Goal: Contribute content: Contribute content

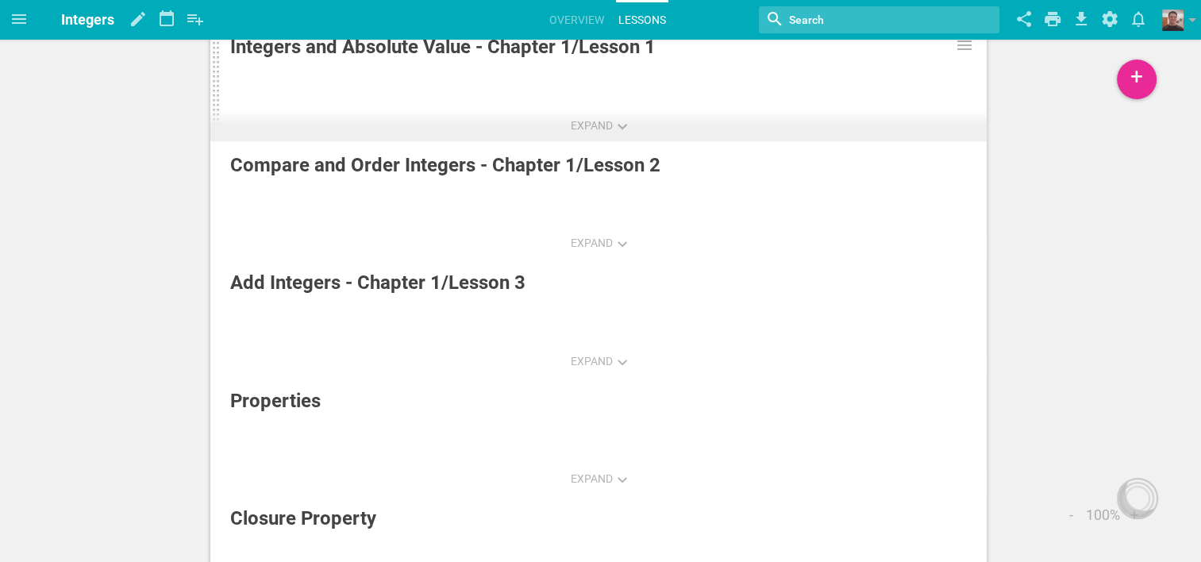
scroll to position [159, 0]
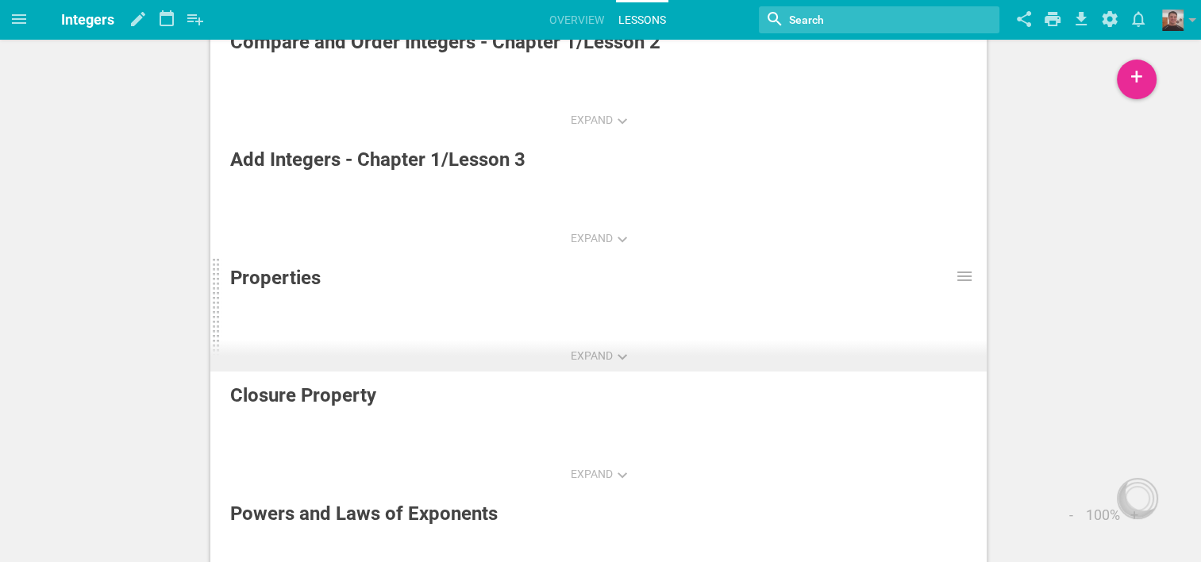
click at [298, 283] on div "Properties" at bounding box center [540, 277] width 621 height 29
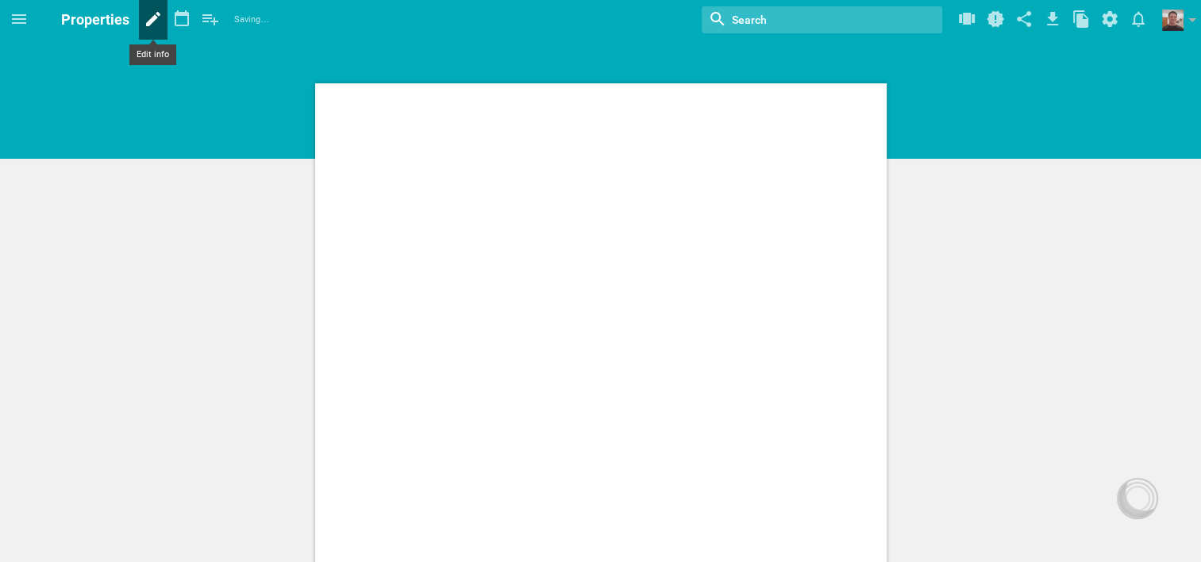
click at [154, 15] on icon at bounding box center [153, 19] width 14 height 14
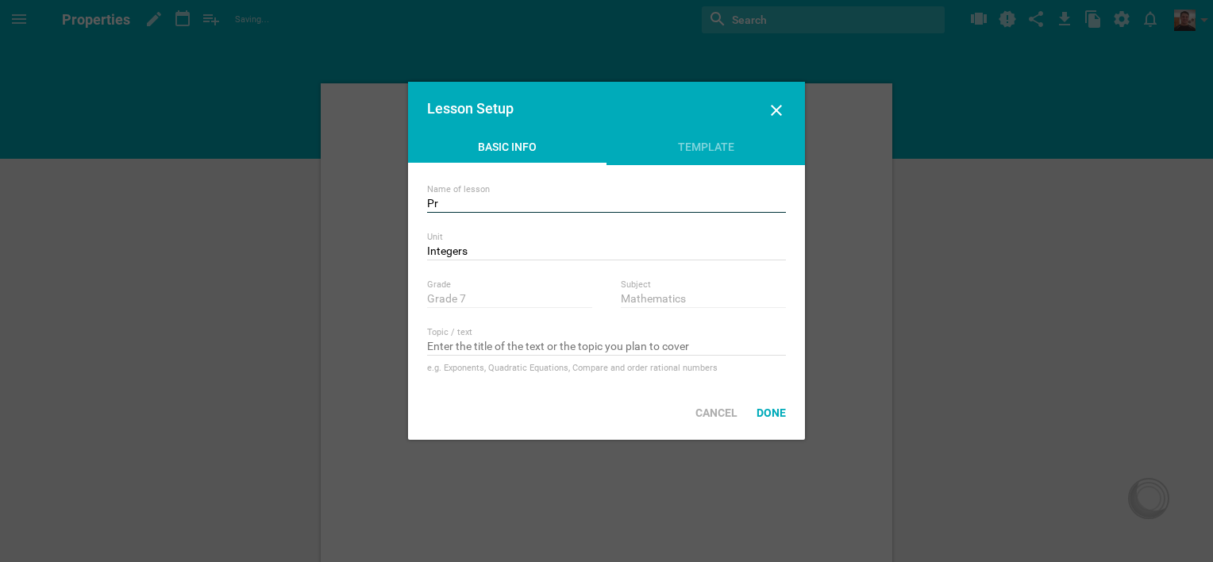
type input "P"
type input "Subtract Integers - Chapter 1/Lesson 4"
click at [783, 413] on div "Done" at bounding box center [771, 412] width 48 height 35
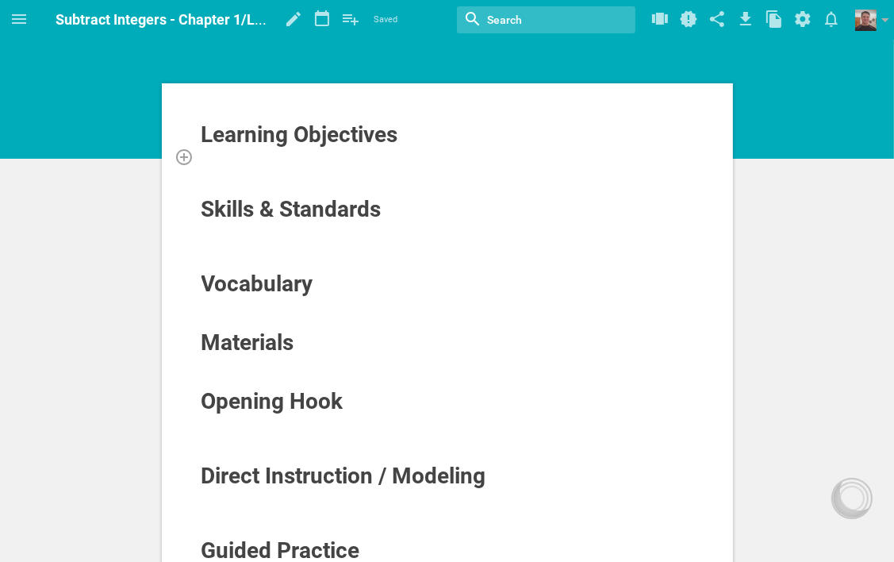
click at [261, 162] on div at bounding box center [448, 156] width 494 height 16
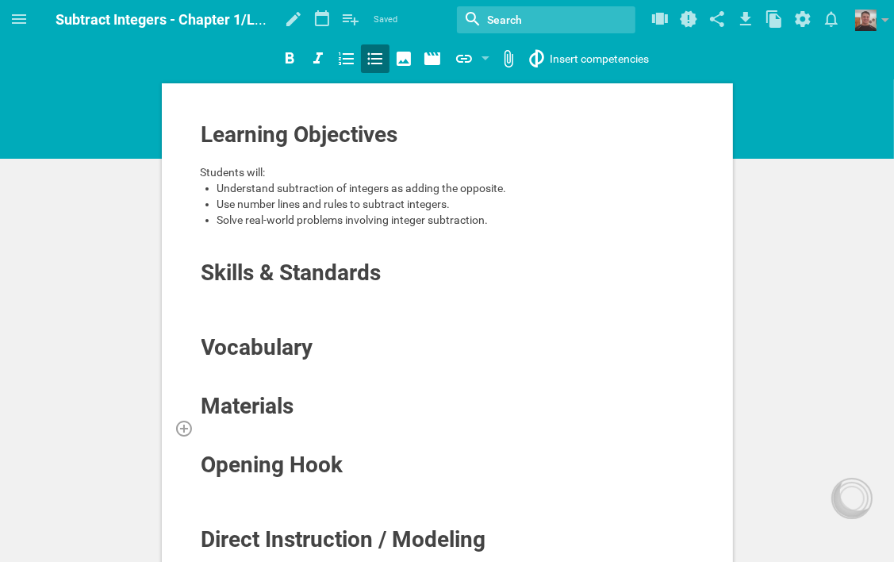
click at [222, 422] on div at bounding box center [448, 428] width 494 height 16
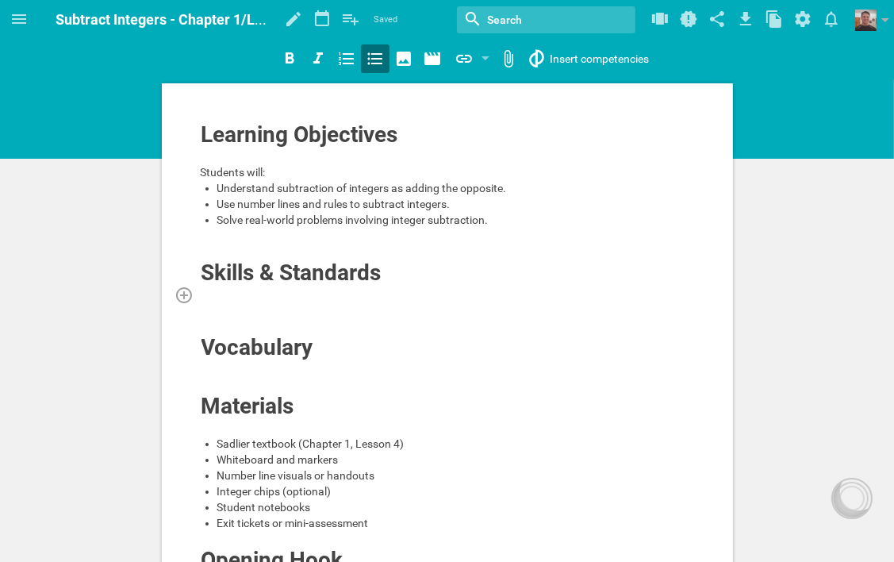
click at [270, 295] on div at bounding box center [448, 295] width 494 height 16
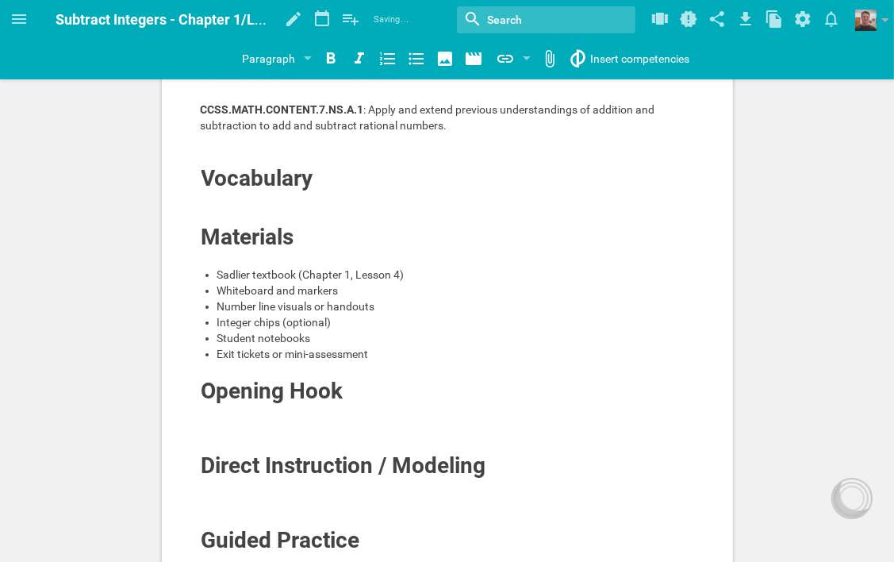
scroll to position [238, 0]
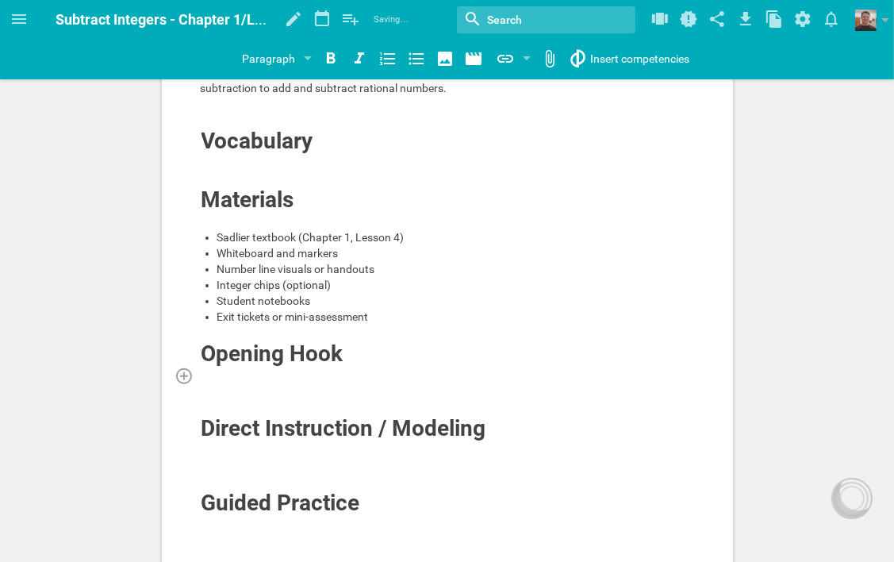
click at [306, 377] on div at bounding box center [448, 375] width 494 height 16
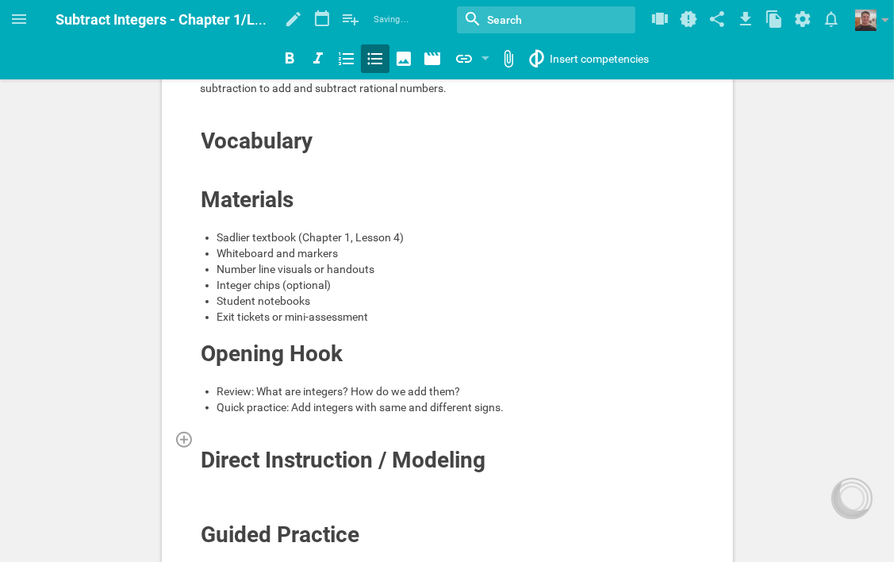
click at [279, 435] on div at bounding box center [448, 439] width 494 height 16
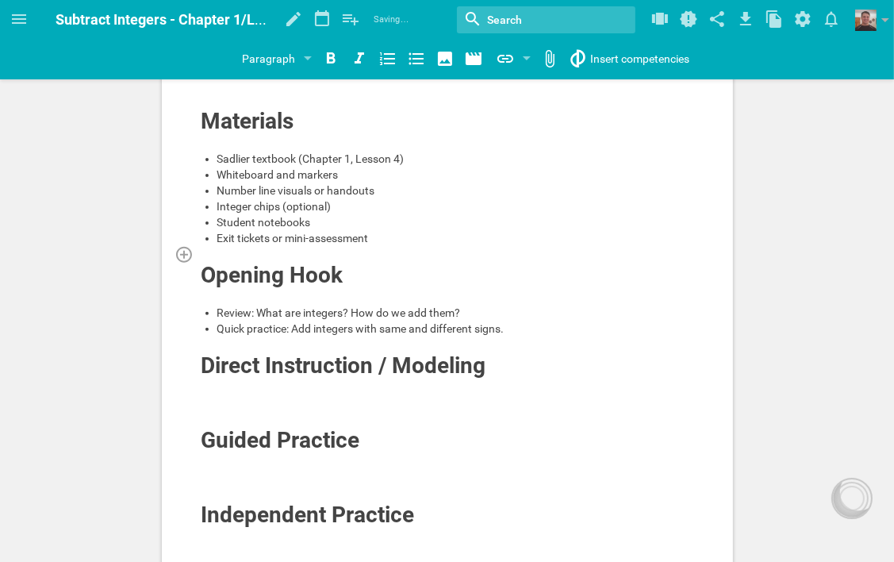
scroll to position [317, 0]
click at [379, 394] on div at bounding box center [448, 402] width 494 height 16
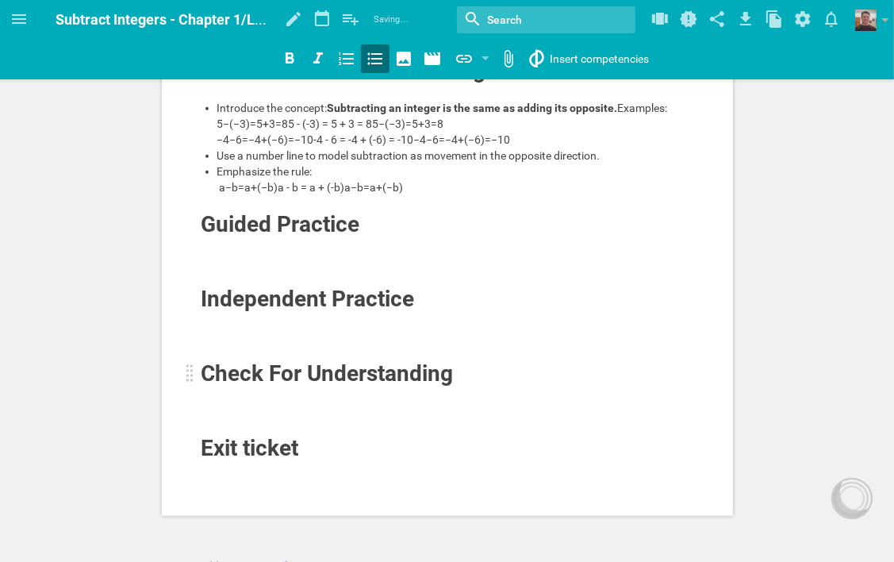
scroll to position [635, 0]
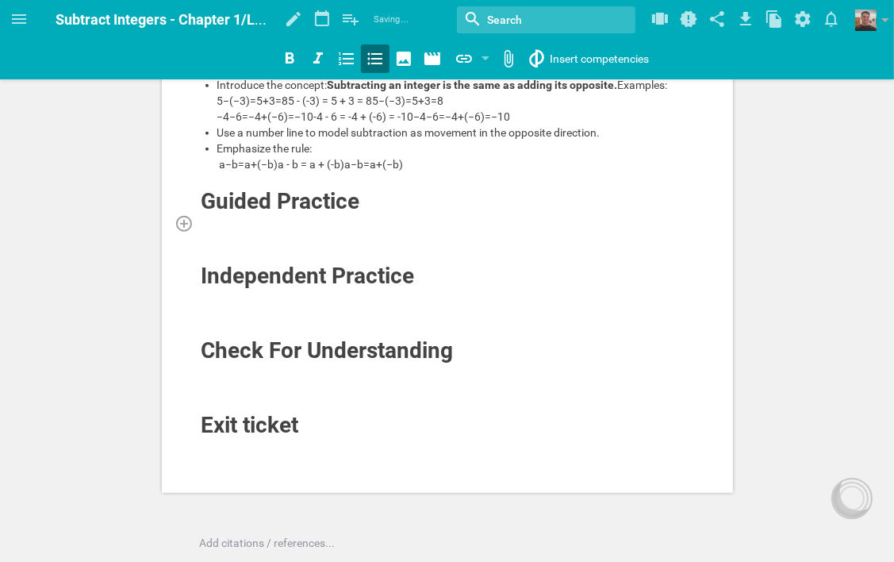
click at [251, 231] on div at bounding box center [448, 223] width 494 height 16
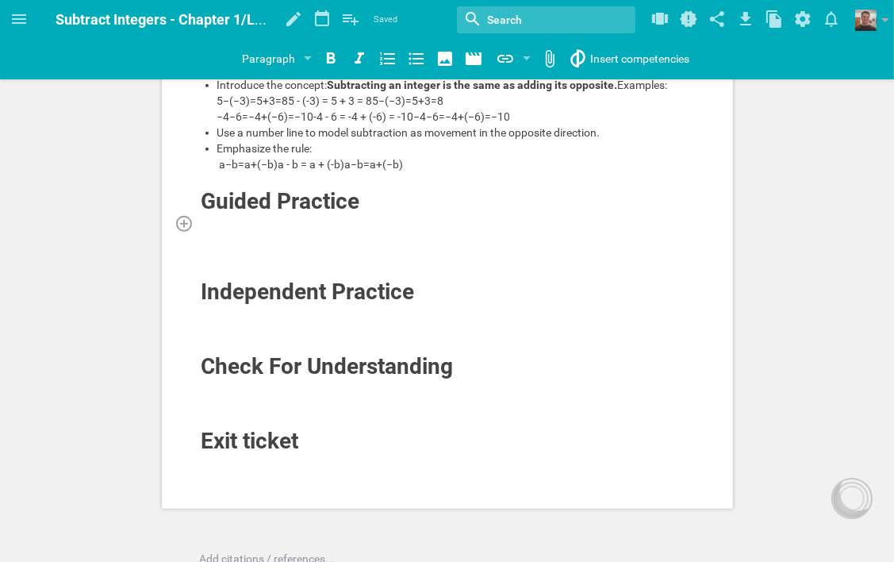
click at [290, 231] on div at bounding box center [448, 223] width 494 height 16
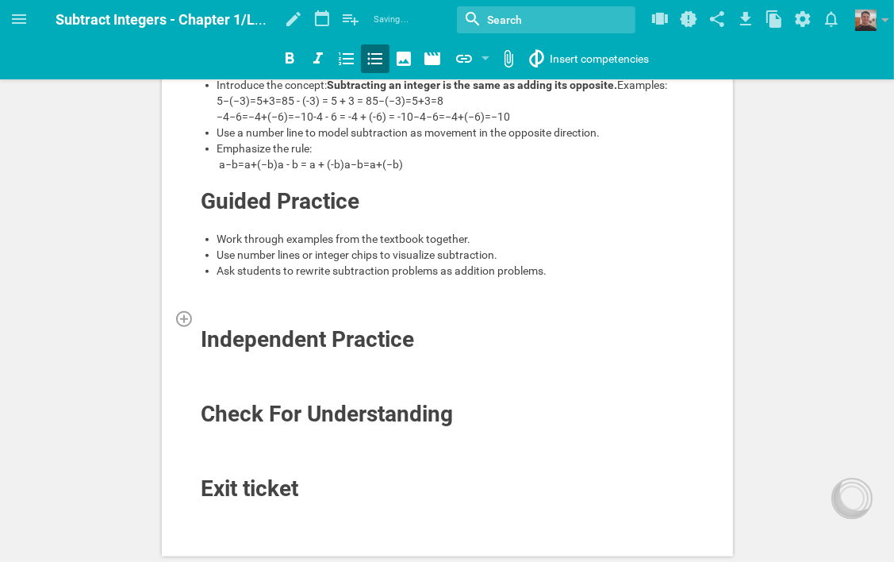
click at [257, 326] on div at bounding box center [448, 318] width 494 height 16
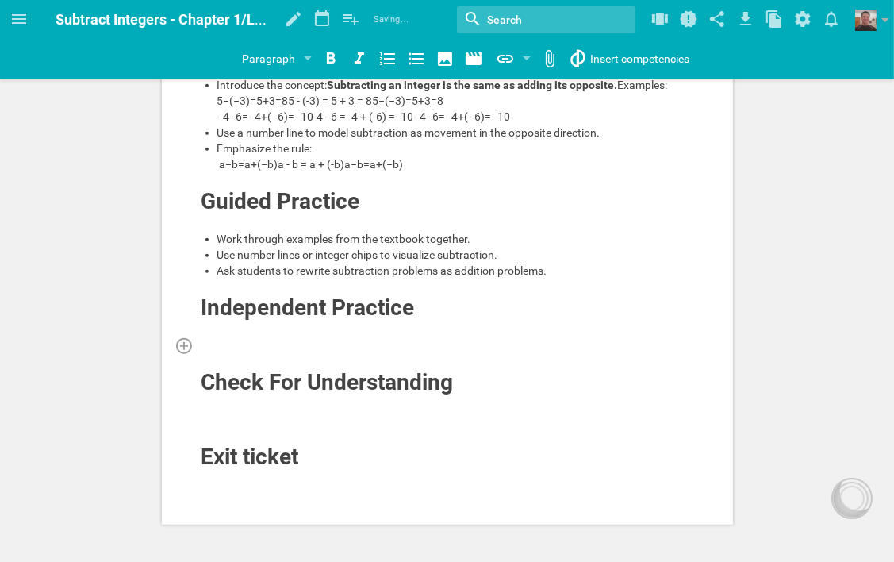
click at [302, 353] on div at bounding box center [448, 345] width 494 height 16
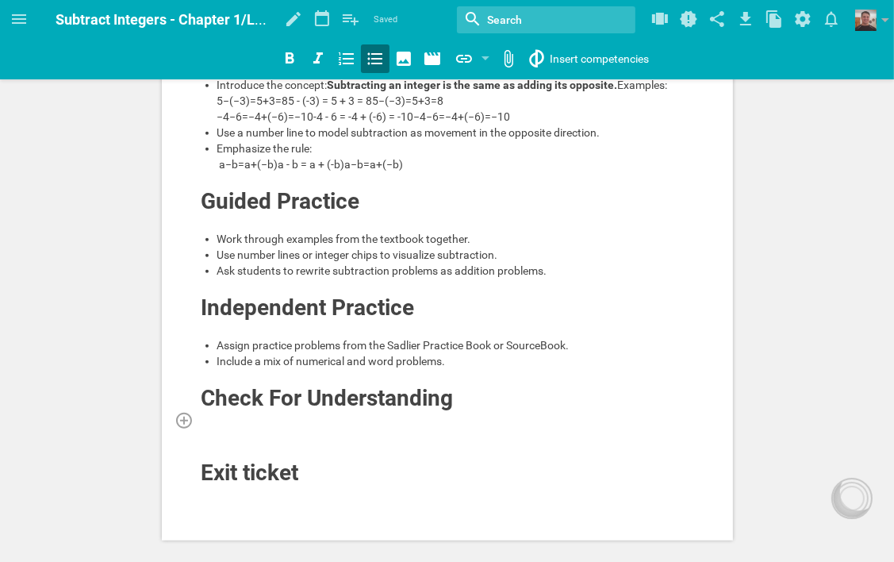
click at [233, 428] on div at bounding box center [448, 420] width 494 height 16
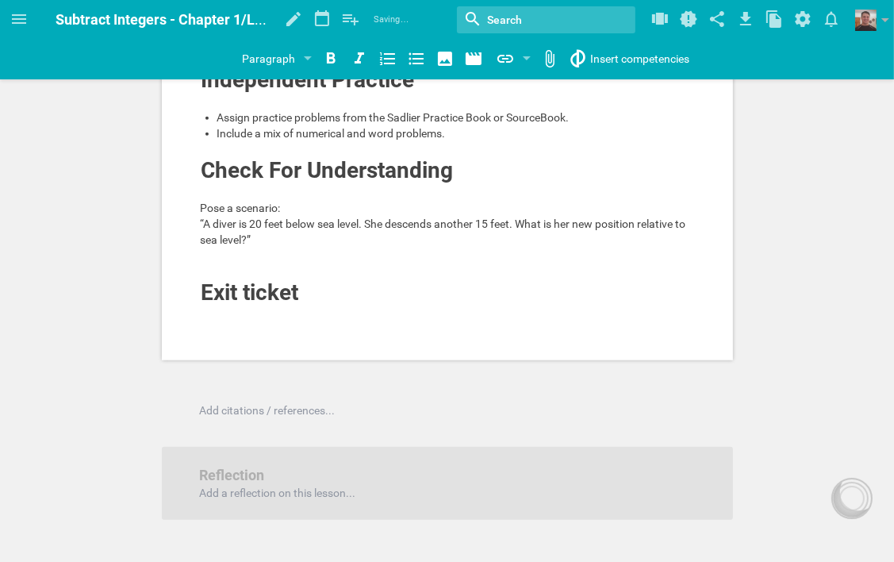
scroll to position [873, 0]
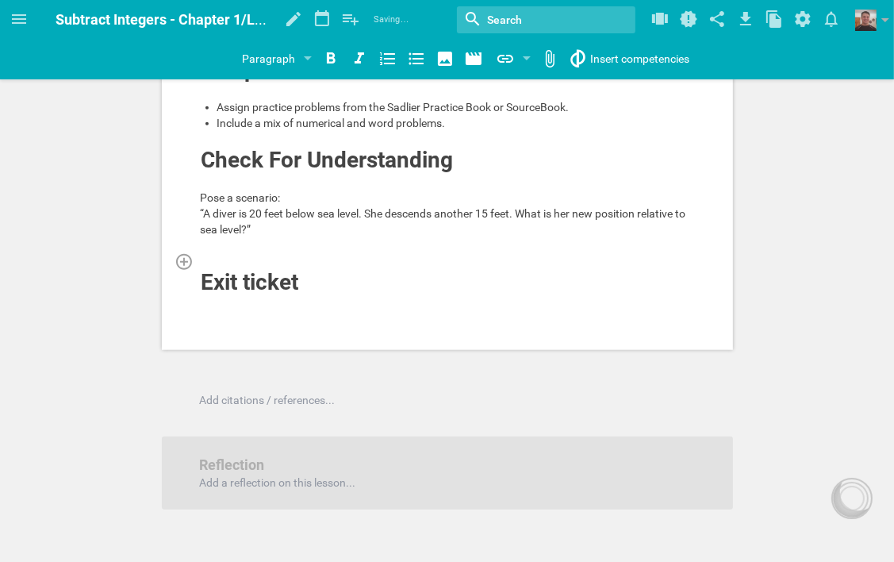
click at [263, 269] on div at bounding box center [448, 261] width 494 height 16
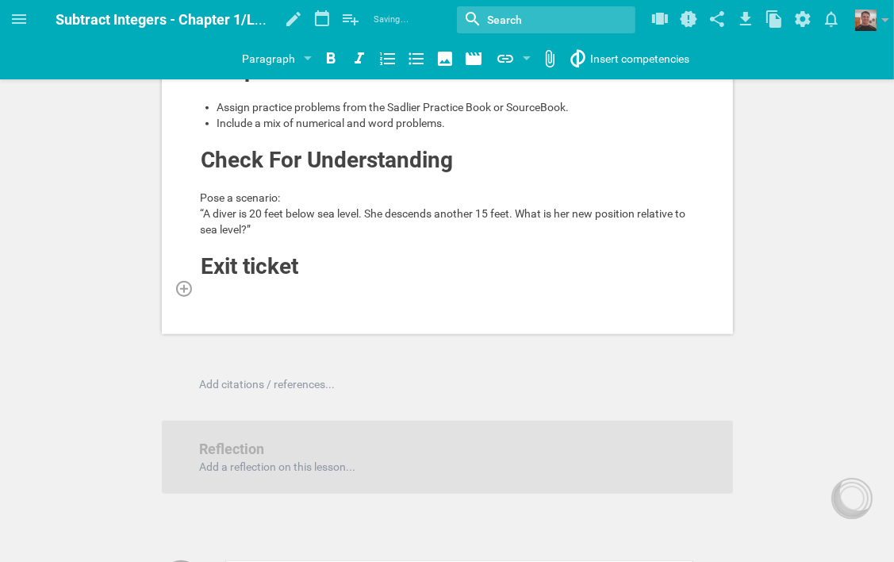
click at [267, 296] on div at bounding box center [448, 288] width 494 height 16
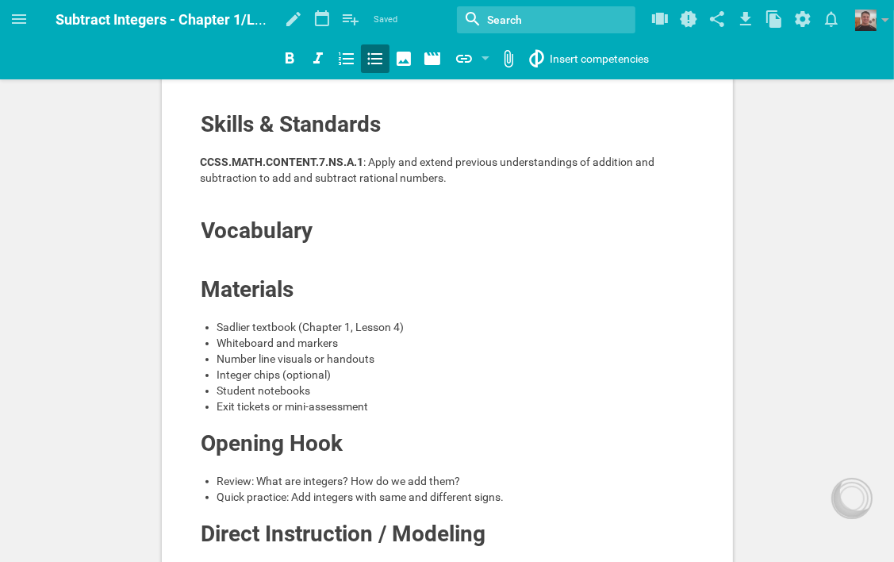
scroll to position [159, 0]
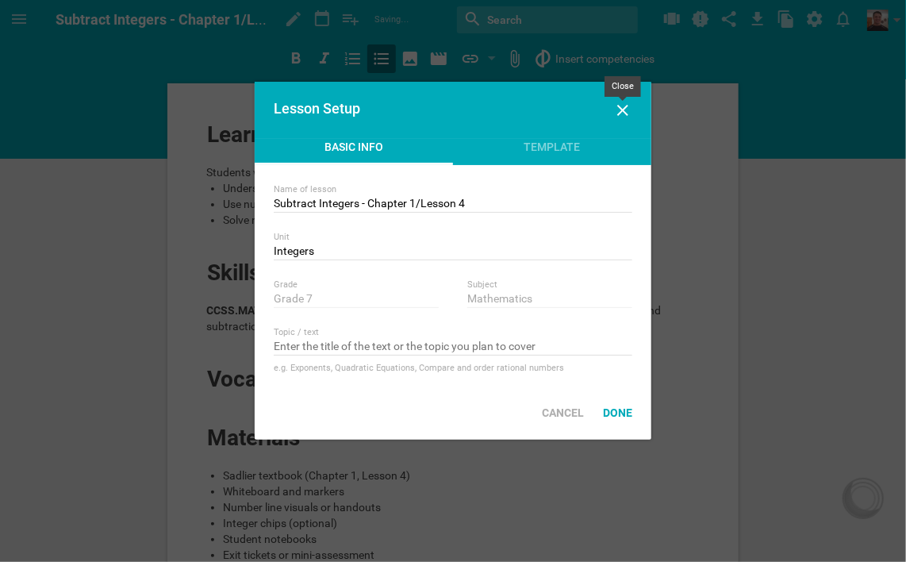
click at [620, 112] on icon at bounding box center [622, 110] width 11 height 11
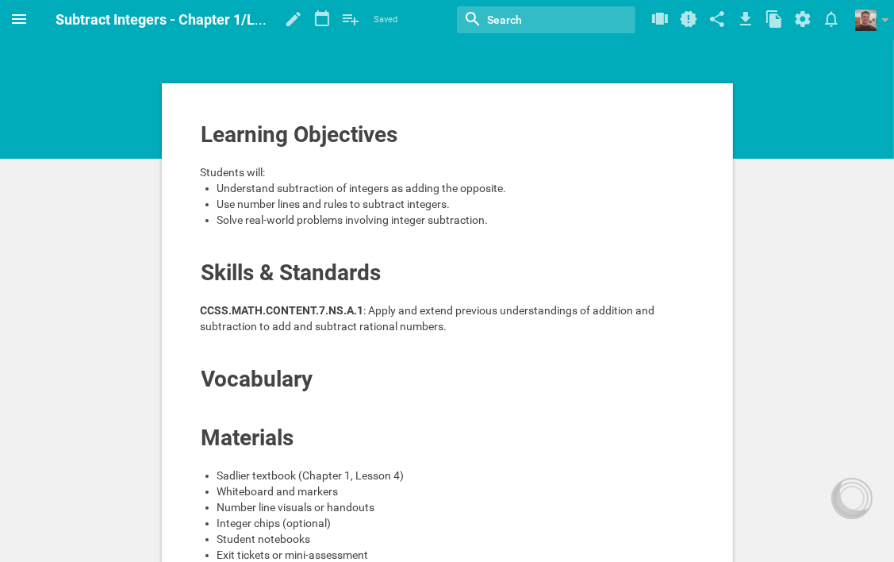
click at [22, 17] on icon at bounding box center [19, 19] width 19 height 19
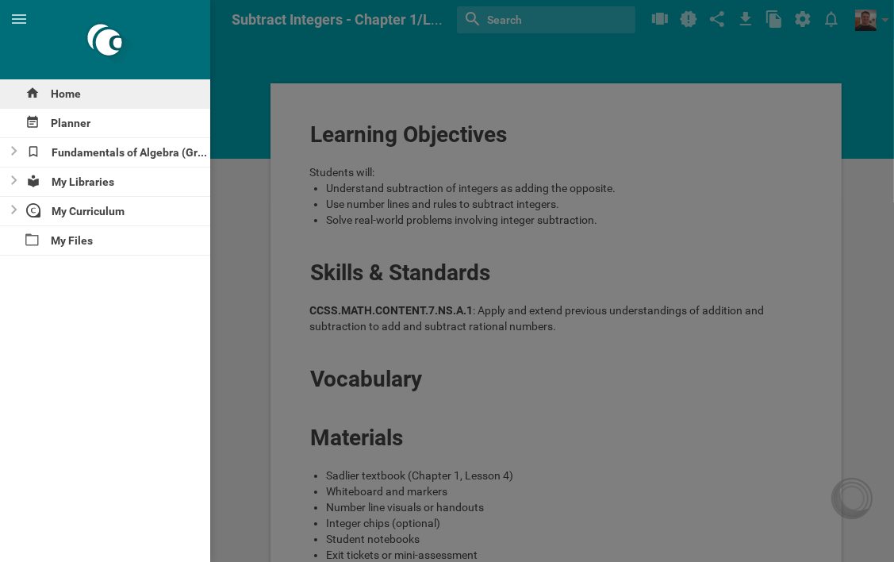
click at [76, 95] on div "Home" at bounding box center [105, 93] width 210 height 29
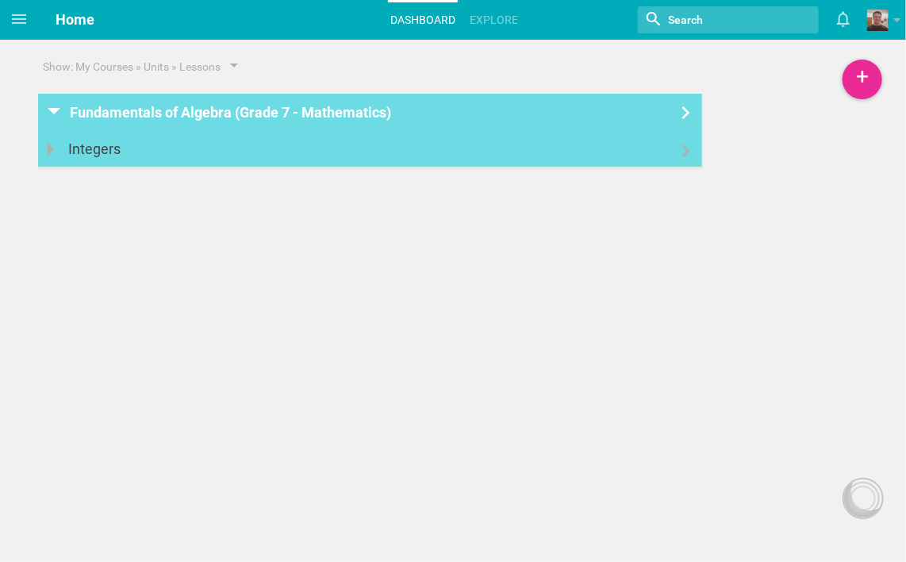
click at [683, 160] on link "Integers" at bounding box center [370, 149] width 664 height 35
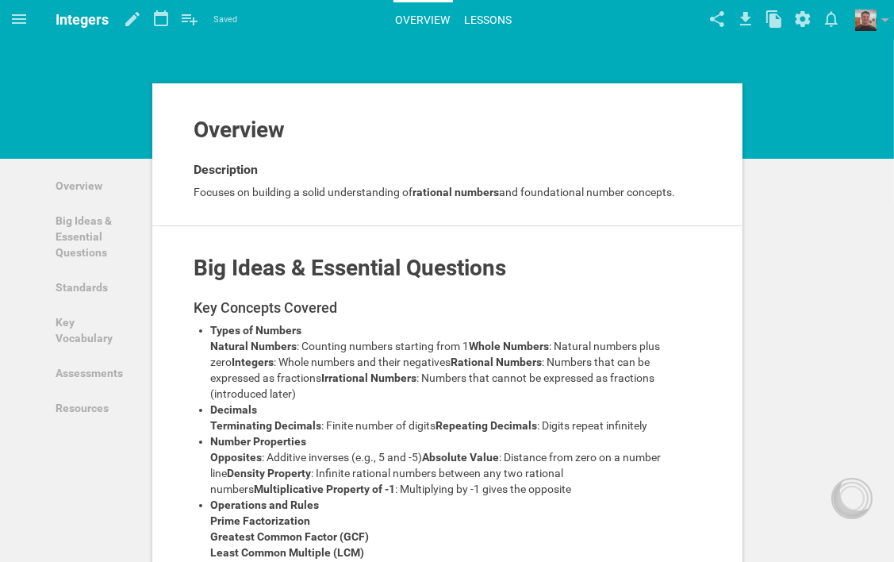
click at [483, 19] on link "Lessons" at bounding box center [489, 19] width 52 height 35
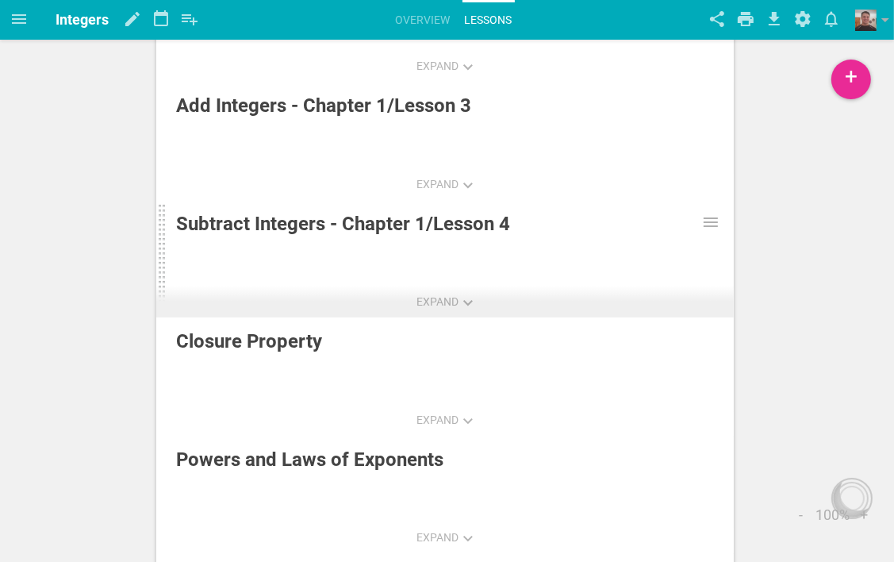
scroll to position [238, 0]
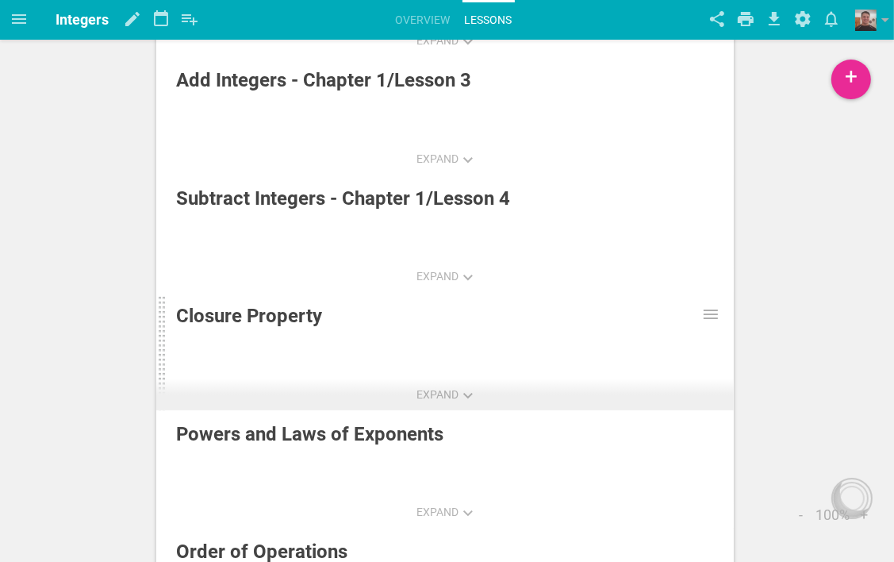
click at [341, 321] on div "Closure Property" at bounding box center [407, 316] width 462 height 29
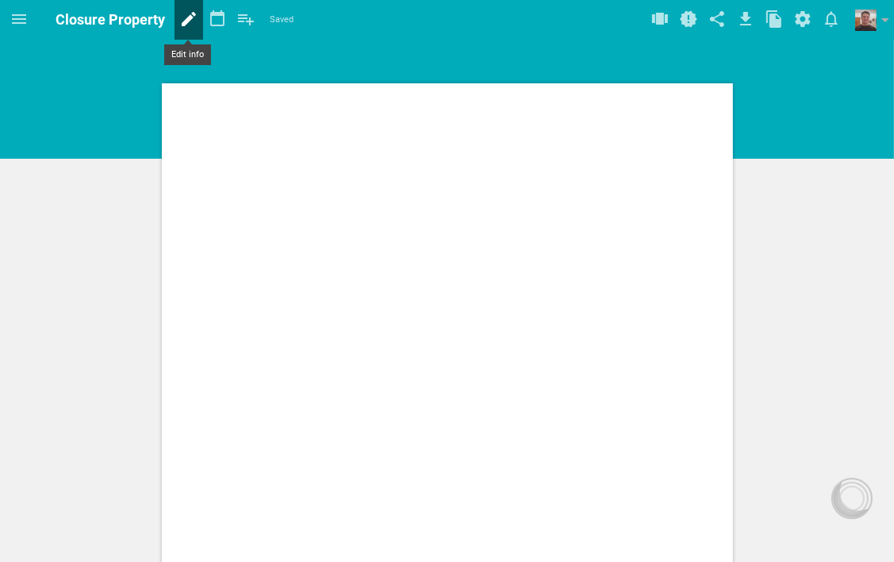
click at [178, 17] on icon at bounding box center [189, 19] width 29 height 38
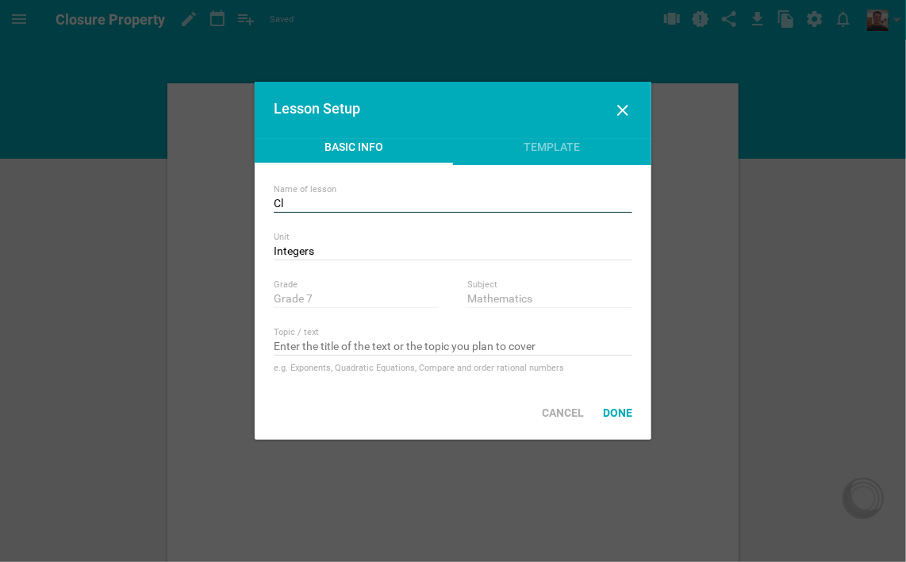
type input "C"
click at [425, 203] on input "Multiply Integers - Chapter 1" at bounding box center [453, 205] width 359 height 16
type input "Multiply Integers - Chapter 1/Lesson 5"
click at [616, 414] on div "Done" at bounding box center [618, 412] width 48 height 35
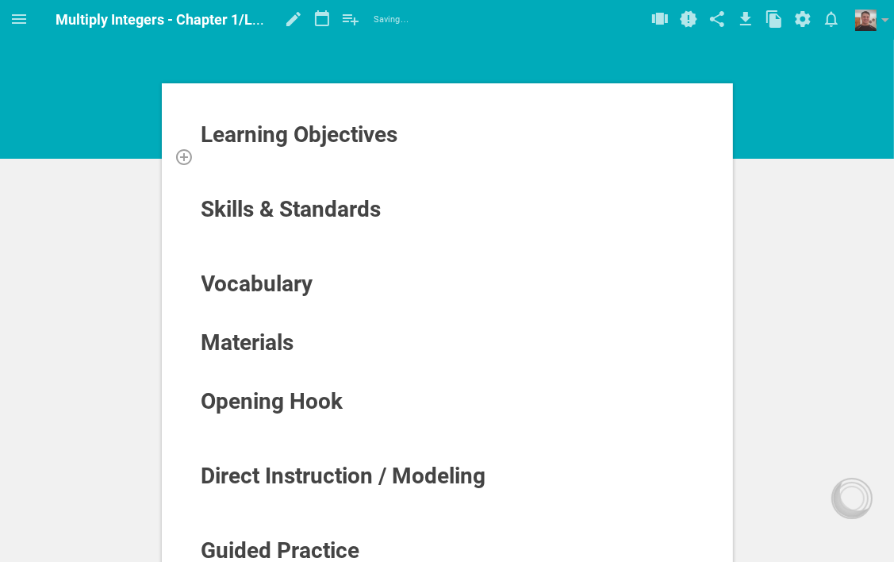
click at [286, 157] on div at bounding box center [448, 156] width 494 height 16
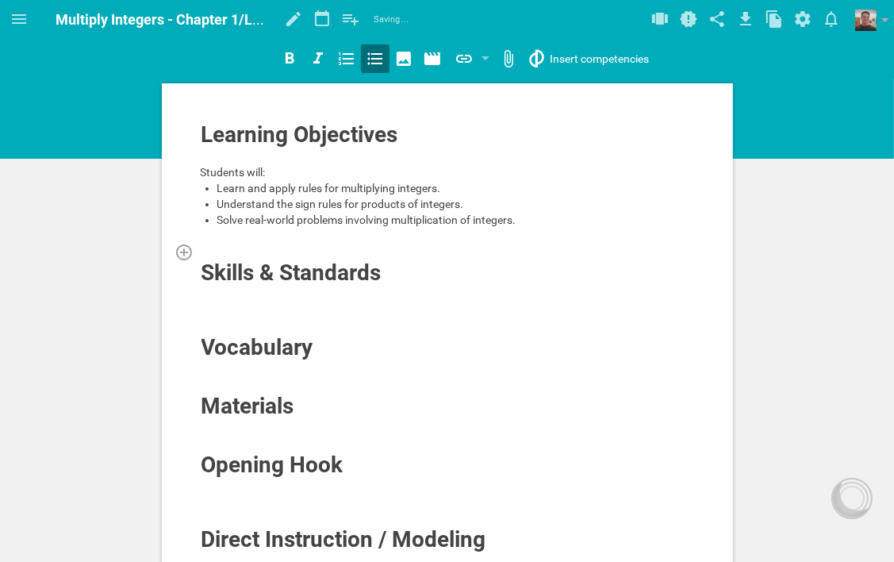
click at [302, 254] on div at bounding box center [448, 252] width 494 height 16
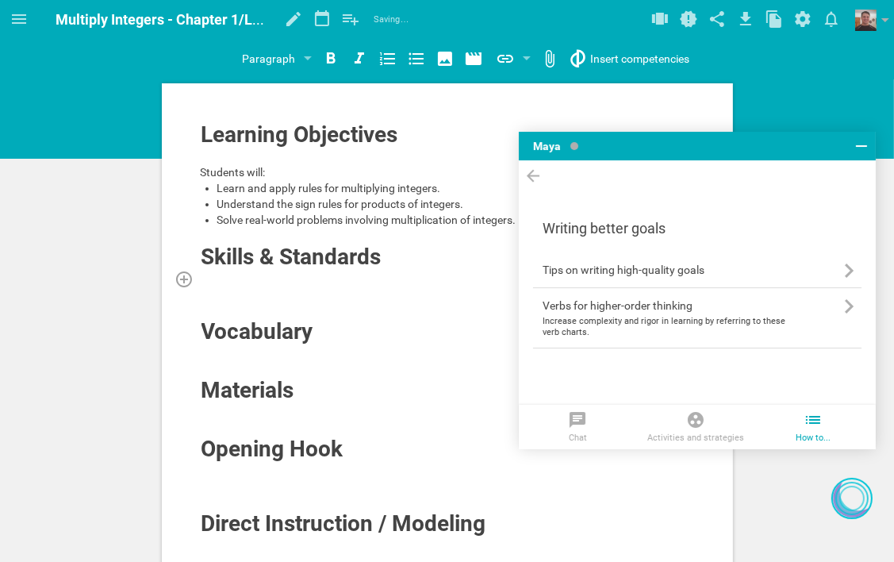
click at [296, 277] on div at bounding box center [448, 279] width 494 height 16
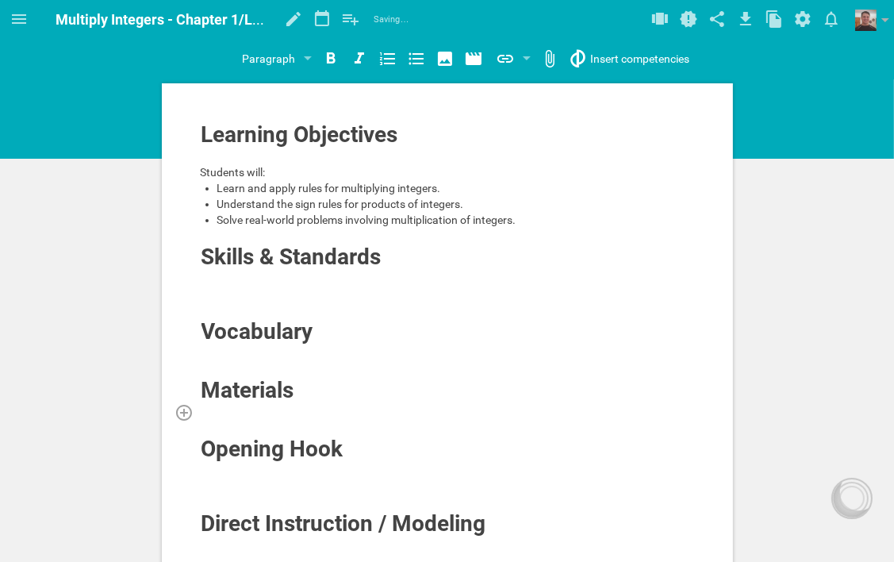
click at [293, 412] on div at bounding box center [448, 412] width 494 height 16
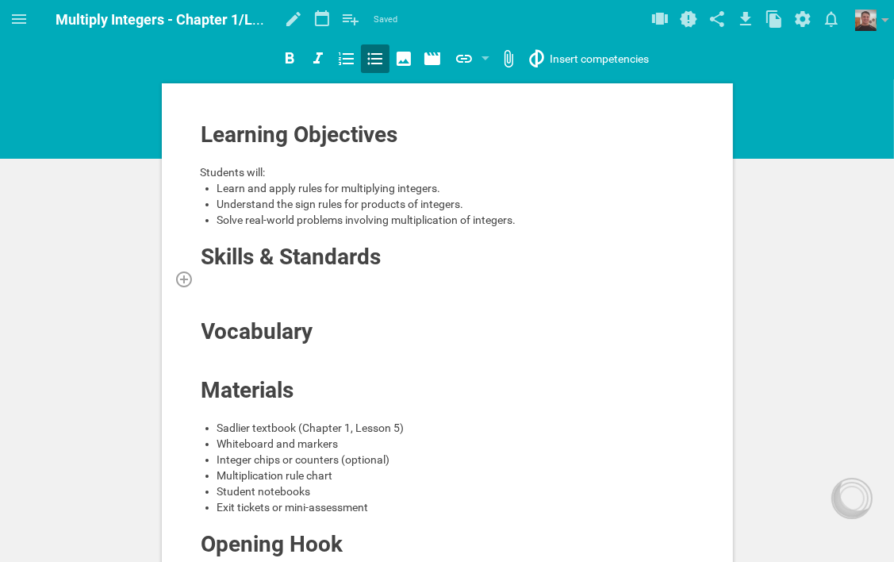
click at [279, 281] on div at bounding box center [448, 279] width 494 height 16
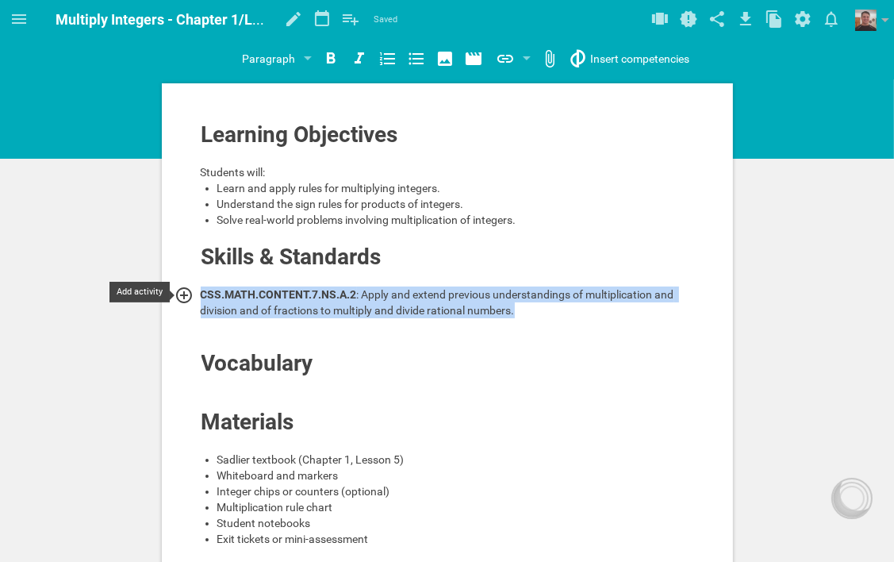
drag, startPoint x: 517, startPoint y: 313, endPoint x: 195, endPoint y: 292, distance: 322.9
click at [201, 292] on div "CSS.MATH.CONTENT.7.NS.A.2 : Apply and extend previous understandings of multipl…" at bounding box center [448, 303] width 494 height 32
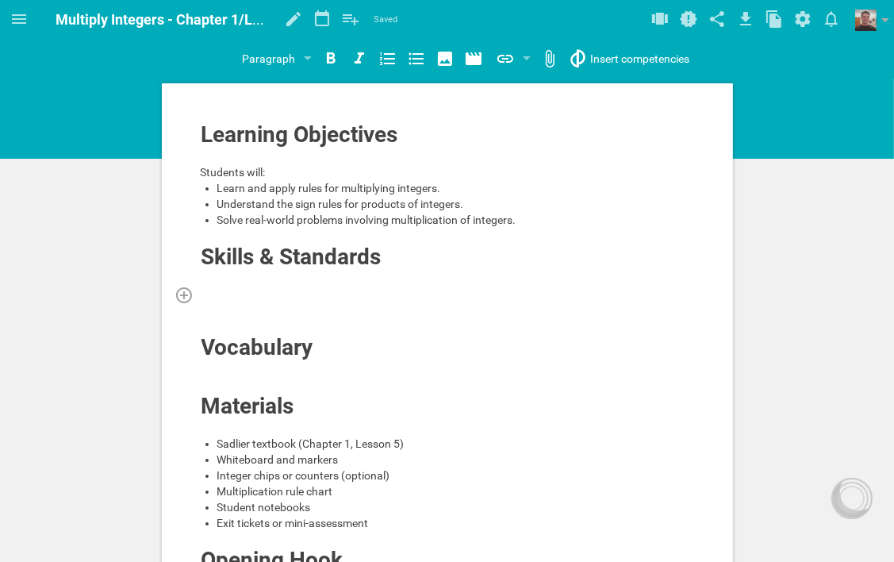
click at [269, 287] on div at bounding box center [448, 295] width 494 height 16
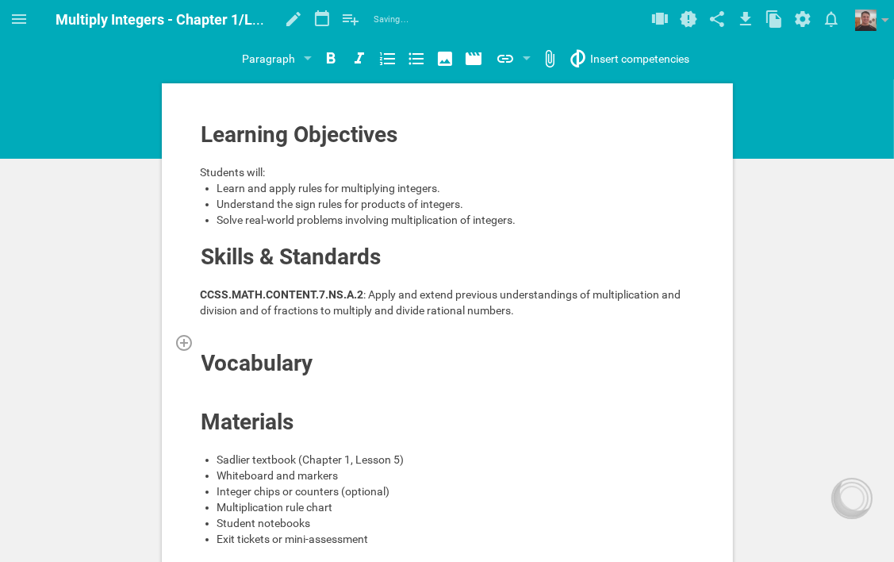
click at [247, 343] on div at bounding box center [448, 342] width 494 height 16
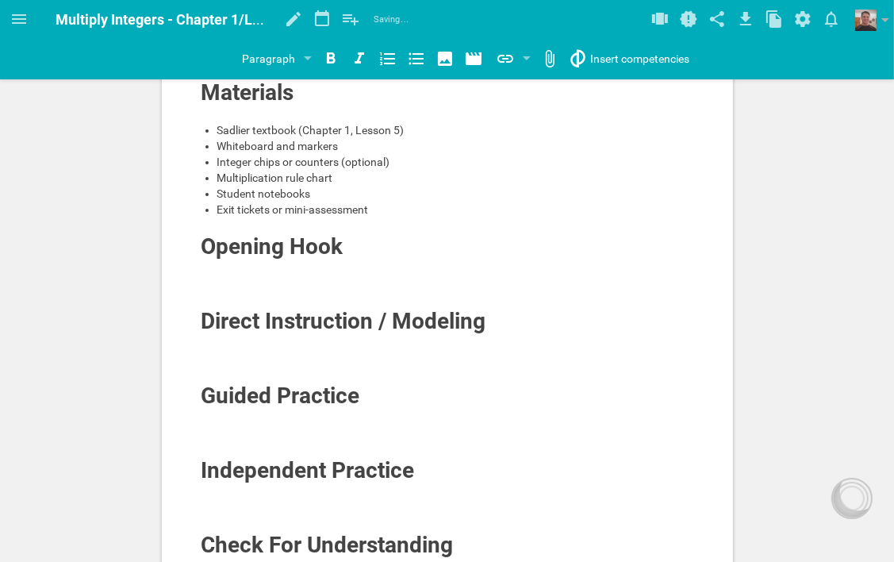
scroll to position [317, 0]
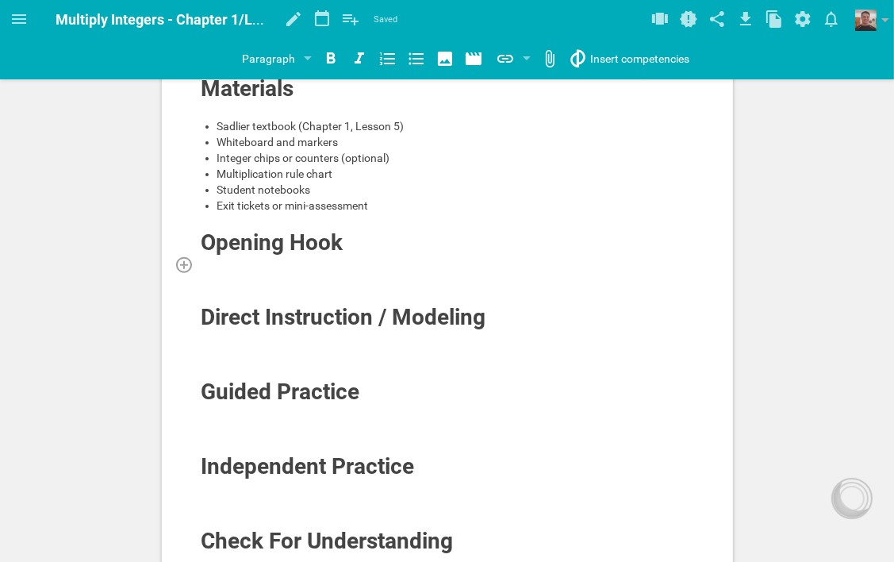
click at [317, 261] on div at bounding box center [448, 264] width 494 height 16
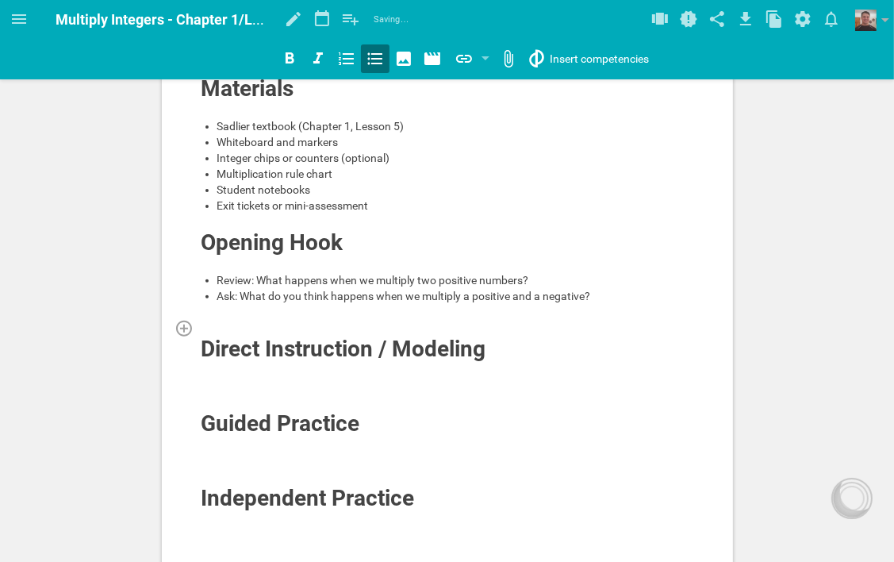
click at [290, 320] on div at bounding box center [448, 328] width 494 height 16
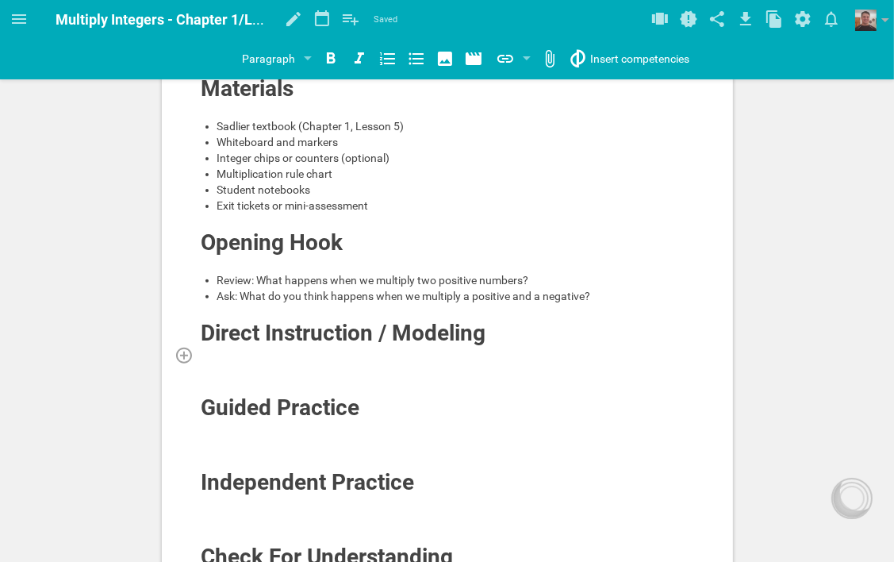
click at [217, 354] on div at bounding box center [448, 355] width 494 height 16
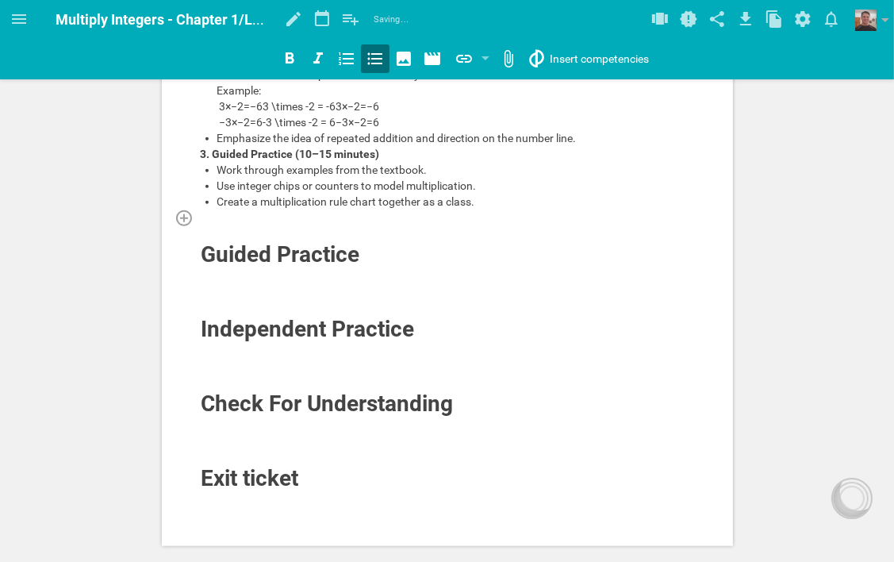
scroll to position [695, 0]
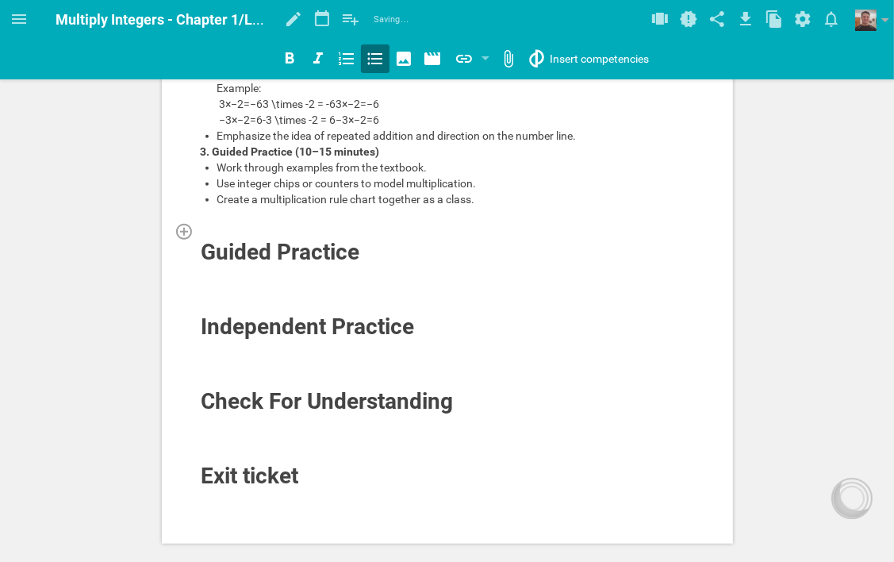
click at [280, 239] on div at bounding box center [448, 231] width 494 height 16
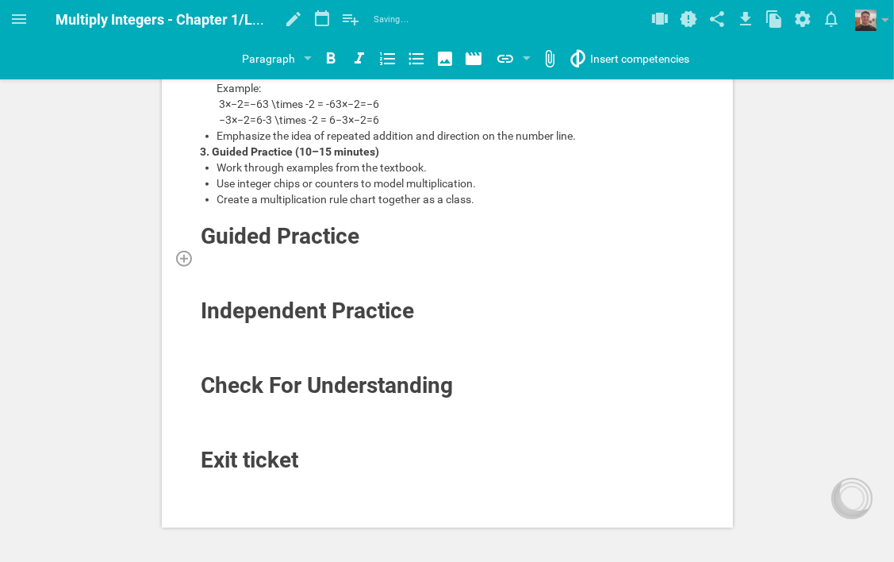
click at [245, 266] on div at bounding box center [448, 258] width 494 height 16
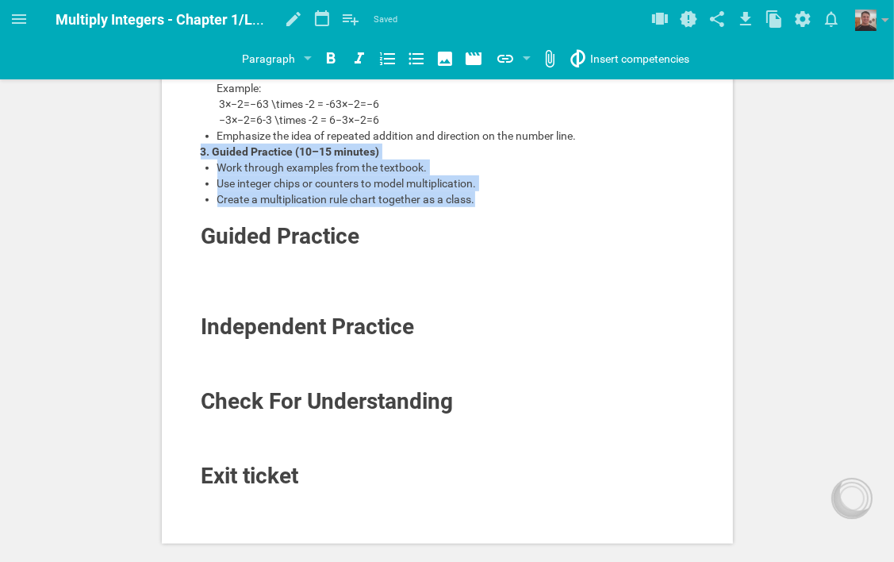
drag, startPoint x: 198, startPoint y: 181, endPoint x: 497, endPoint y: 227, distance: 302.7
copy div "3. Guided Practice (10–15 minutes) Work through examples from the textbook. Use…"
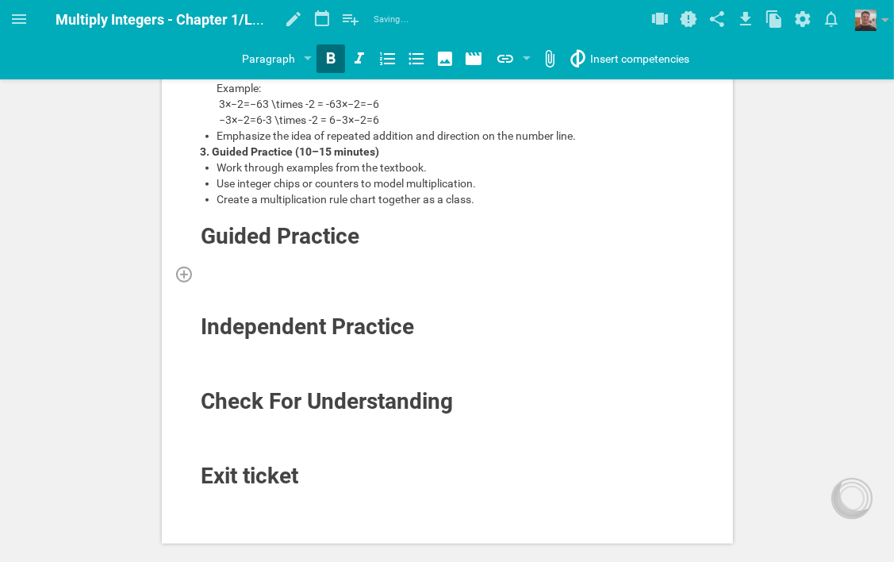
click at [305, 282] on div at bounding box center [448, 274] width 494 height 16
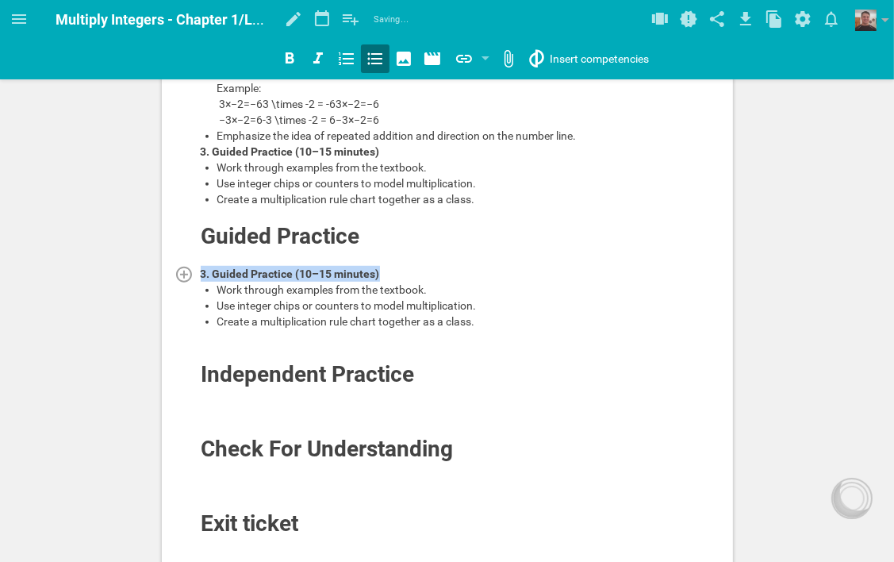
drag, startPoint x: 381, startPoint y: 302, endPoint x: 200, endPoint y: 303, distance: 181.0
click at [201, 282] on div "3. Guided Practice (10–15 minutes)" at bounding box center [448, 274] width 494 height 16
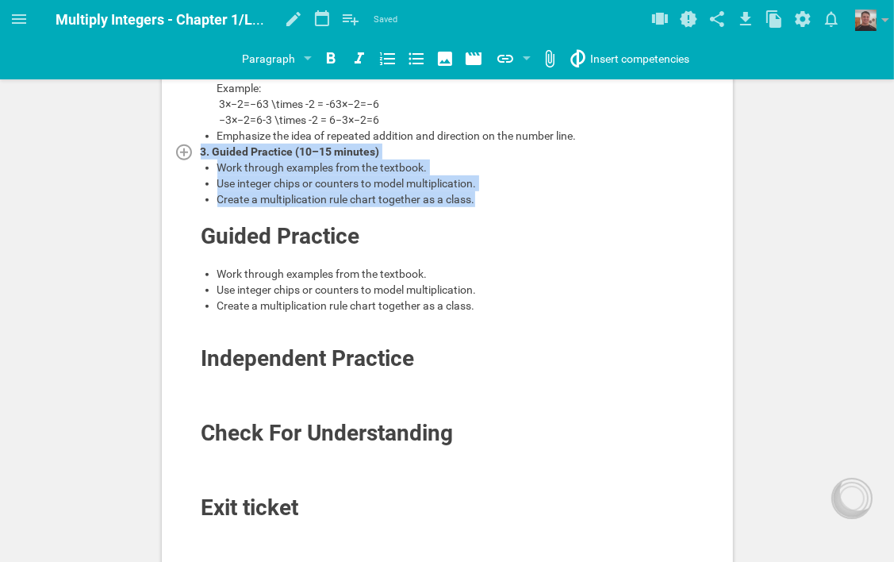
drag, startPoint x: 476, startPoint y: 232, endPoint x: 202, endPoint y: 185, distance: 277.8
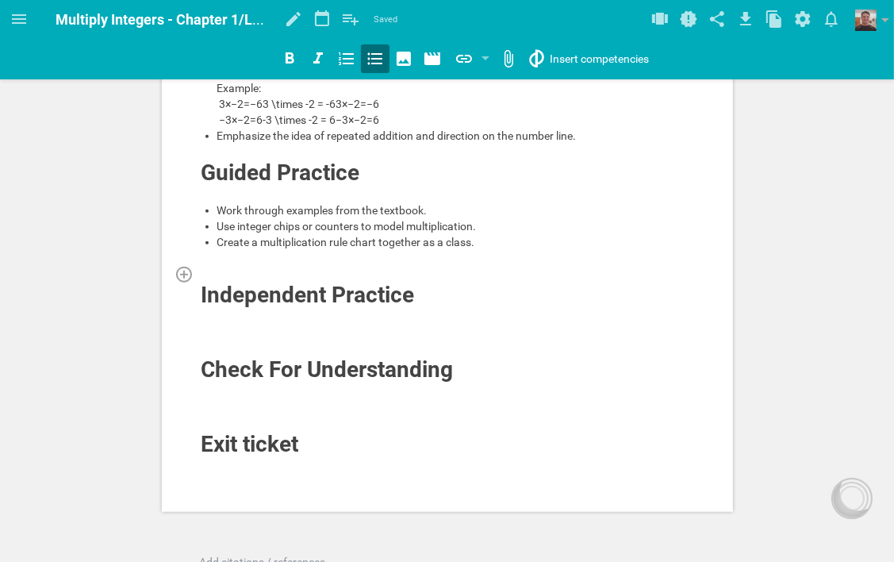
click at [267, 282] on div at bounding box center [448, 274] width 494 height 16
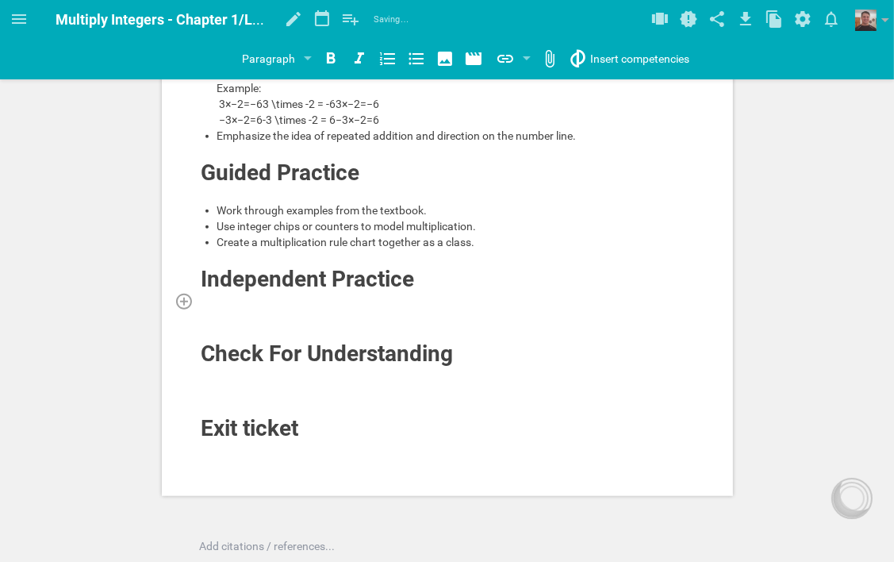
click at [370, 309] on div at bounding box center [448, 301] width 494 height 16
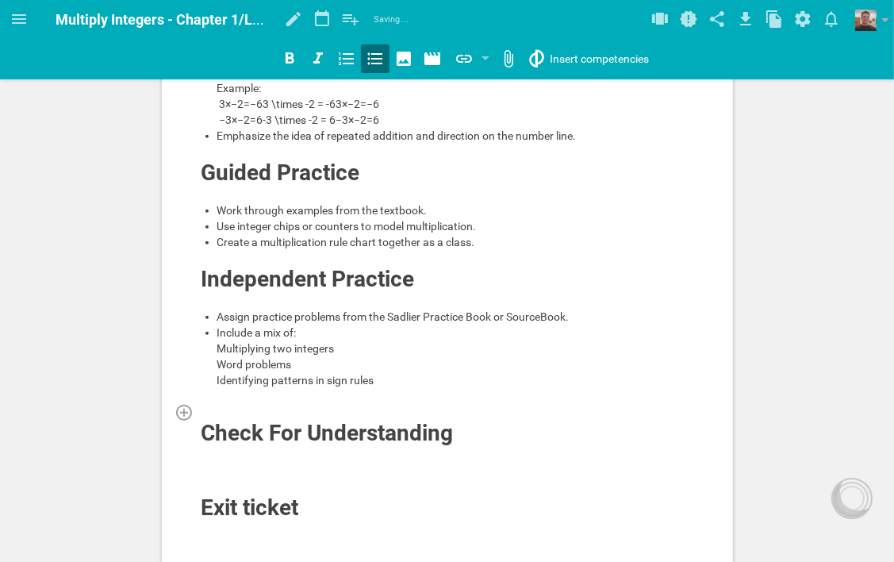
click at [278, 420] on div at bounding box center [448, 412] width 494 height 16
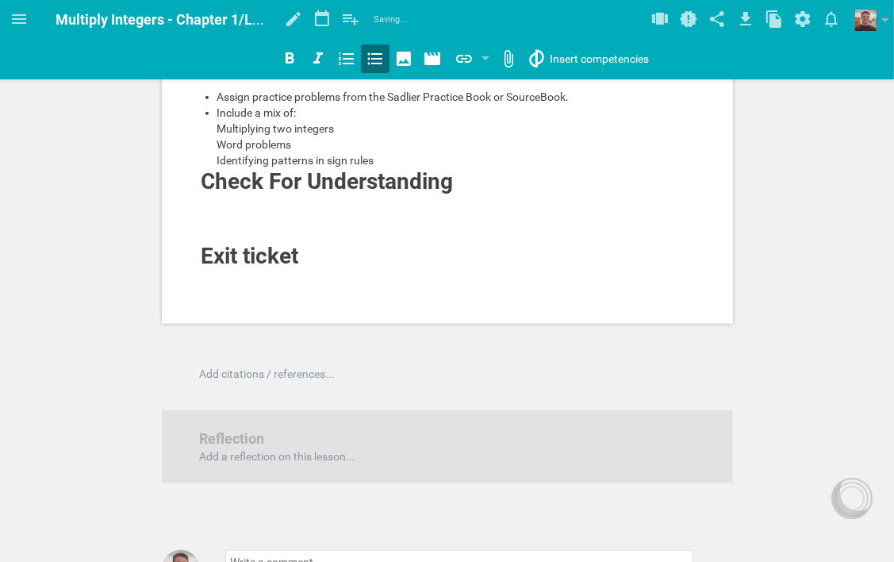
scroll to position [933, 0]
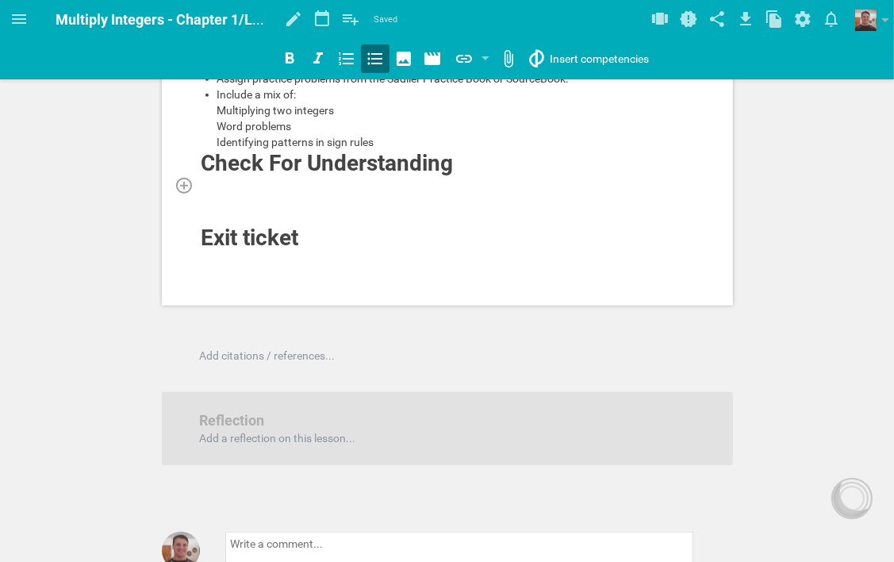
click at [251, 193] on div at bounding box center [448, 185] width 494 height 16
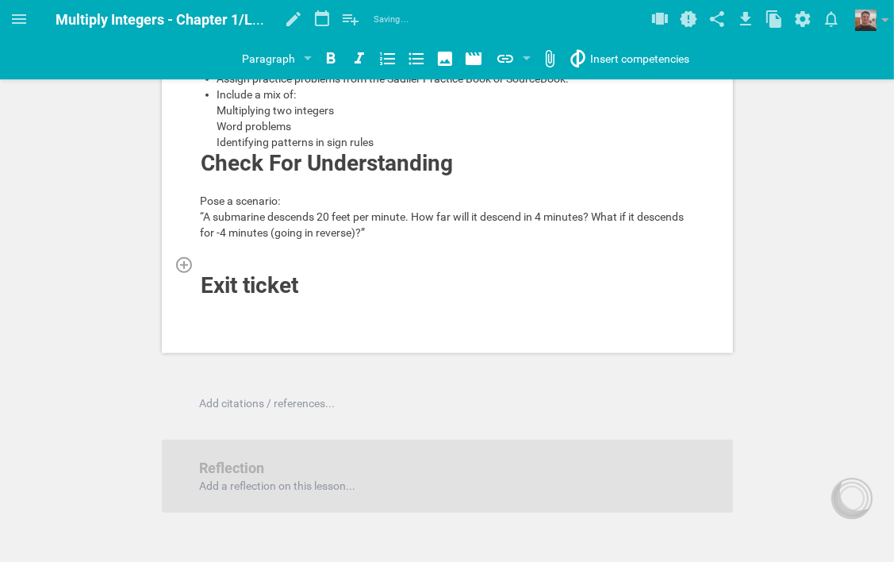
click at [240, 272] on div at bounding box center [448, 264] width 494 height 16
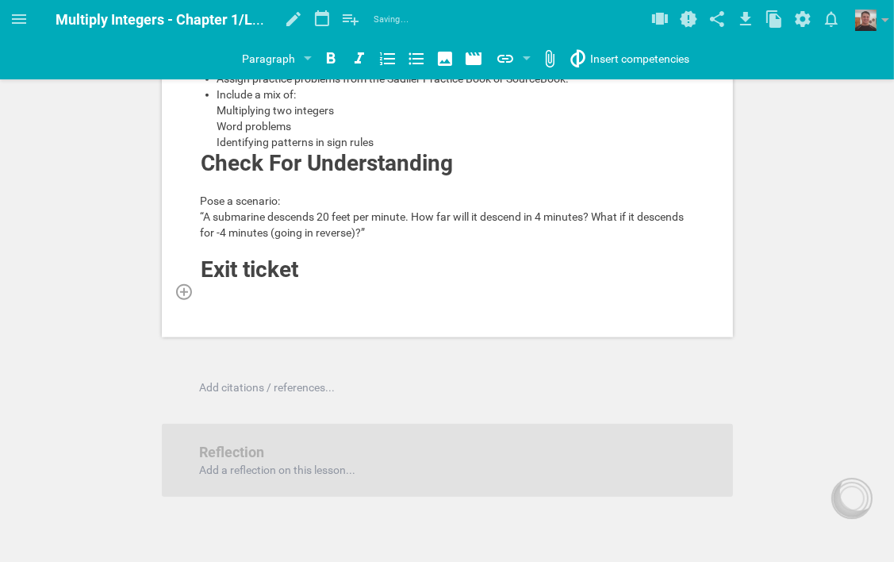
click at [267, 299] on div at bounding box center [448, 291] width 494 height 16
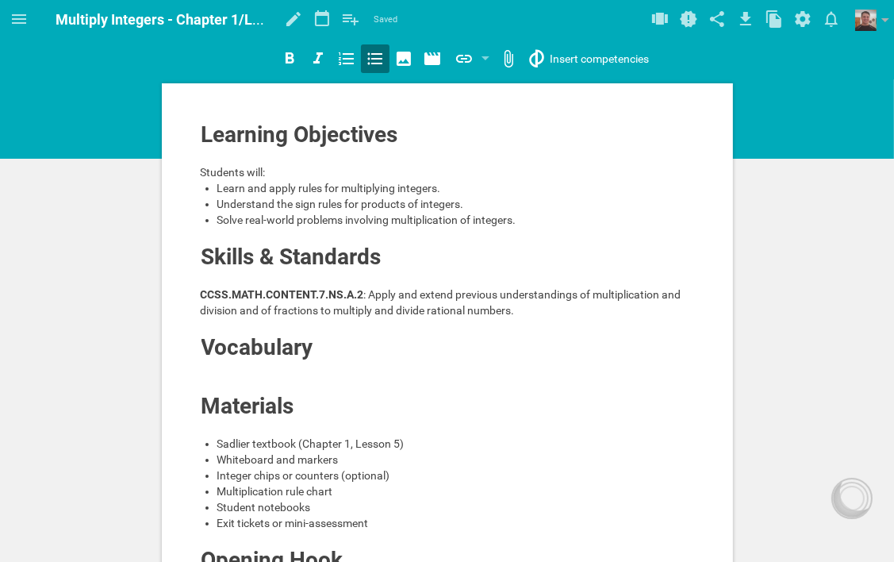
scroll to position [0, 0]
click at [24, 17] on icon at bounding box center [19, 19] width 19 height 19
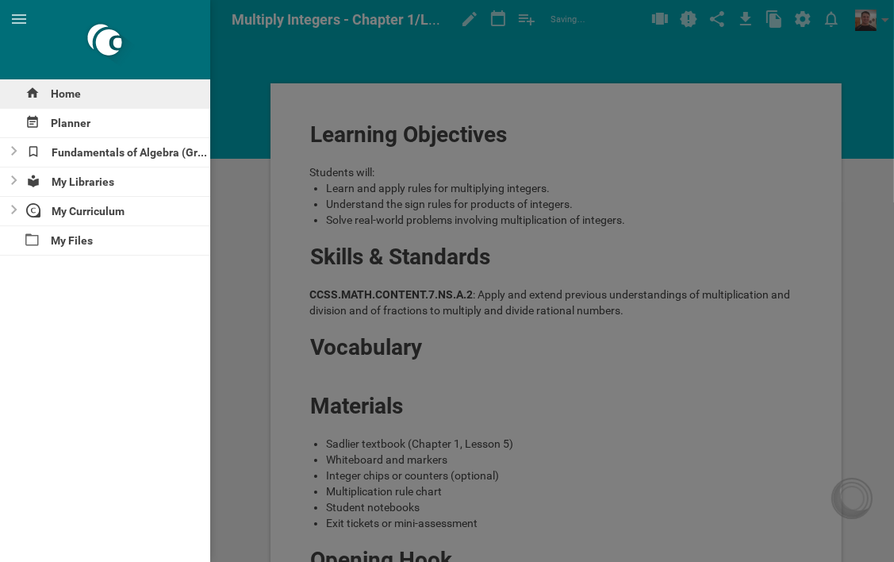
click at [64, 96] on div "Home" at bounding box center [105, 93] width 210 height 29
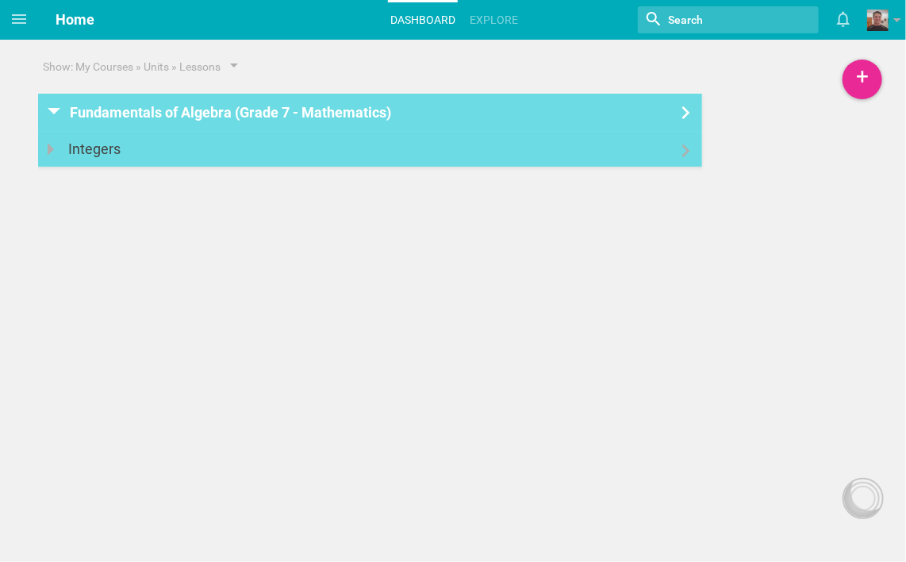
click at [688, 151] on icon at bounding box center [687, 150] width 8 height 13
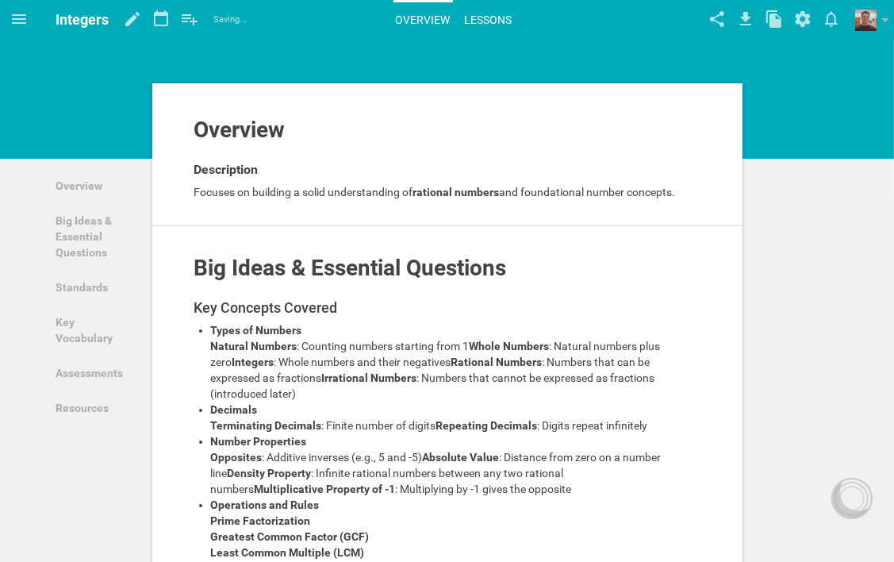
click at [498, 14] on link "Lessons" at bounding box center [489, 19] width 52 height 35
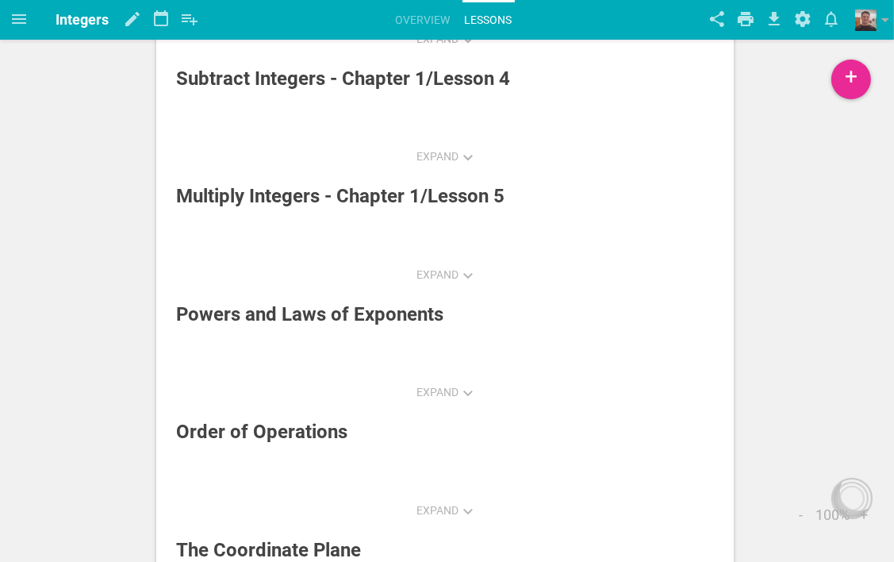
scroll to position [397, 0]
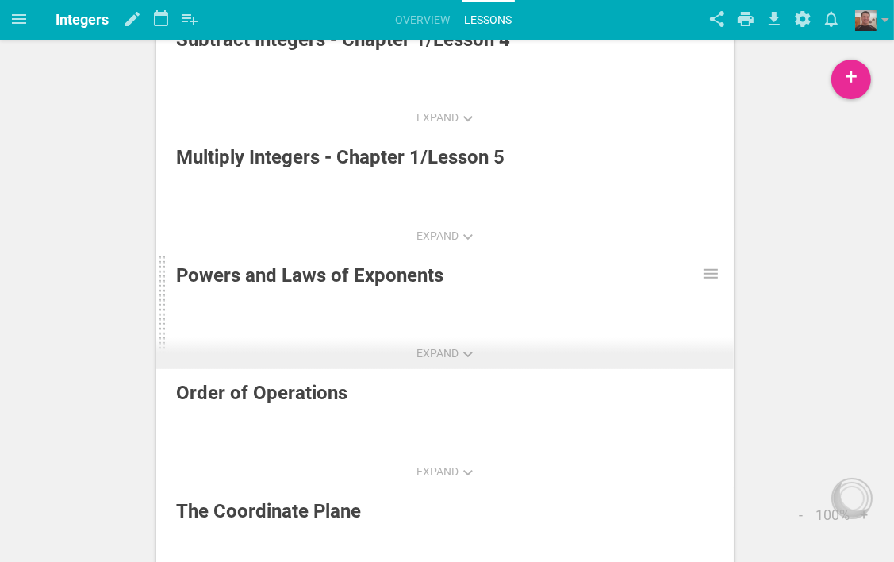
click at [417, 279] on div "Powers and Laws of Exponents" at bounding box center [407, 275] width 462 height 29
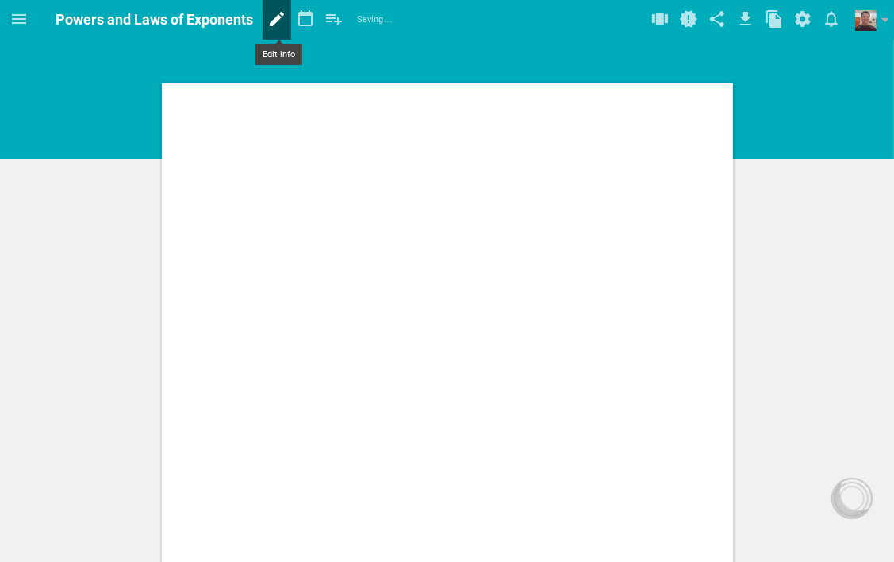
click at [280, 15] on icon at bounding box center [277, 19] width 14 height 14
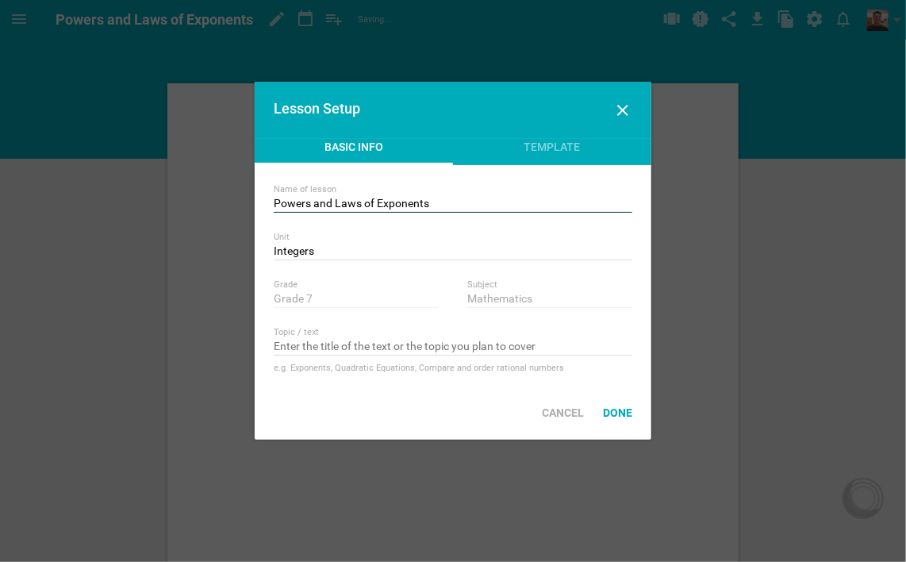
drag, startPoint x: 433, startPoint y: 203, endPoint x: 267, endPoint y: 204, distance: 165.9
click at [267, 204] on div "Name of lesson Powers and Laws of Exponents Unit Integers Nothing found with te…" at bounding box center [453, 275] width 397 height 221
type input "Divide Integers - Chapter 1/Lesson 6"
click at [625, 416] on div "Done" at bounding box center [618, 412] width 48 height 35
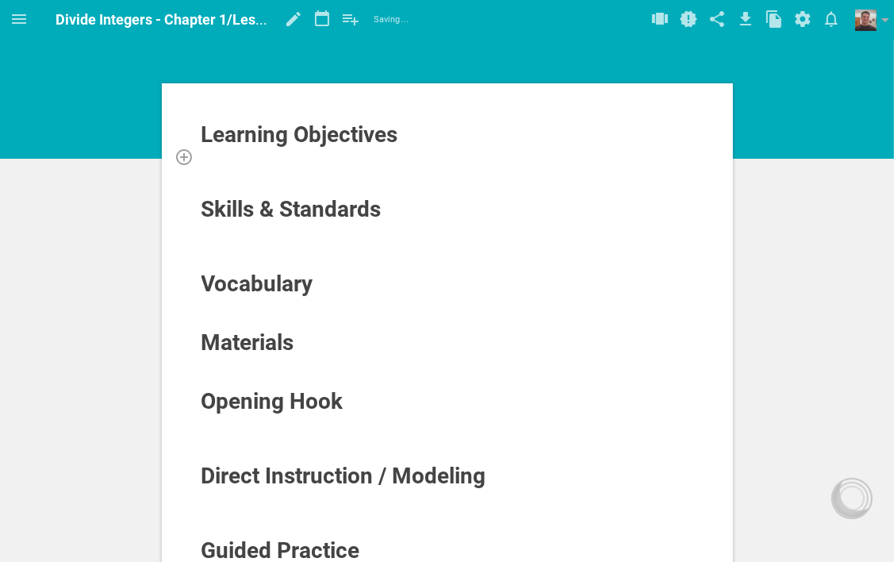
click at [219, 156] on div at bounding box center [448, 156] width 494 height 16
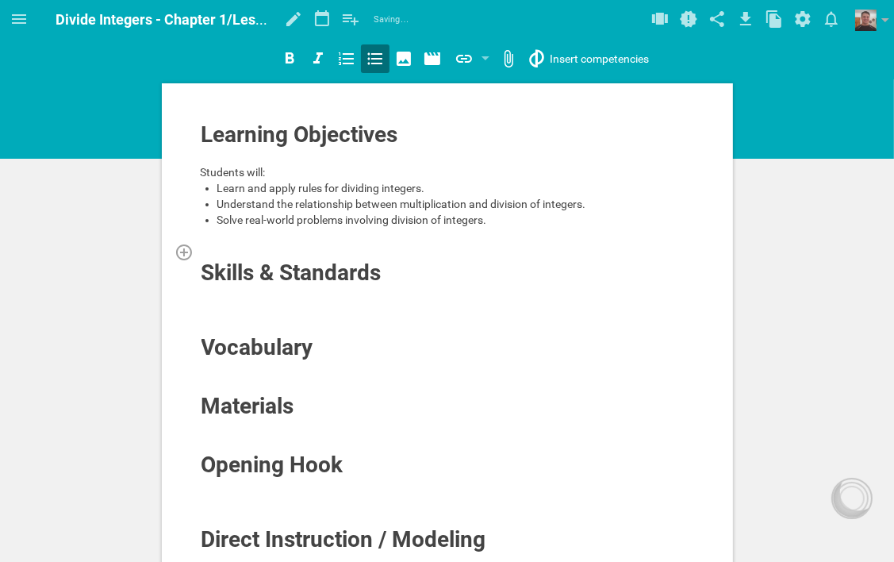
click at [233, 248] on div at bounding box center [448, 252] width 494 height 16
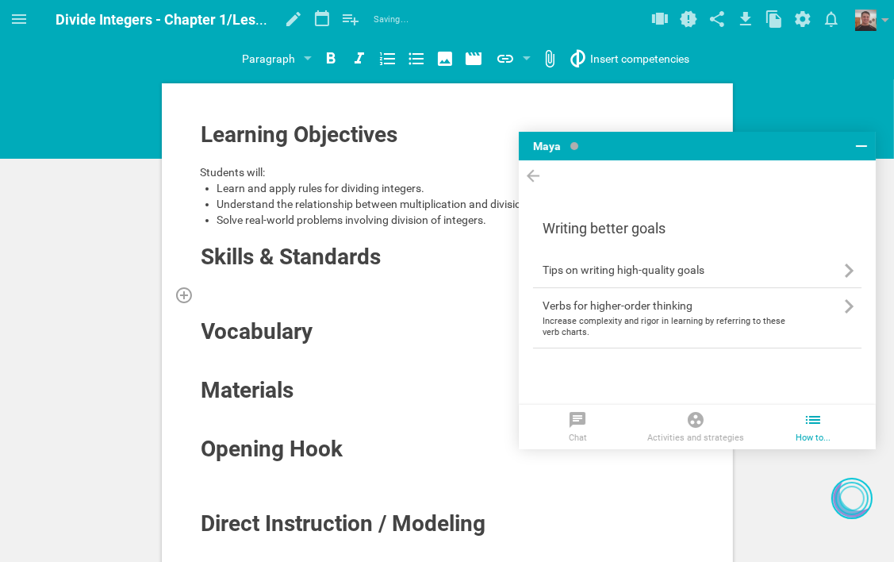
click at [303, 287] on div at bounding box center [448, 295] width 494 height 16
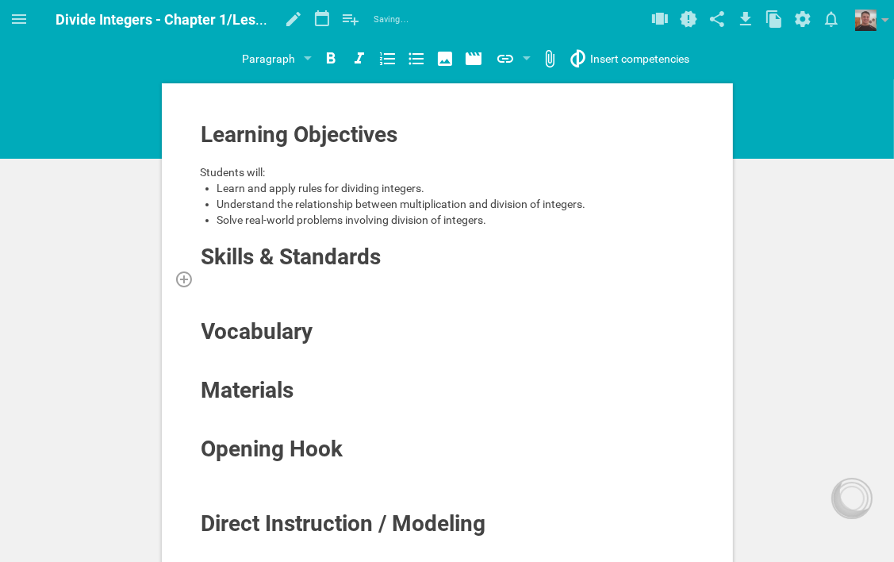
click at [345, 283] on div at bounding box center [448, 279] width 494 height 16
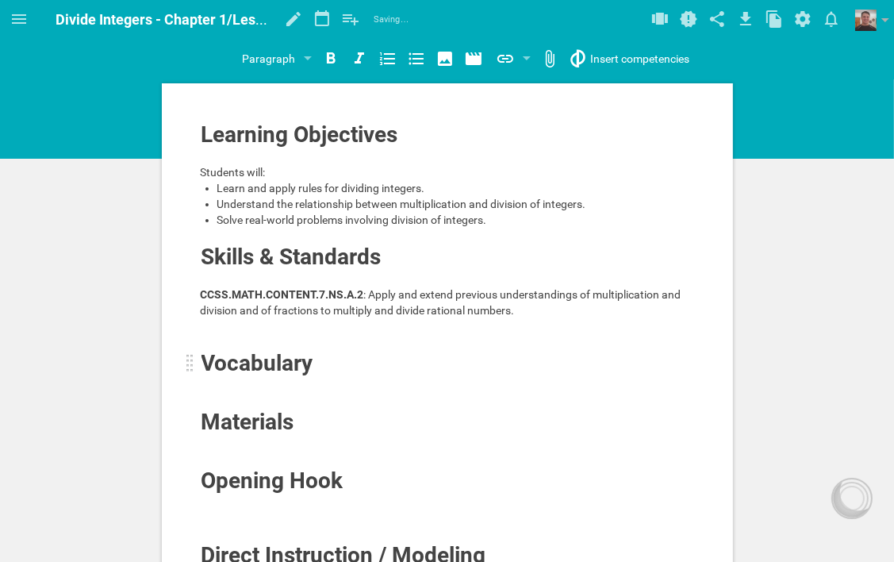
click at [273, 350] on span "Vocabulary" at bounding box center [258, 363] width 112 height 26
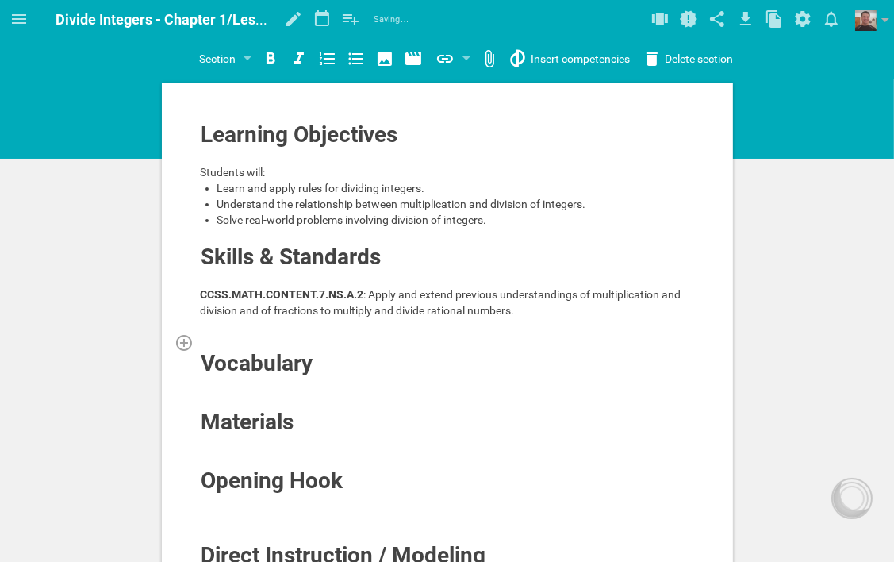
click at [260, 338] on div at bounding box center [448, 342] width 494 height 16
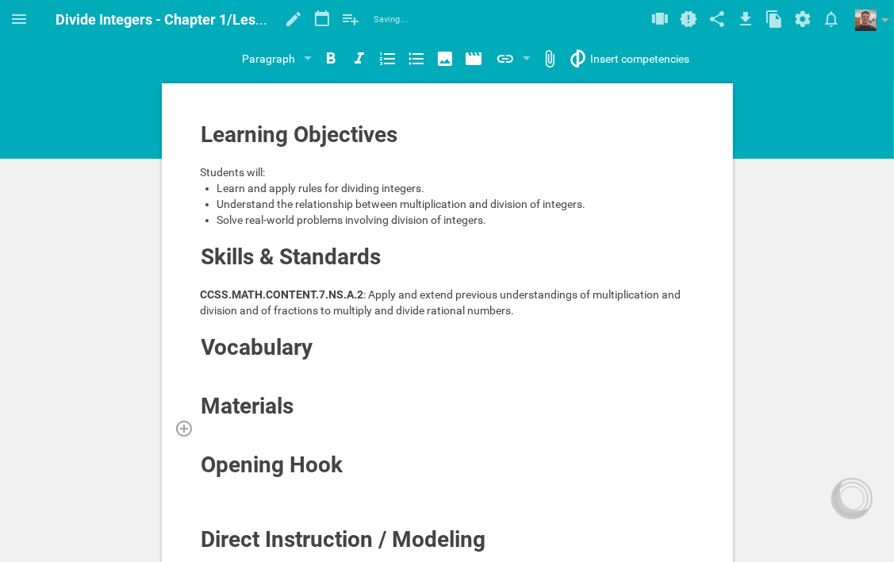
click at [290, 422] on div at bounding box center [448, 428] width 494 height 16
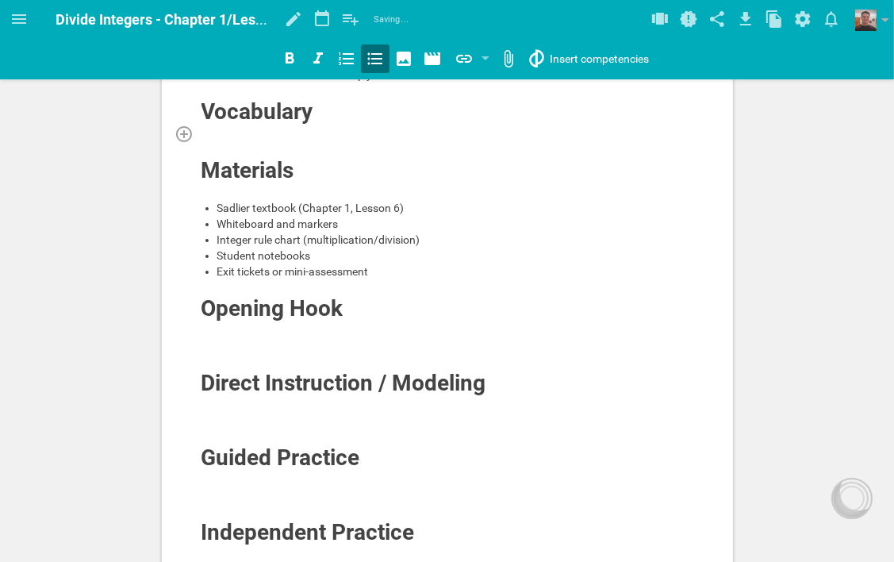
scroll to position [238, 0]
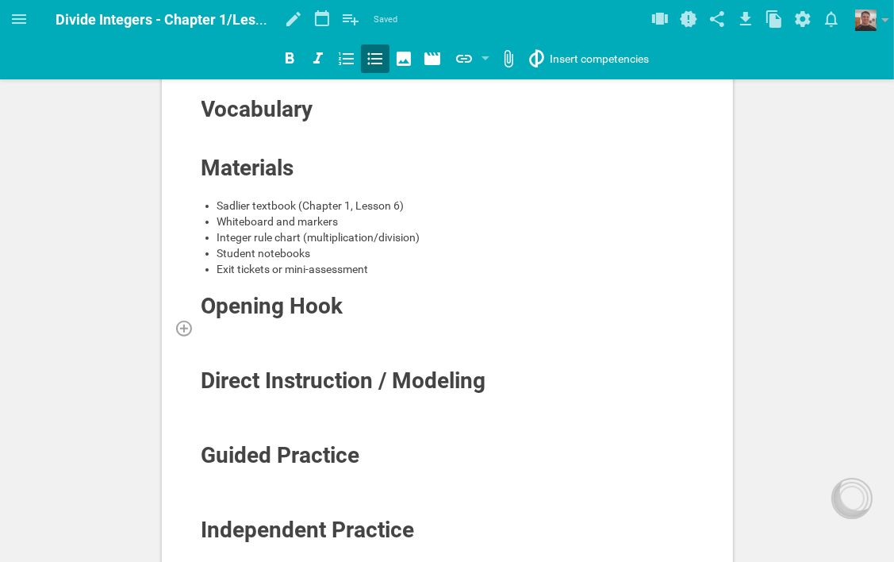
click at [325, 329] on div at bounding box center [448, 328] width 494 height 16
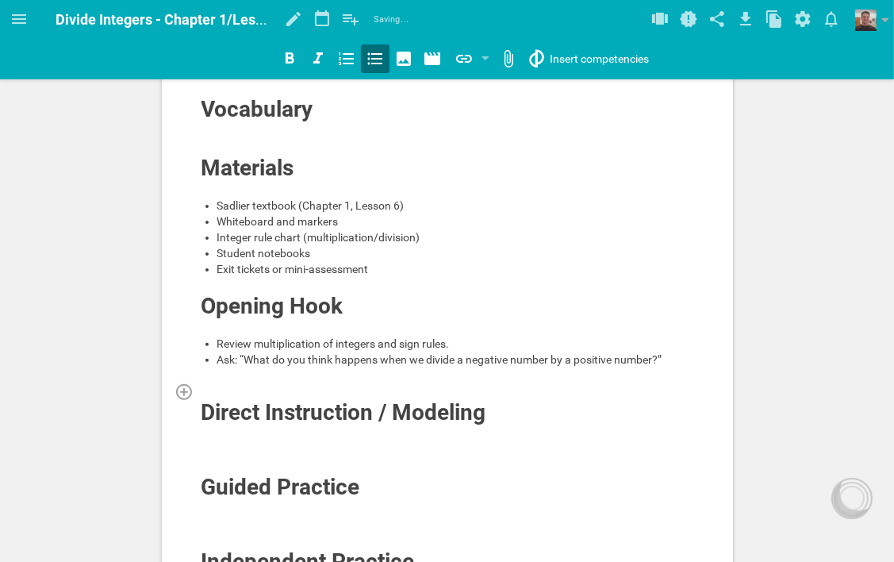
click at [323, 391] on div at bounding box center [448, 391] width 494 height 16
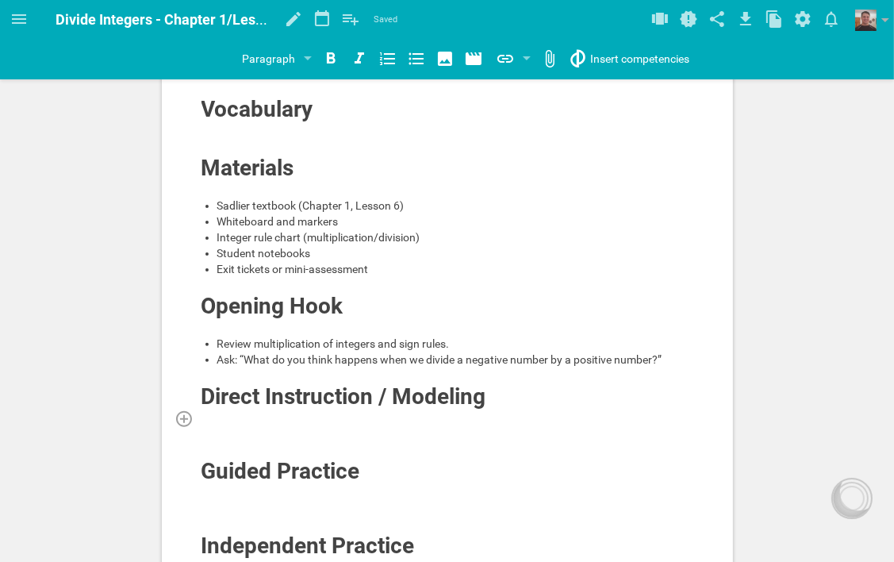
click at [406, 421] on div at bounding box center [448, 418] width 494 height 16
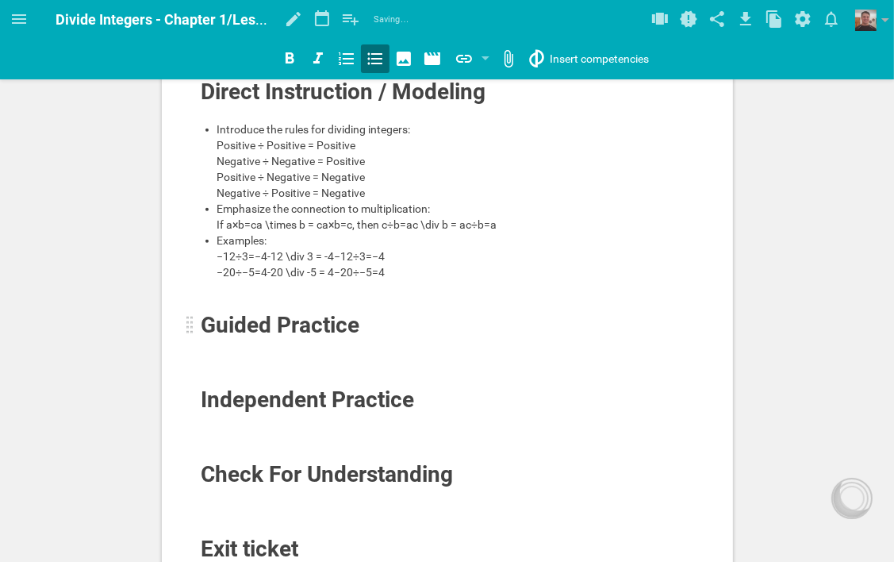
scroll to position [552, 0]
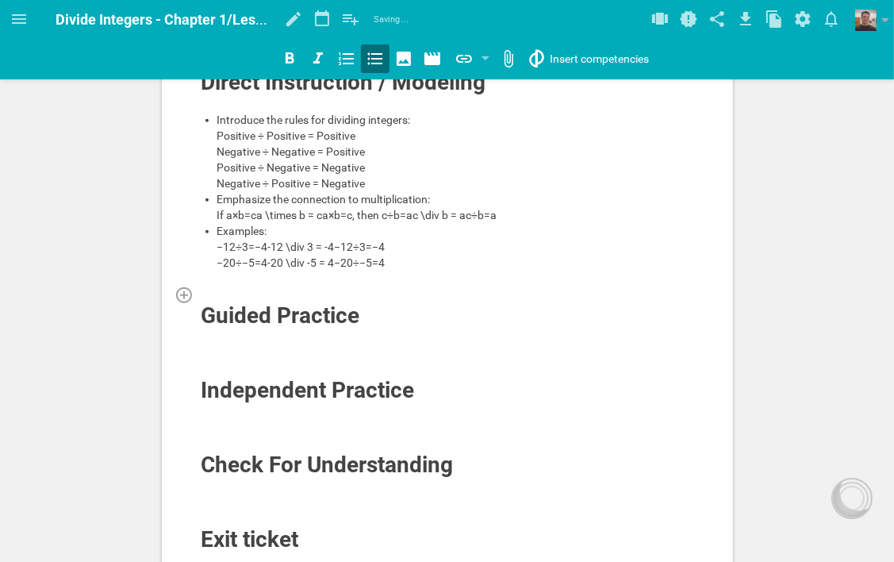
click at [330, 302] on div at bounding box center [448, 295] width 494 height 16
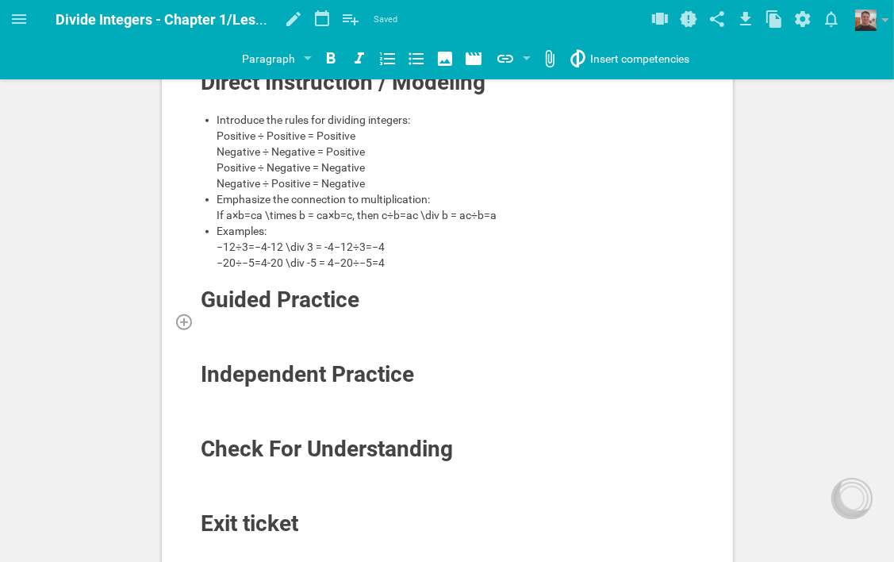
click at [329, 329] on div at bounding box center [448, 321] width 494 height 16
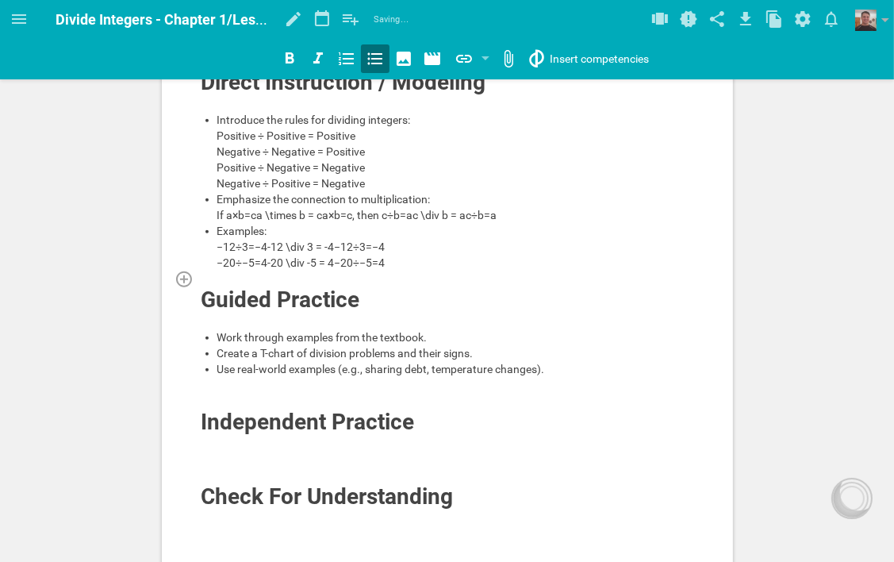
click at [317, 287] on div at bounding box center [448, 279] width 494 height 16
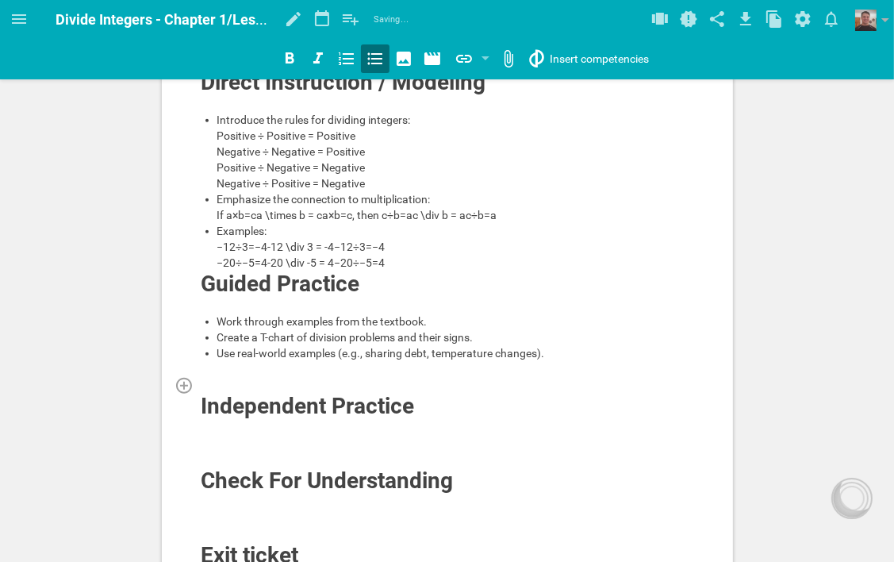
click at [264, 393] on div at bounding box center [448, 385] width 494 height 16
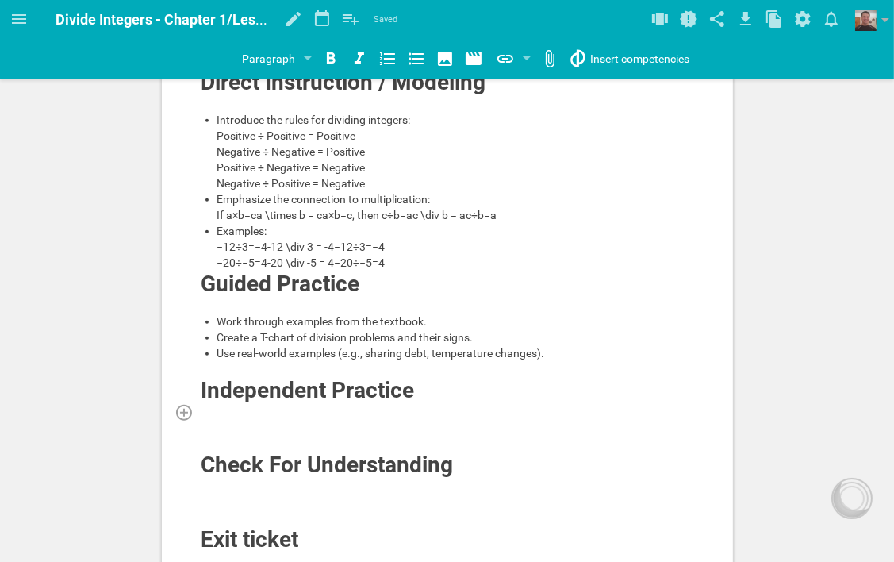
click at [340, 420] on div at bounding box center [448, 412] width 494 height 16
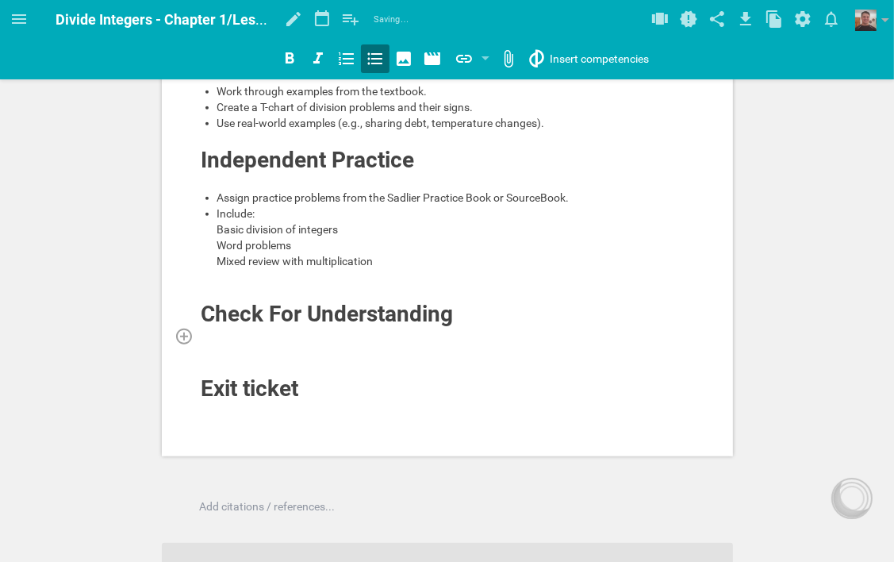
scroll to position [790, 0]
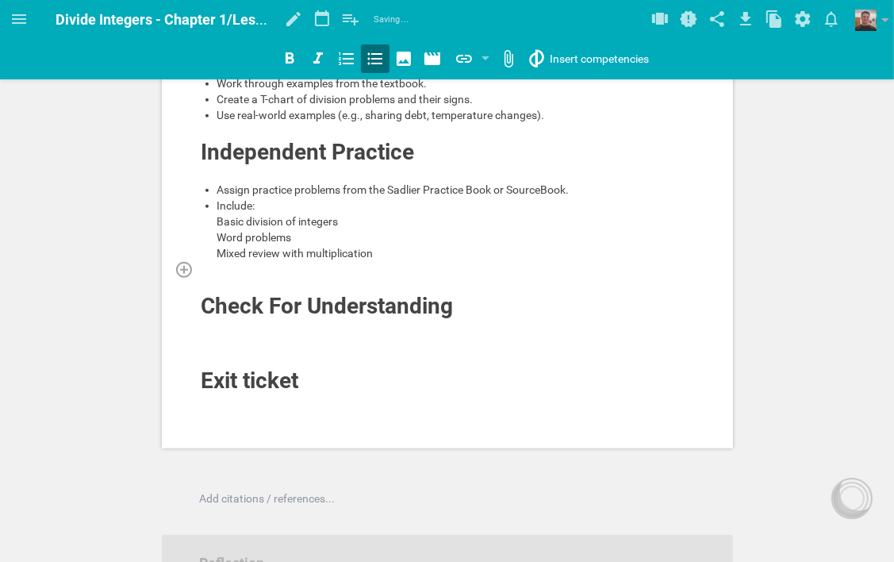
click at [279, 277] on div at bounding box center [448, 269] width 494 height 16
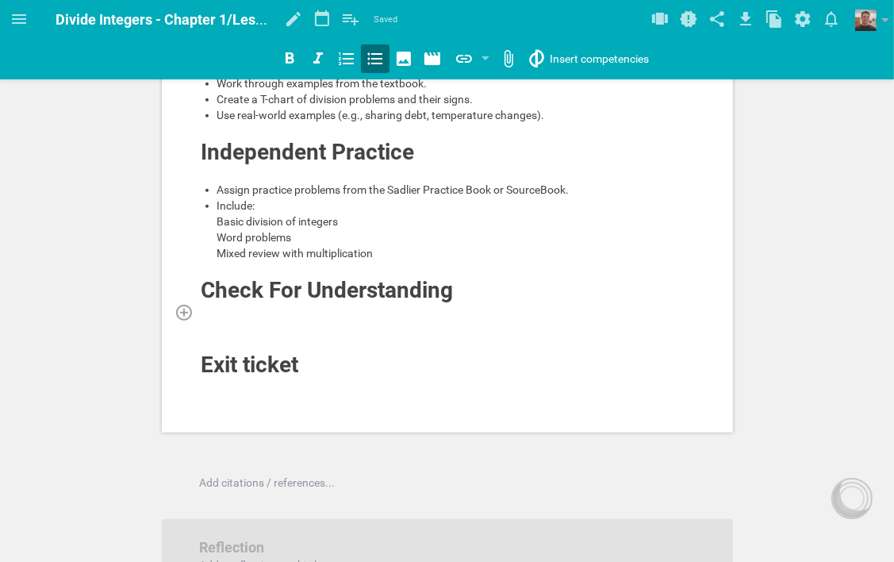
click at [299, 320] on div at bounding box center [448, 312] width 494 height 16
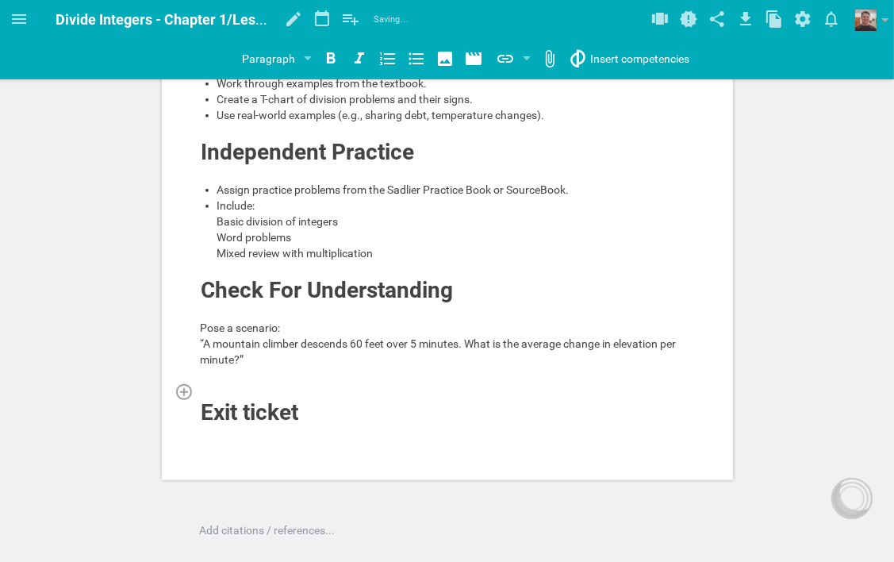
click at [239, 399] on div at bounding box center [448, 391] width 494 height 16
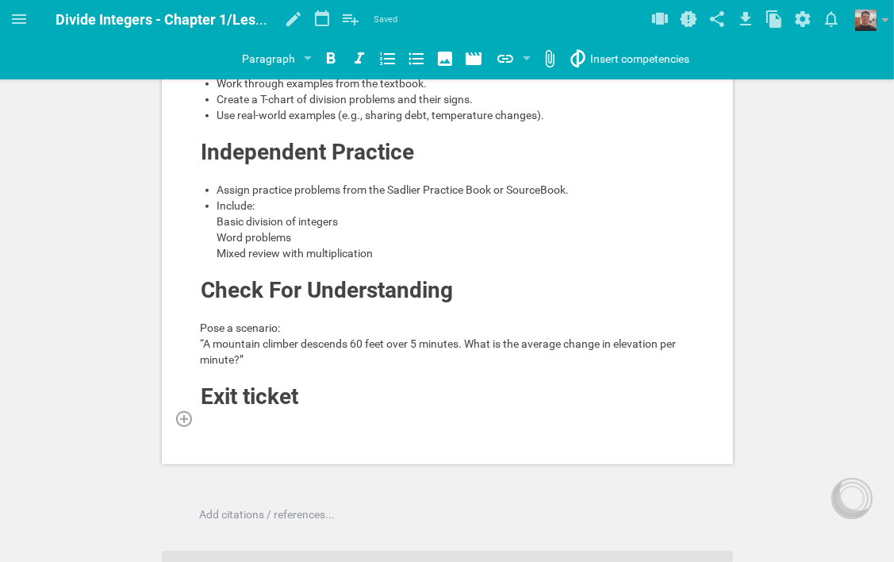
click at [305, 426] on div at bounding box center [448, 418] width 494 height 16
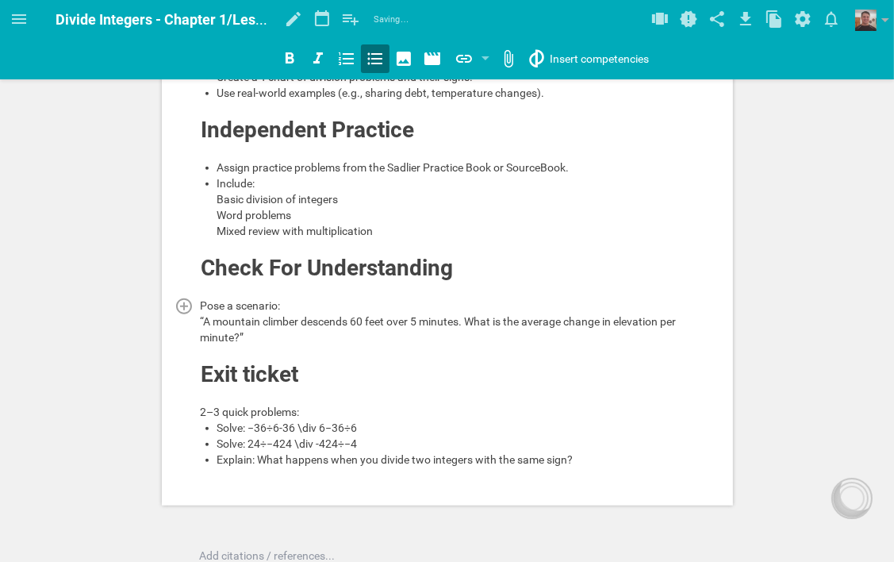
scroll to position [711, 0]
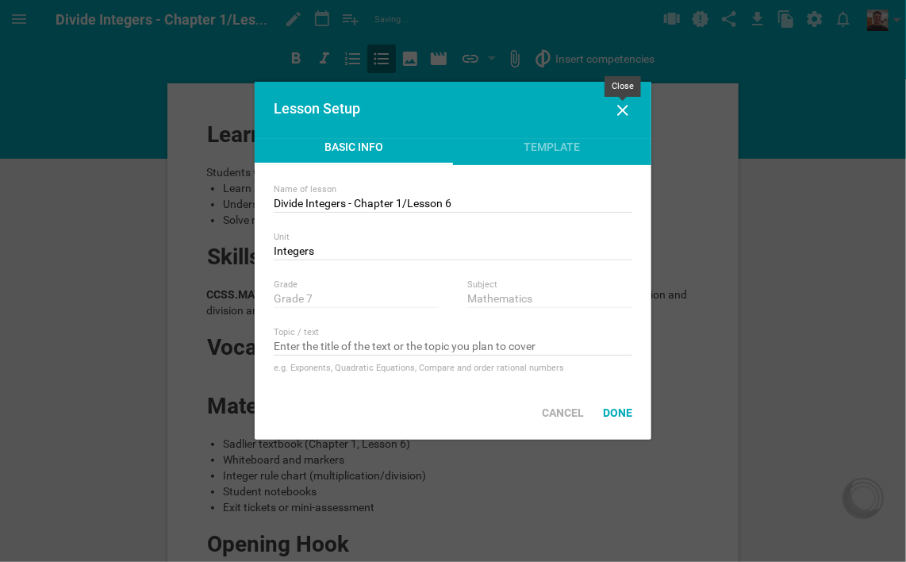
click at [625, 108] on icon at bounding box center [622, 110] width 11 height 11
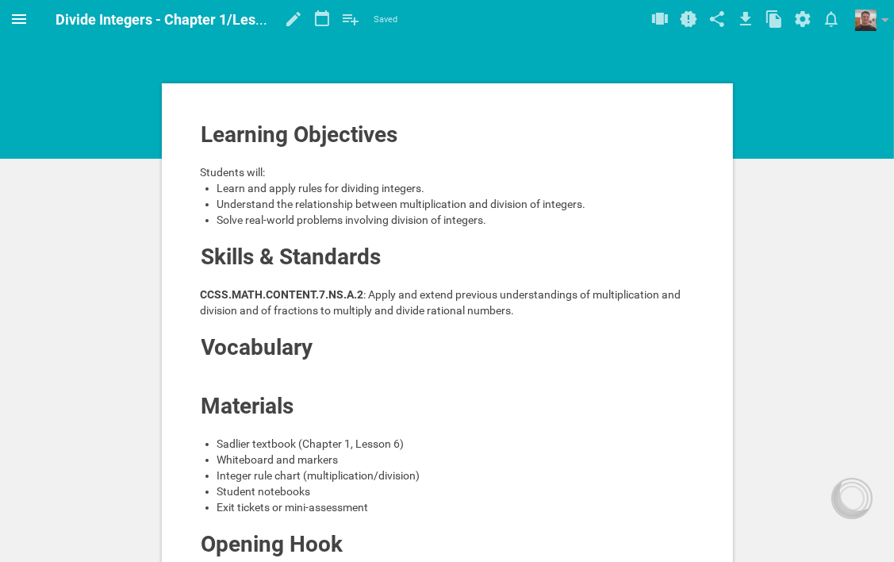
click at [13, 19] on icon at bounding box center [19, 19] width 14 height 10
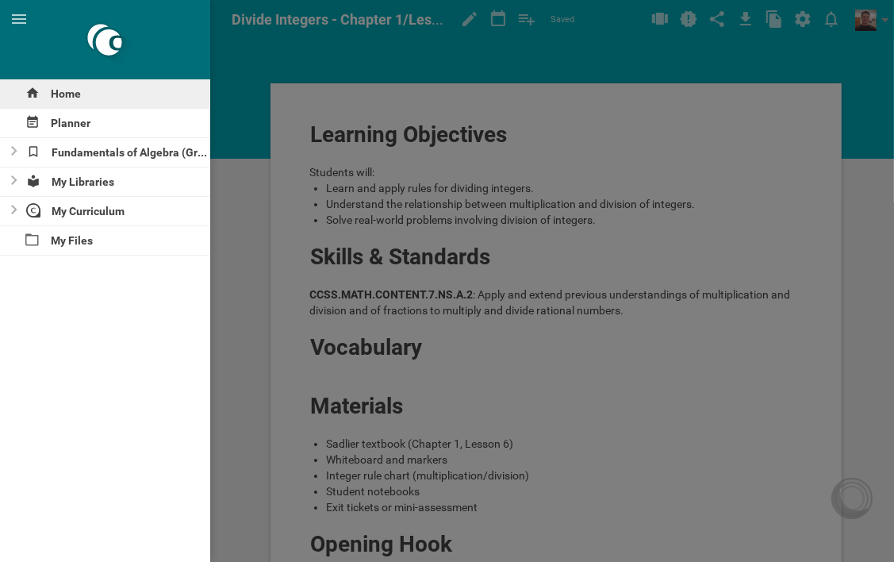
click at [57, 90] on div "Home" at bounding box center [105, 93] width 210 height 29
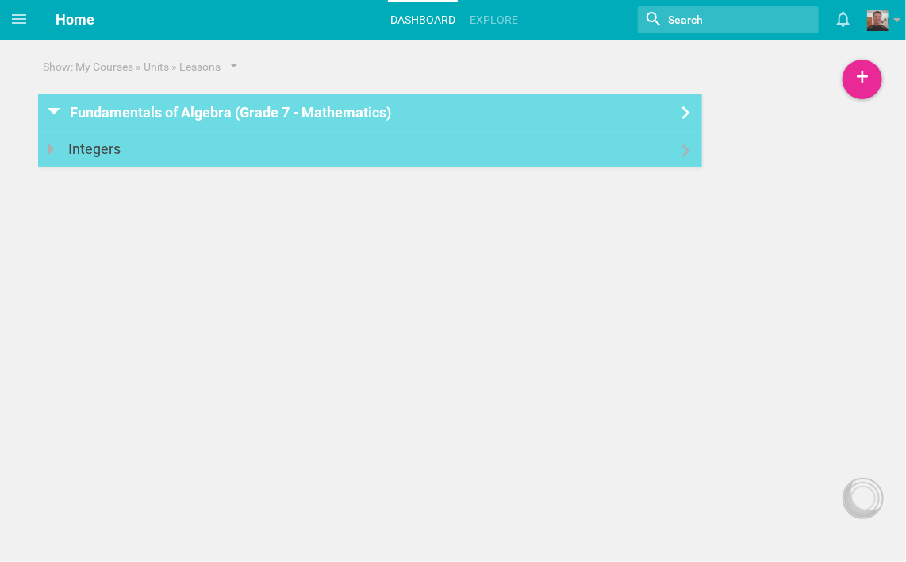
click at [687, 156] on icon at bounding box center [686, 150] width 19 height 13
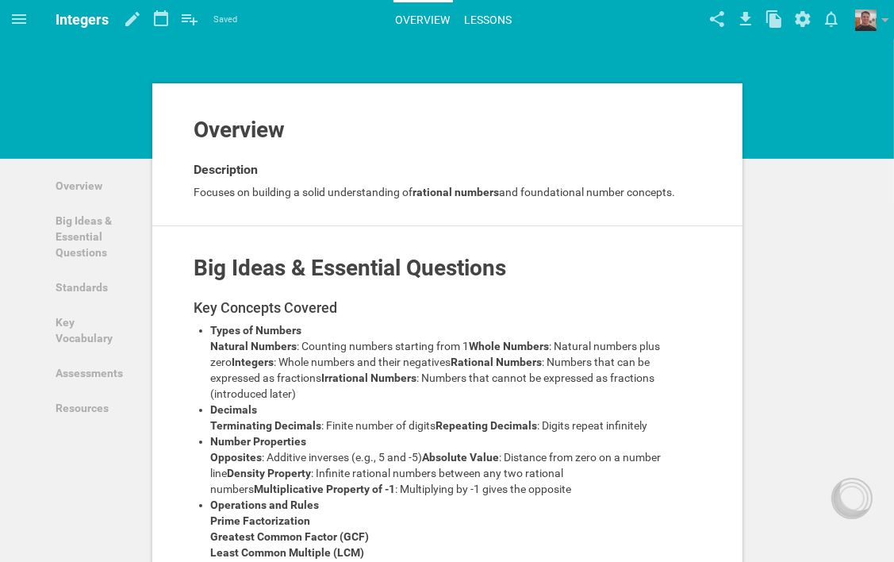
click at [482, 17] on link "Lessons" at bounding box center [489, 19] width 52 height 35
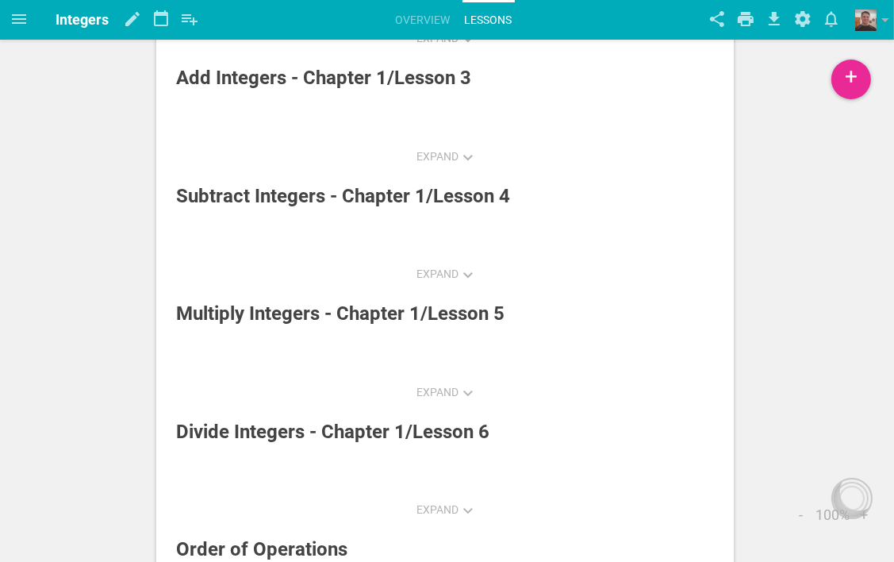
scroll to position [317, 0]
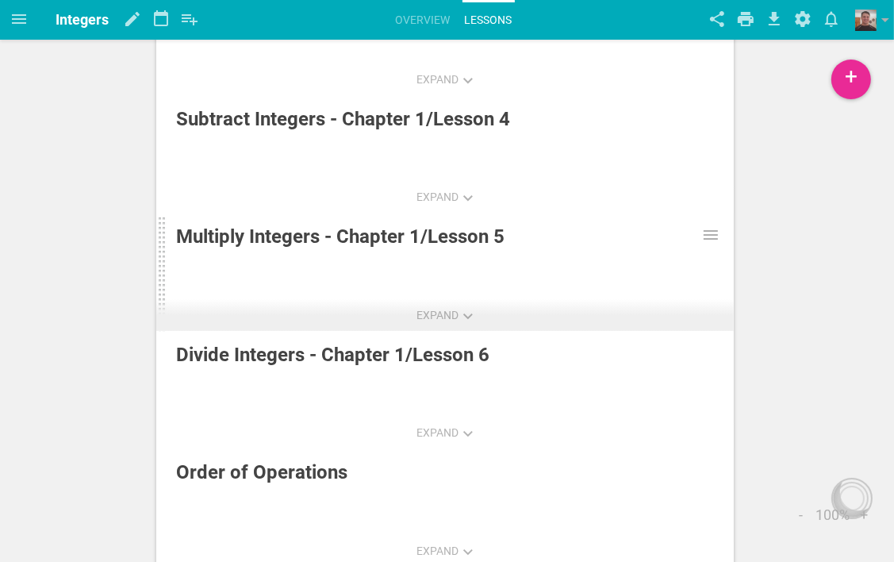
click at [469, 239] on div "Multiply Integers - Chapter 1/Lesson 5" at bounding box center [407, 236] width 462 height 29
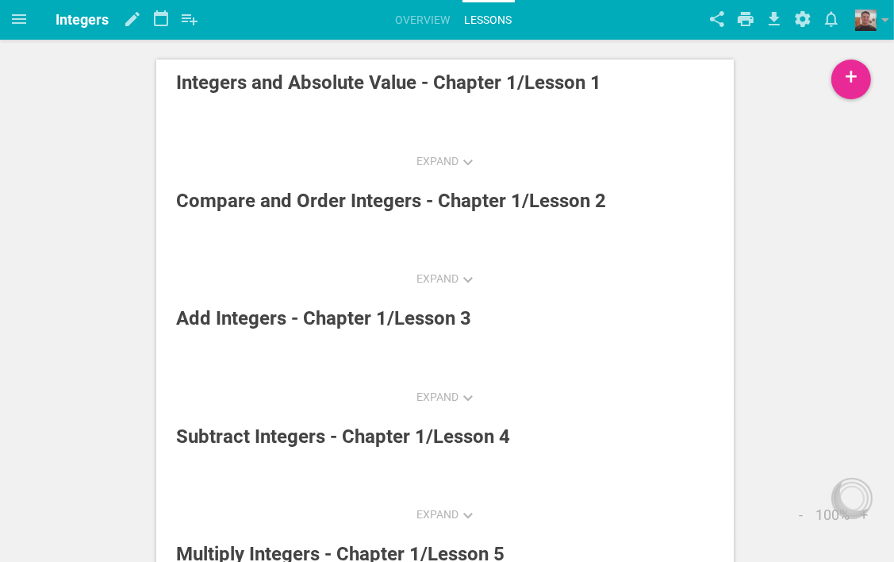
scroll to position [317, 0]
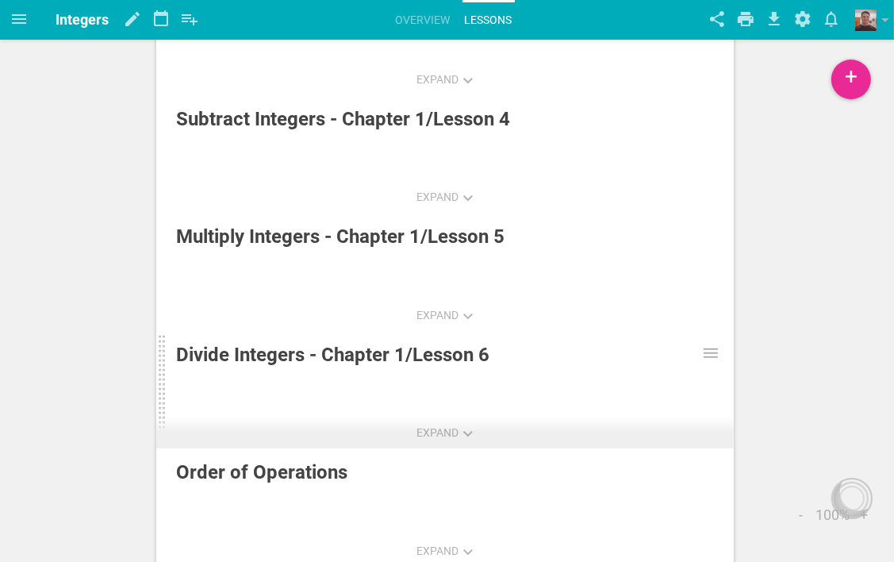
click at [382, 352] on div "Divide Integers - Chapter 1/Lesson 6" at bounding box center [407, 354] width 462 height 29
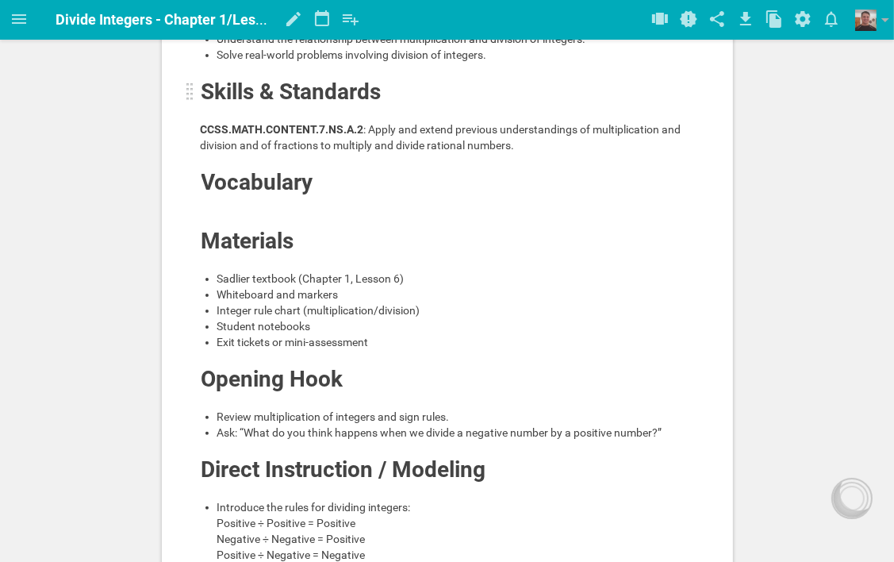
scroll to position [159, 0]
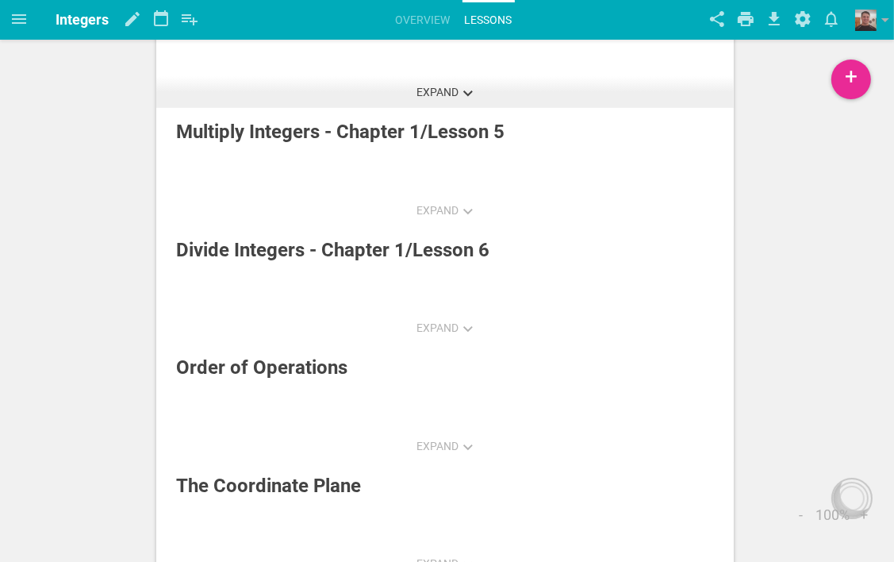
scroll to position [476, 0]
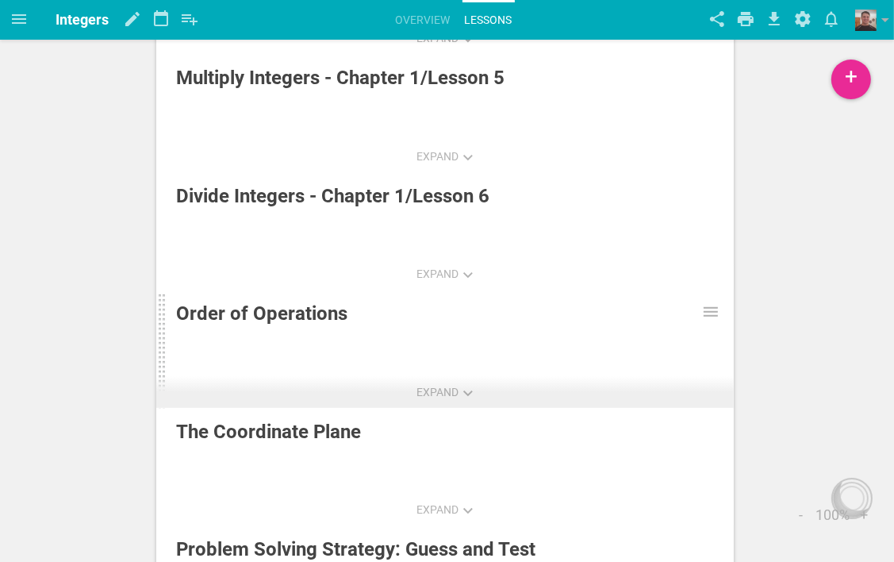
click at [318, 310] on div "Order of Operations" at bounding box center [407, 313] width 462 height 29
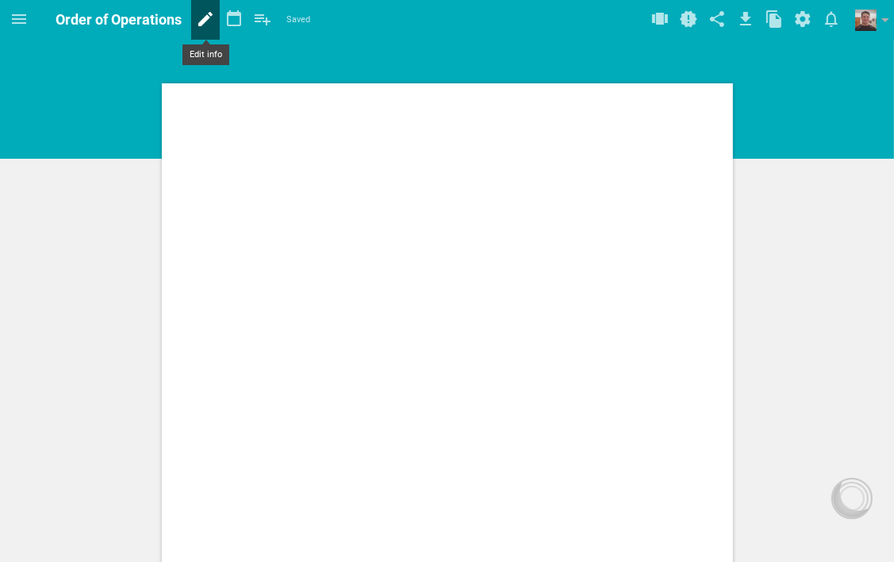
click at [208, 18] on icon at bounding box center [205, 19] width 14 height 14
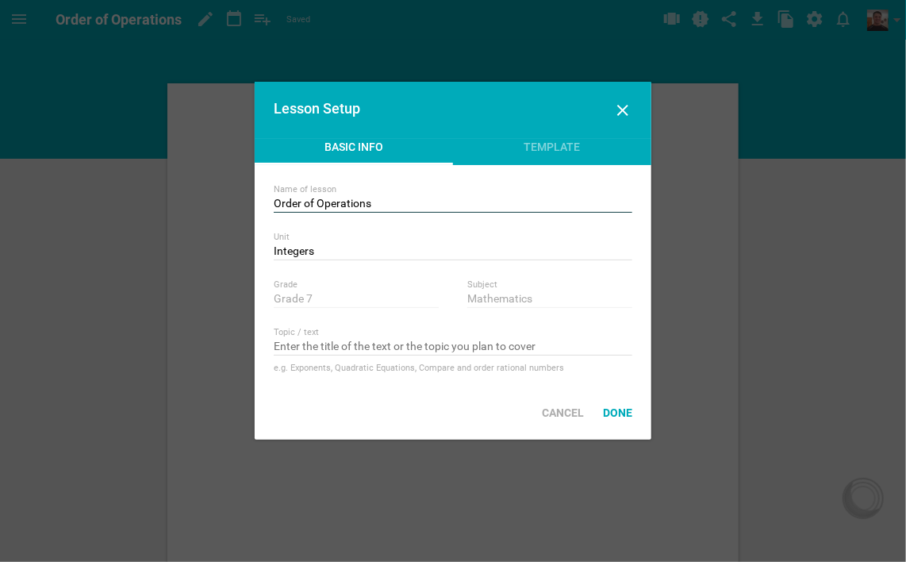
drag, startPoint x: 372, startPoint y: 201, endPoint x: 272, endPoint y: 206, distance: 100.2
click at [272, 206] on div "Name of lesson Order of Operations Unit Integers Nothing found with term "Integ…" at bounding box center [453, 275] width 397 height 221
type input "Properties - Chapter 1/Lesson 7"
click at [617, 406] on div "Done" at bounding box center [618, 412] width 48 height 35
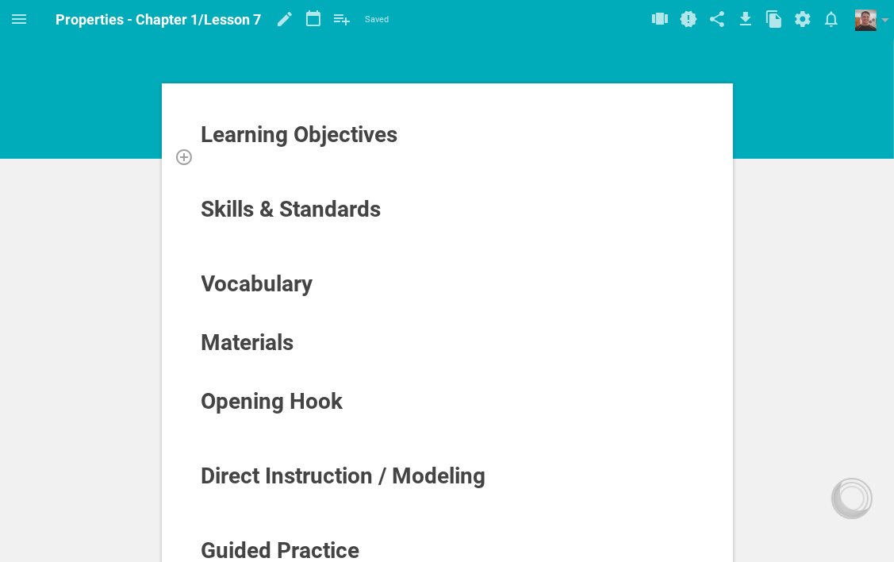
click at [324, 160] on div at bounding box center [448, 156] width 494 height 16
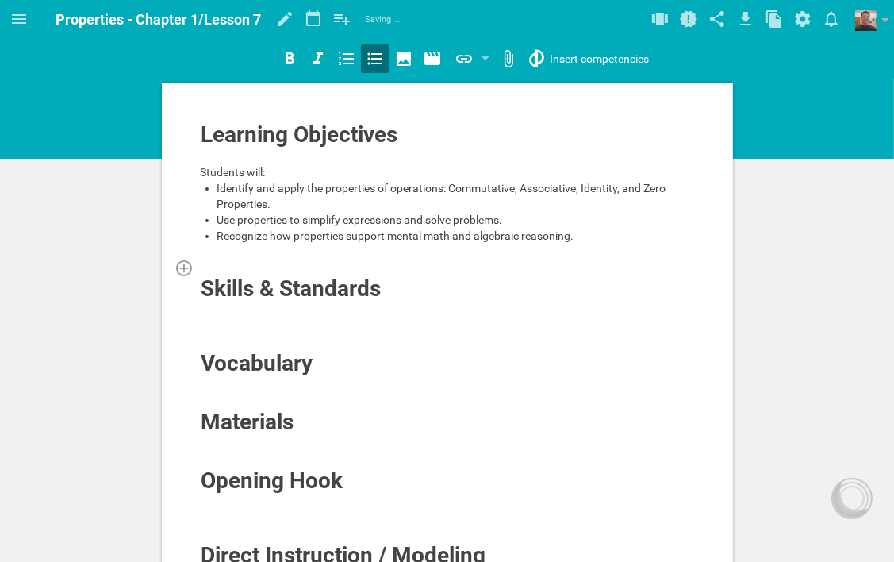
click at [278, 267] on div at bounding box center [448, 268] width 494 height 16
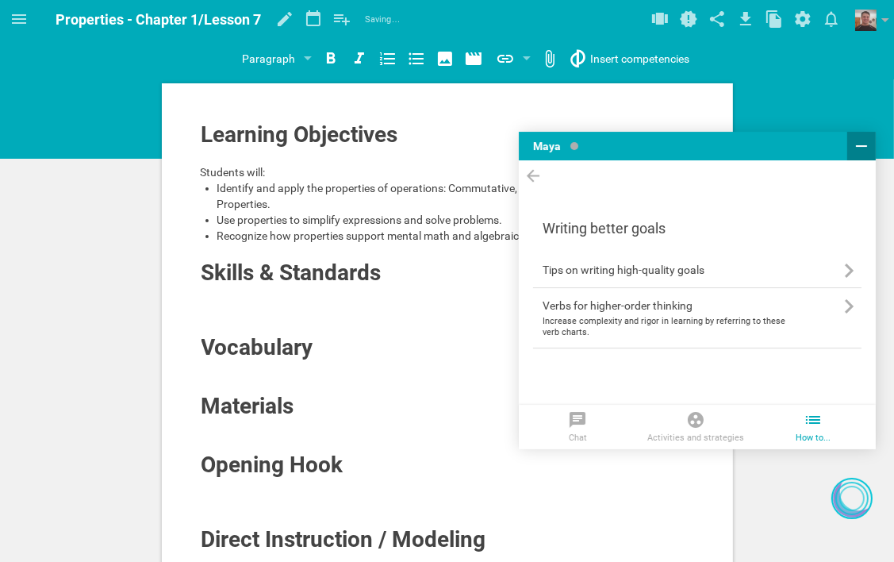
click at [856, 144] on icon at bounding box center [861, 146] width 19 height 19
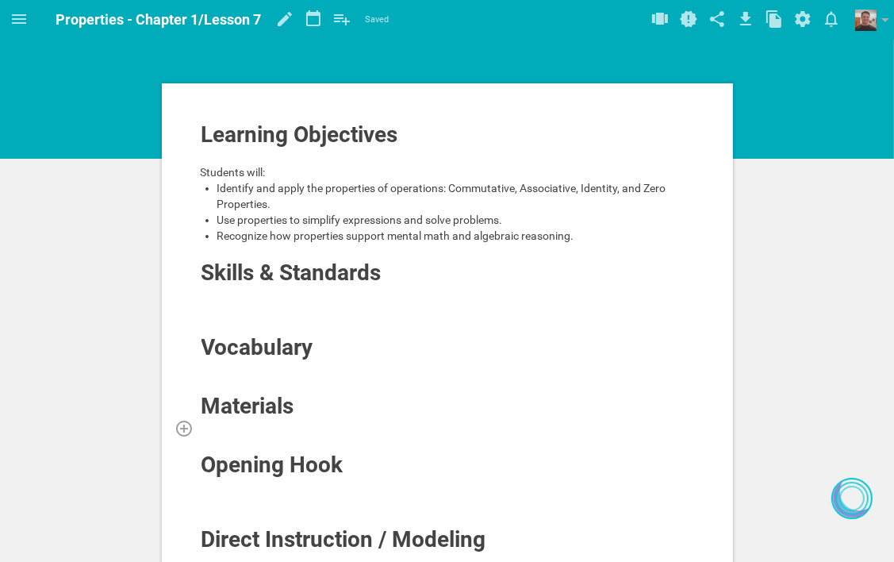
click at [292, 423] on div at bounding box center [448, 428] width 494 height 16
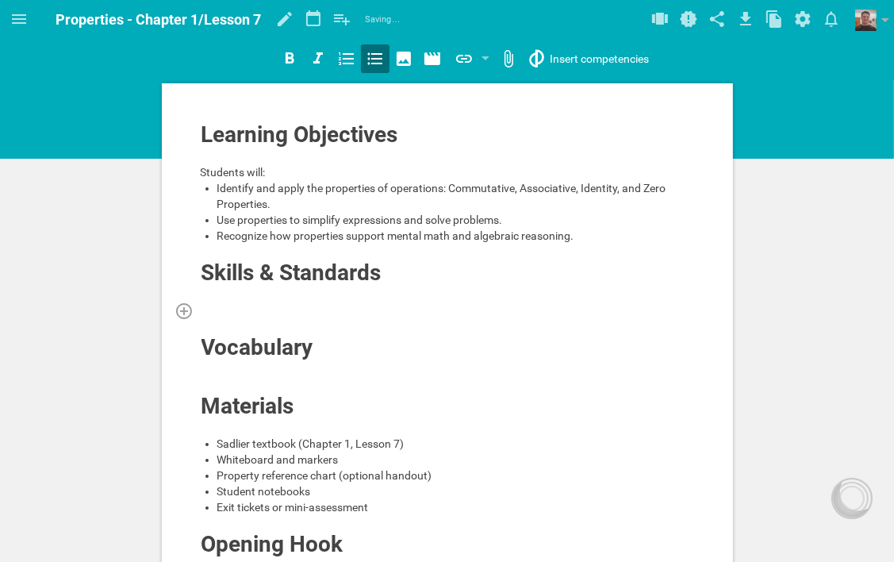
click at [324, 304] on div at bounding box center [448, 310] width 494 height 16
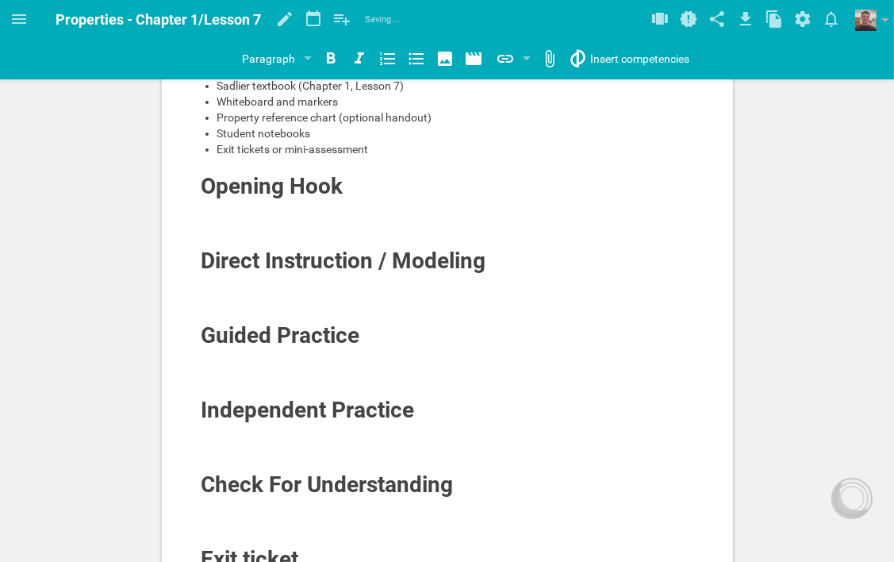
scroll to position [397, 0]
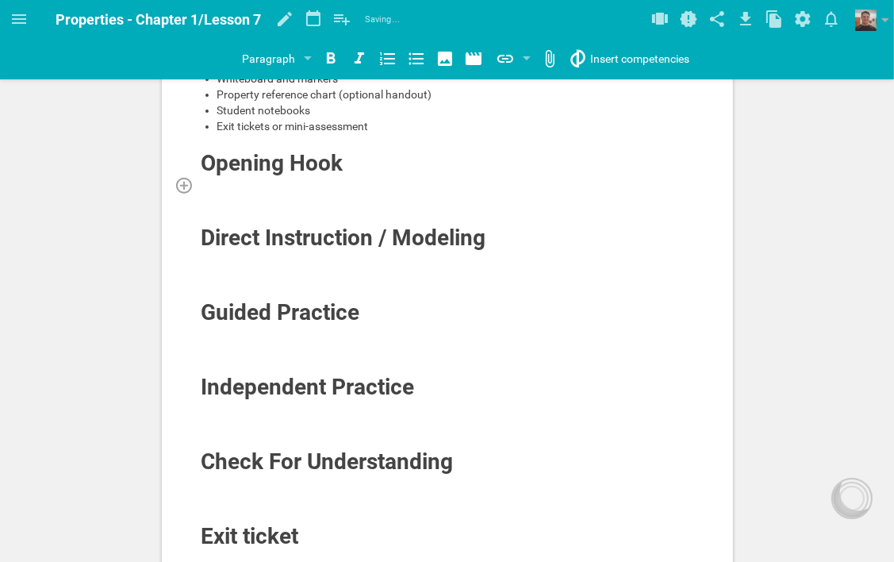
click at [301, 187] on div at bounding box center [448, 185] width 494 height 16
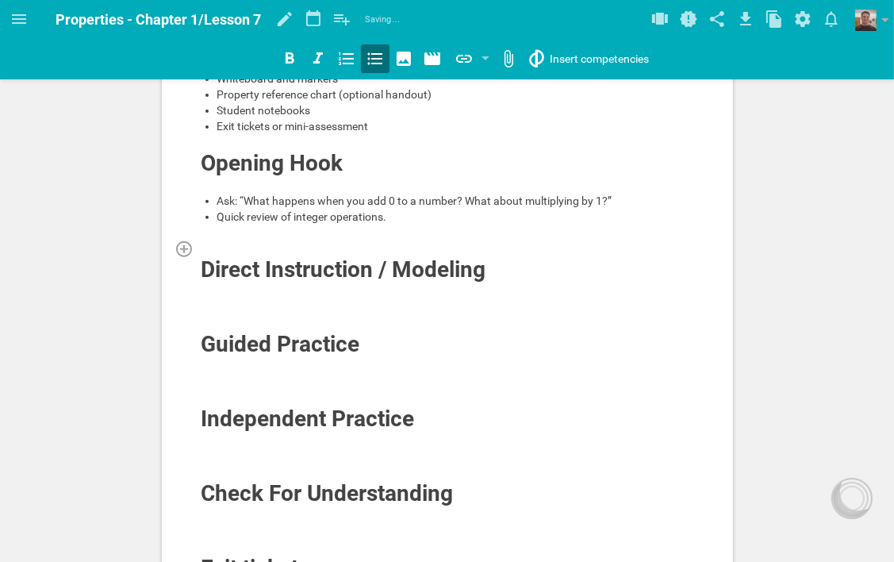
click at [294, 244] on div at bounding box center [448, 248] width 494 height 16
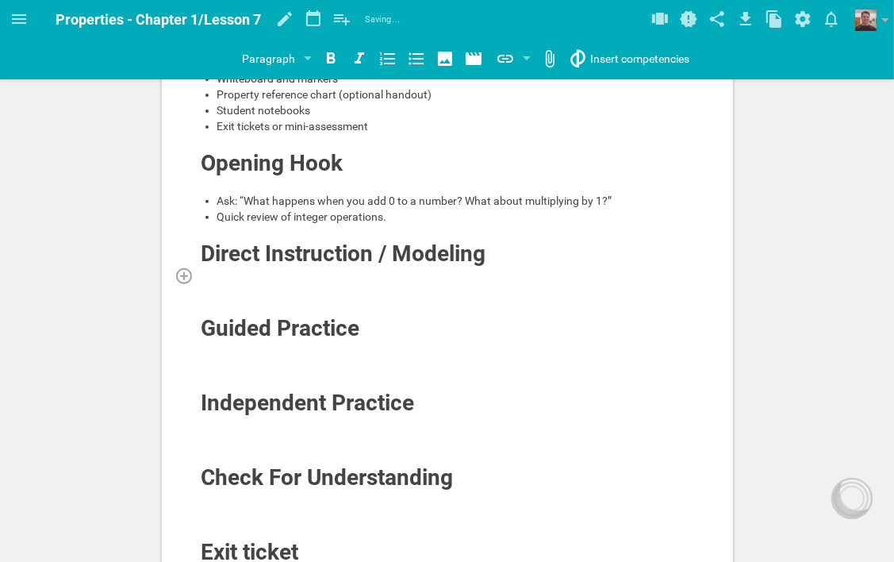
click at [321, 276] on div at bounding box center [448, 275] width 494 height 16
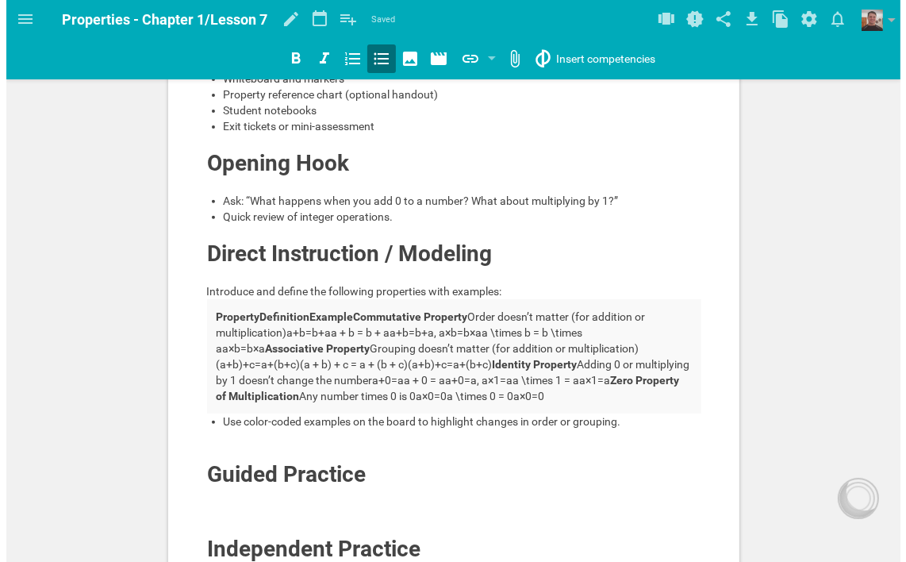
scroll to position [0, 0]
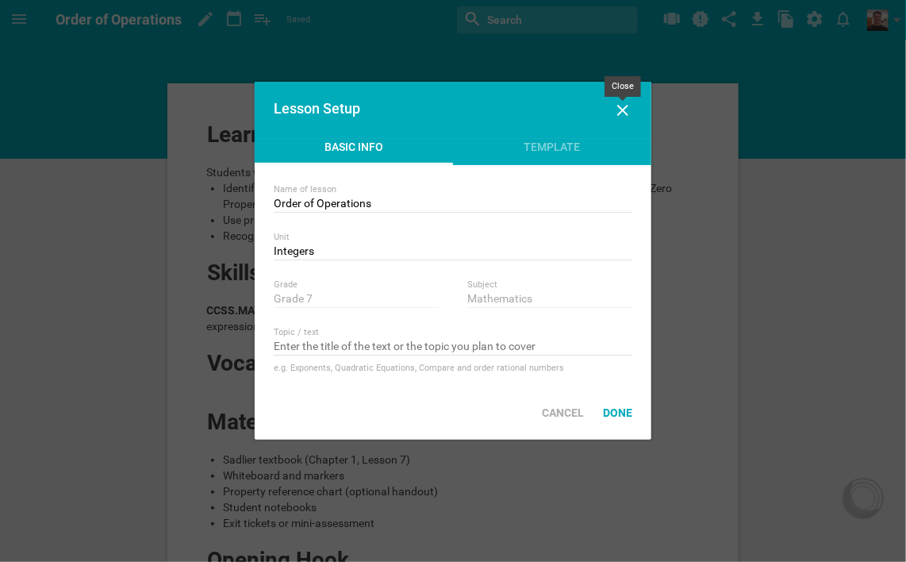
click at [622, 110] on icon at bounding box center [622, 110] width 11 height 11
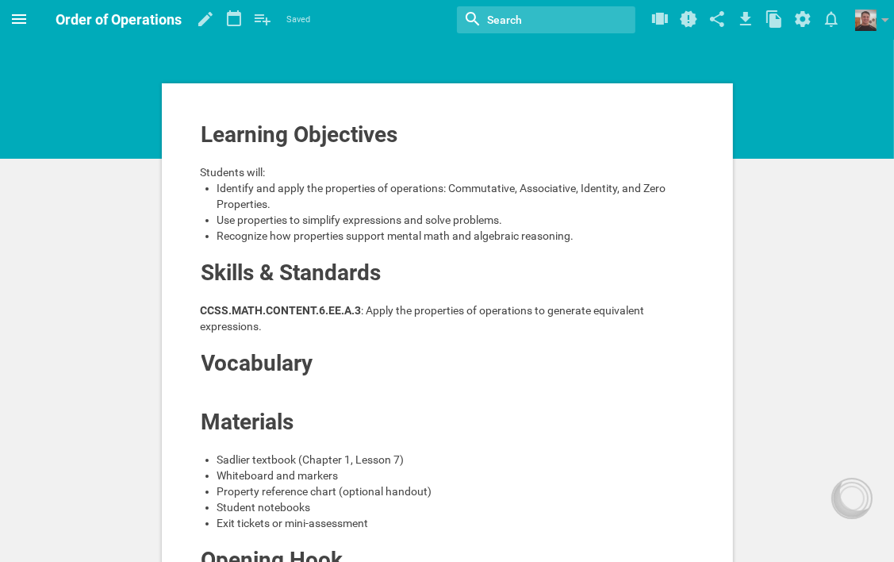
click at [21, 17] on icon at bounding box center [19, 19] width 19 height 19
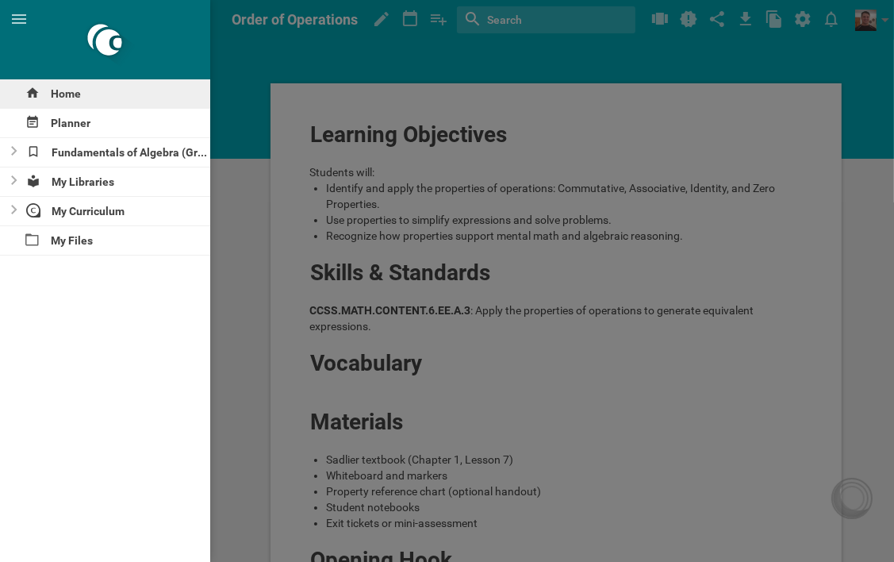
click at [54, 89] on div "Home" at bounding box center [105, 93] width 210 height 29
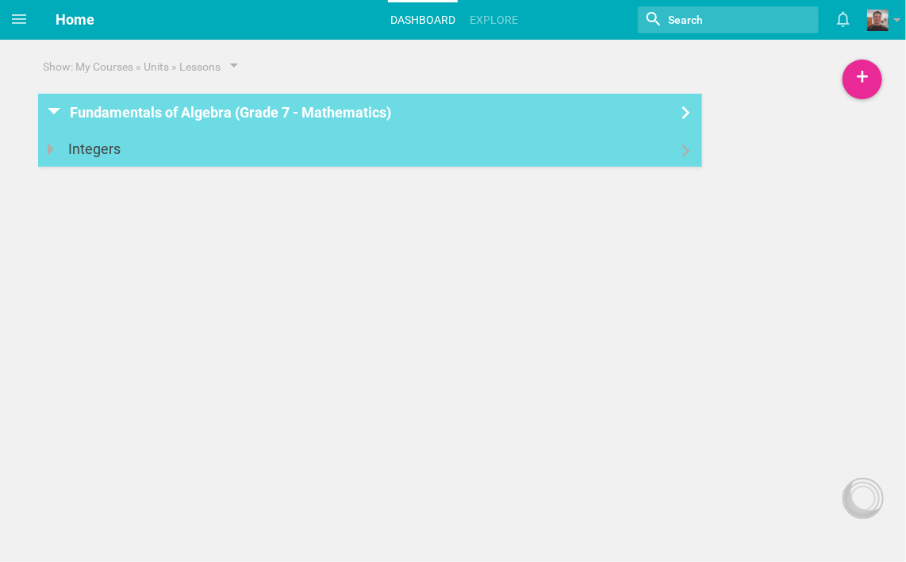
click at [384, 156] on link "Integers" at bounding box center [370, 149] width 664 height 35
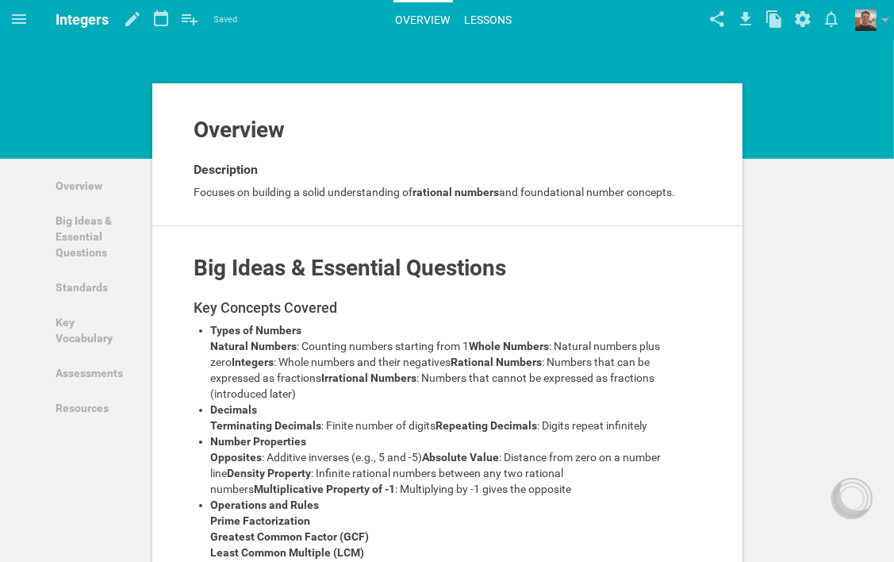
click at [487, 19] on link "Lessons" at bounding box center [489, 19] width 52 height 35
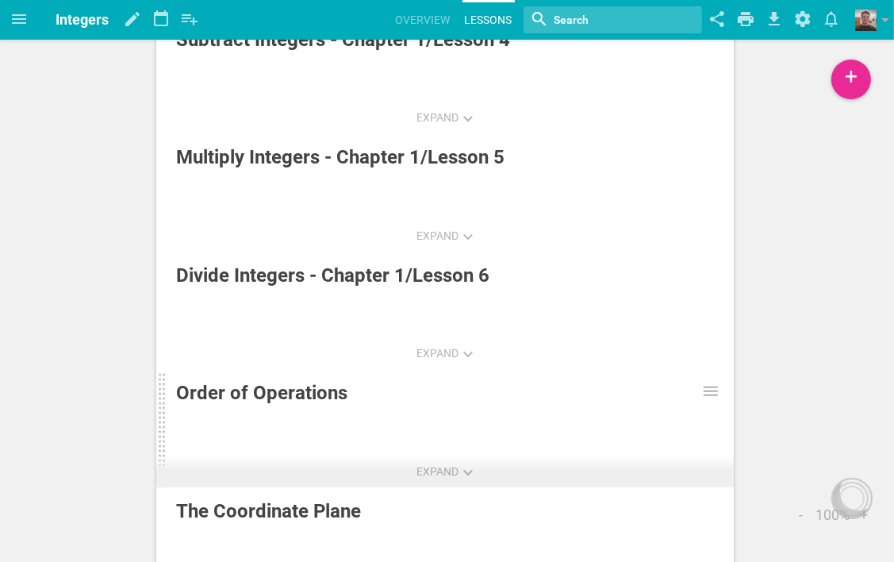
click at [291, 388] on div "Order of Operations" at bounding box center [407, 393] width 462 height 29
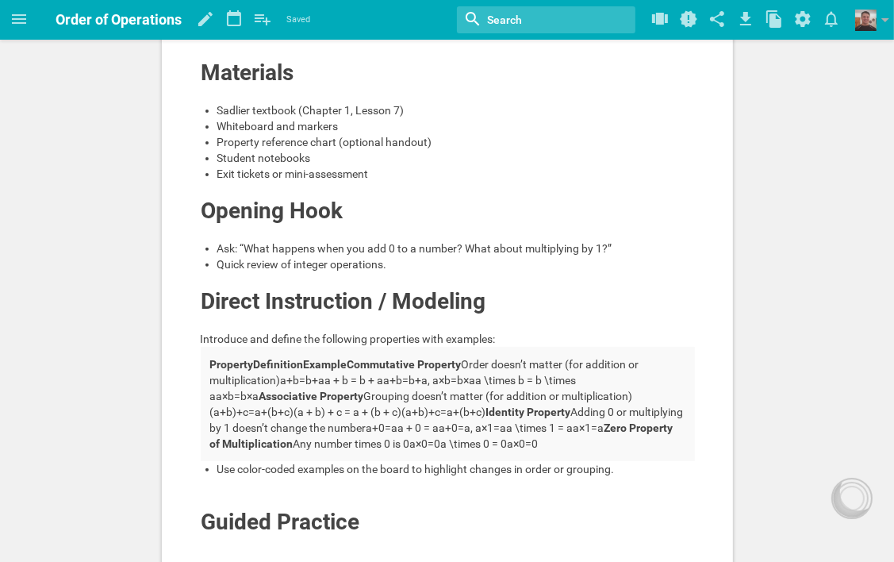
scroll to position [397, 0]
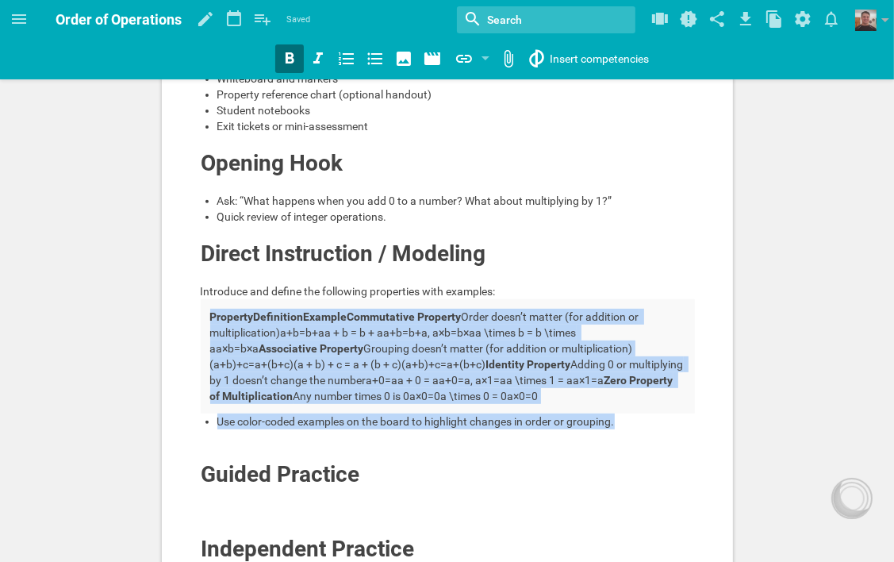
drag, startPoint x: 620, startPoint y: 420, endPoint x: 211, endPoint y: 298, distance: 426.4
click at [211, 298] on div "Learning Objectives Students will: Identify and apply the properties of operati…" at bounding box center [448, 226] width 494 height 1003
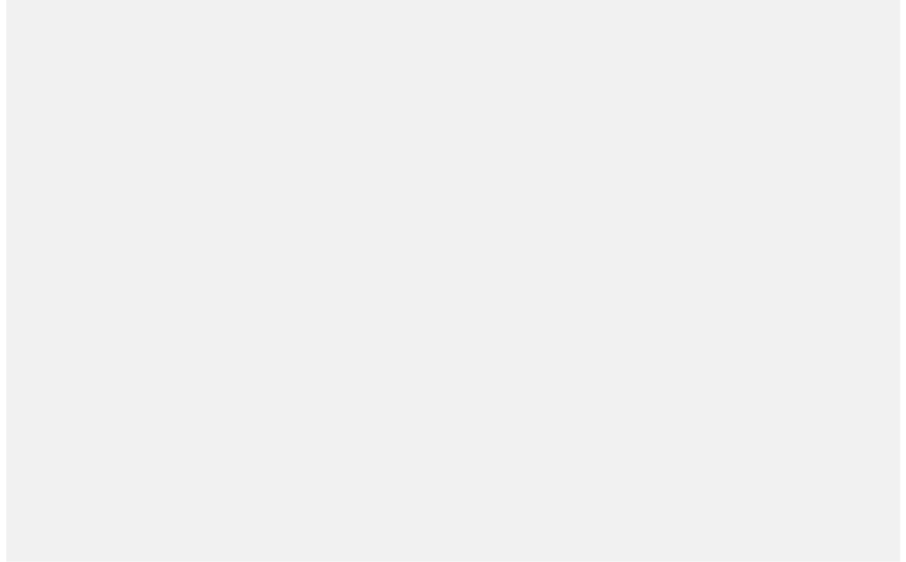
scroll to position [0, 0]
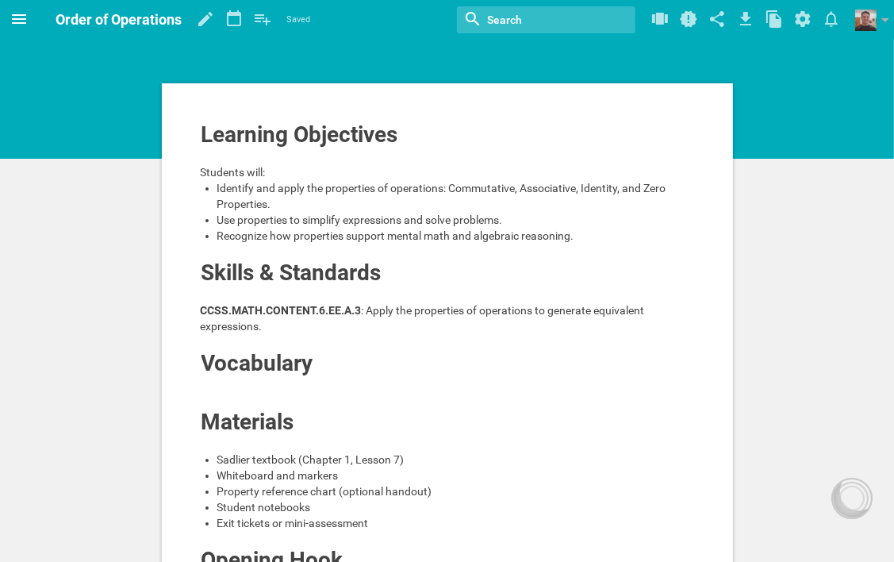
click at [19, 17] on icon at bounding box center [19, 19] width 19 height 19
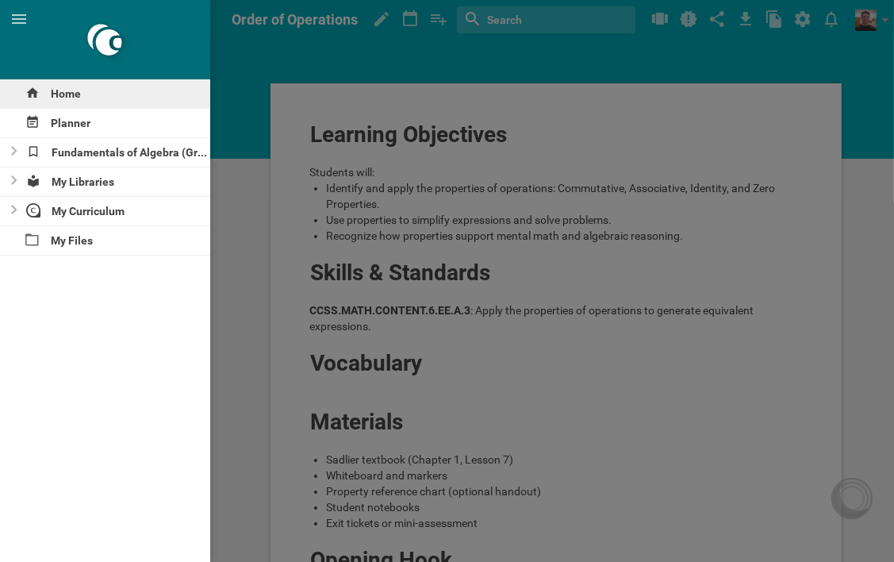
click at [77, 88] on div "Home" at bounding box center [105, 93] width 210 height 29
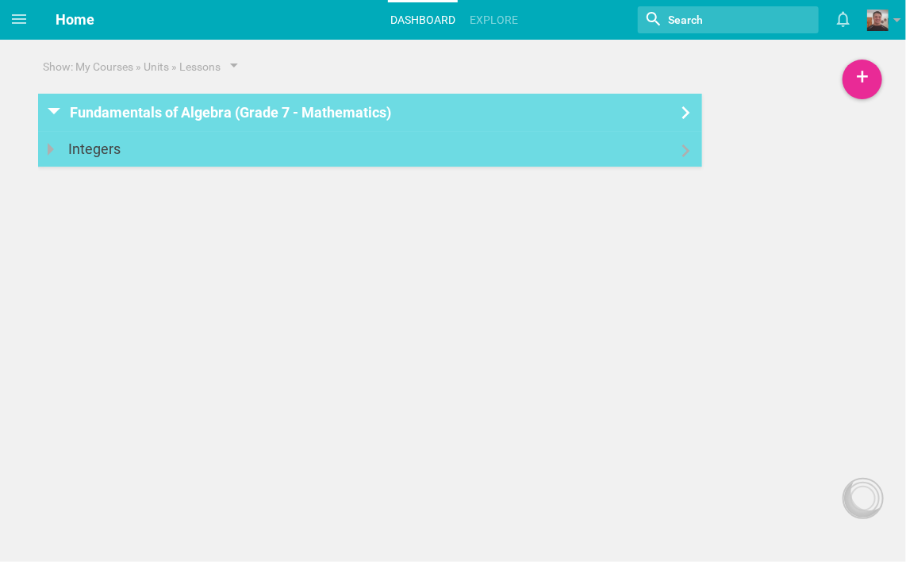
click at [684, 156] on icon at bounding box center [687, 150] width 8 height 13
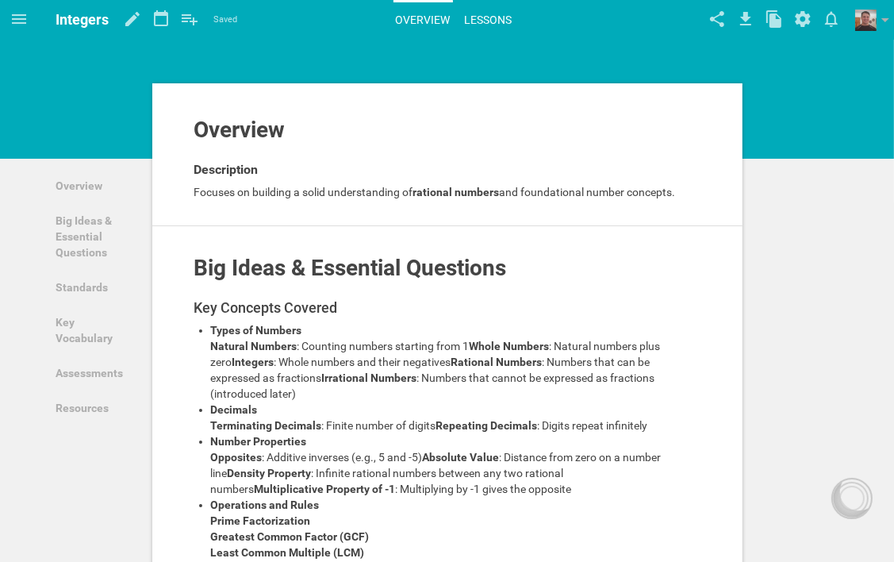
click at [490, 17] on link "Lessons" at bounding box center [489, 19] width 52 height 35
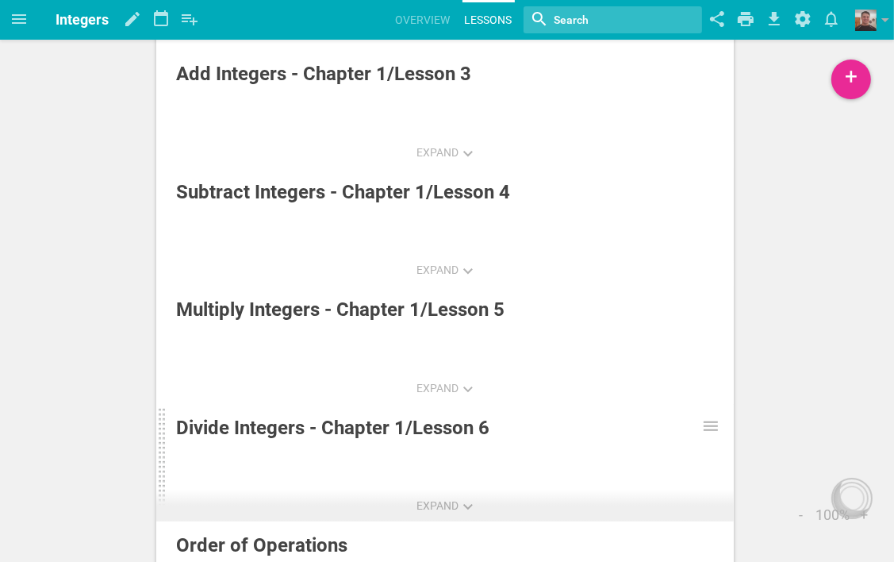
scroll to position [397, 0]
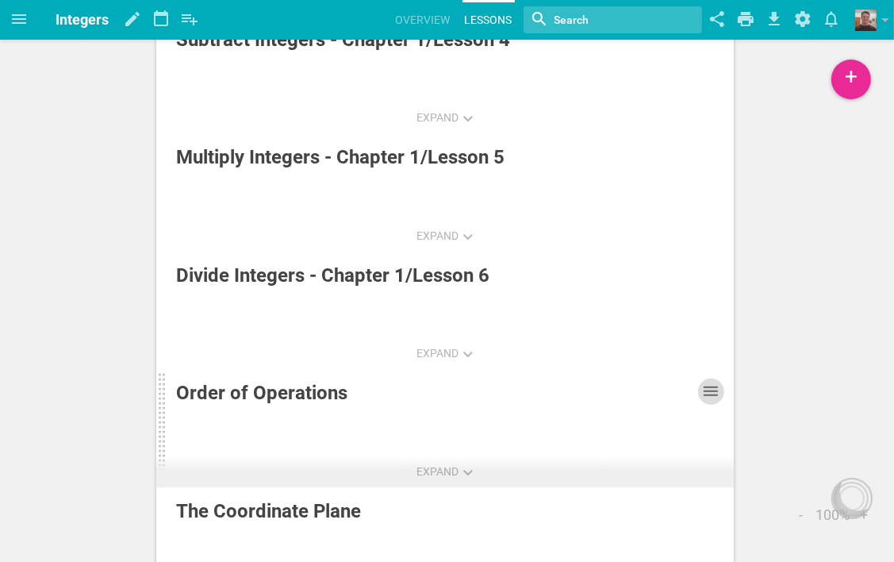
click at [704, 394] on icon at bounding box center [711, 391] width 19 height 19
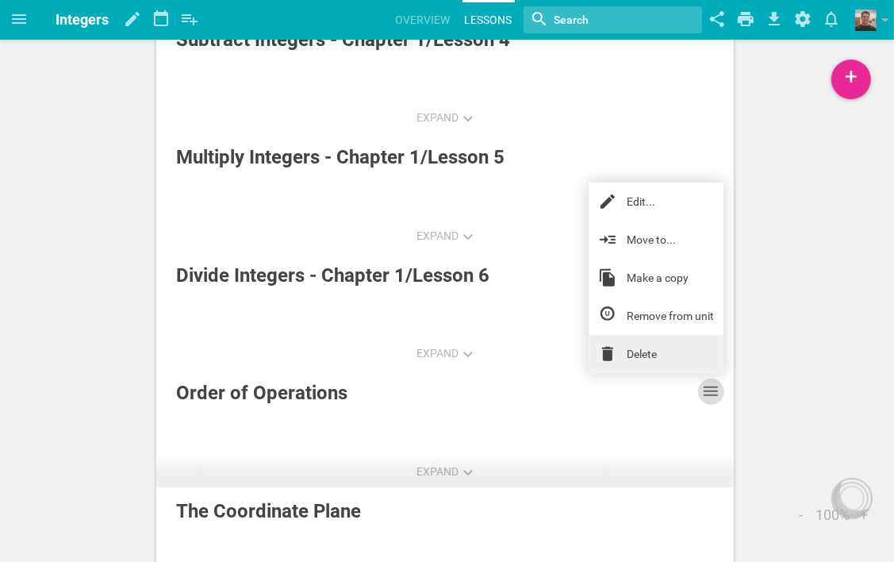
click at [650, 361] on link "Delete" at bounding box center [656, 354] width 135 height 38
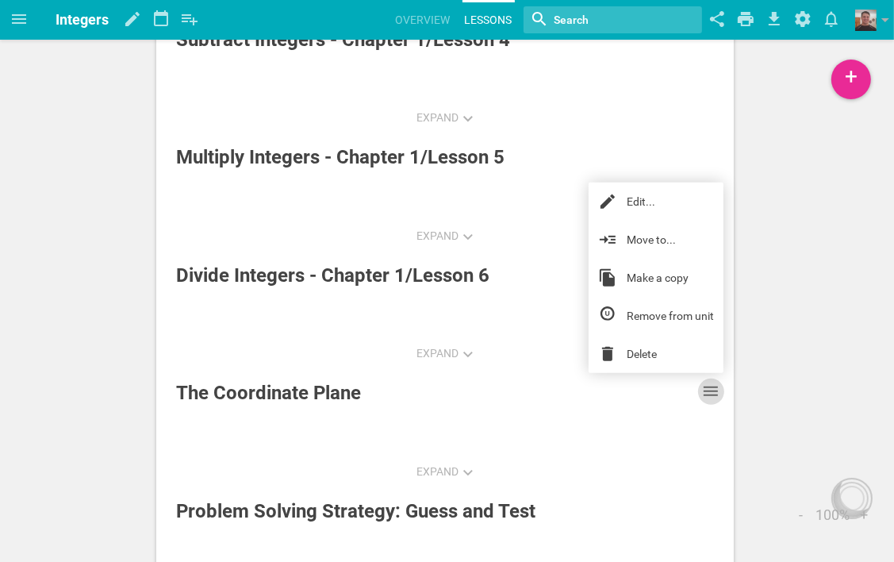
click at [822, 403] on div "Expand Integers and Absolute Value - Chapter 1/Lesson 1 Edit... Move to... Make…" at bounding box center [447, 113] width 894 height 1021
click at [763, 199] on div "Expand Integers and Absolute Value - Chapter 1/Lesson 1 Edit... Move to... Make…" at bounding box center [447, 113] width 894 height 1021
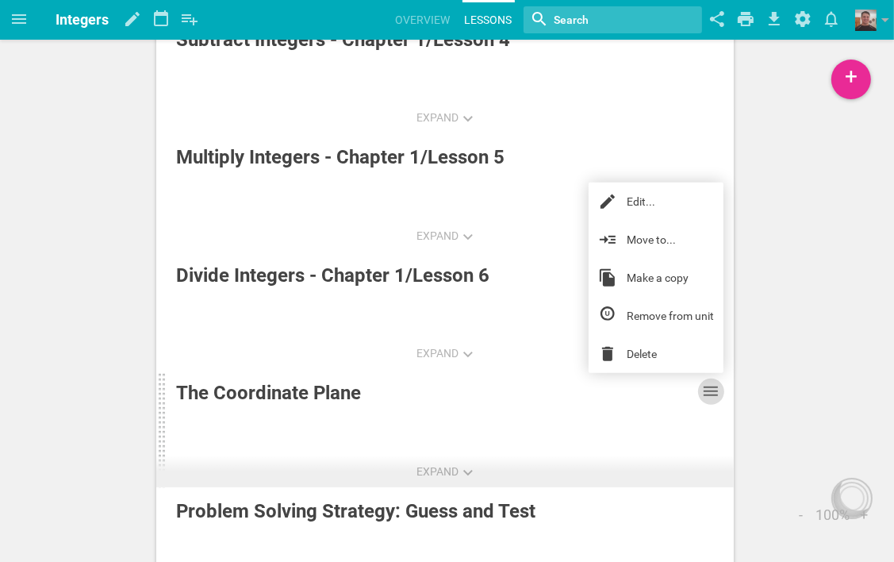
click at [714, 390] on icon at bounding box center [711, 391] width 19 height 19
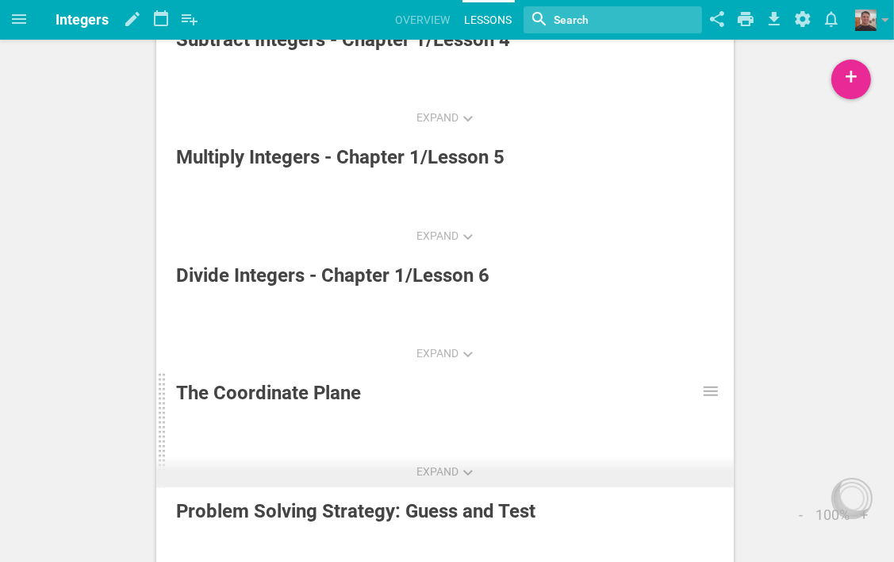
click at [340, 394] on div "The Coordinate Plane" at bounding box center [407, 393] width 462 height 29
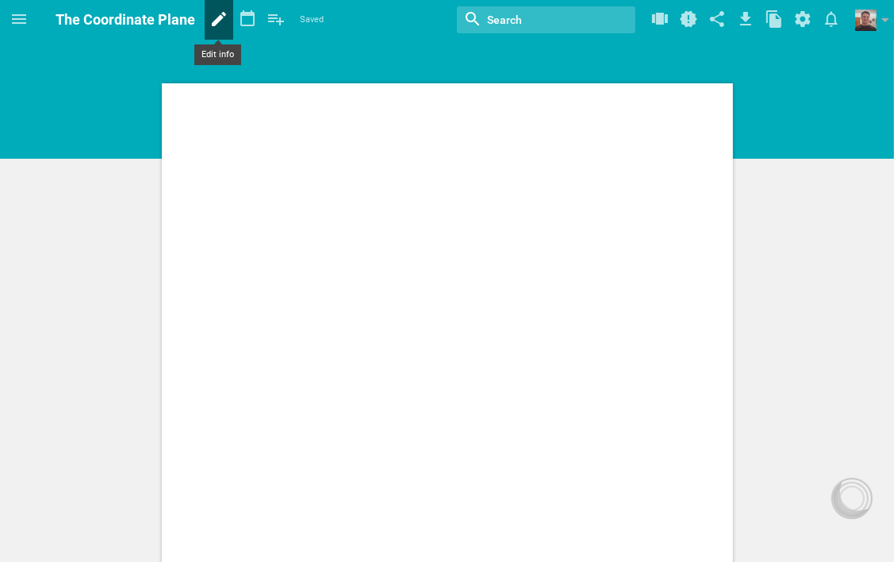
click at [217, 17] on icon at bounding box center [219, 19] width 14 height 14
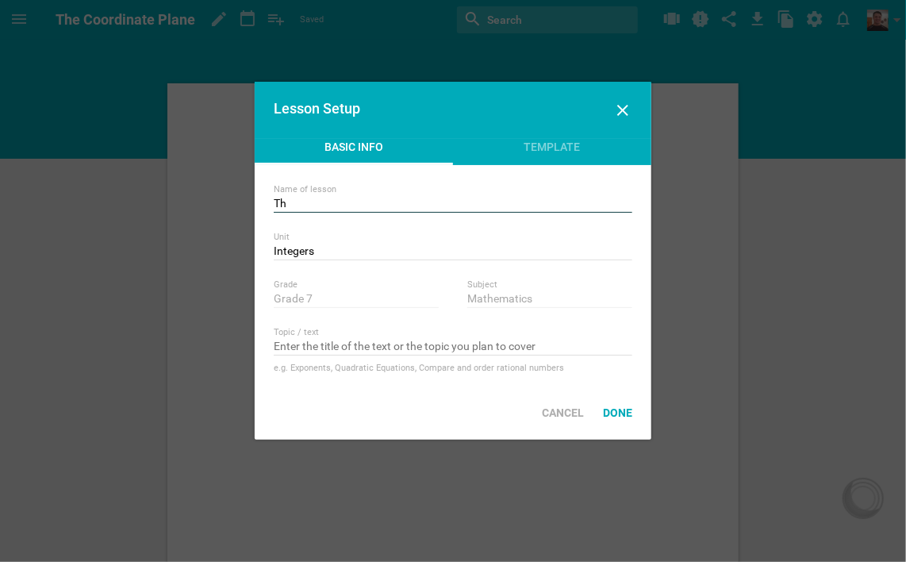
type input "T"
type input "Properties - Chapter 1/Lesson 7"
click at [621, 417] on div "Done" at bounding box center [618, 412] width 48 height 35
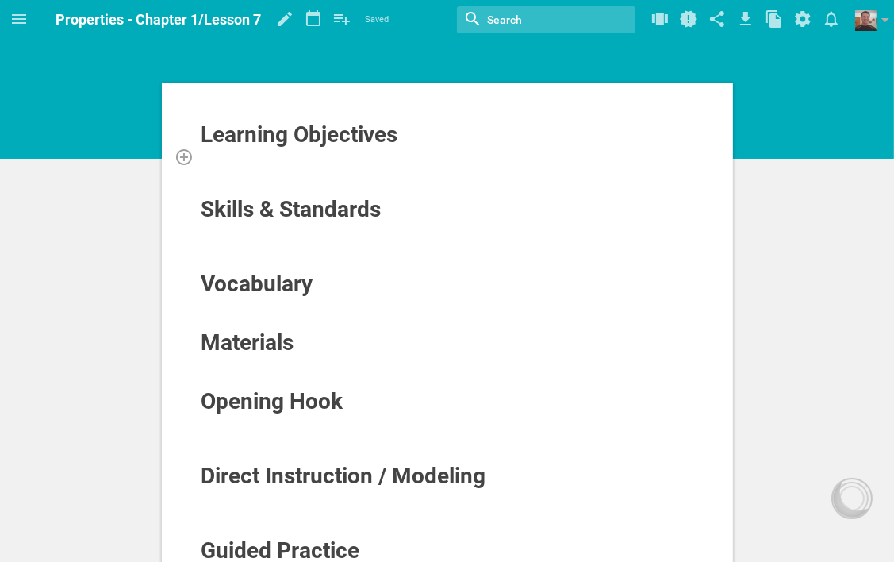
click at [309, 162] on div at bounding box center [448, 156] width 494 height 16
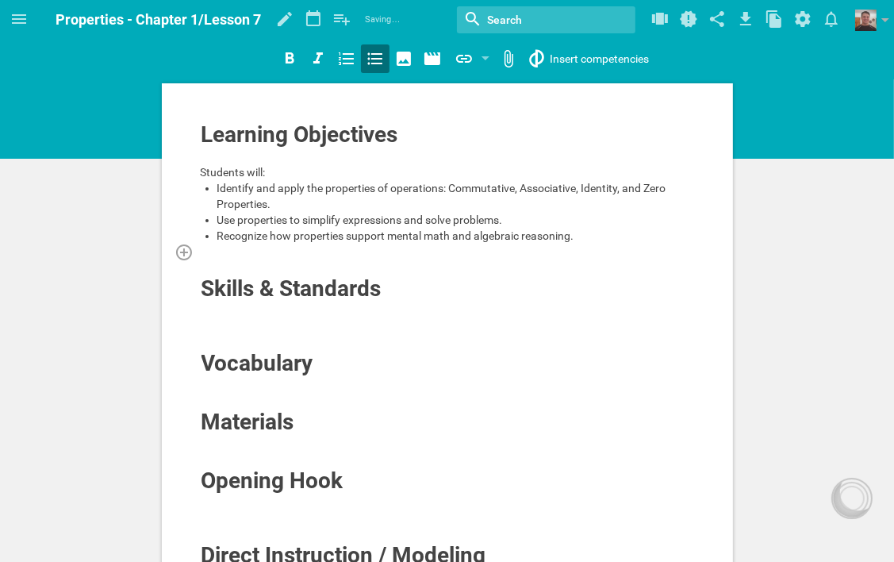
click at [213, 256] on div at bounding box center [448, 252] width 494 height 16
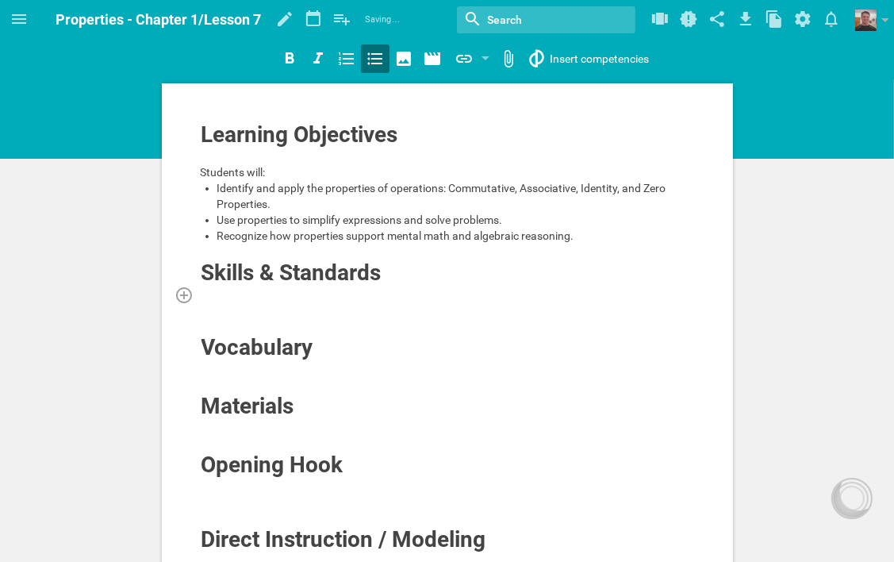
click at [369, 297] on div at bounding box center [448, 295] width 494 height 16
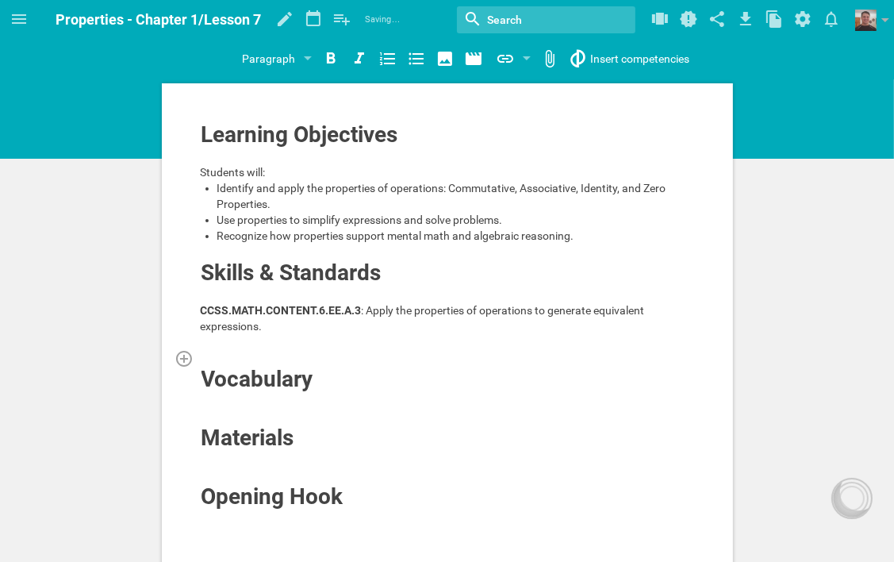
click at [294, 357] on div at bounding box center [448, 358] width 494 height 16
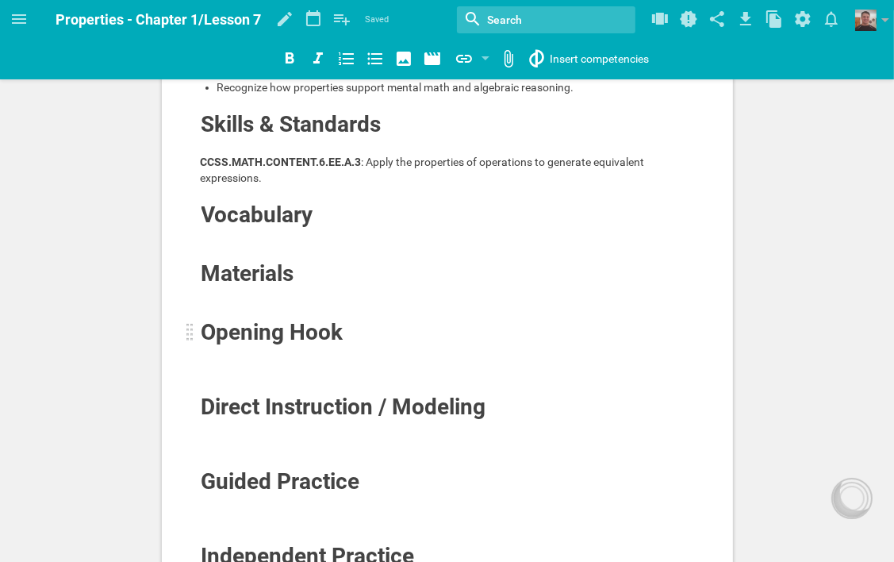
scroll to position [159, 0]
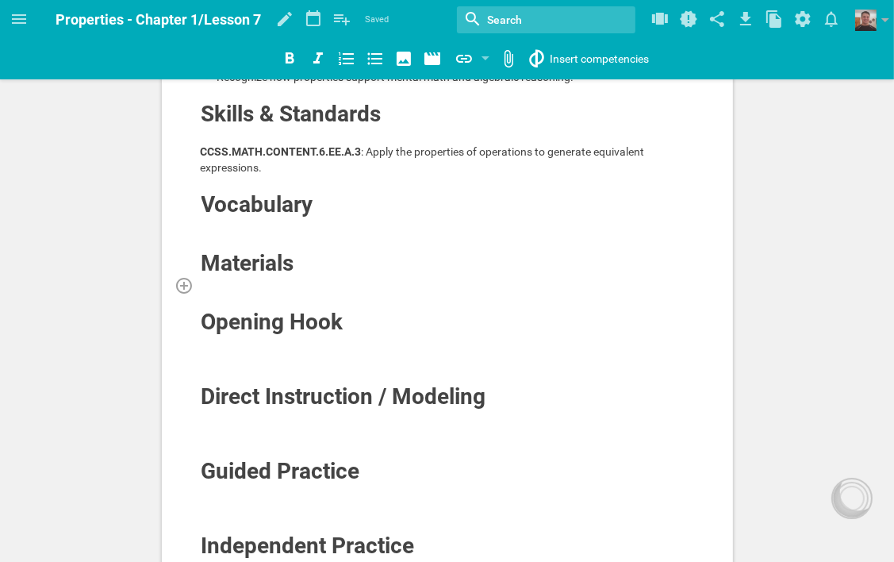
click at [271, 283] on div at bounding box center [448, 285] width 494 height 16
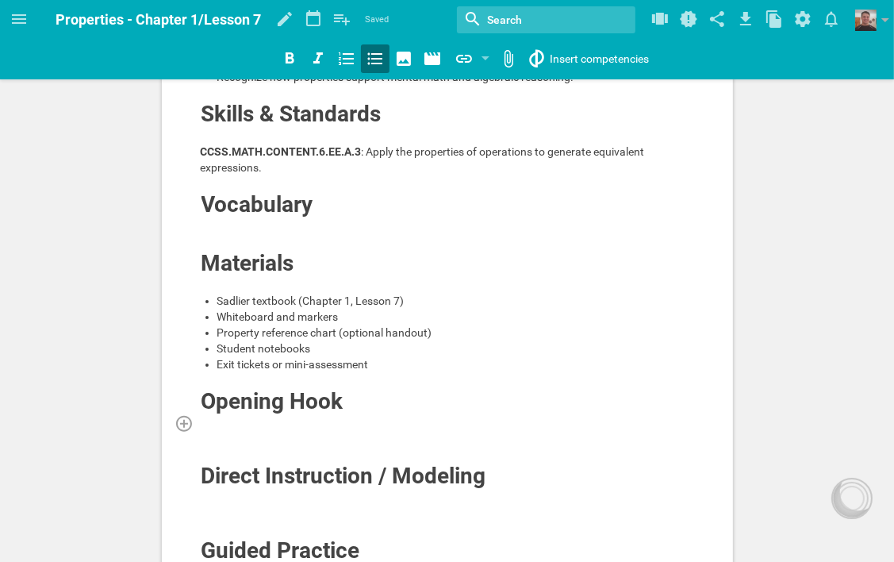
click at [362, 428] on div at bounding box center [448, 423] width 494 height 16
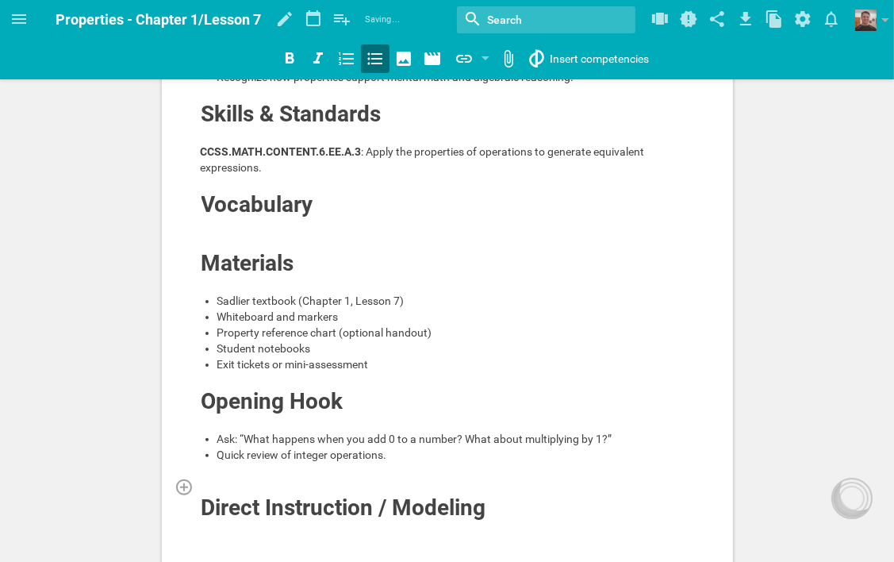
click at [349, 479] on div at bounding box center [448, 487] width 494 height 16
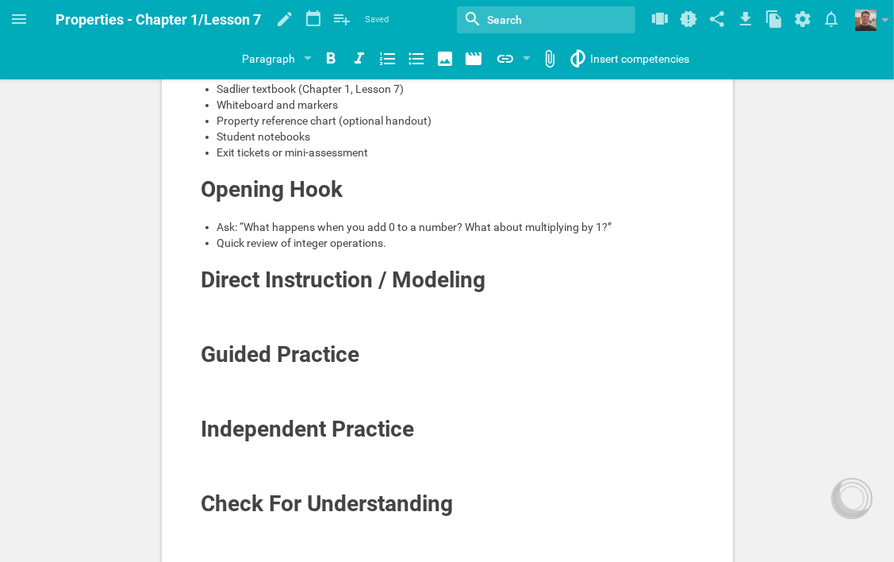
scroll to position [397, 0]
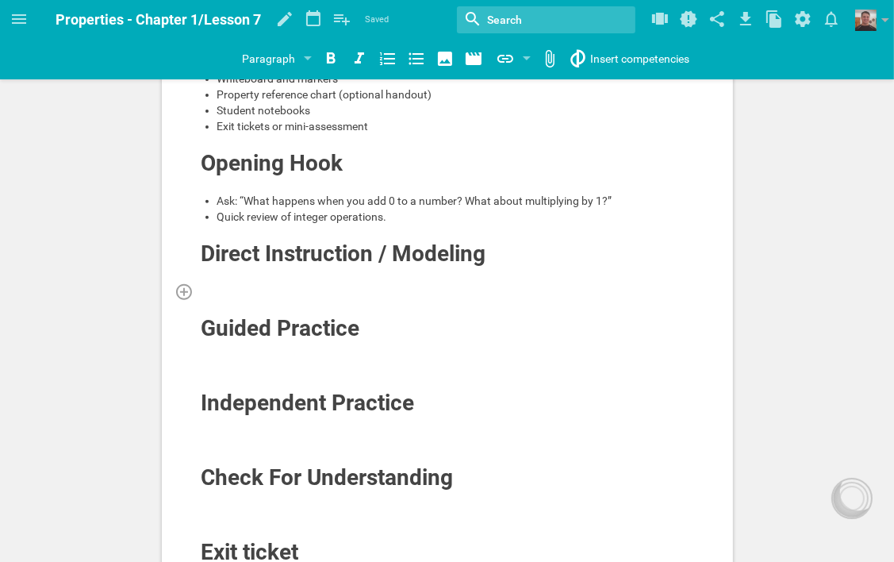
click at [457, 284] on div at bounding box center [448, 291] width 494 height 16
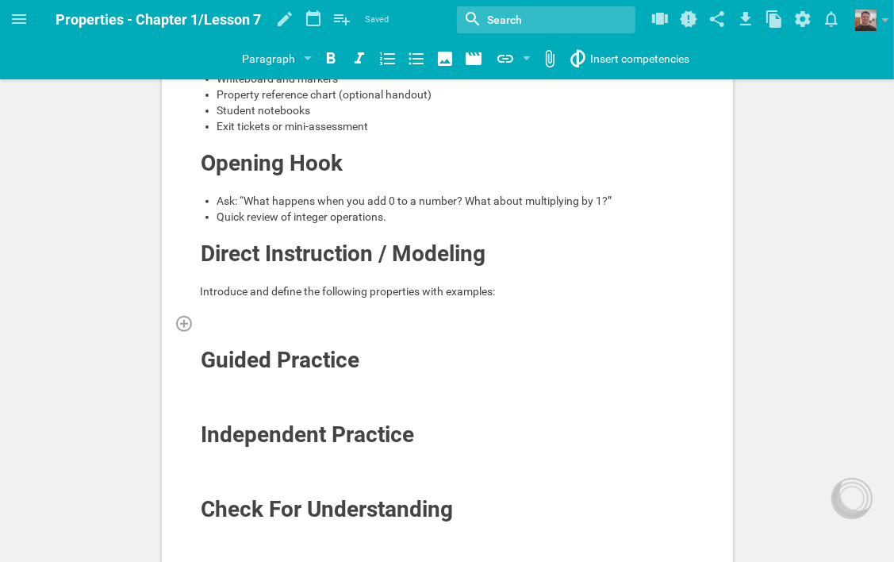
click at [424, 315] on div at bounding box center [448, 323] width 494 height 16
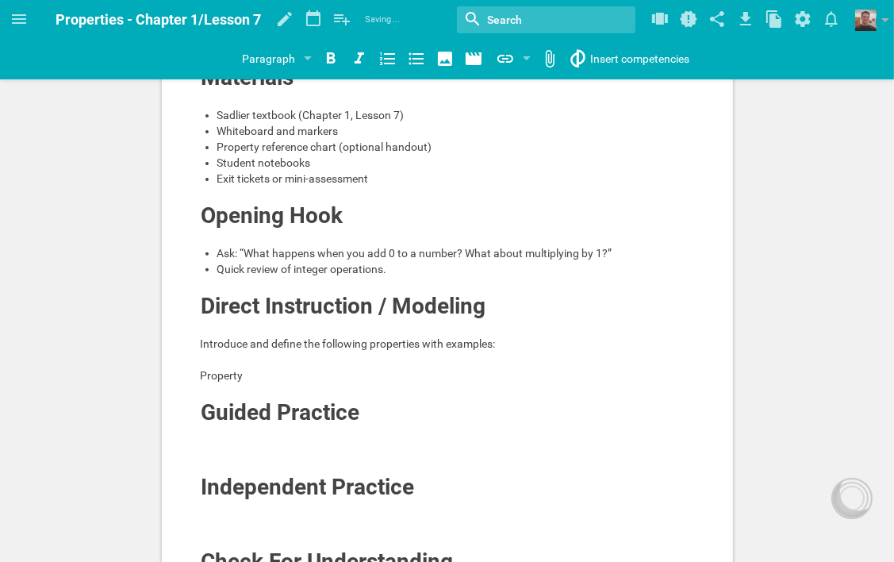
scroll to position [338, 0]
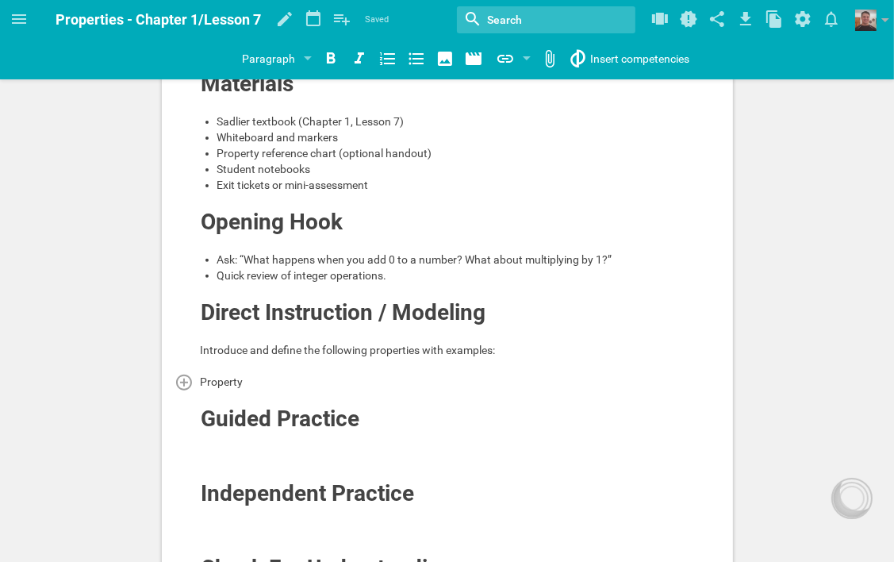
click at [261, 379] on div "Property" at bounding box center [448, 382] width 494 height 16
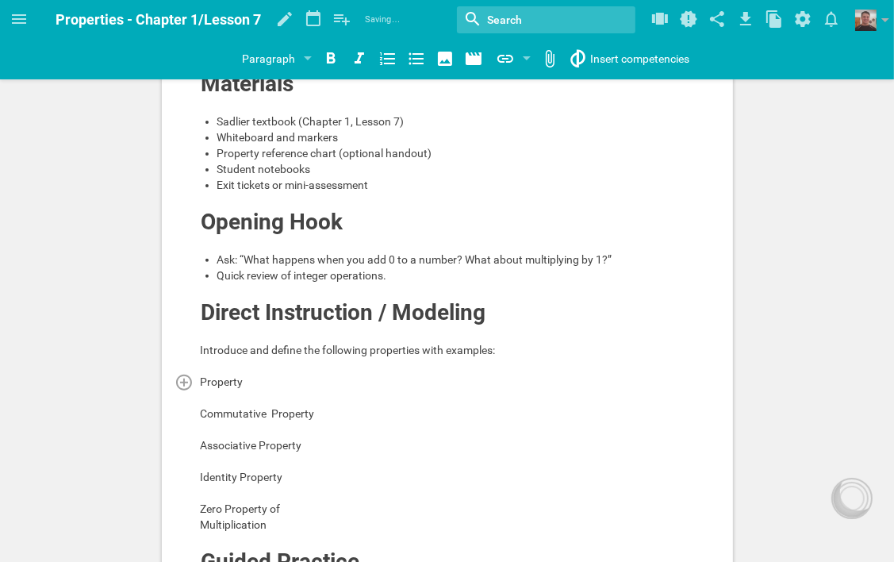
click at [262, 379] on div "Property" at bounding box center [448, 382] width 494 height 16
click at [344, 383] on div "Property" at bounding box center [448, 382] width 494 height 16
drag, startPoint x: 247, startPoint y: 378, endPoint x: 202, endPoint y: 378, distance: 45.2
click at [202, 378] on span "Property Definition" at bounding box center [285, 381] width 168 height 13
click at [332, 55] on icon at bounding box center [331, 57] width 9 height 11
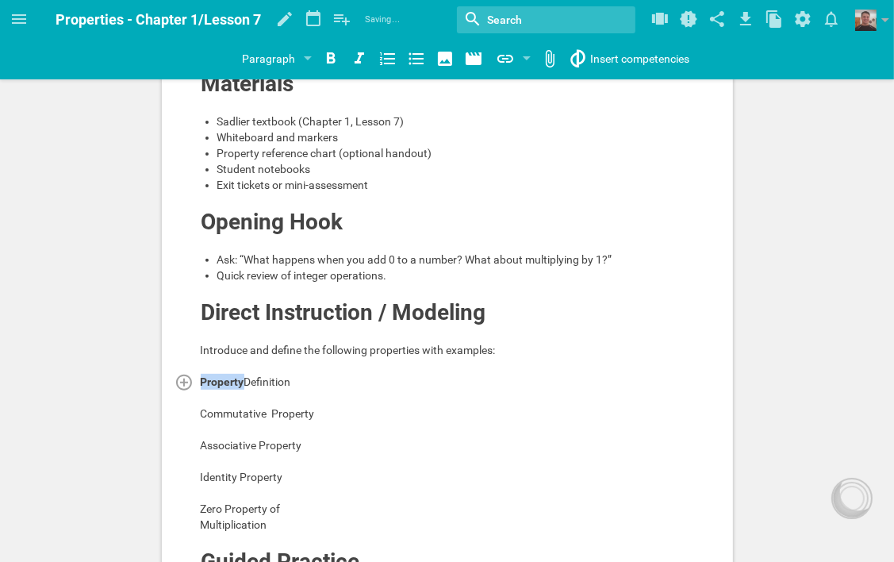
drag, startPoint x: 381, startPoint y: 378, endPoint x: 335, endPoint y: 377, distance: 46.0
click at [335, 377] on div "Property Definition" at bounding box center [448, 382] width 494 height 16
click at [330, 56] on icon at bounding box center [330, 58] width 19 height 19
drag, startPoint x: 313, startPoint y: 412, endPoint x: 203, endPoint y: 410, distance: 110.3
click at [203, 410] on span "Commutative Property" at bounding box center [258, 413] width 114 height 13
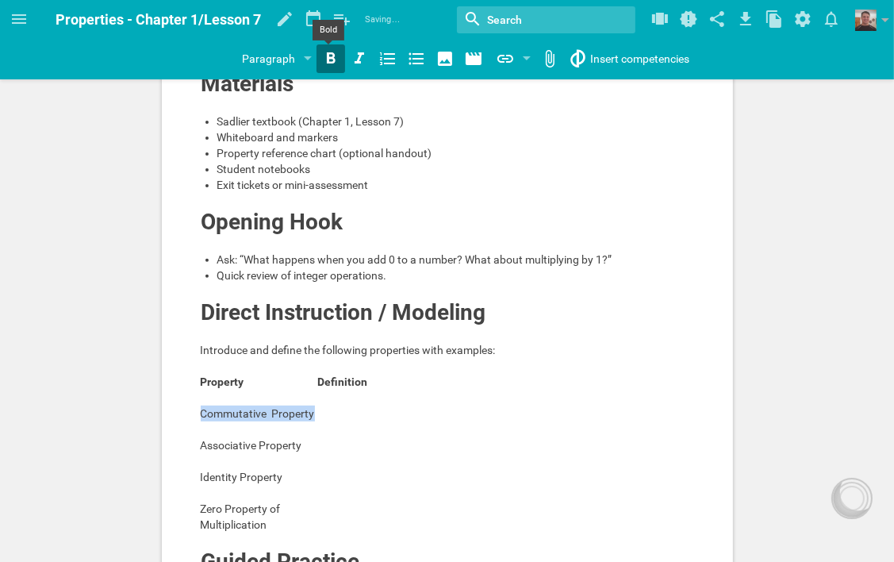
click at [330, 57] on icon at bounding box center [330, 58] width 19 height 19
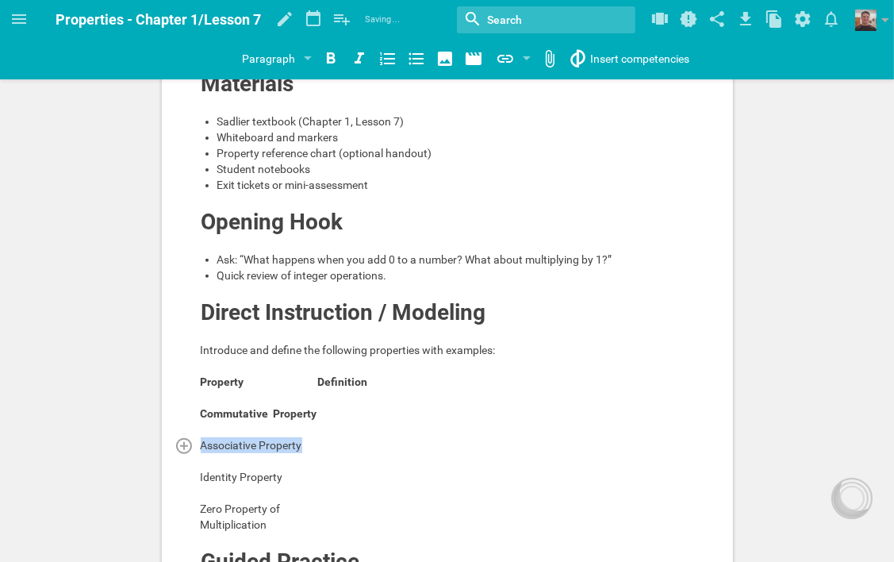
drag, startPoint x: 302, startPoint y: 444, endPoint x: 200, endPoint y: 444, distance: 102.4
click at [201, 444] on div "Associative Property" at bounding box center [448, 445] width 494 height 16
click at [324, 60] on icon at bounding box center [330, 58] width 19 height 19
drag, startPoint x: 283, startPoint y: 475, endPoint x: 201, endPoint y: 476, distance: 81.8
click at [201, 476] on div "Identity Property" at bounding box center [448, 477] width 494 height 16
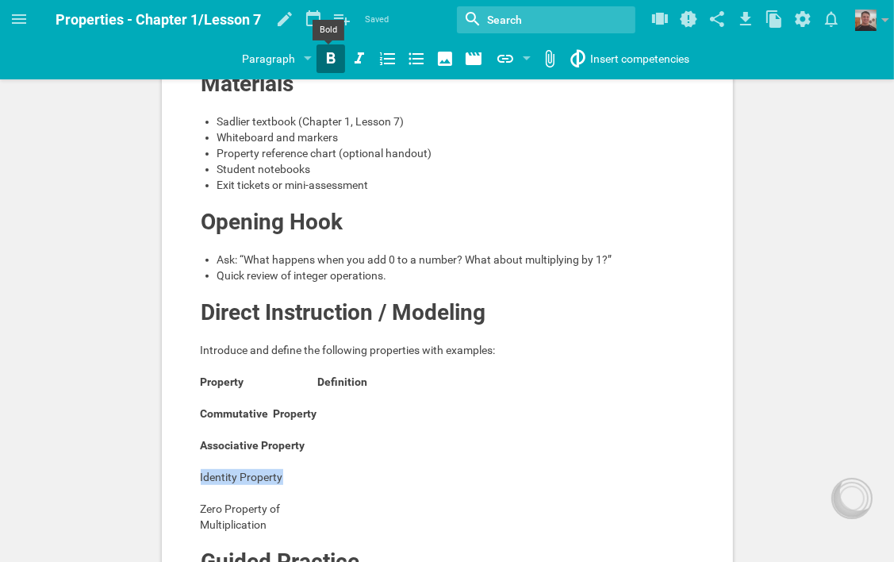
click at [329, 66] on icon at bounding box center [330, 58] width 19 height 19
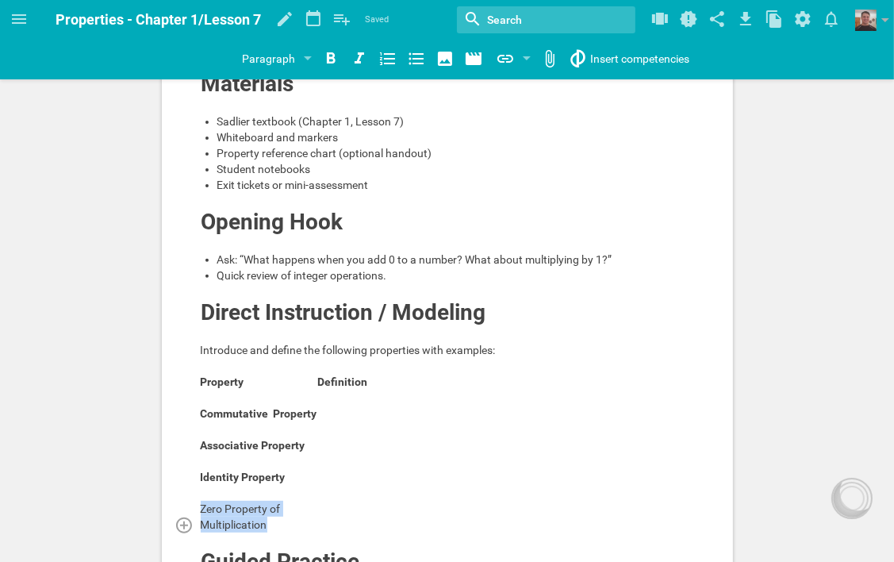
drag, startPoint x: 200, startPoint y: 504, endPoint x: 266, endPoint y: 525, distance: 69.3
click at [266, 525] on div "Learning Objectives Students will: Identify and apply the properties of operati…" at bounding box center [448, 299] width 494 height 1032
click at [331, 54] on icon at bounding box center [331, 57] width 9 height 11
click at [338, 410] on div "Commutative Property" at bounding box center [448, 414] width 494 height 16
click at [327, 60] on icon at bounding box center [331, 57] width 9 height 11
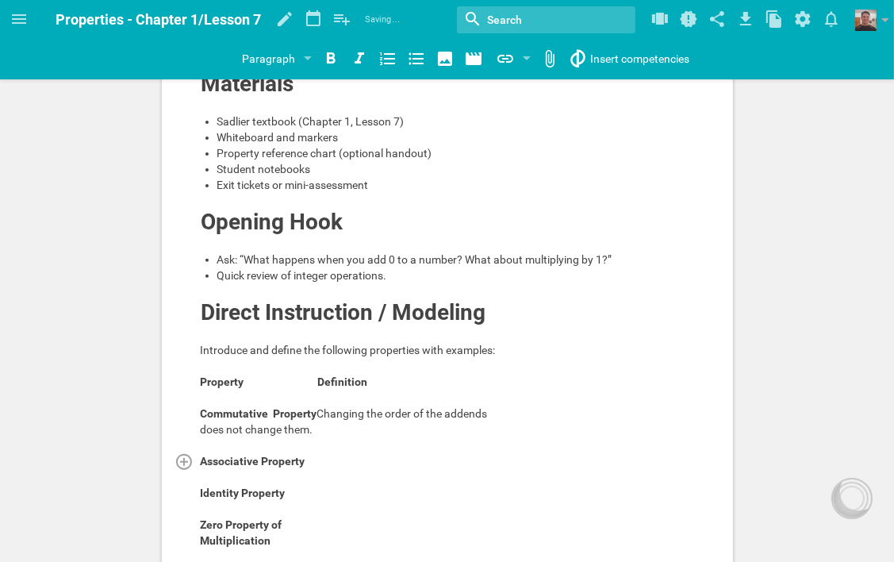
click at [321, 460] on div "Associative Property" at bounding box center [448, 461] width 494 height 16
click at [329, 63] on icon at bounding box center [331, 57] width 9 height 11
click at [313, 428] on span "does not change them." at bounding box center [257, 429] width 113 height 13
drag, startPoint x: 338, startPoint y: 428, endPoint x: 340, endPoint y: 450, distance: 22.3
click at [338, 429] on span "or factors does not change them." at bounding box center [282, 429] width 163 height 13
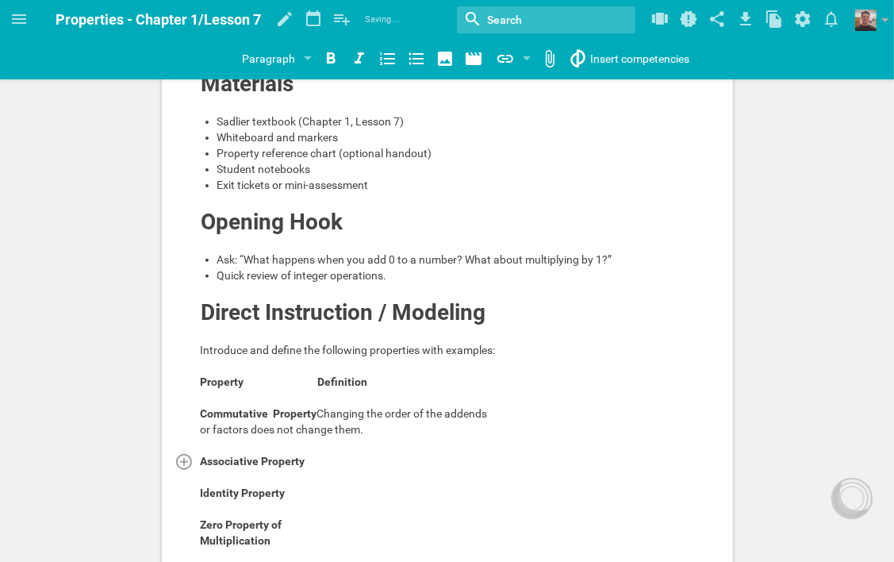
click at [306, 463] on span "Associative Property" at bounding box center [253, 461] width 105 height 13
drag, startPoint x: 527, startPoint y: 458, endPoint x: 335, endPoint y: 453, distance: 192.1
click at [335, 455] on span "Associative Property Changing the grouping of the addends" at bounding box center [363, 461] width 324 height 13
click at [329, 60] on icon at bounding box center [330, 58] width 19 height 19
click at [529, 463] on div "Associative Property Changing the grouping of the addends" at bounding box center [448, 461] width 494 height 16
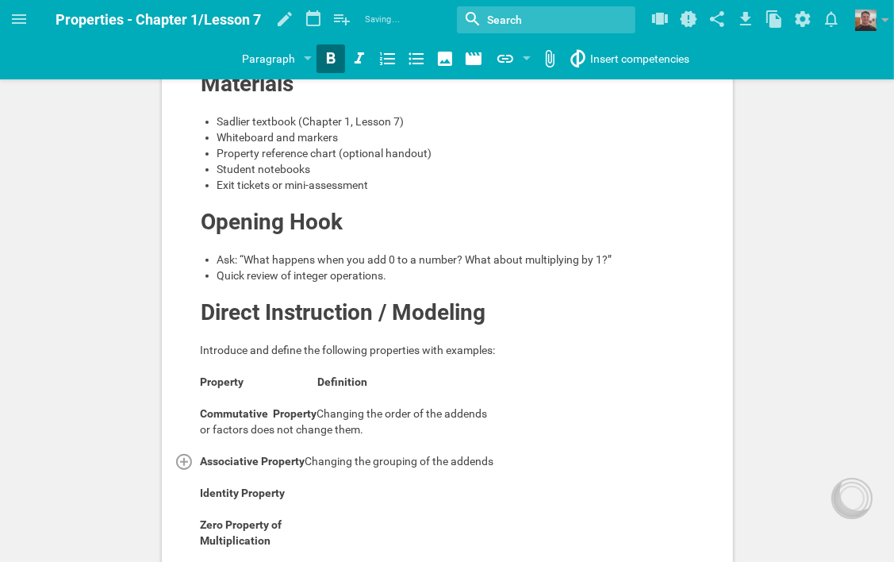
click at [494, 460] on span "Changing the grouping of the addends" at bounding box center [400, 461] width 189 height 13
drag, startPoint x: 521, startPoint y: 460, endPoint x: 529, endPoint y: 471, distance: 14.1
click at [494, 460] on span "Changing the grouping of the addends" at bounding box center [400, 461] width 189 height 13
click at [364, 426] on span "or factors does not change them." at bounding box center [282, 429] width 163 height 13
click at [521, 430] on div "or factors does not change the sum/." at bounding box center [448, 429] width 494 height 16
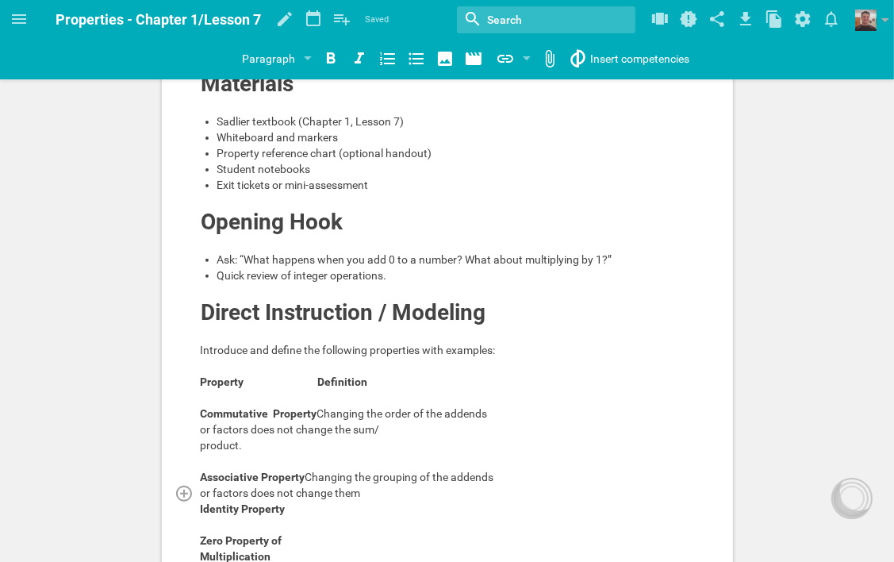
click at [498, 489] on div "or factors does not change them" at bounding box center [448, 493] width 494 height 16
click at [404, 492] on span "or factors does not change sum/product." at bounding box center [302, 493] width 203 height 13
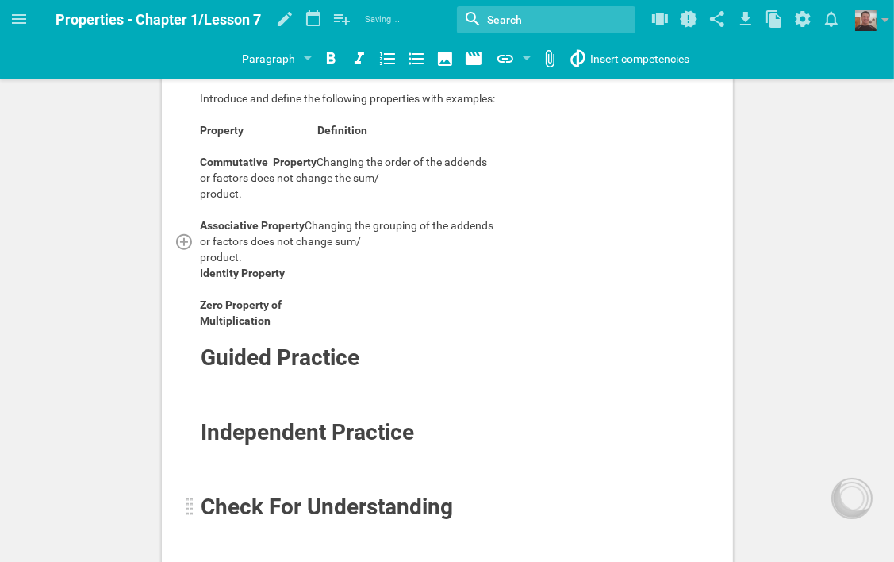
scroll to position [656, 0]
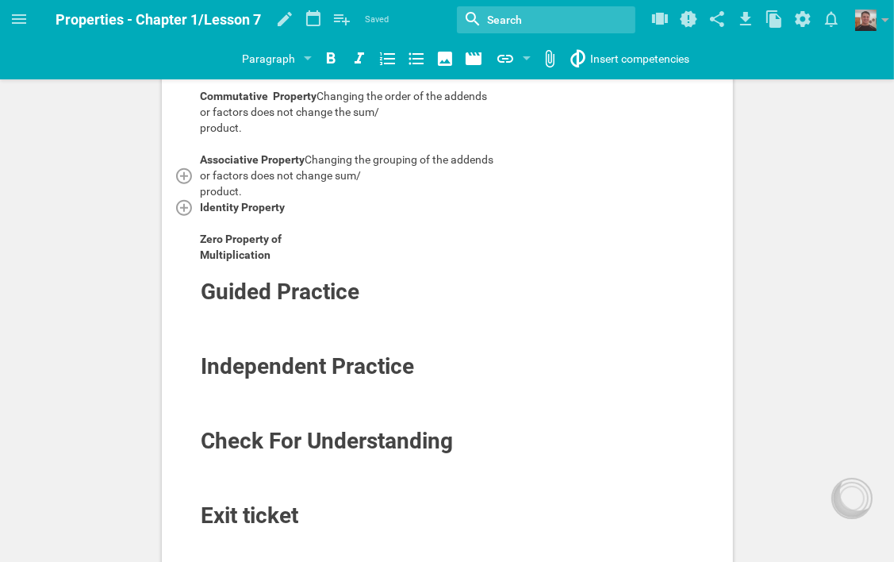
click at [314, 203] on div "Identity Property" at bounding box center [448, 207] width 494 height 16
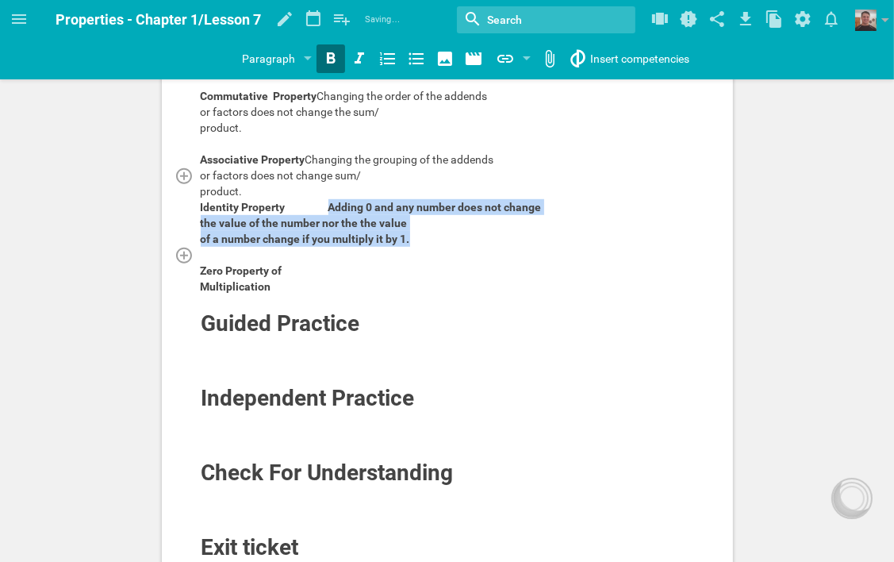
drag, startPoint x: 335, startPoint y: 206, endPoint x: 548, endPoint y: 248, distance: 216.8
click at [548, 248] on div "Learning Objectives Students will: Identify and apply the properties of operati…" at bounding box center [448, 21] width 494 height 1111
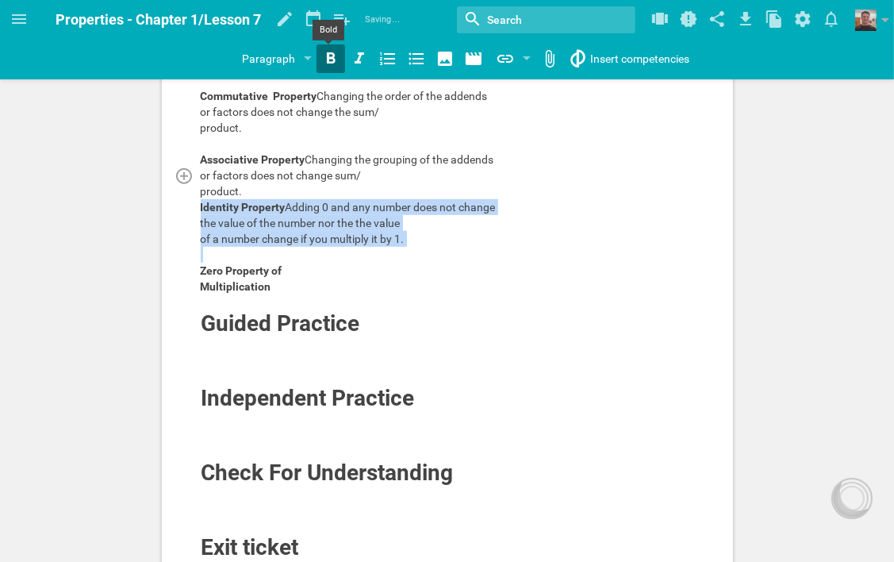
click at [329, 53] on icon at bounding box center [331, 57] width 9 height 11
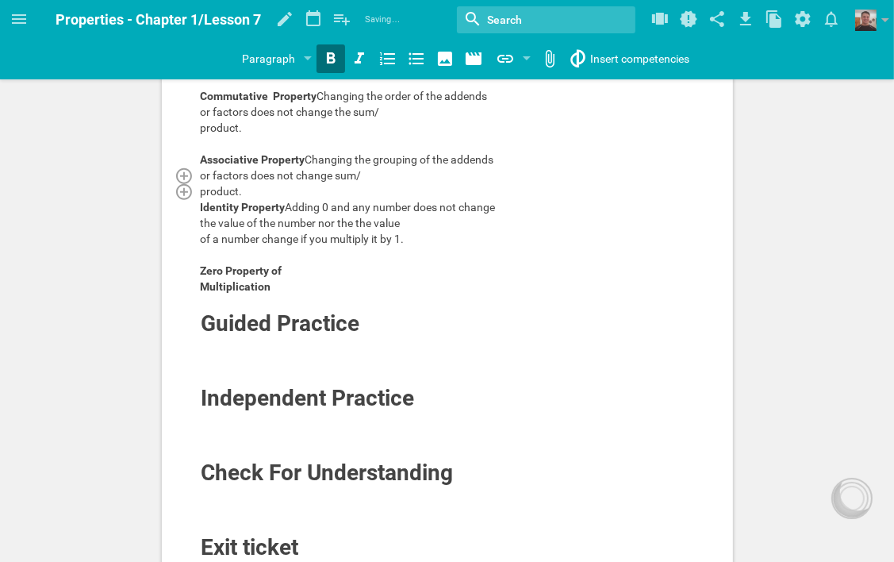
click at [381, 186] on div "product." at bounding box center [448, 191] width 494 height 16
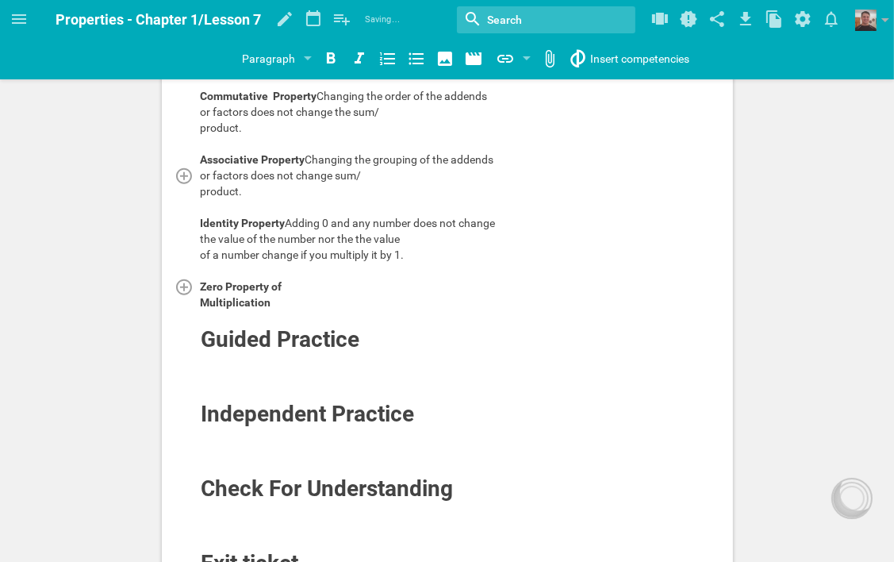
click at [301, 283] on div "Zero Property of" at bounding box center [448, 287] width 494 height 16
click at [327, 57] on icon at bounding box center [331, 57] width 9 height 11
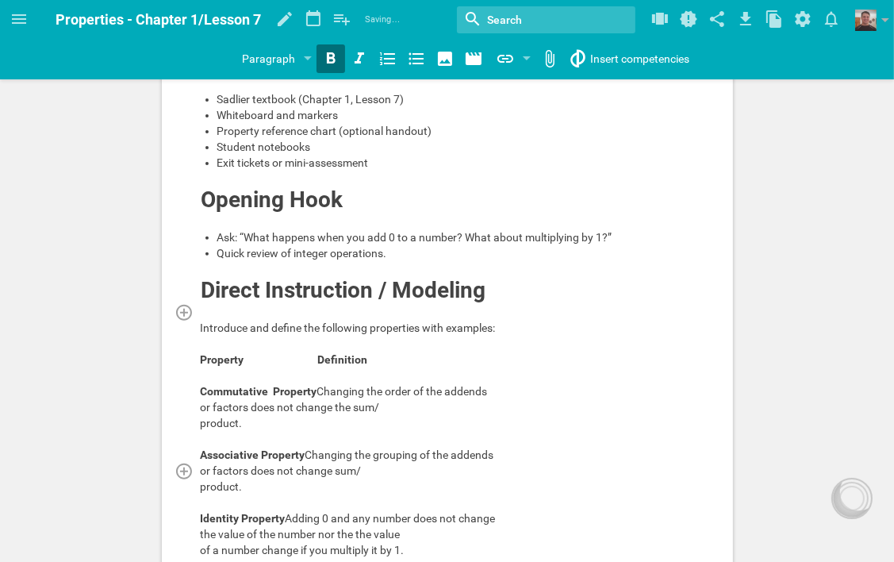
scroll to position [338, 0]
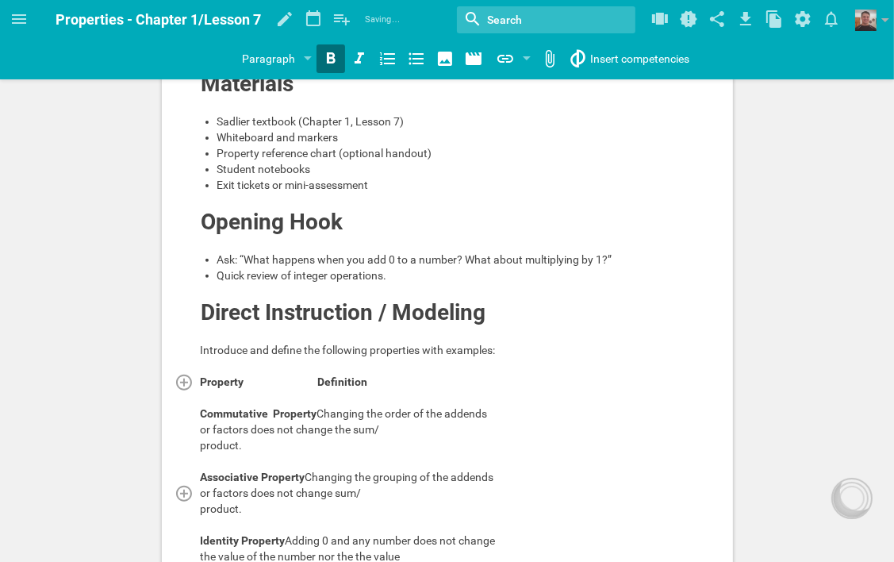
click at [424, 380] on div "Property Definition" at bounding box center [448, 382] width 494 height 16
click at [520, 410] on div "Commutative Property Changing the order of the addends" at bounding box center [448, 414] width 494 height 16
drag, startPoint x: 601, startPoint y: 409, endPoint x: 602, endPoint y: 419, distance: 10.3
click at [594, 410] on span "Changing the order of the addends a+b = b=a, a" at bounding box center [455, 413] width 276 height 13
click at [595, 411] on span "Changing the order of the addends a+b = b+ a, a" at bounding box center [456, 413] width 279 height 13
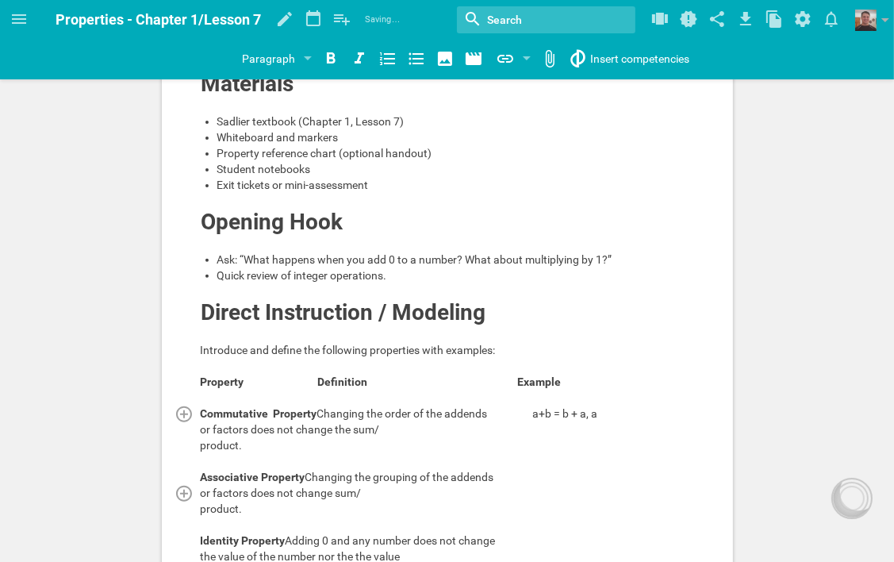
click at [571, 412] on span "Changing the order of the addends a+b = b + a, a" at bounding box center [457, 413] width 281 height 13
click at [564, 411] on span "Changing the order of the addends a+ b = b + a, a" at bounding box center [458, 413] width 283 height 13
click at [629, 412] on div "Commutative Property Changing the order of the addends a + b = b + a, a" at bounding box center [448, 414] width 494 height 16
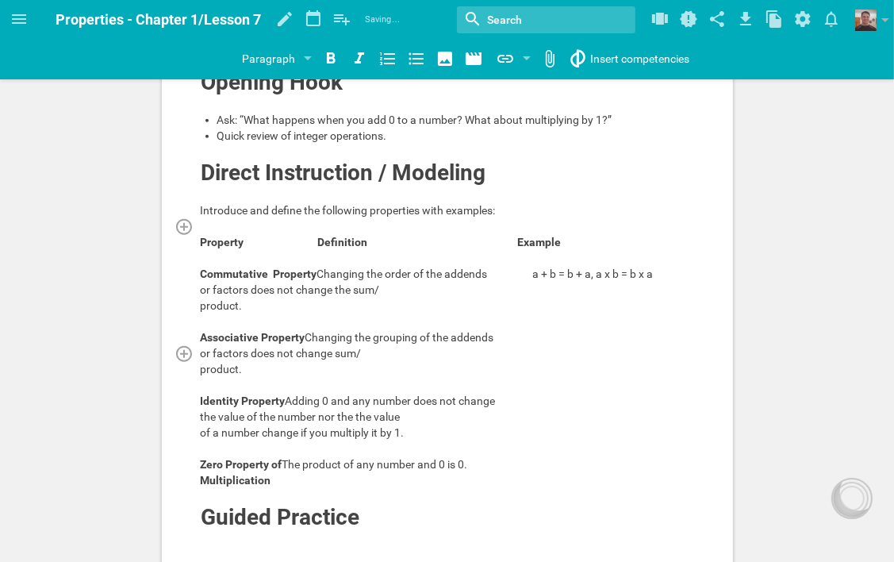
scroll to position [497, 0]
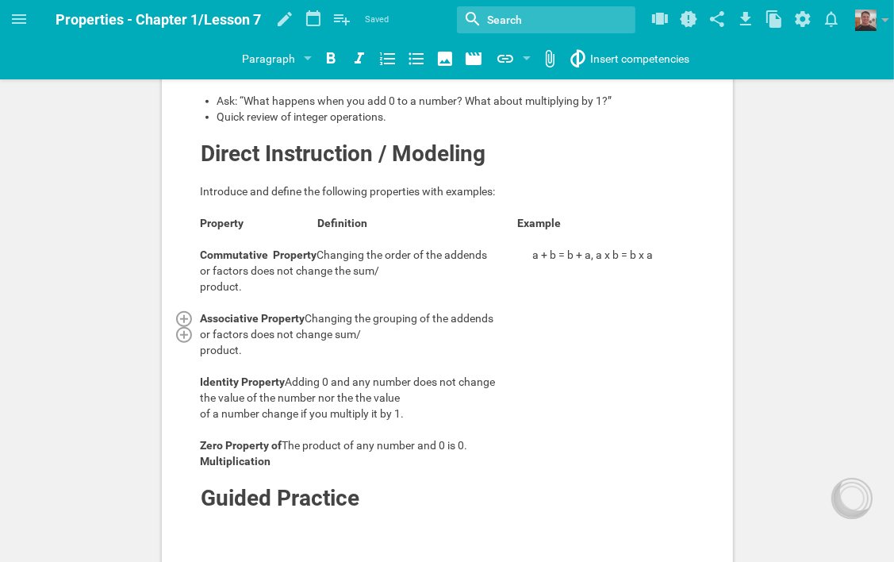
click at [528, 314] on div "Associative Property Changing the grouping of the addends" at bounding box center [448, 318] width 494 height 16
click at [549, 378] on div "Identity Property Adding 0 and any number does not change" at bounding box center [448, 382] width 494 height 16
click at [530, 441] on div "Zero Property of The product of any number and 0 is 0." at bounding box center [448, 445] width 494 height 16
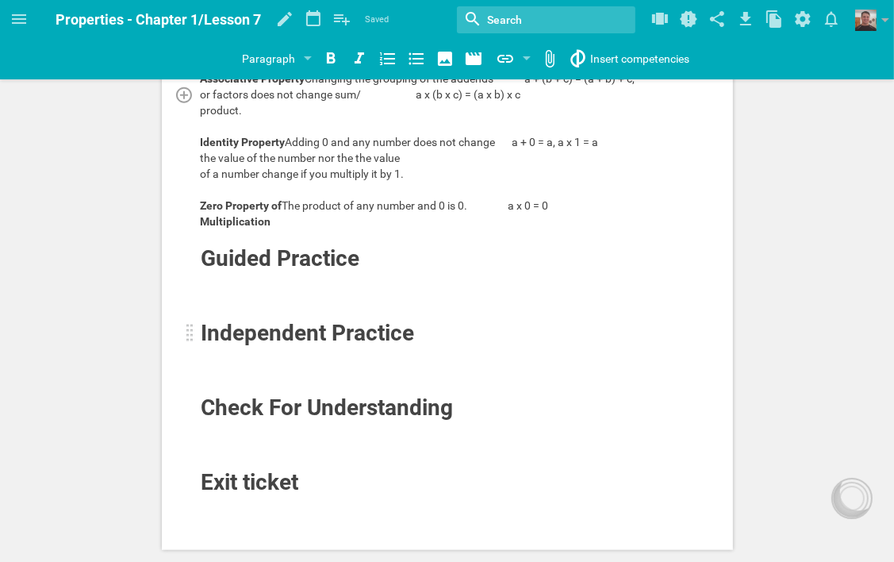
scroll to position [735, 0]
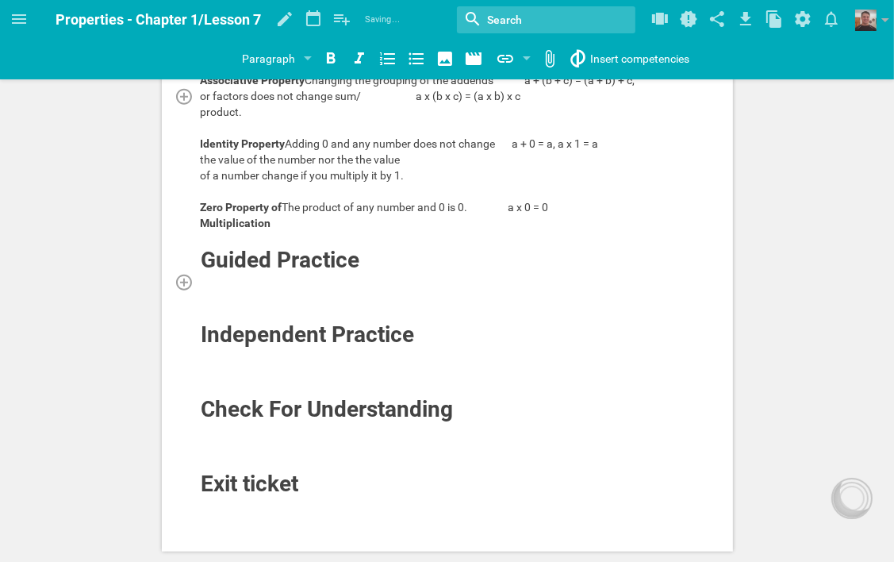
click at [294, 279] on div at bounding box center [448, 282] width 494 height 16
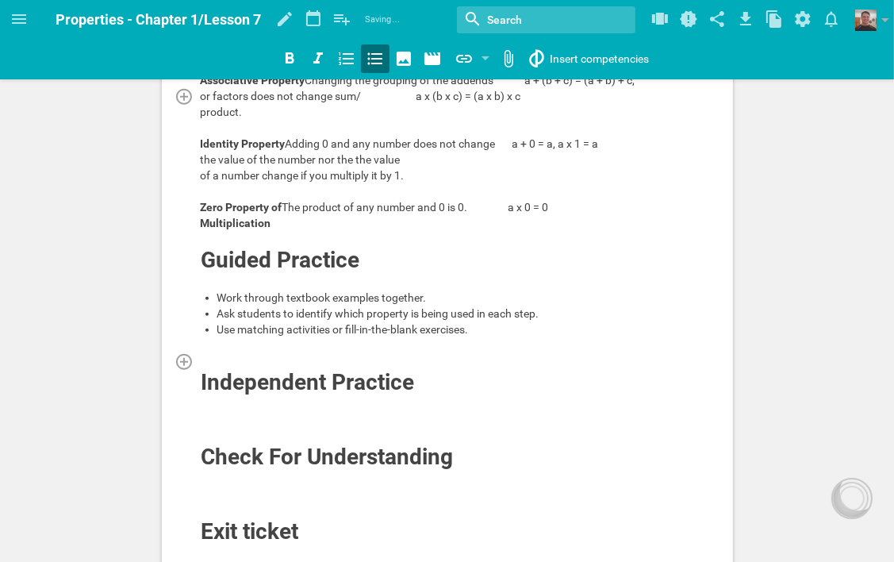
click at [294, 353] on div at bounding box center [448, 361] width 494 height 16
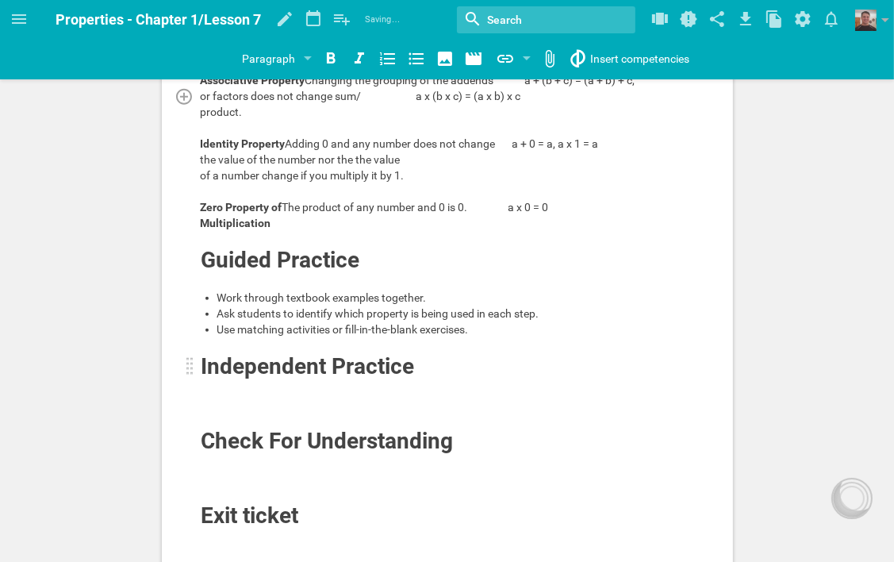
click at [422, 368] on div "Independent Practice" at bounding box center [399, 366] width 394 height 25
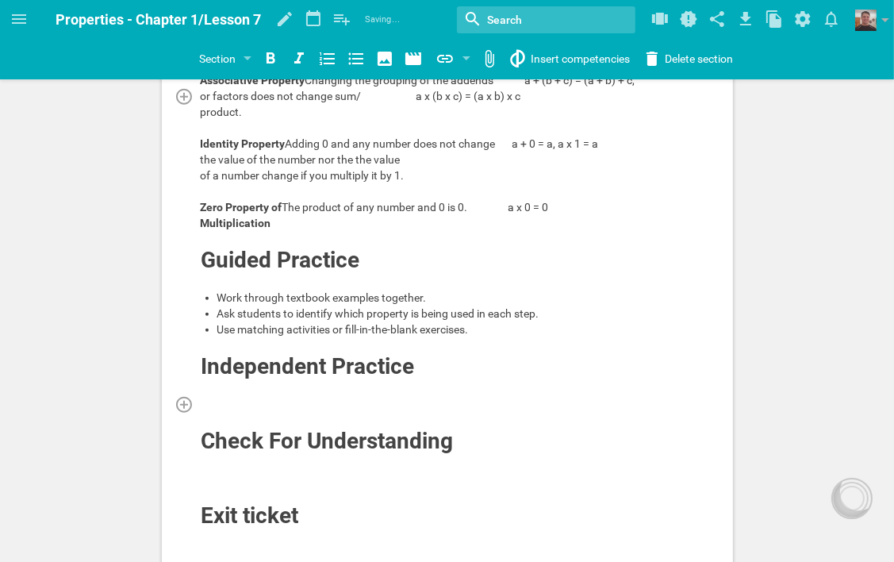
click at [318, 396] on div at bounding box center [448, 404] width 494 height 16
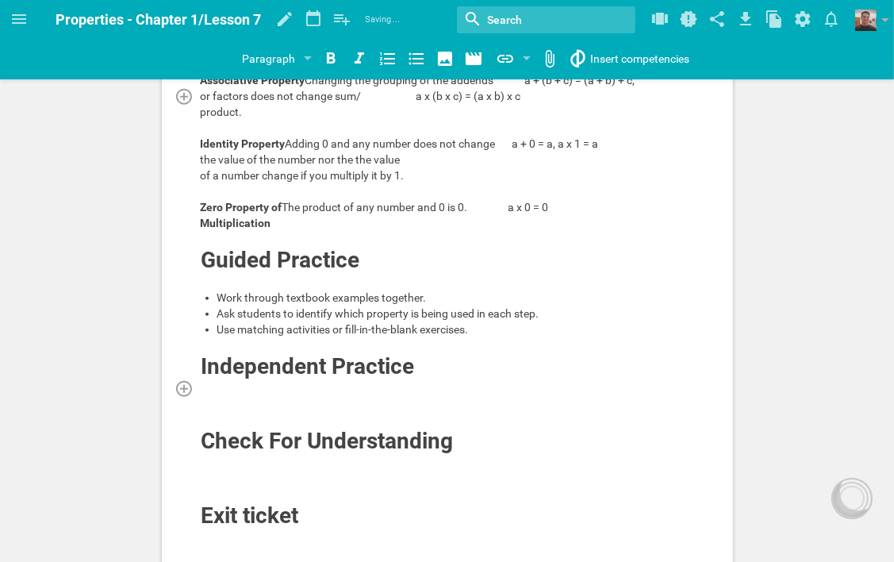
click at [340, 382] on div at bounding box center [448, 388] width 494 height 16
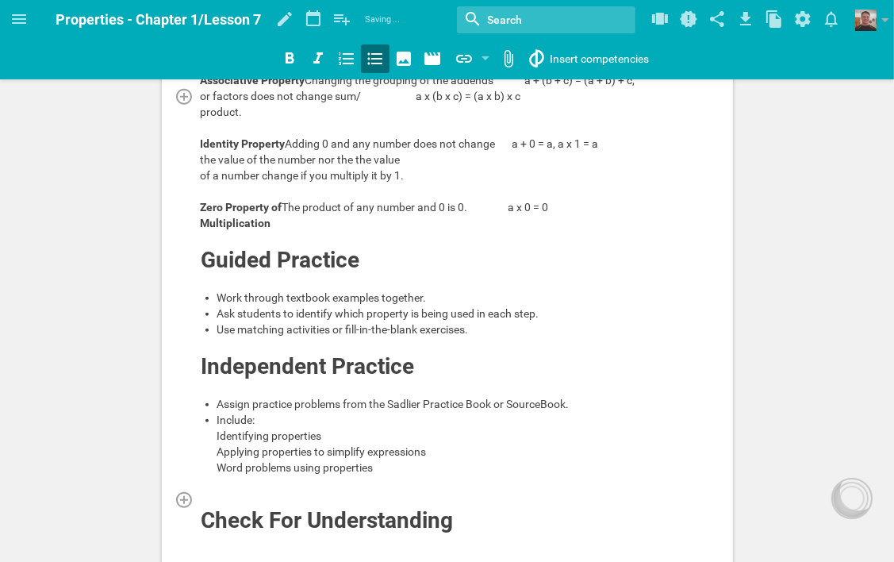
click at [222, 507] on div at bounding box center [448, 499] width 494 height 16
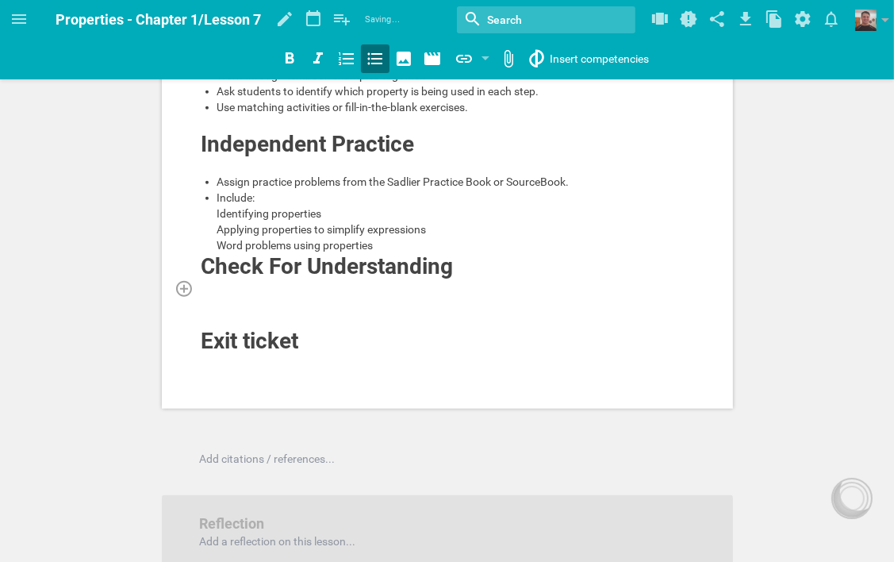
scroll to position [973, 0]
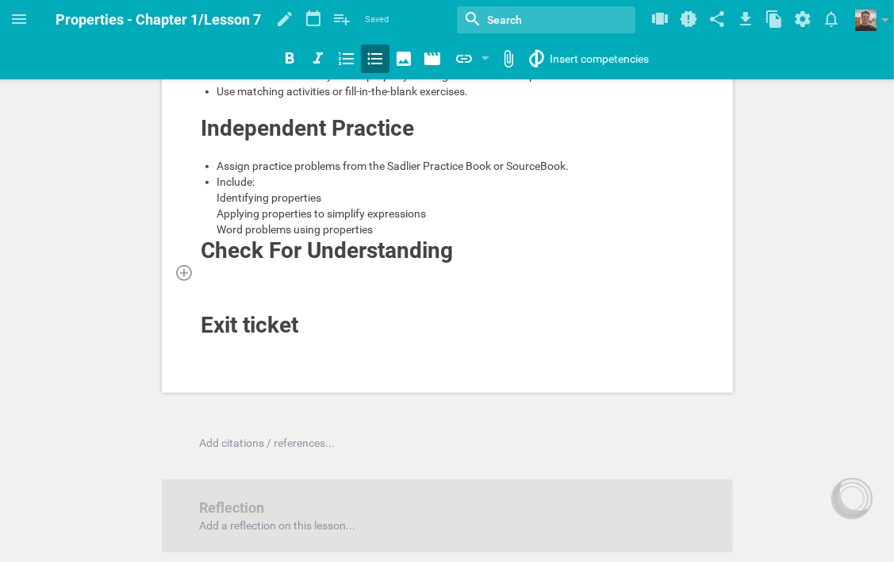
click at [302, 280] on div at bounding box center [448, 272] width 494 height 16
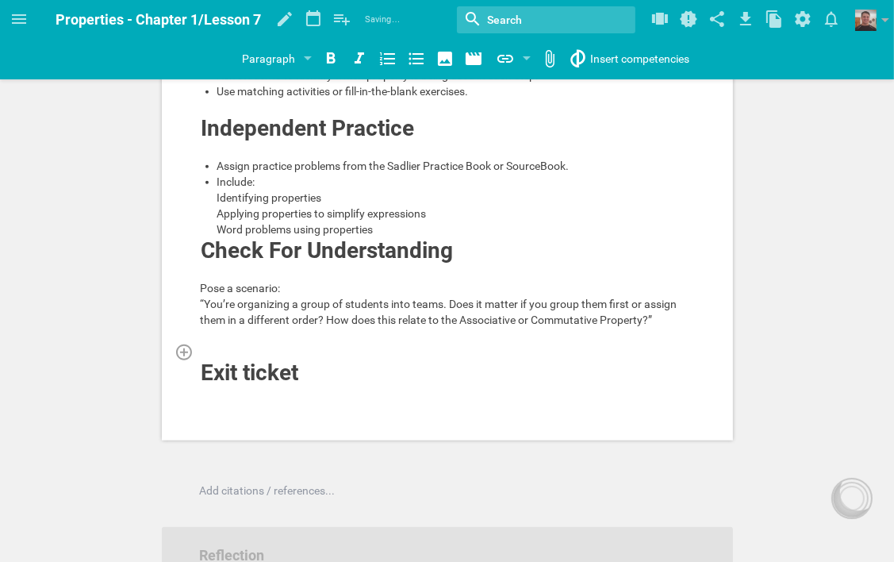
click at [301, 360] on div at bounding box center [448, 352] width 494 height 16
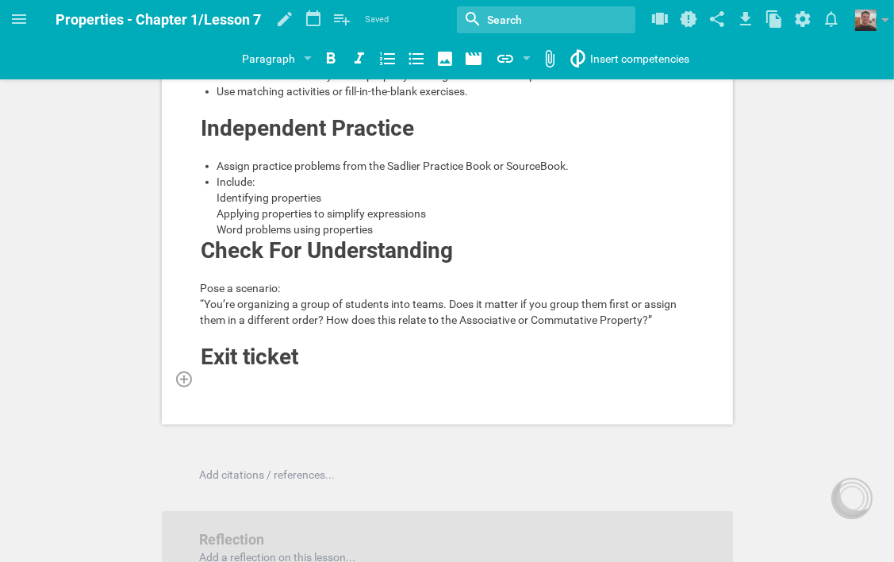
click at [274, 387] on div at bounding box center [448, 379] width 494 height 16
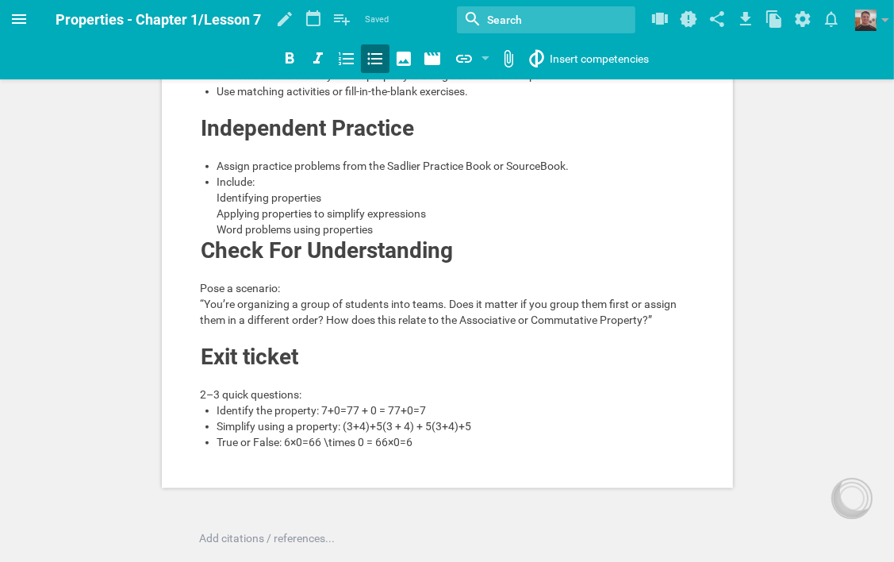
click at [20, 16] on icon at bounding box center [19, 19] width 19 height 19
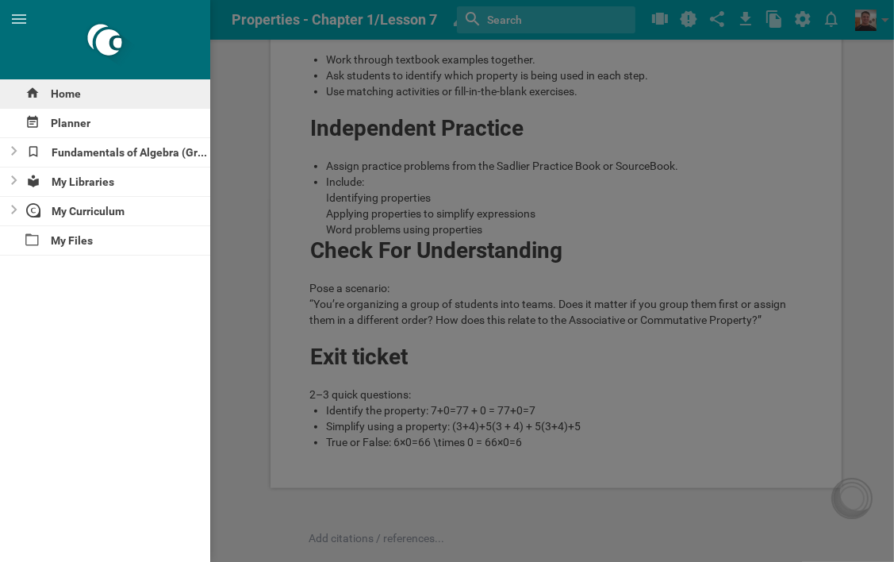
click at [56, 97] on div "Home" at bounding box center [105, 93] width 210 height 29
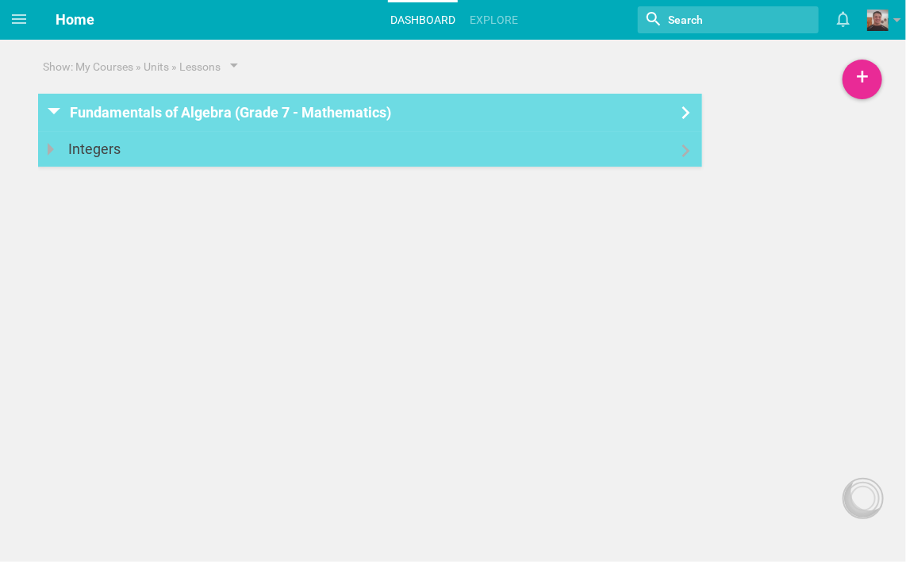
click at [125, 151] on div "Integers" at bounding box center [99, 149] width 62 height 35
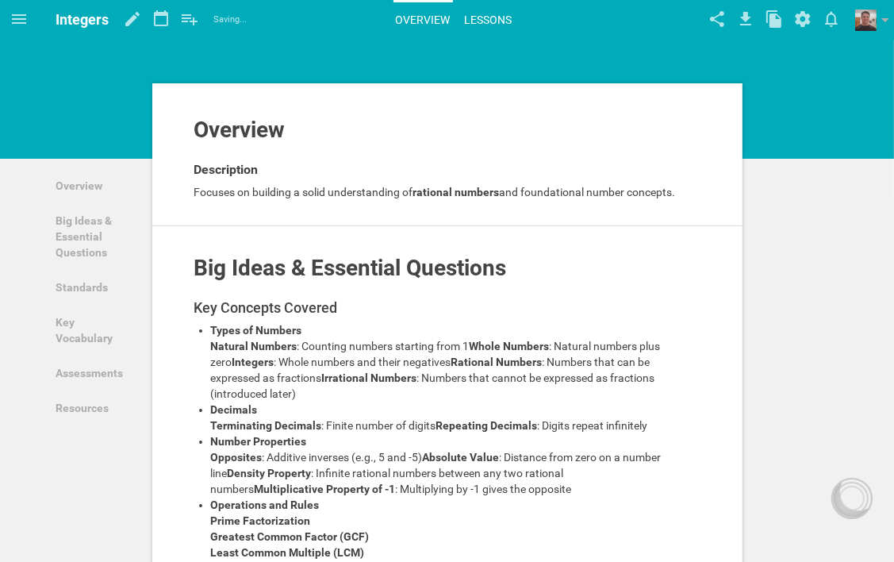
click at [471, 16] on link "Lessons" at bounding box center [489, 19] width 52 height 35
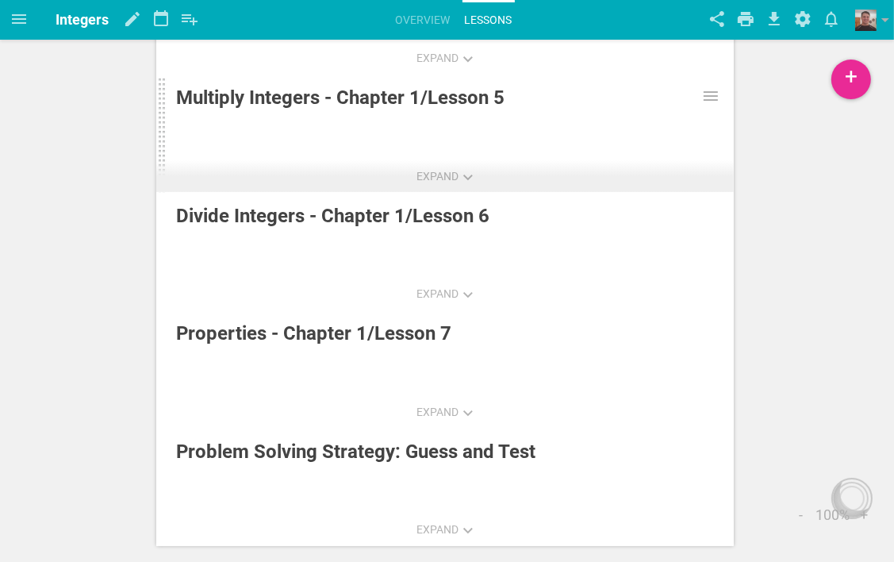
scroll to position [460, 0]
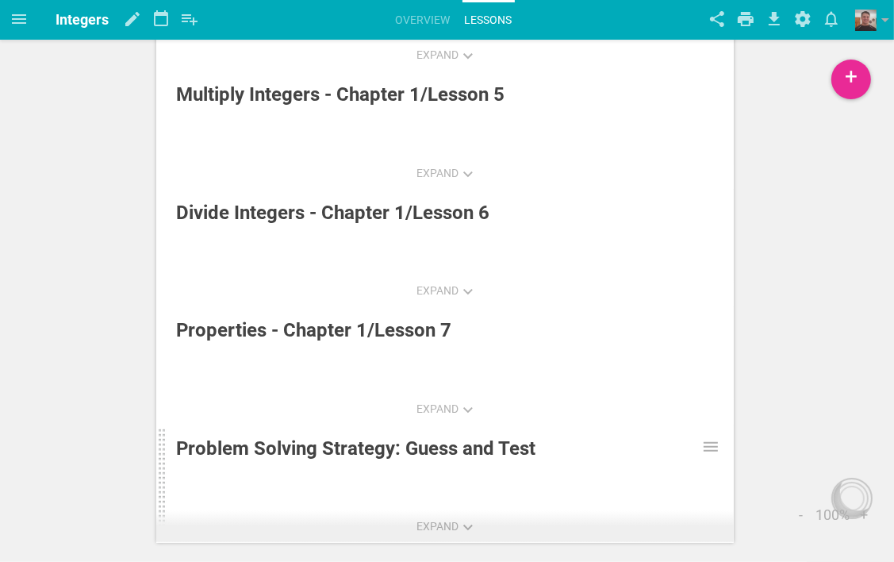
click at [404, 442] on div "Problem Solving Strategy: Guess and Test" at bounding box center [407, 448] width 462 height 29
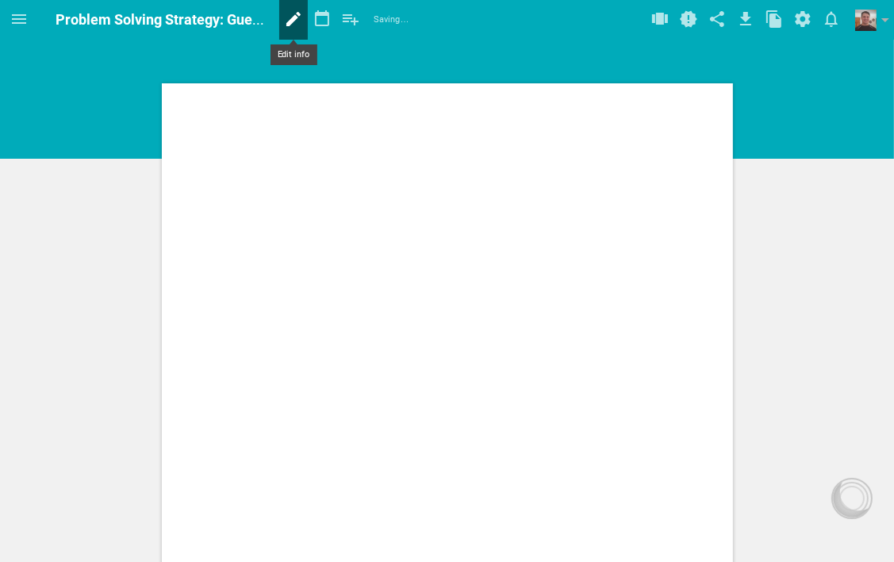
click at [284, 24] on icon at bounding box center [293, 19] width 29 height 38
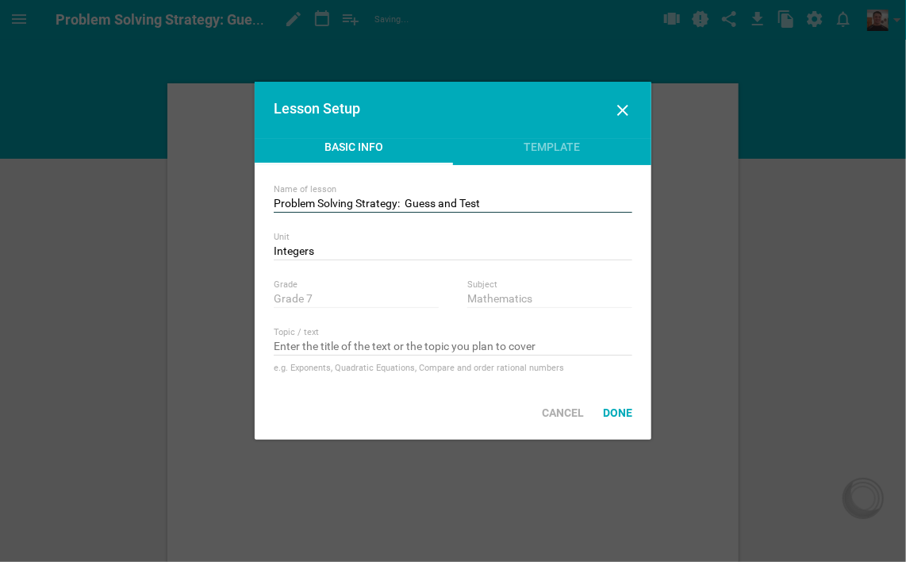
drag, startPoint x: 483, startPoint y: 203, endPoint x: 268, endPoint y: 204, distance: 215.1
click at [268, 204] on div "Name of lesson Problem Solving Strategy: Guess and Test Unit Integers Nothing f…" at bounding box center [453, 275] width 397 height 221
type input "Closure Property - Chapter 1/Leson 8"
click at [612, 410] on div "Done" at bounding box center [618, 412] width 48 height 35
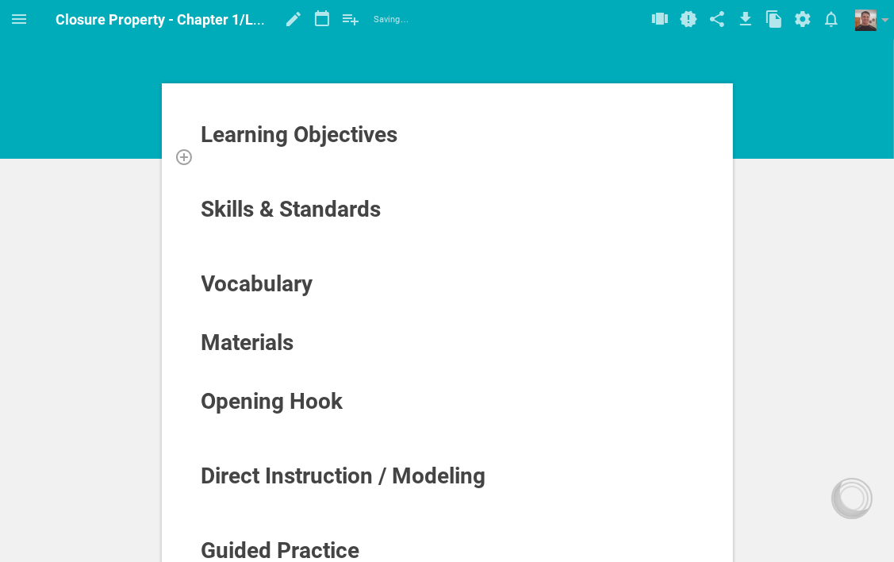
click at [298, 160] on div at bounding box center [448, 156] width 494 height 16
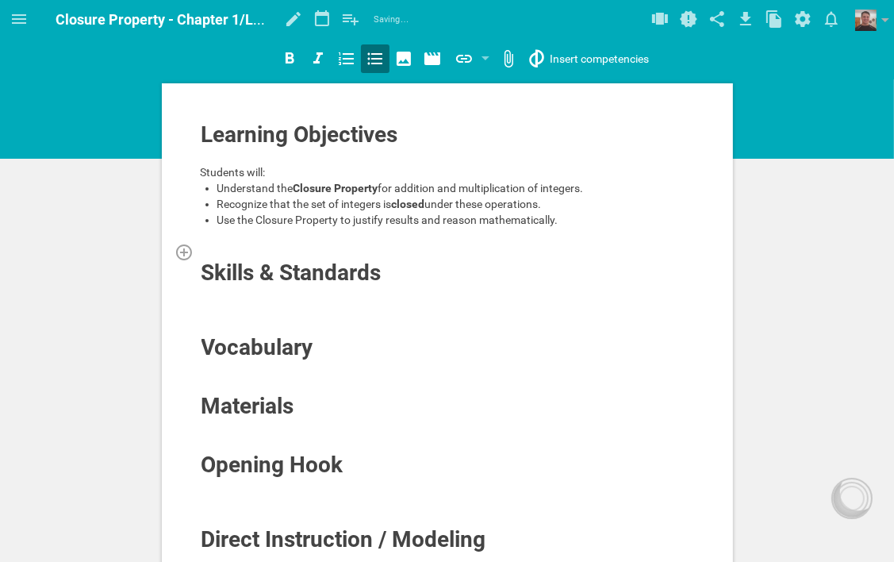
click at [219, 244] on div at bounding box center [448, 252] width 494 height 16
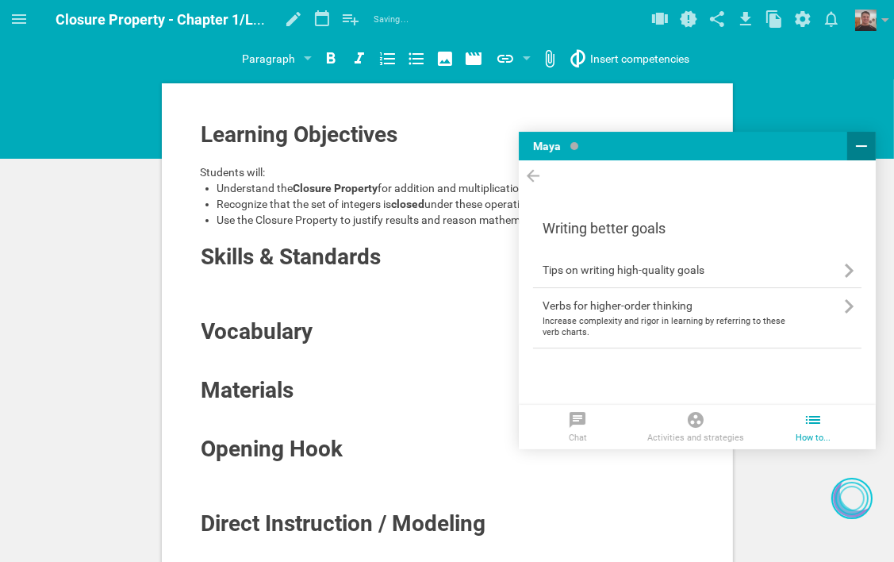
click at [863, 145] on icon at bounding box center [861, 146] width 19 height 19
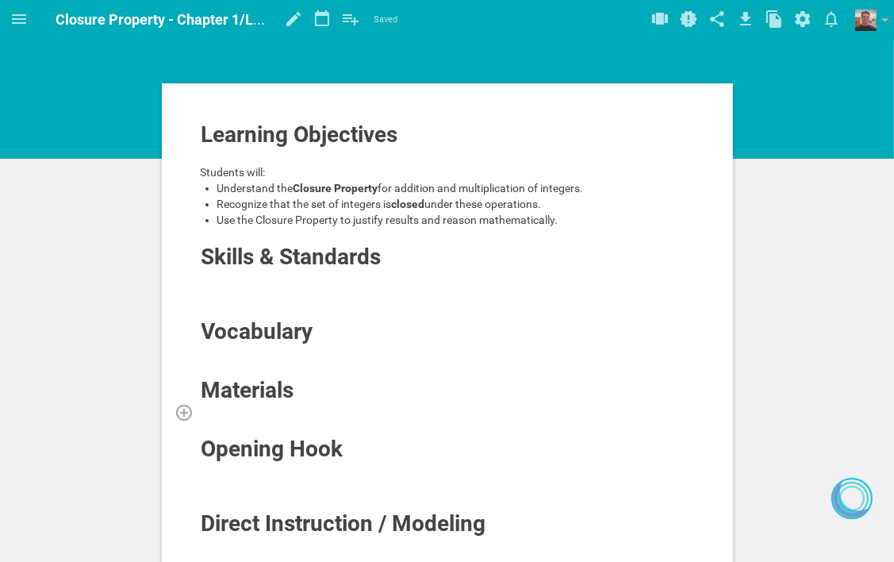
click at [286, 404] on div at bounding box center [448, 412] width 494 height 16
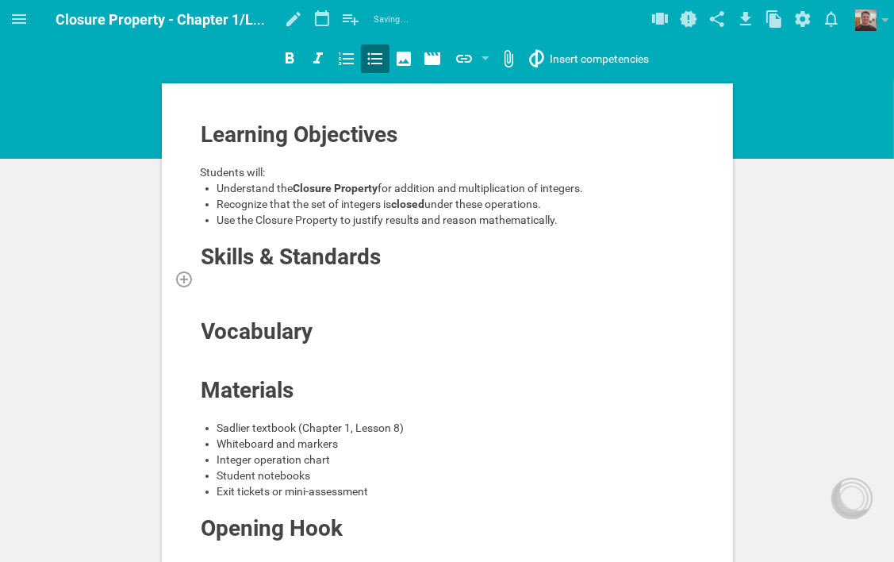
click at [337, 279] on div at bounding box center [448, 279] width 494 height 16
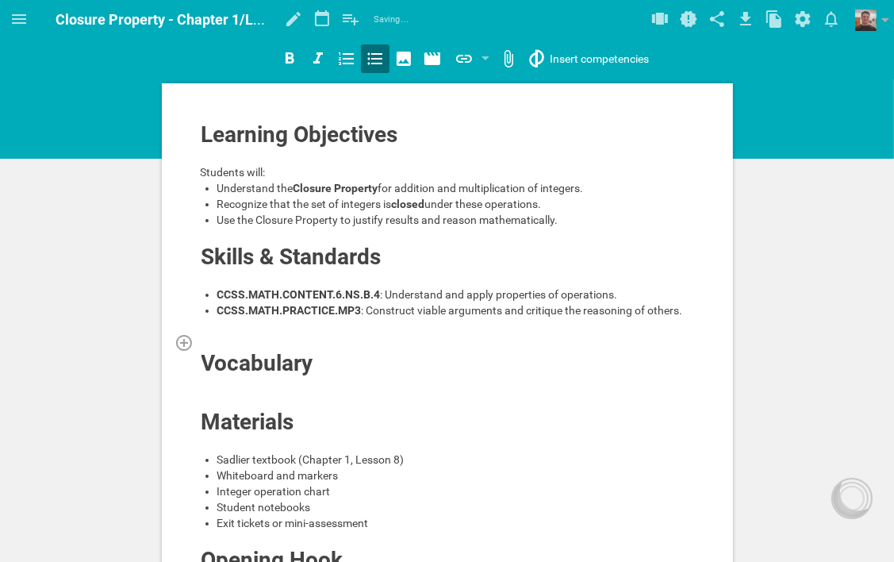
click at [322, 344] on div at bounding box center [448, 342] width 494 height 16
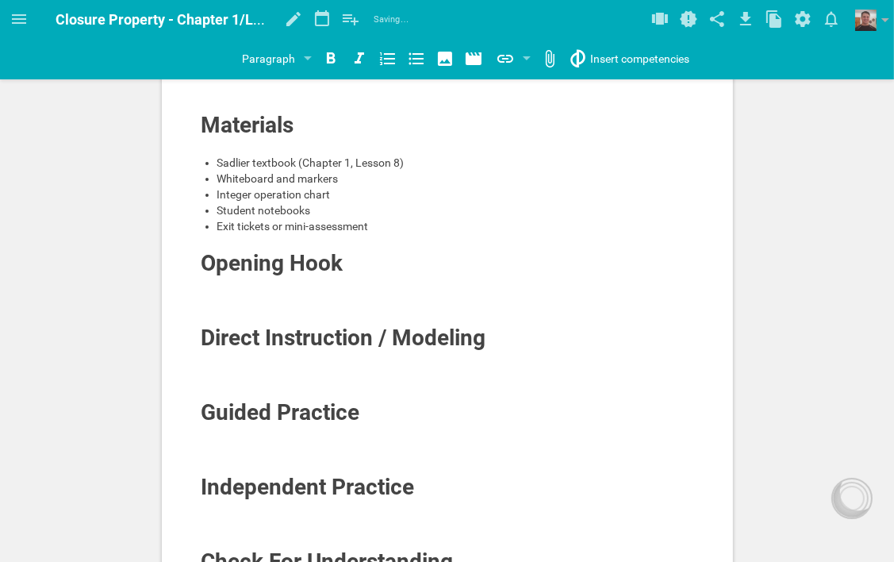
scroll to position [317, 0]
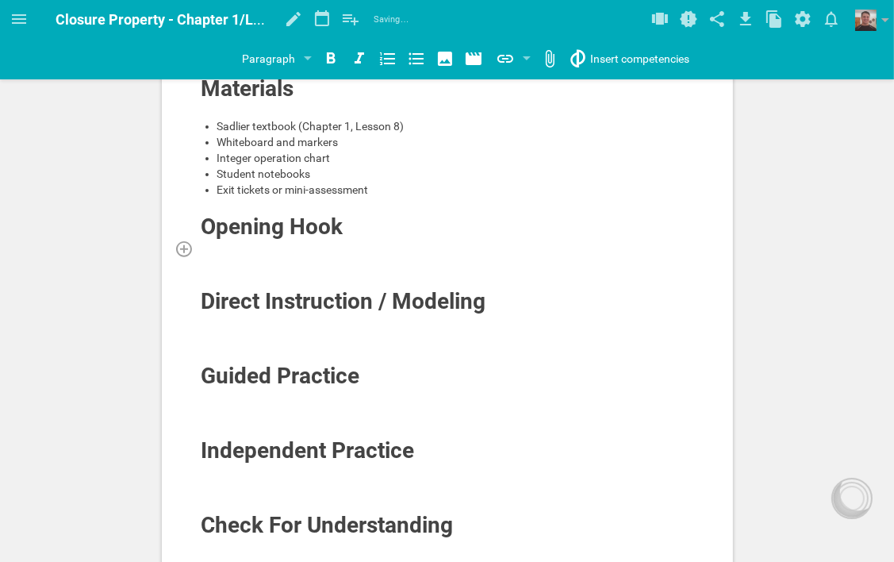
click at [344, 253] on div at bounding box center [448, 248] width 494 height 16
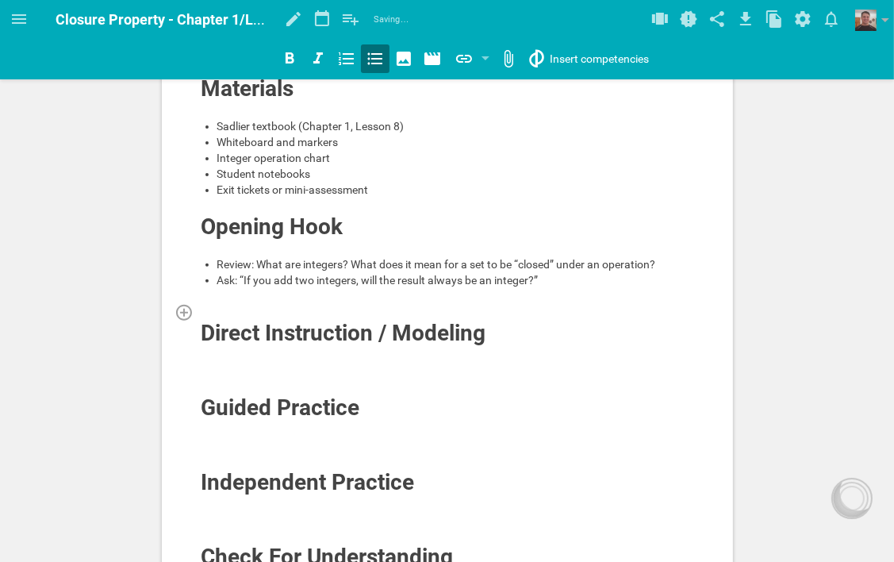
click at [298, 312] on div at bounding box center [448, 312] width 494 height 16
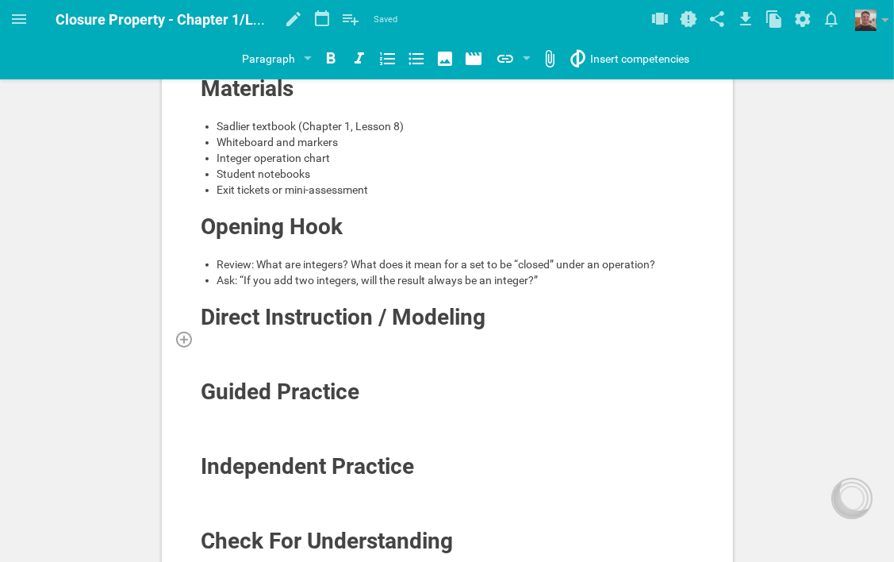
click at [287, 340] on div at bounding box center [448, 339] width 494 height 16
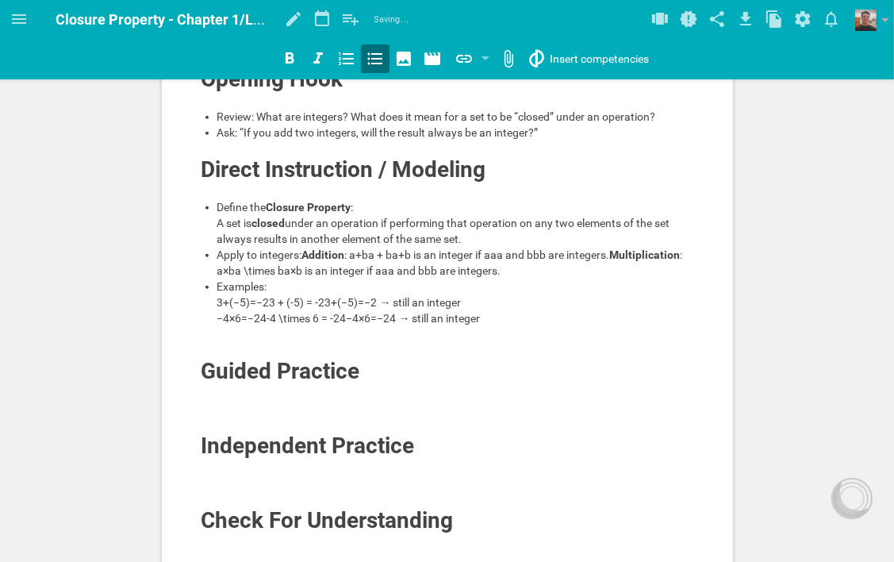
scroll to position [476, 0]
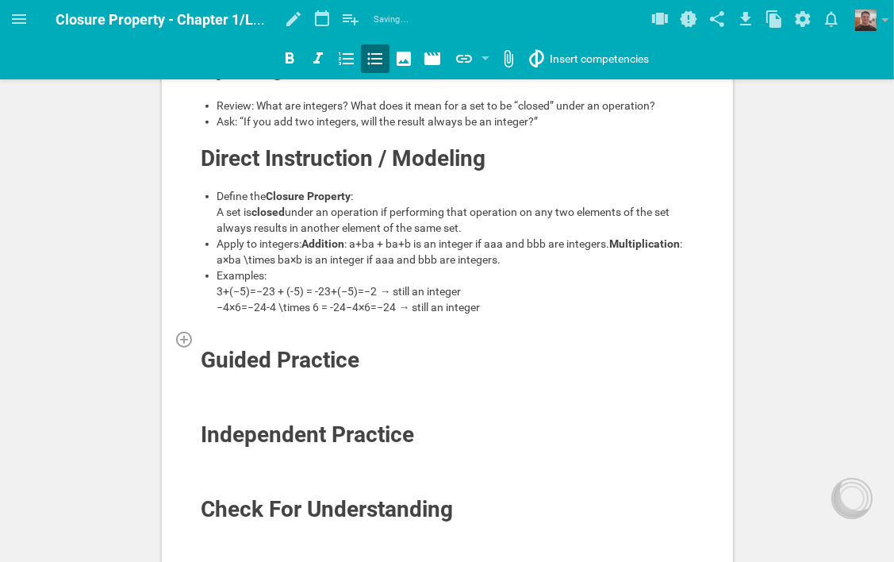
click at [257, 347] on div at bounding box center [448, 339] width 494 height 16
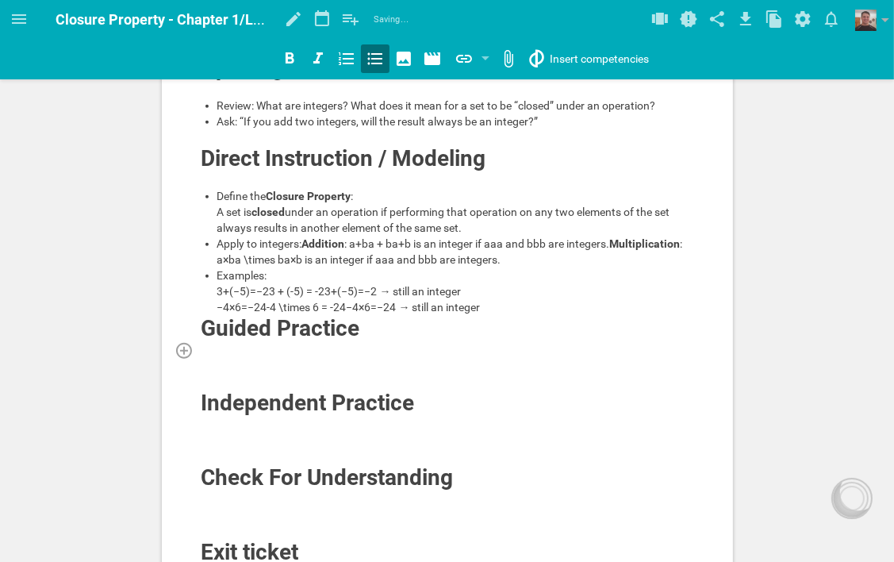
click at [254, 358] on div at bounding box center [448, 350] width 494 height 16
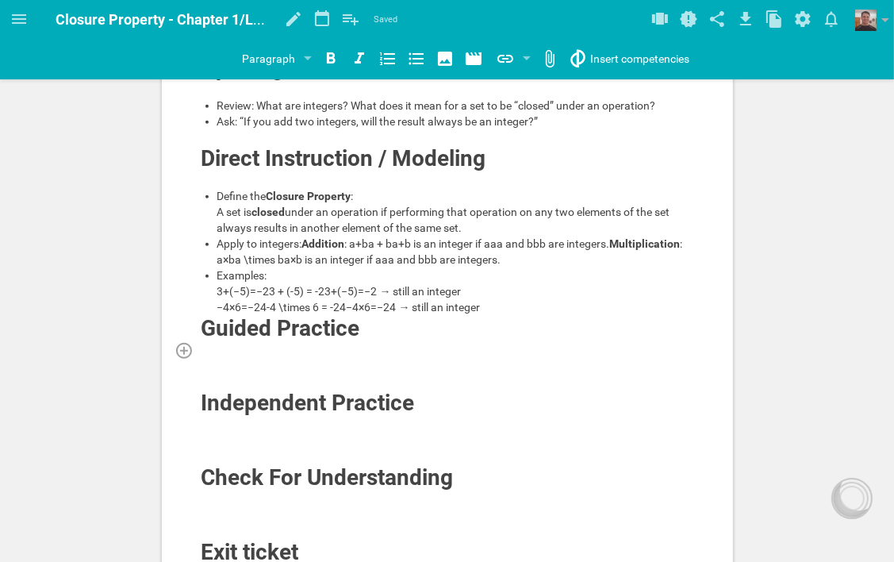
click at [308, 358] on div at bounding box center [448, 350] width 494 height 16
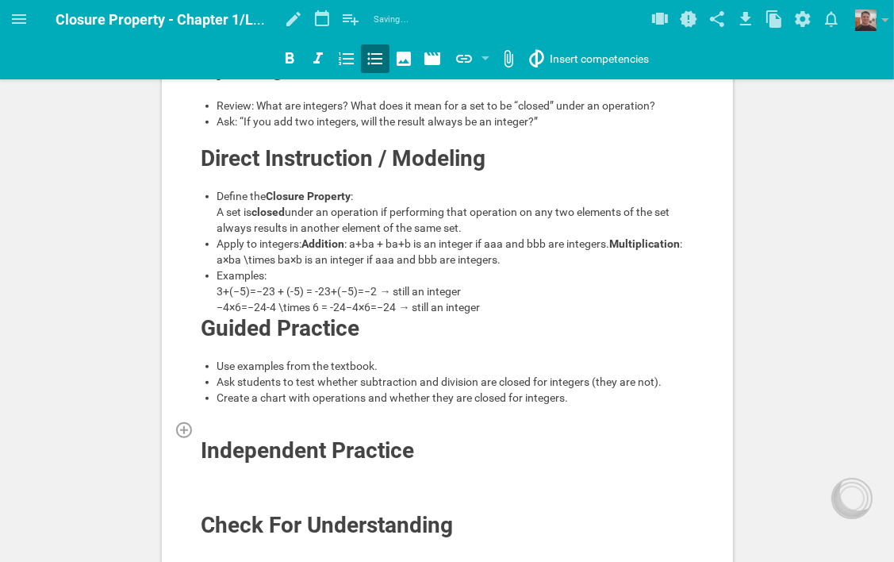
click at [294, 437] on div at bounding box center [448, 429] width 494 height 16
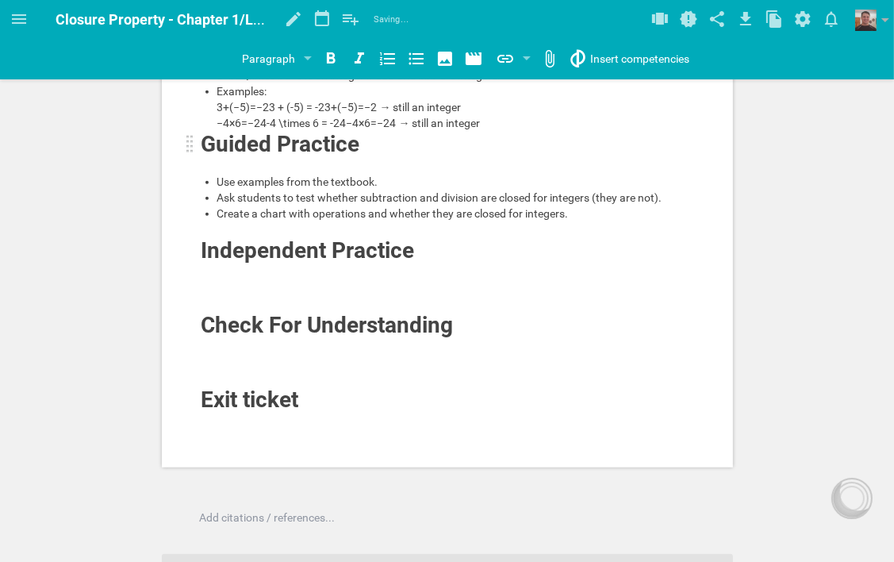
scroll to position [714, 0]
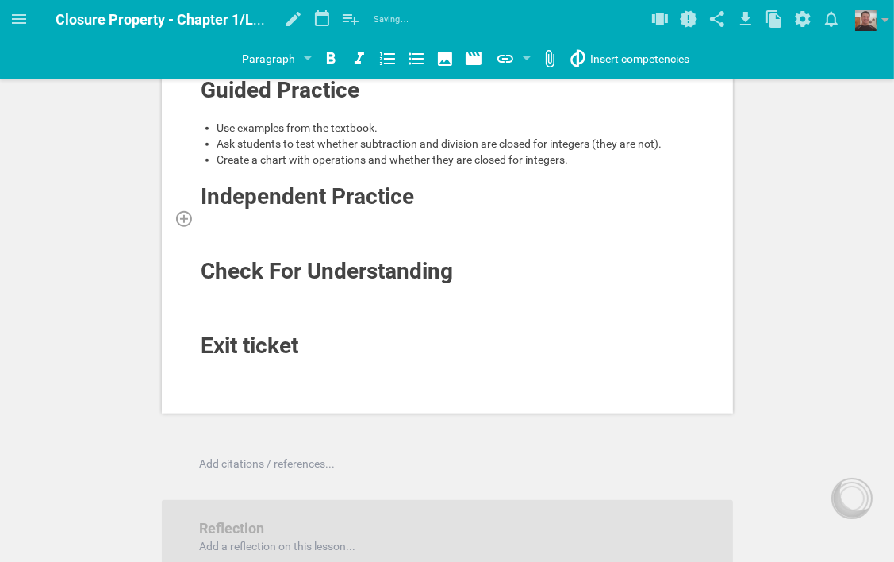
click at [278, 226] on div at bounding box center [448, 218] width 494 height 16
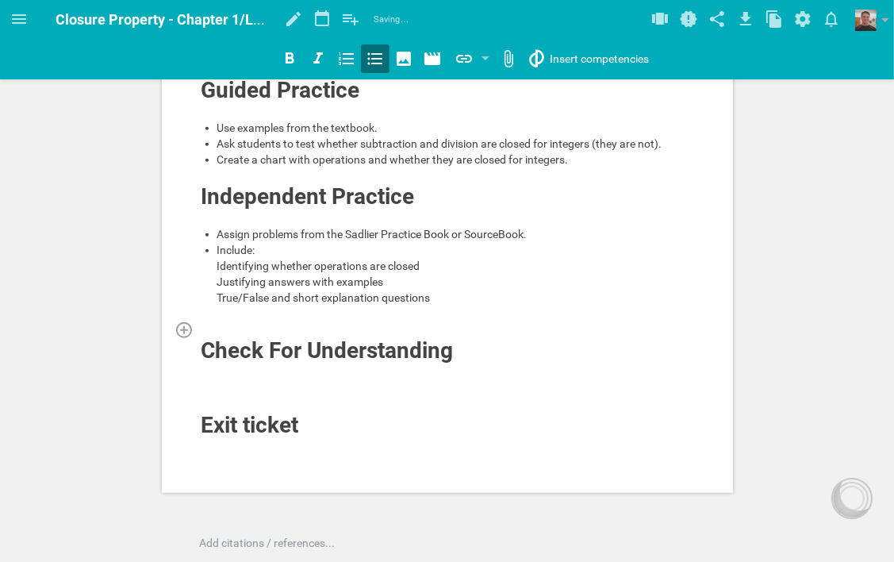
click at [237, 337] on div at bounding box center [448, 329] width 494 height 16
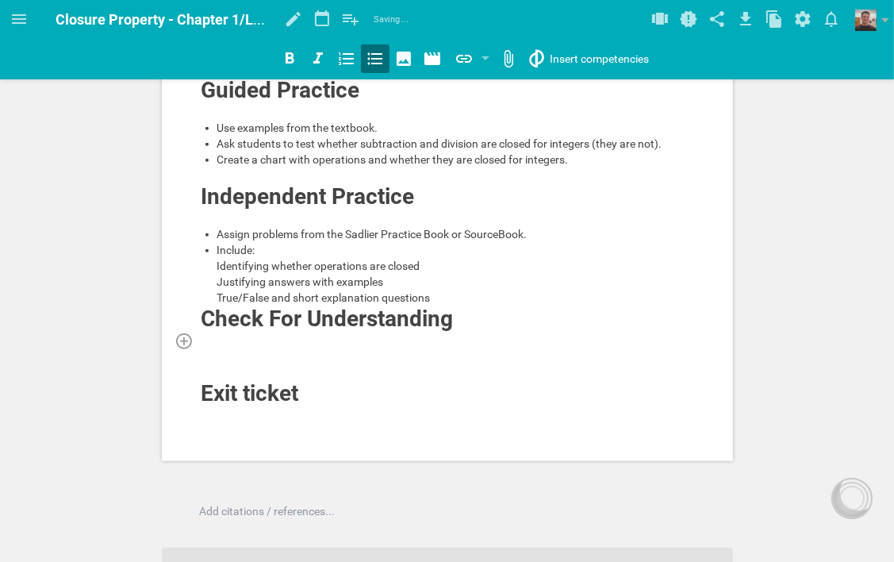
click at [417, 348] on div at bounding box center [448, 341] width 494 height 16
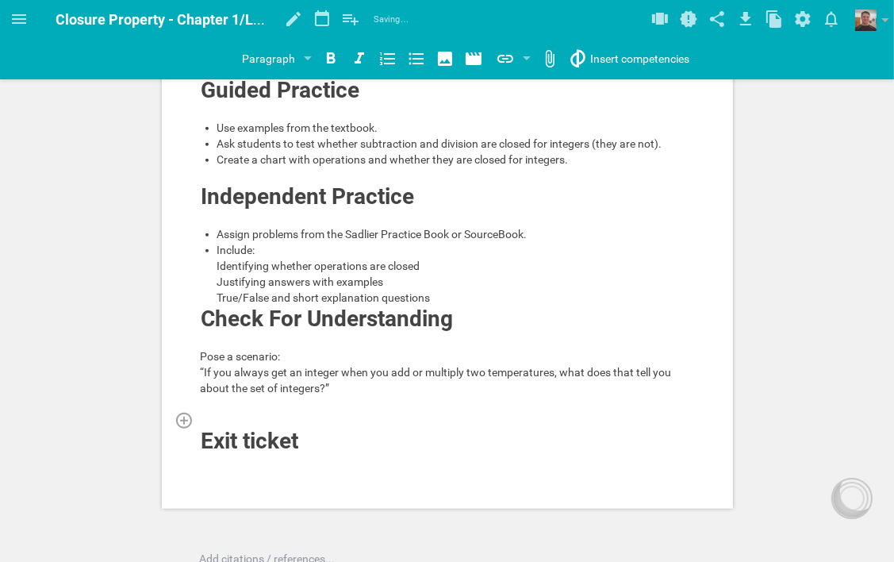
click at [284, 428] on div at bounding box center [448, 420] width 494 height 16
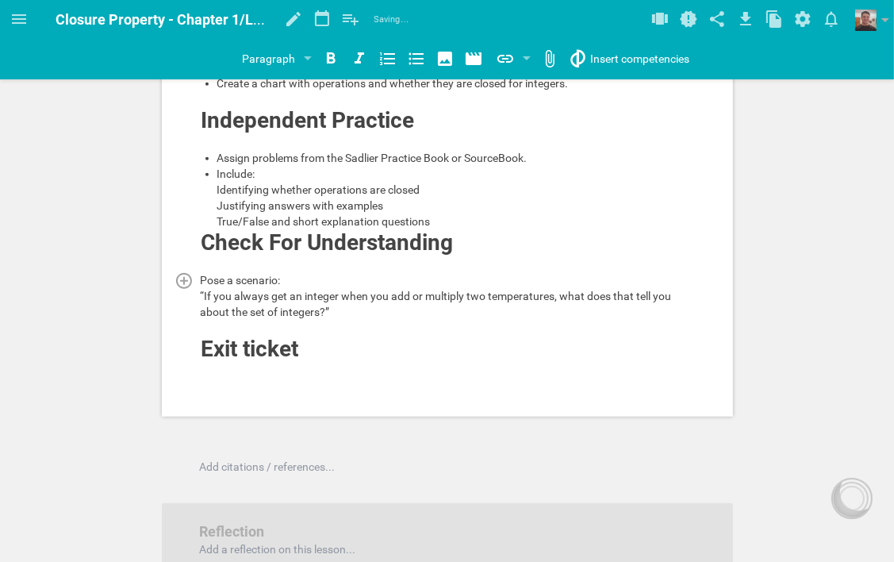
scroll to position [794, 0]
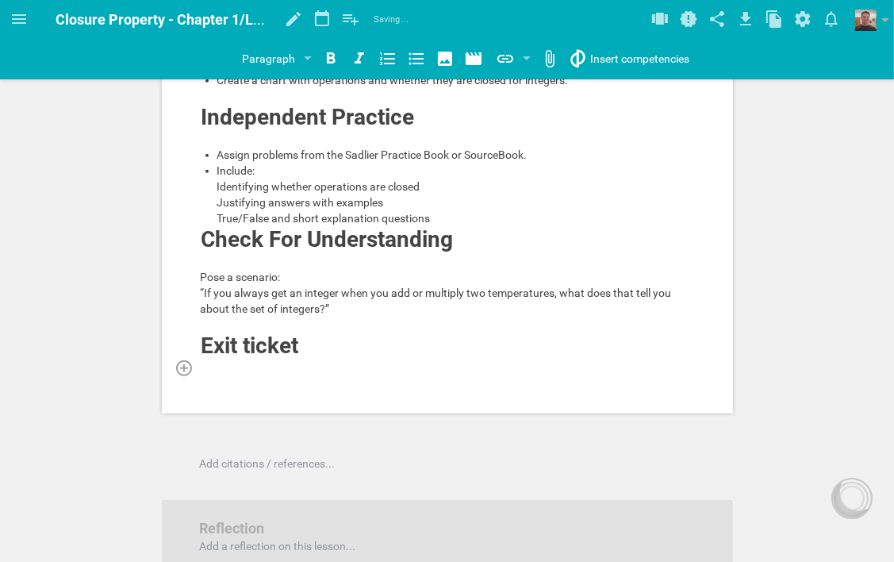
click at [317, 375] on div at bounding box center [448, 368] width 494 height 16
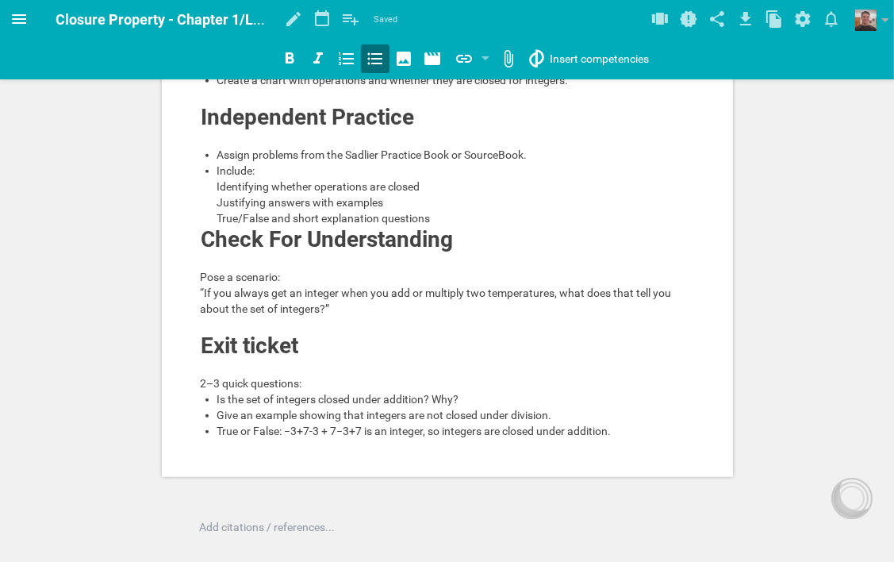
click at [21, 16] on icon at bounding box center [19, 19] width 19 height 19
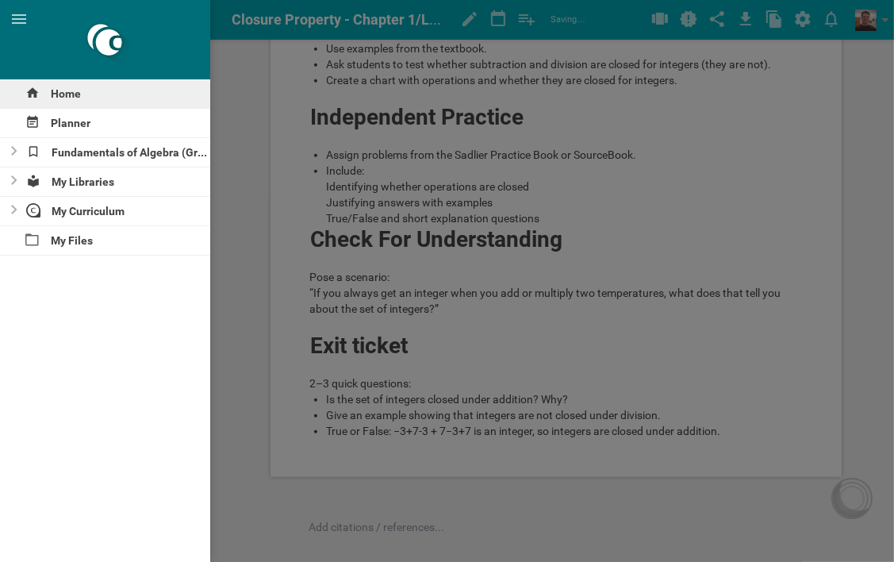
click at [60, 90] on div "Home" at bounding box center [105, 93] width 210 height 29
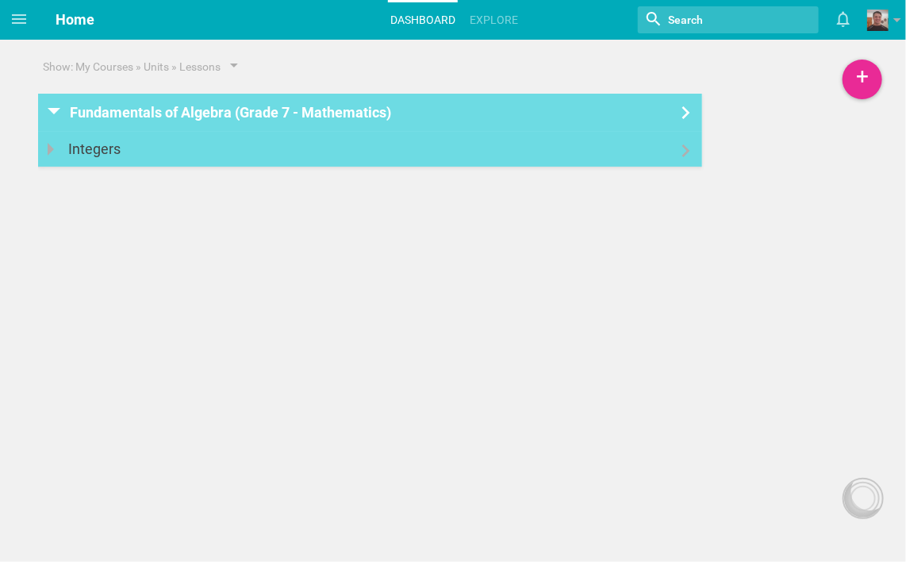
click at [679, 155] on icon at bounding box center [686, 150] width 19 height 13
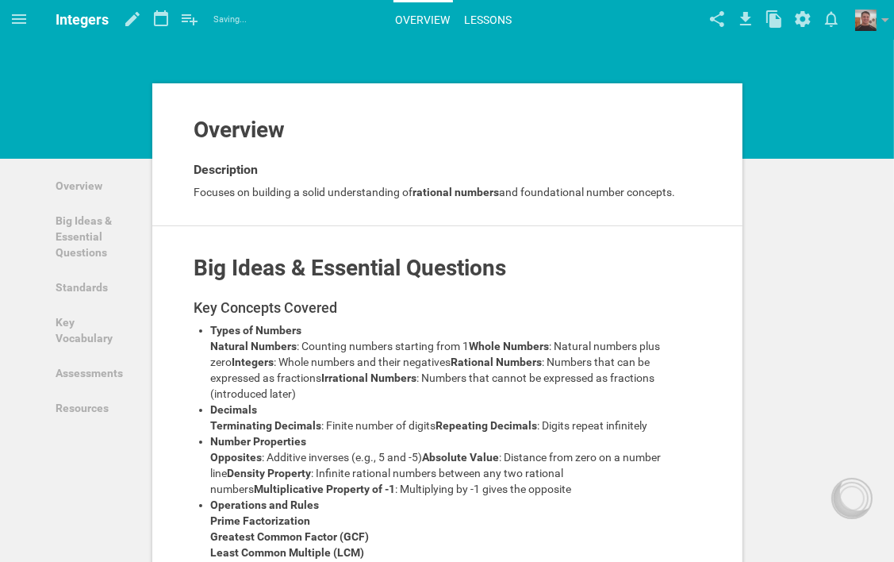
click at [491, 17] on link "Lessons" at bounding box center [489, 19] width 52 height 35
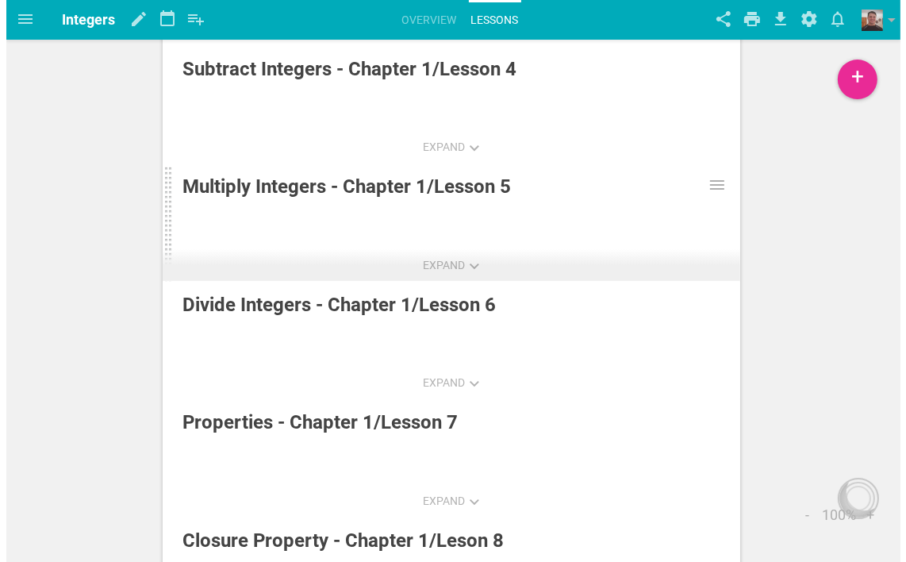
scroll to position [460, 0]
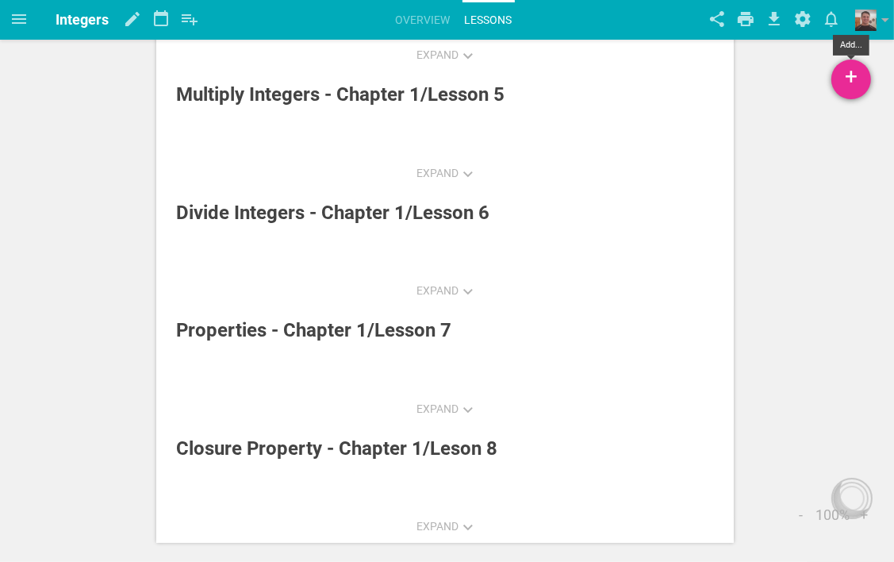
click at [851, 86] on div "+" at bounding box center [852, 80] width 40 height 40
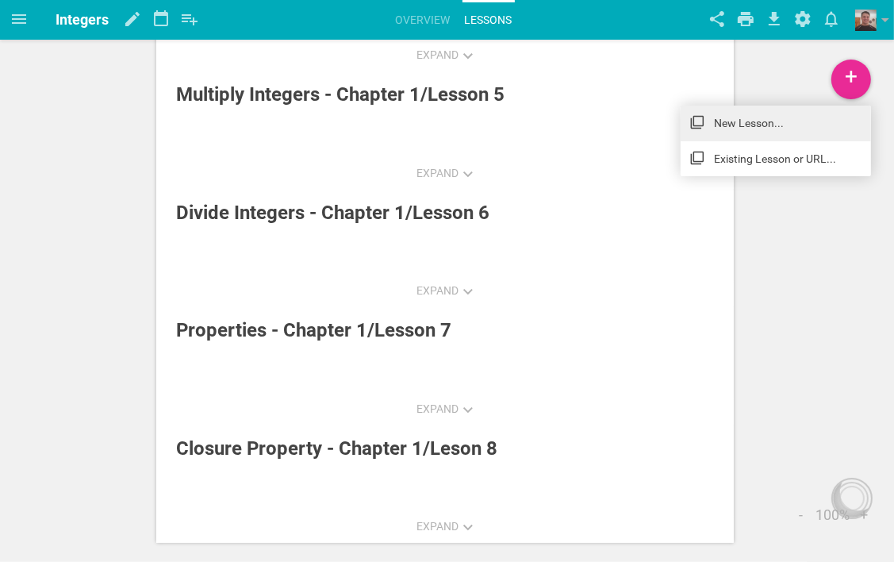
click at [730, 119] on link "New Lesson..." at bounding box center [776, 123] width 190 height 35
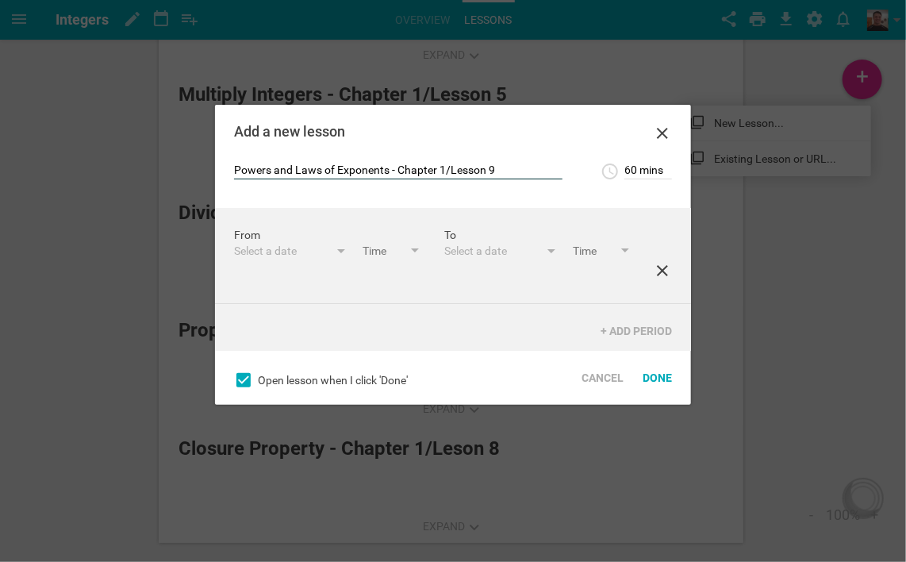
type input "Powers and Laws of Exponents - Chapter 1/Lesson 9"
click at [653, 277] on icon at bounding box center [662, 270] width 19 height 19
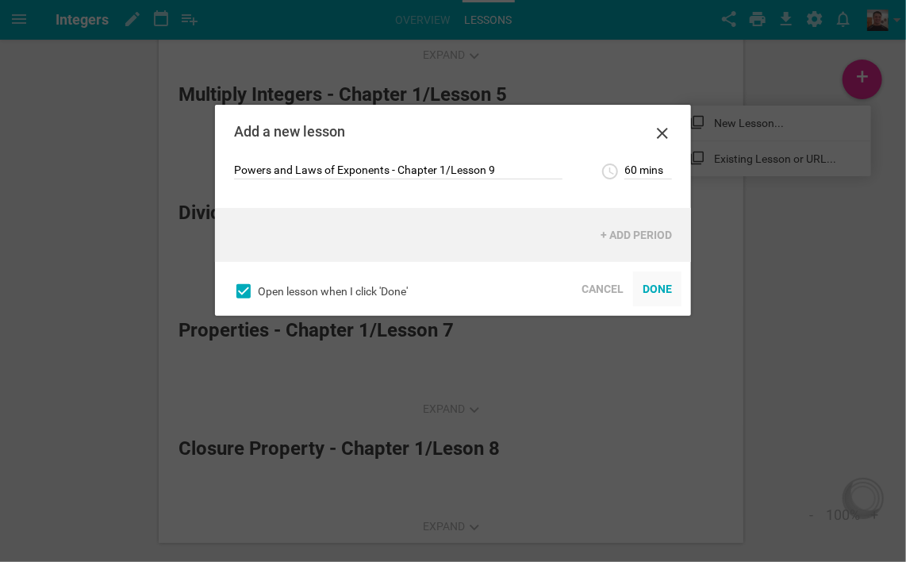
click at [666, 288] on div "Done" at bounding box center [657, 288] width 48 height 35
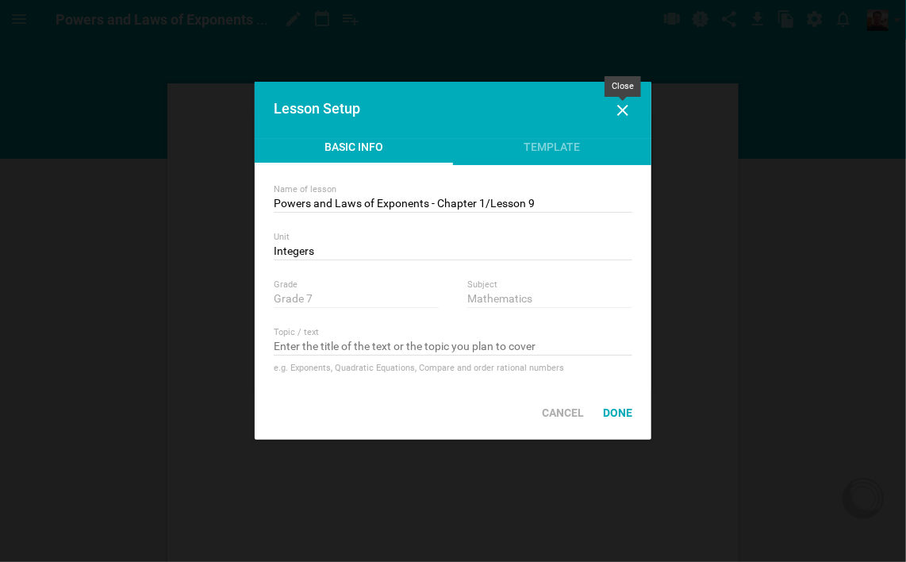
click at [622, 109] on icon at bounding box center [622, 110] width 11 height 11
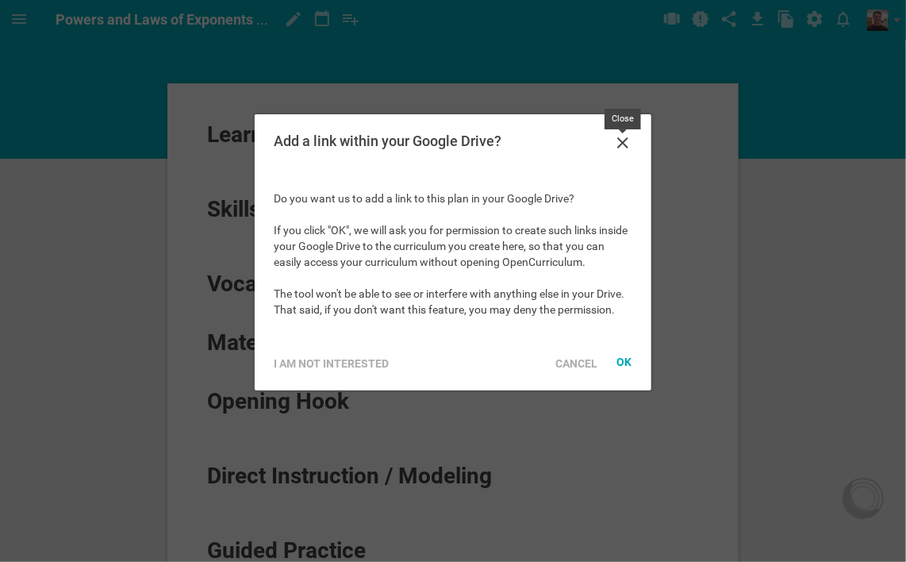
click at [625, 146] on icon at bounding box center [622, 142] width 19 height 19
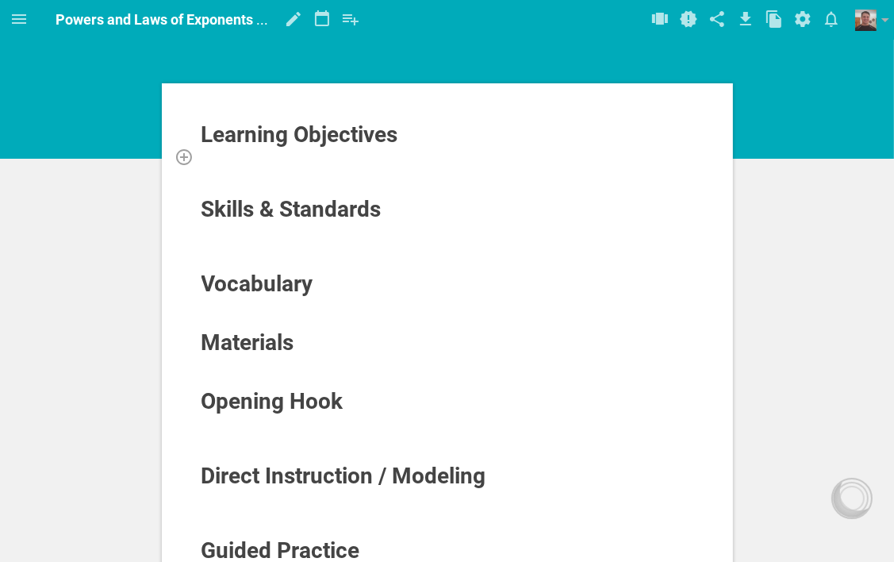
click at [293, 158] on div at bounding box center [448, 156] width 494 height 16
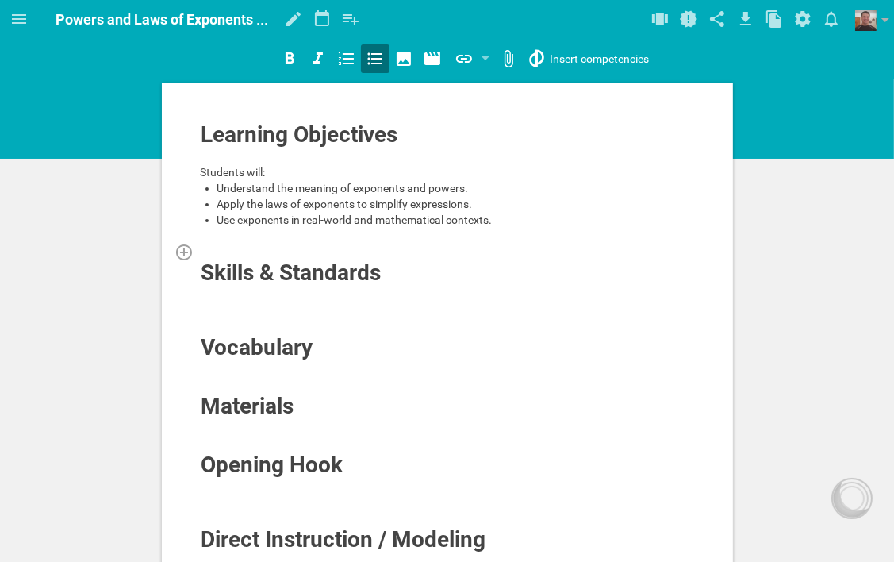
click at [264, 244] on div at bounding box center [448, 252] width 494 height 16
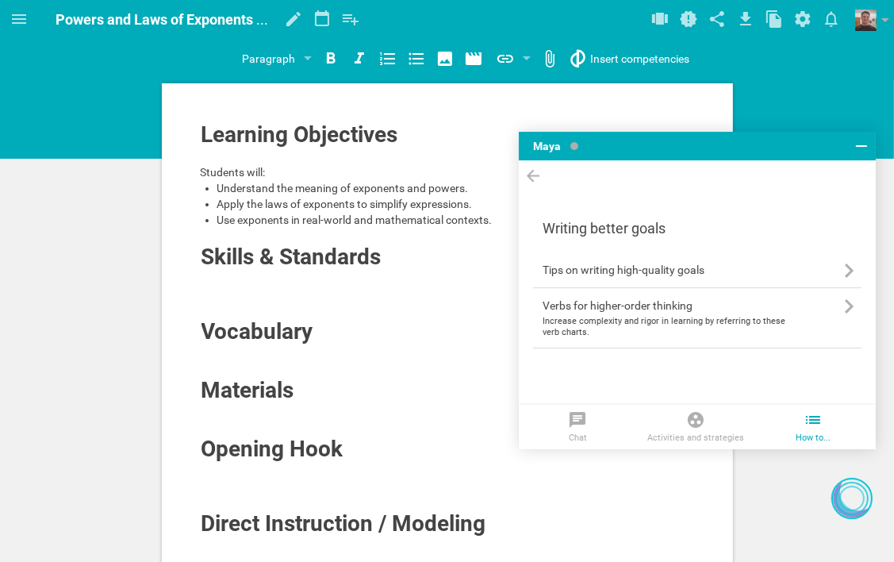
click at [867, 152] on icon at bounding box center [861, 146] width 19 height 19
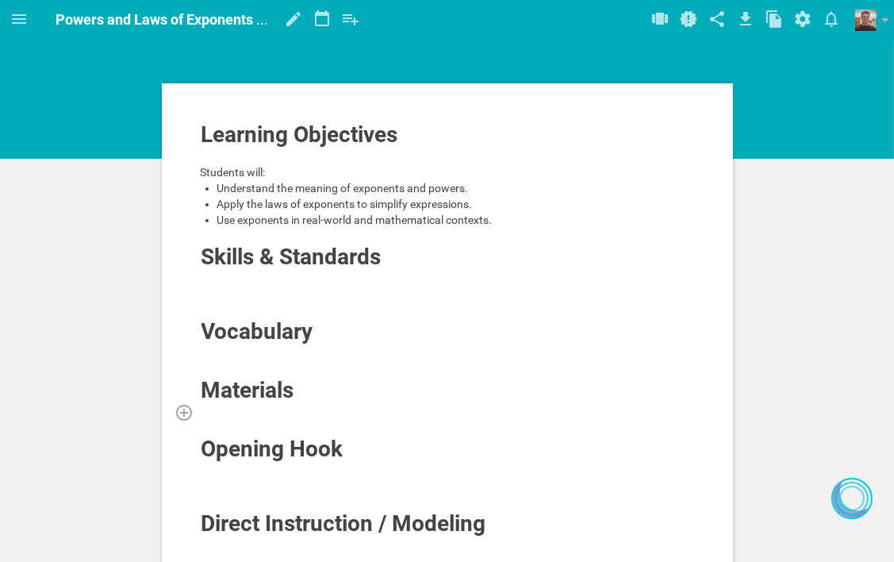
click at [281, 410] on div at bounding box center [448, 412] width 494 height 16
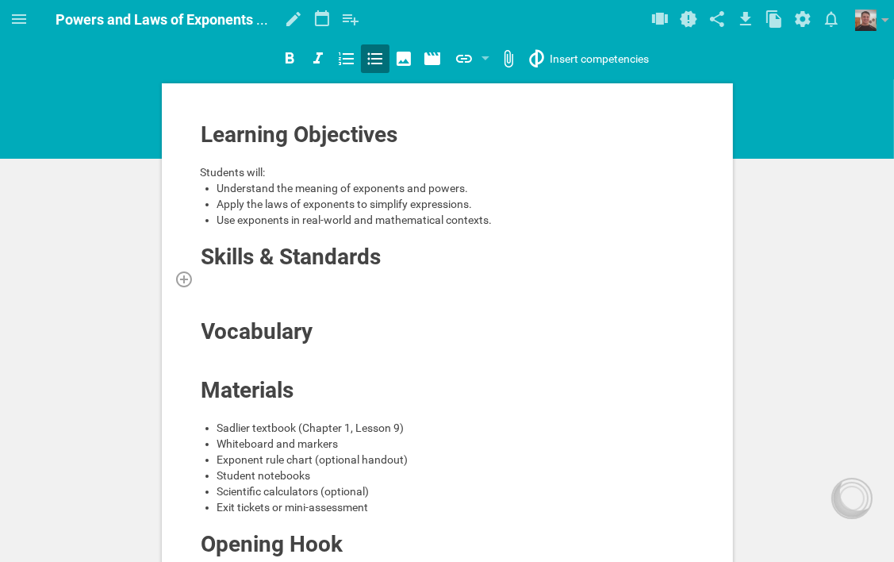
click at [337, 277] on div at bounding box center [448, 279] width 494 height 16
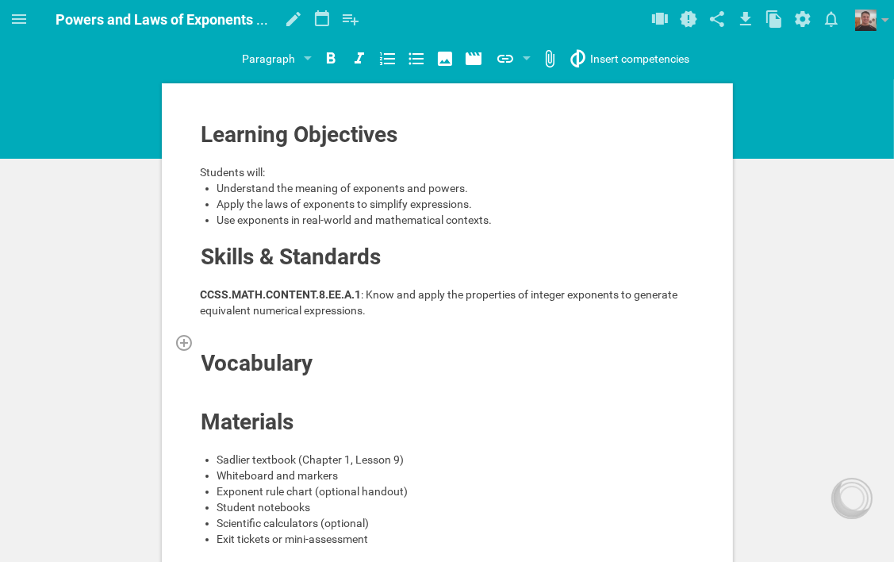
click at [283, 344] on div at bounding box center [448, 342] width 494 height 16
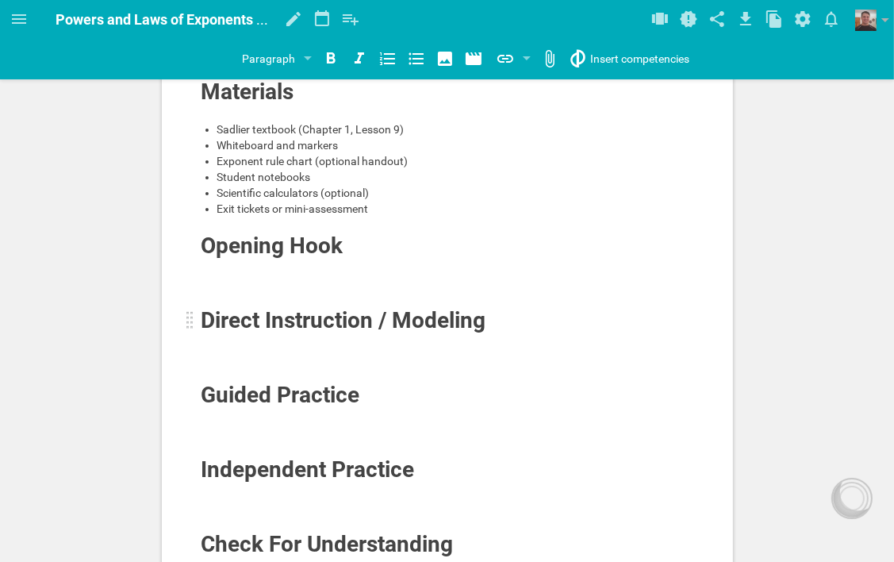
scroll to position [317, 0]
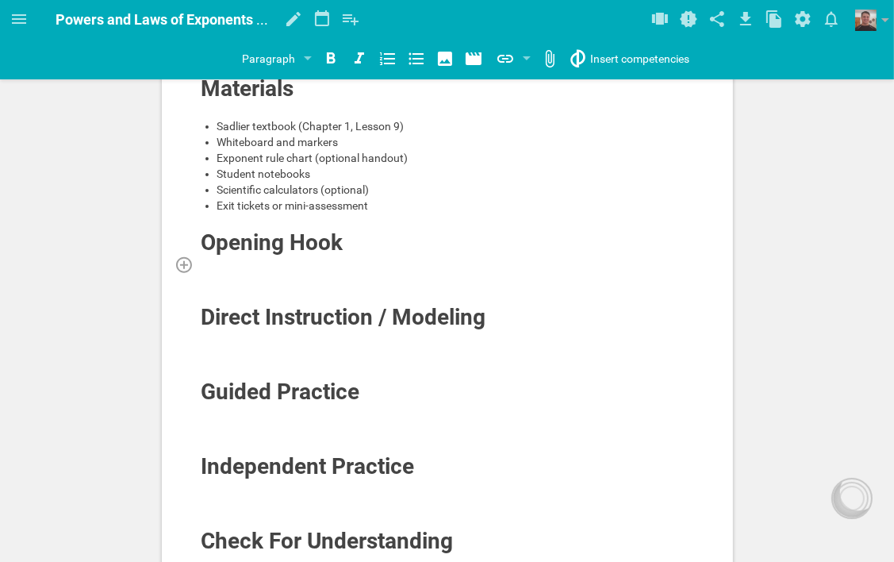
click at [276, 264] on div at bounding box center [448, 264] width 494 height 16
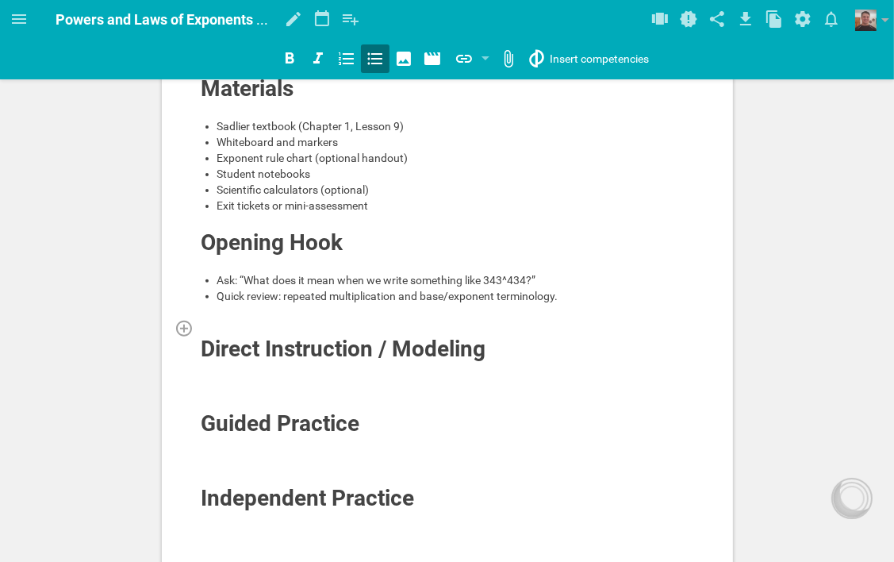
click at [266, 320] on div at bounding box center [448, 328] width 494 height 16
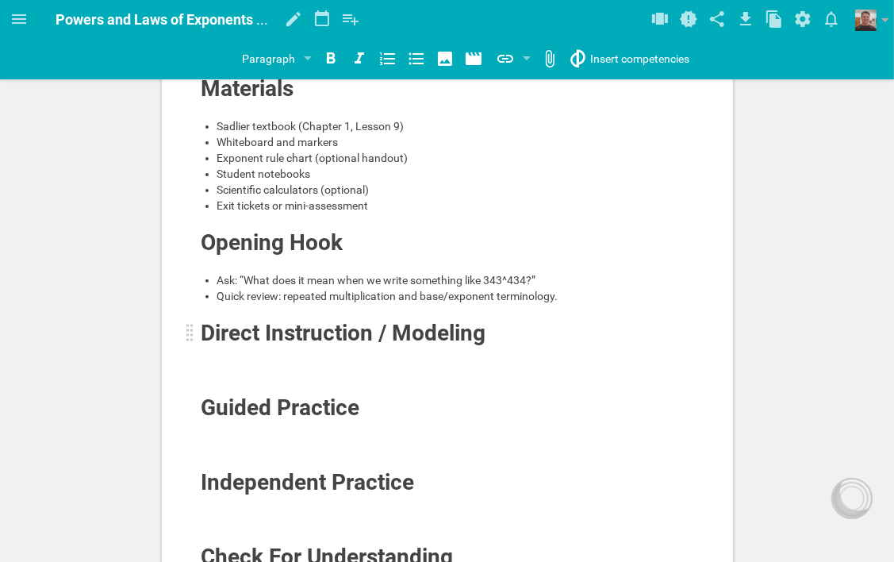
click at [504, 332] on div "Direct Instruction / Modeling" at bounding box center [399, 333] width 394 height 25
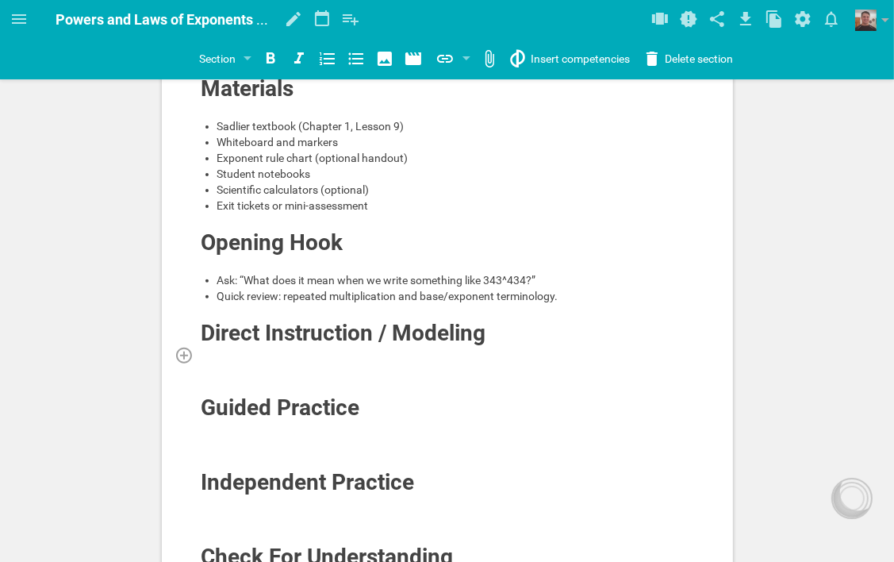
click at [341, 355] on div at bounding box center [448, 355] width 494 height 16
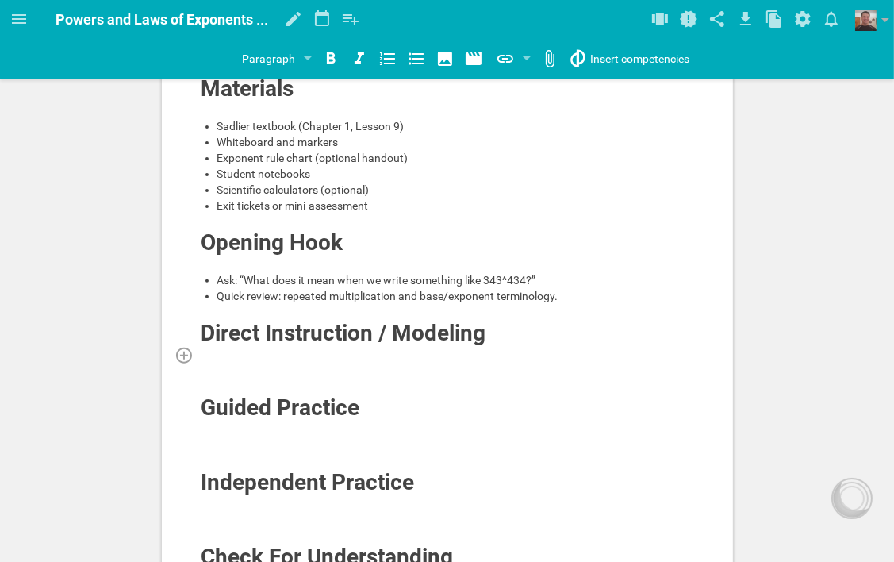
click at [310, 352] on div at bounding box center [448, 355] width 494 height 16
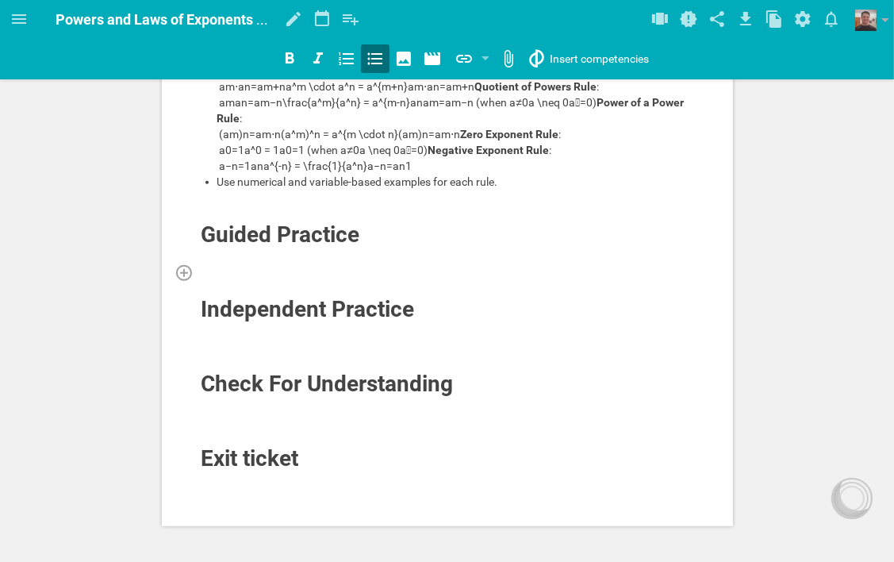
scroll to position [711, 0]
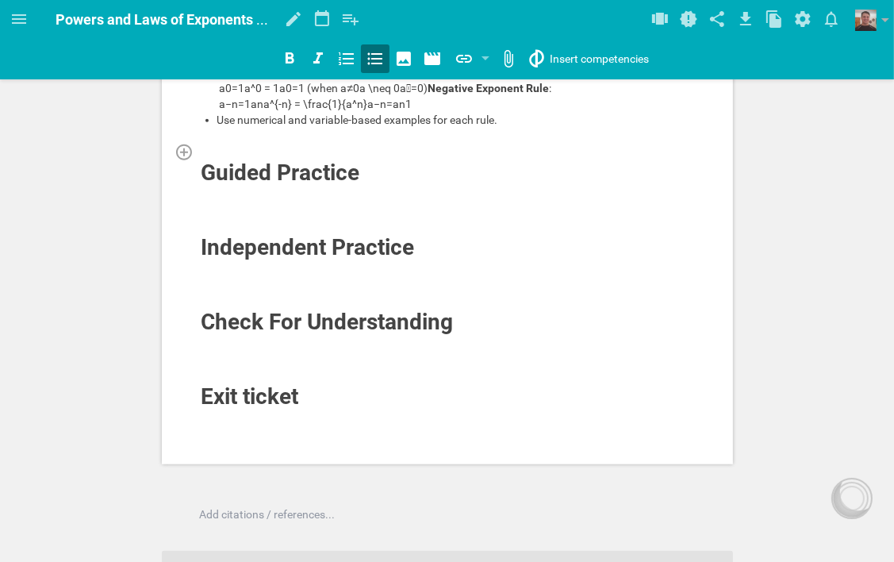
click at [270, 160] on div at bounding box center [448, 152] width 494 height 16
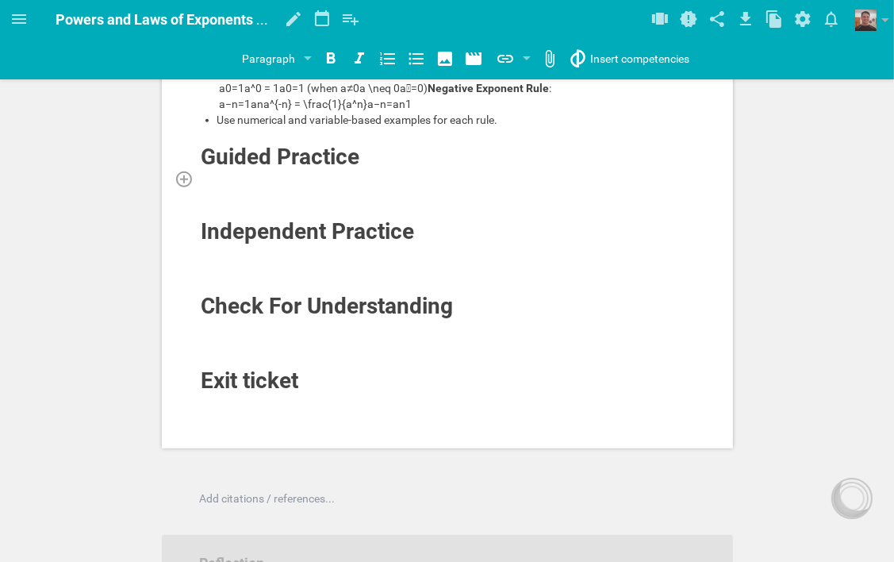
click at [319, 187] on div at bounding box center [448, 179] width 494 height 16
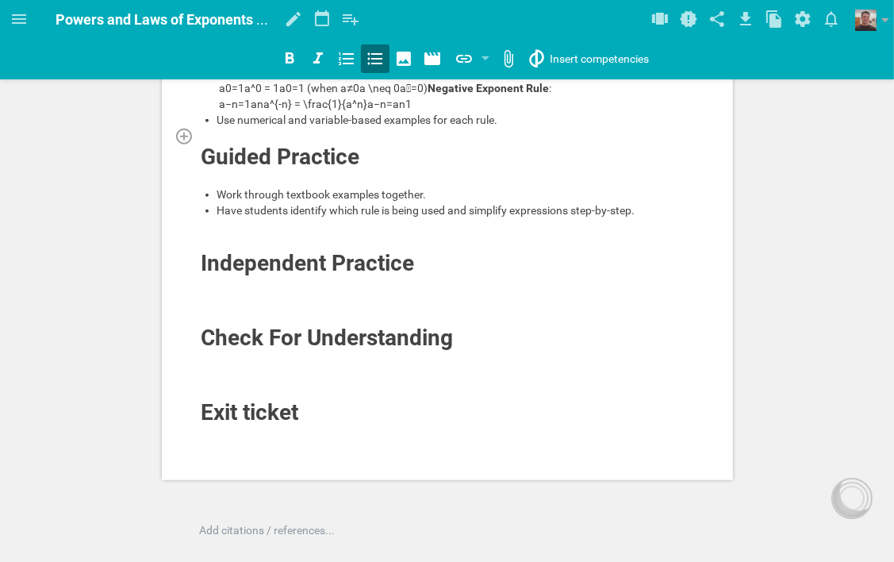
click at [285, 144] on div at bounding box center [448, 136] width 494 height 16
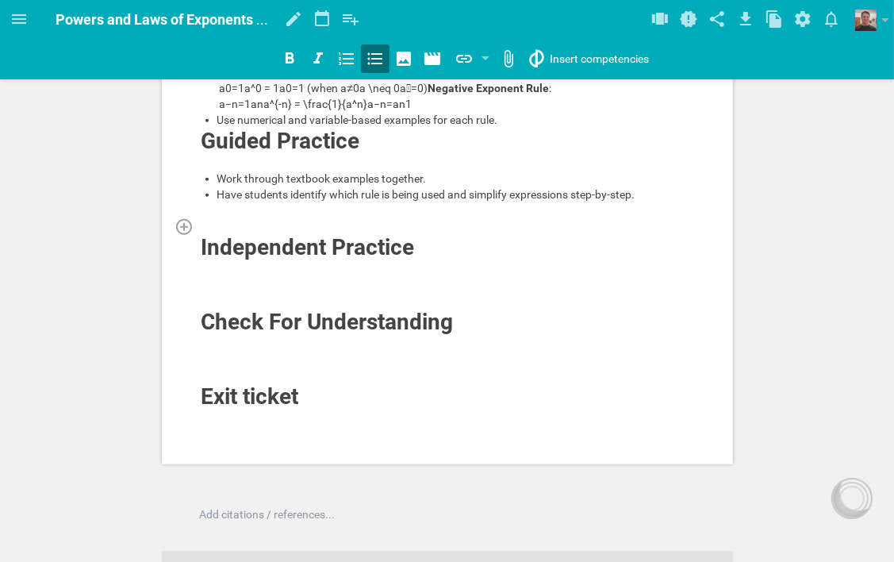
click at [252, 234] on div at bounding box center [448, 226] width 494 height 16
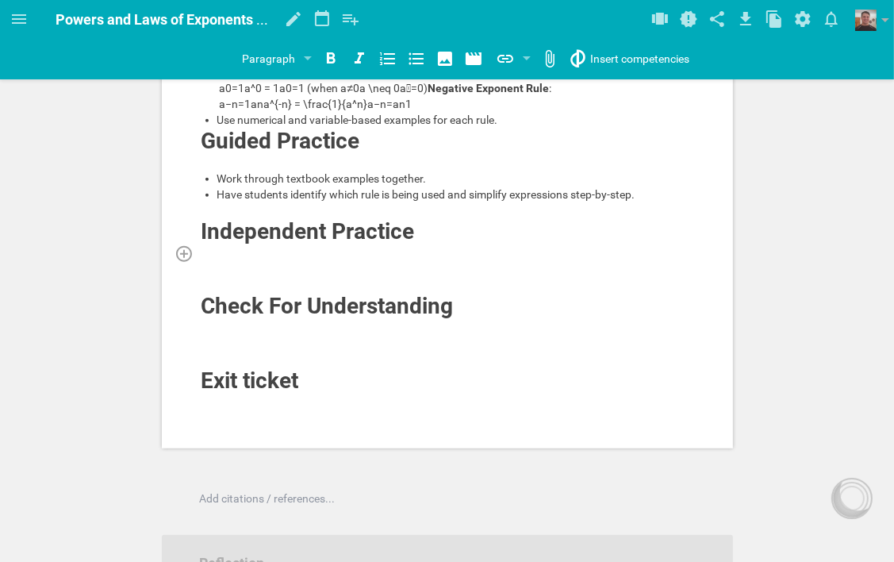
click at [324, 261] on div at bounding box center [448, 253] width 494 height 16
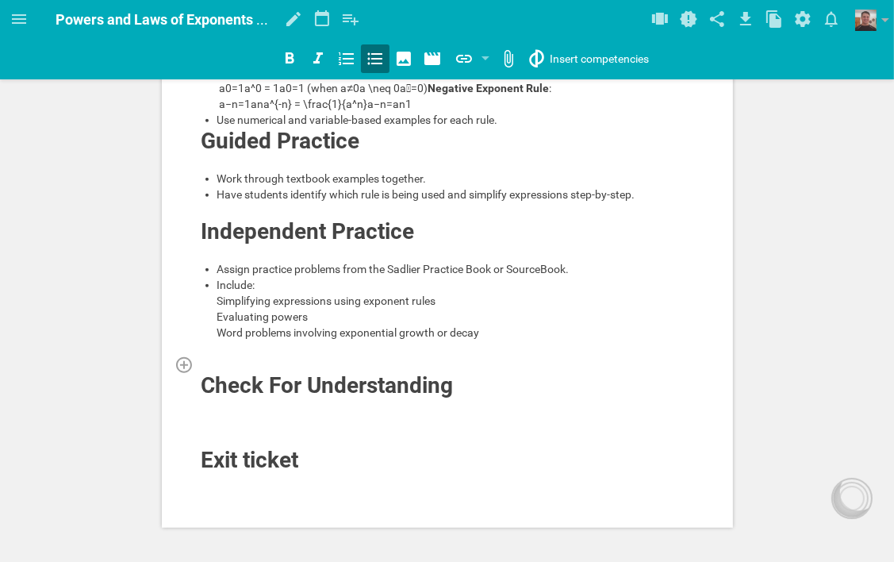
click at [229, 372] on div at bounding box center [448, 364] width 494 height 16
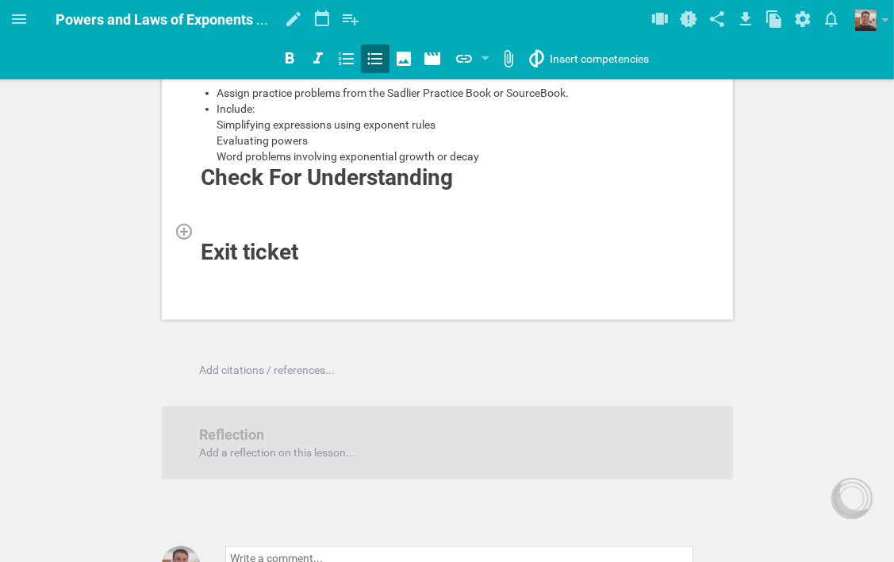
scroll to position [949, 0]
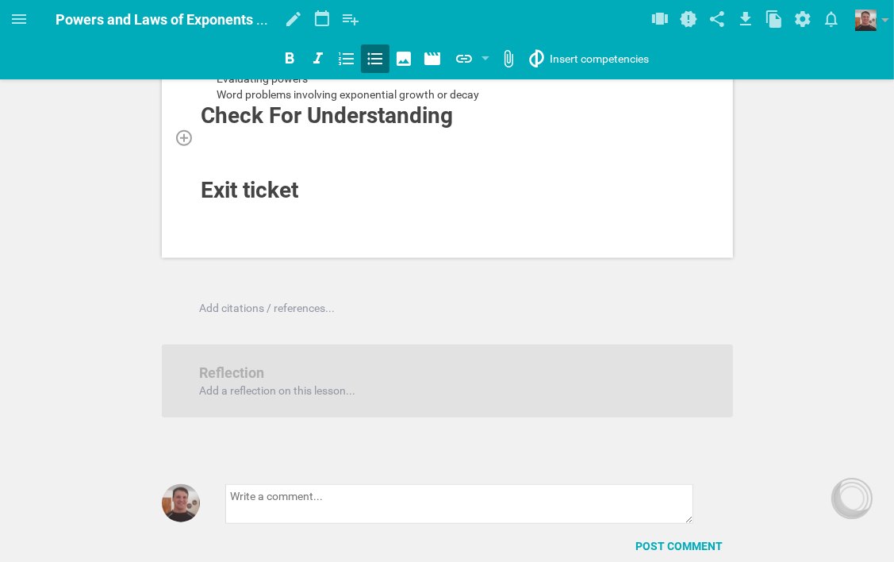
click at [257, 145] on div at bounding box center [448, 137] width 494 height 16
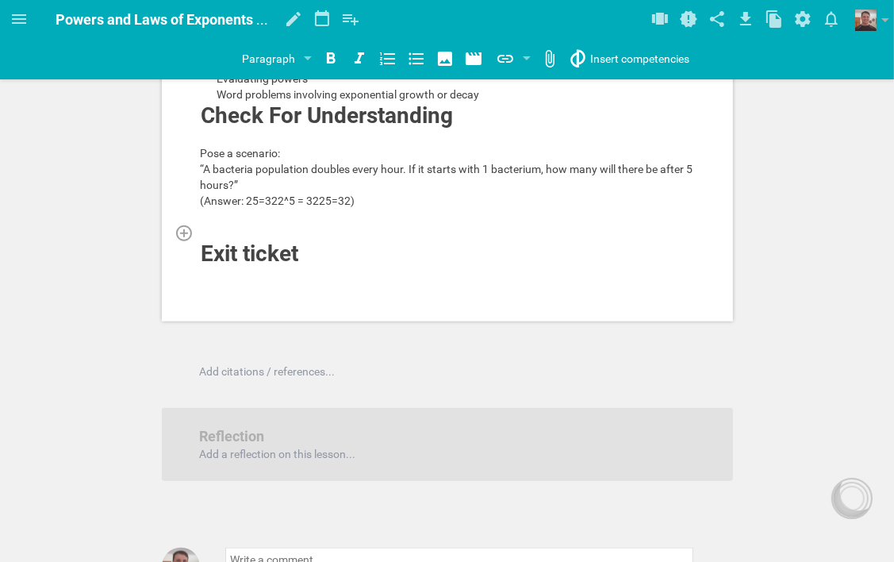
click at [277, 240] on div at bounding box center [448, 233] width 494 height 16
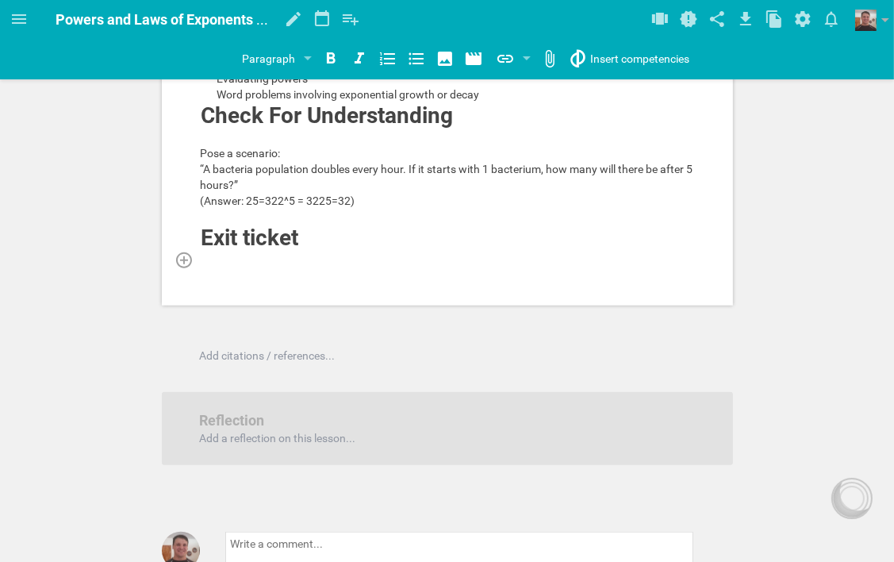
click at [319, 267] on div at bounding box center [448, 260] width 494 height 16
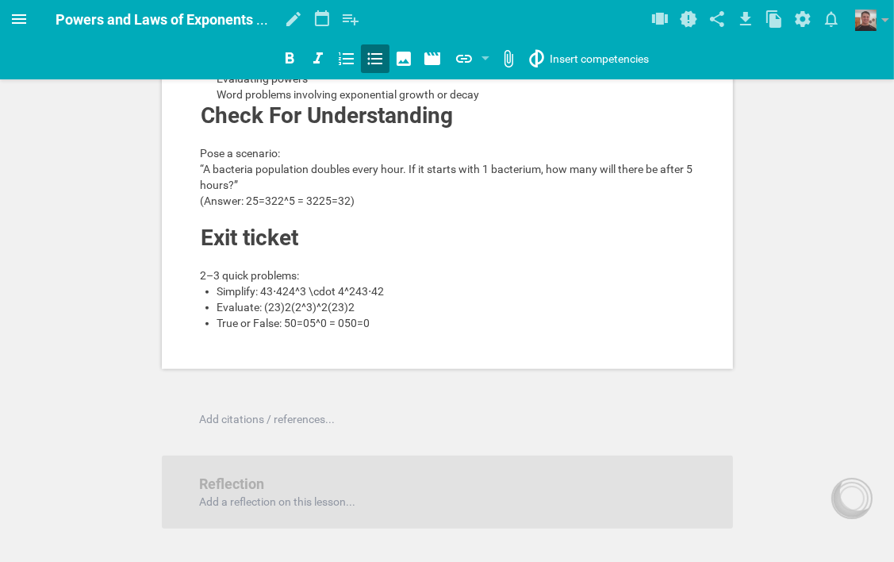
click at [19, 13] on icon at bounding box center [19, 19] width 19 height 19
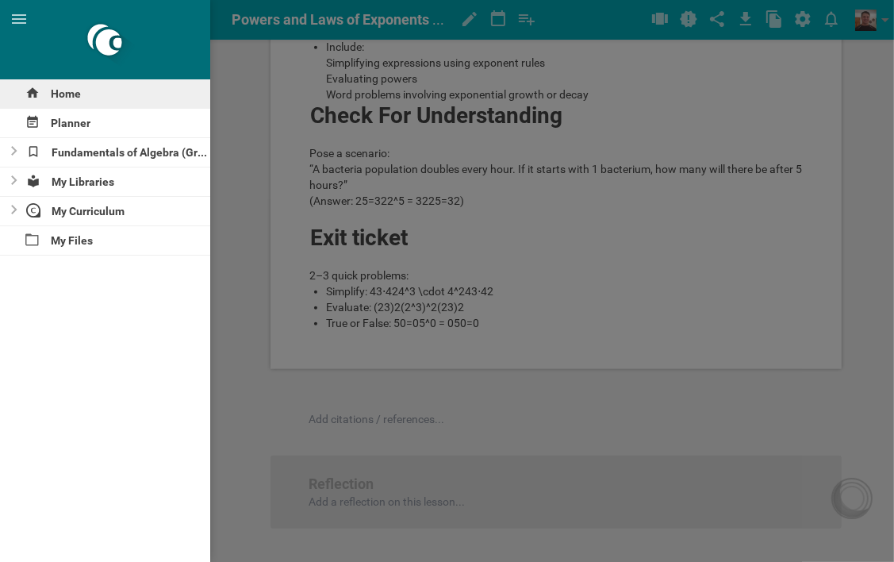
click at [59, 95] on div "Home" at bounding box center [105, 93] width 210 height 29
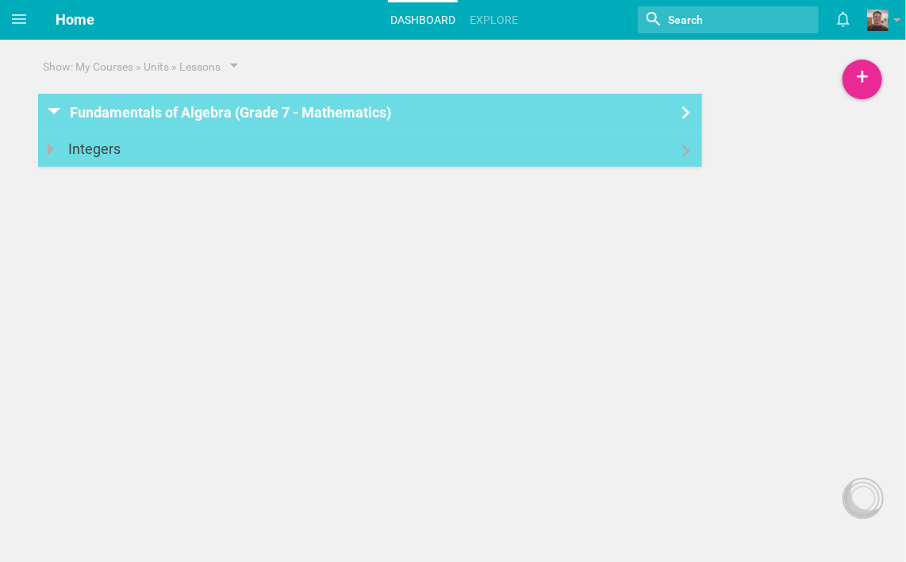
click at [679, 150] on icon at bounding box center [686, 150] width 19 height 13
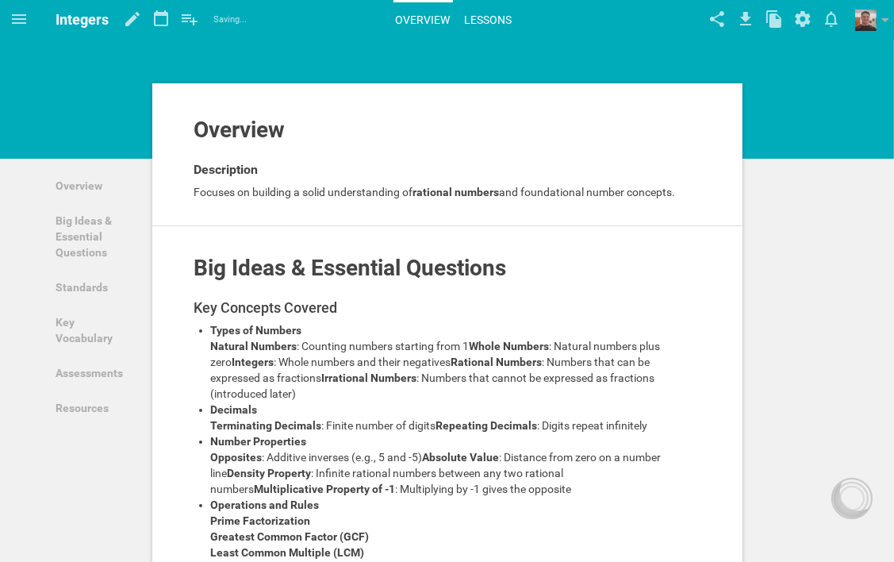
click at [479, 16] on link "Lessons" at bounding box center [489, 19] width 52 height 35
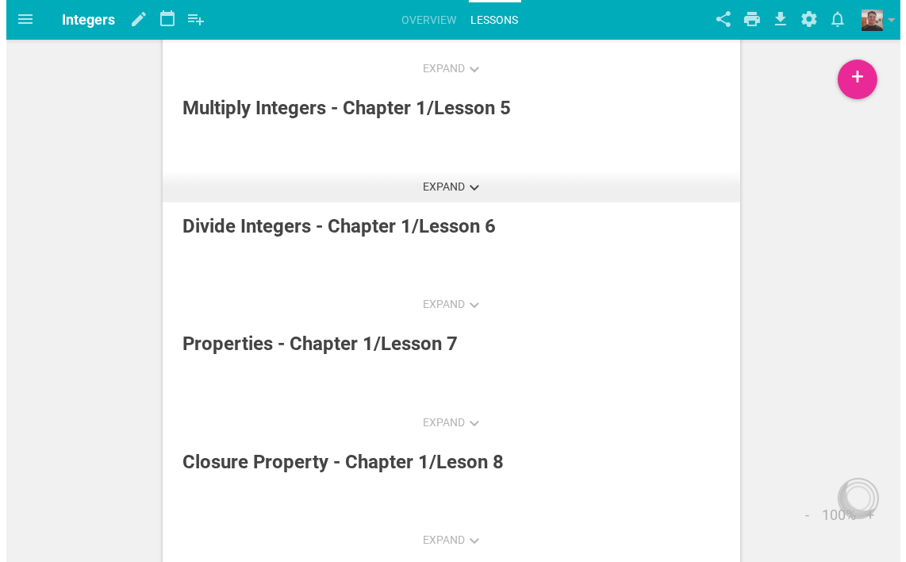
scroll to position [578, 0]
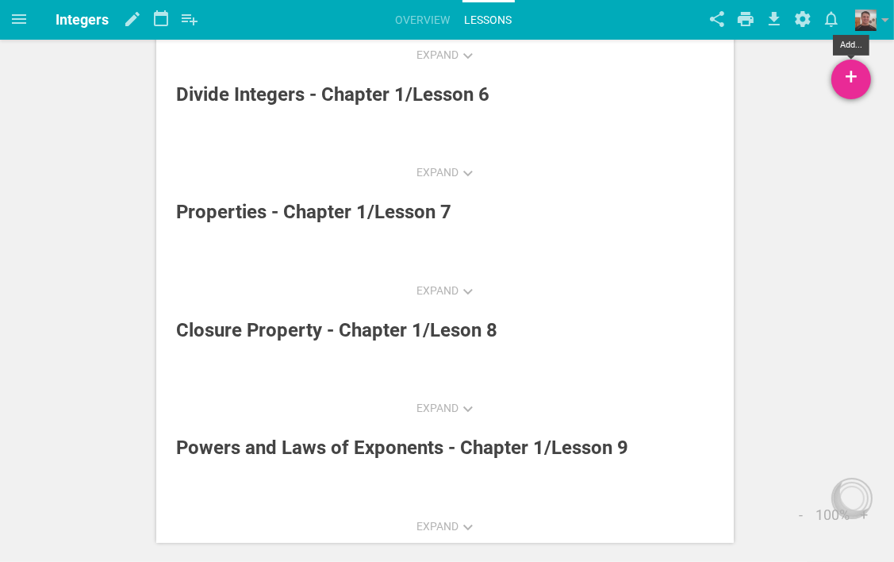
click at [858, 79] on div "+" at bounding box center [852, 80] width 40 height 40
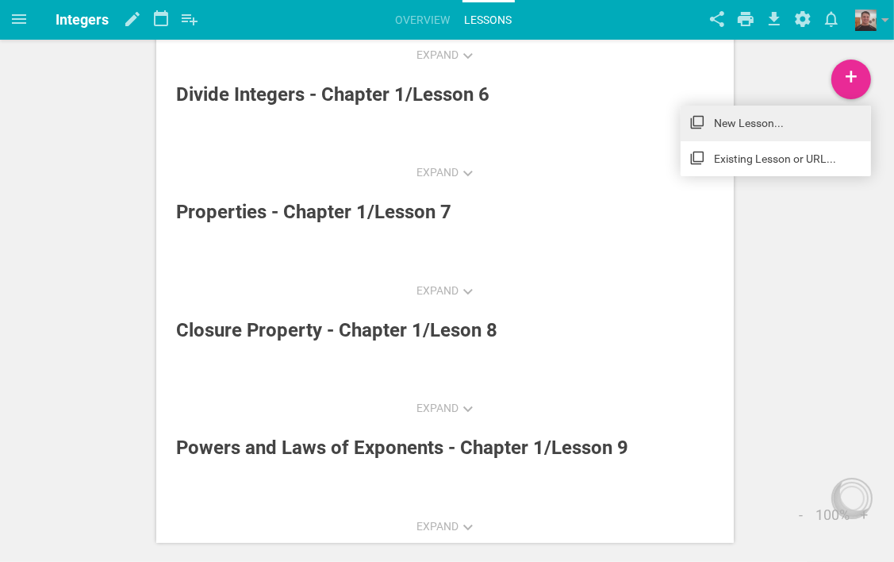
click at [752, 114] on link "New Lesson..." at bounding box center [776, 123] width 190 height 35
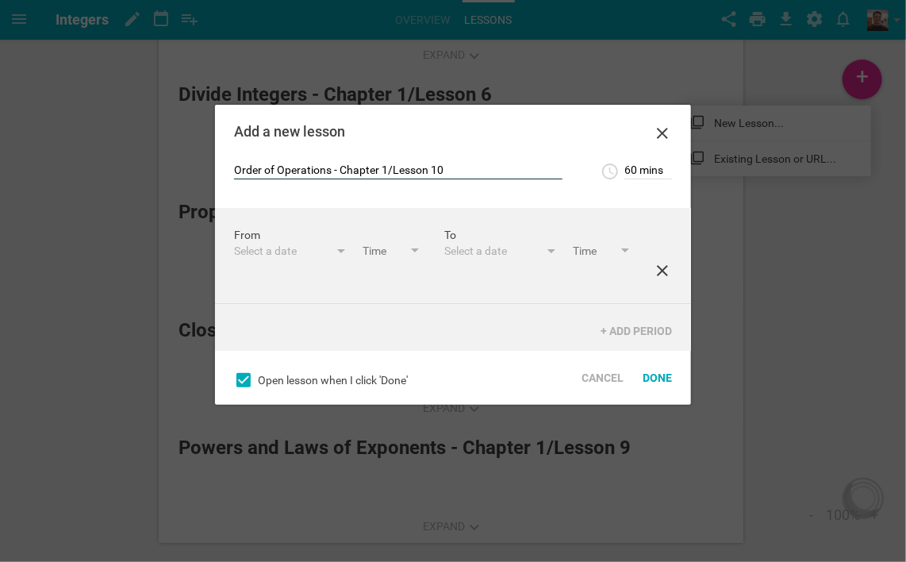
type input "Order of Operations - Chapter 1/Lesson 10"
click at [657, 276] on icon at bounding box center [662, 270] width 11 height 11
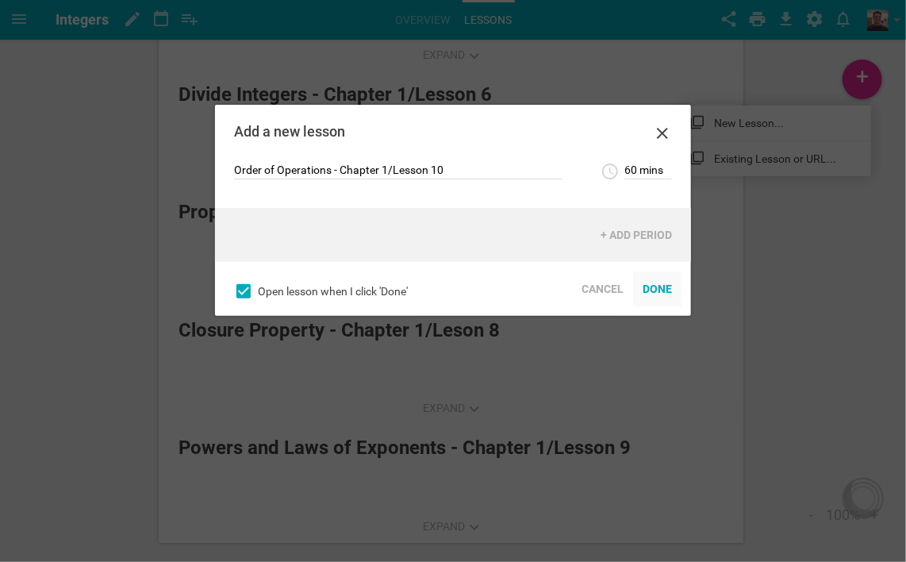
click at [663, 289] on div "Done" at bounding box center [657, 288] width 48 height 35
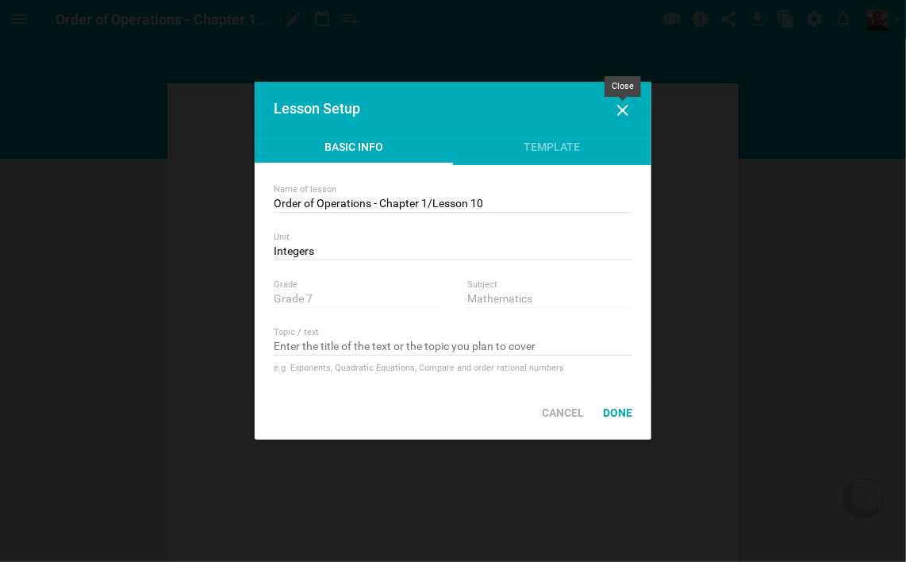
click at [623, 110] on icon at bounding box center [622, 110] width 11 height 11
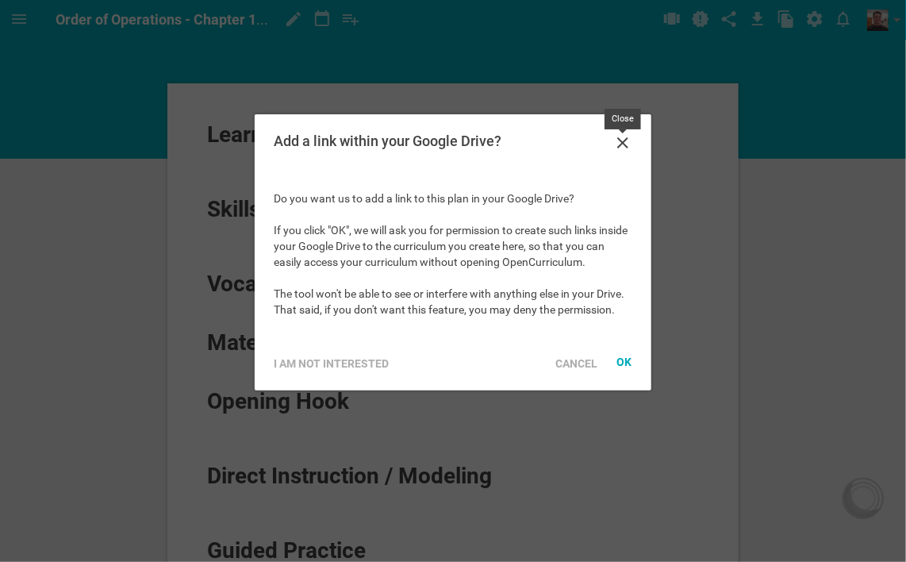
click at [624, 136] on icon at bounding box center [622, 142] width 19 height 19
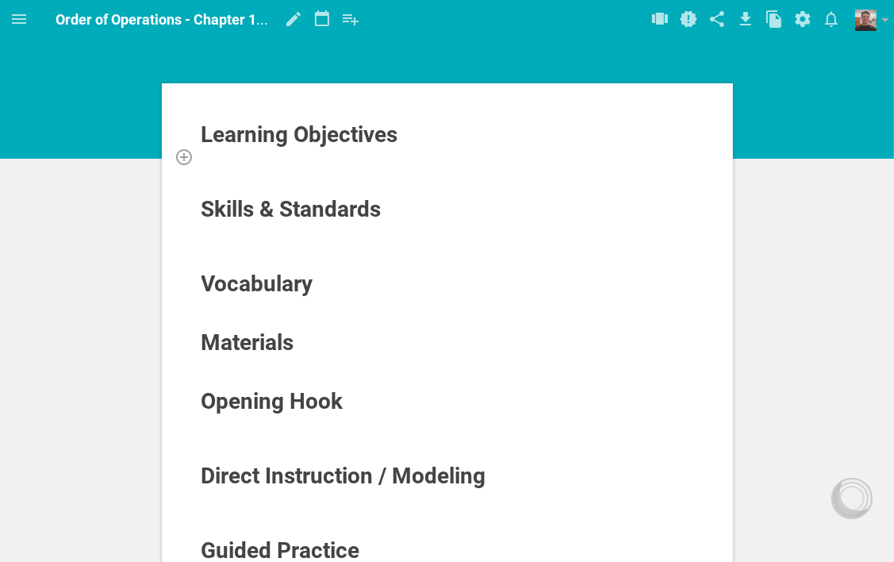
click at [236, 156] on div at bounding box center [448, 156] width 494 height 16
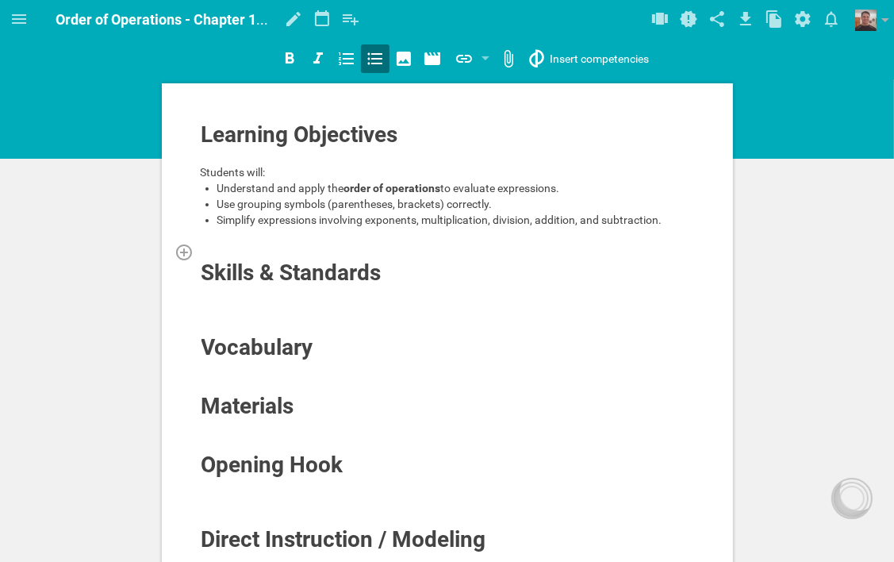
click at [231, 244] on div at bounding box center [448, 252] width 494 height 16
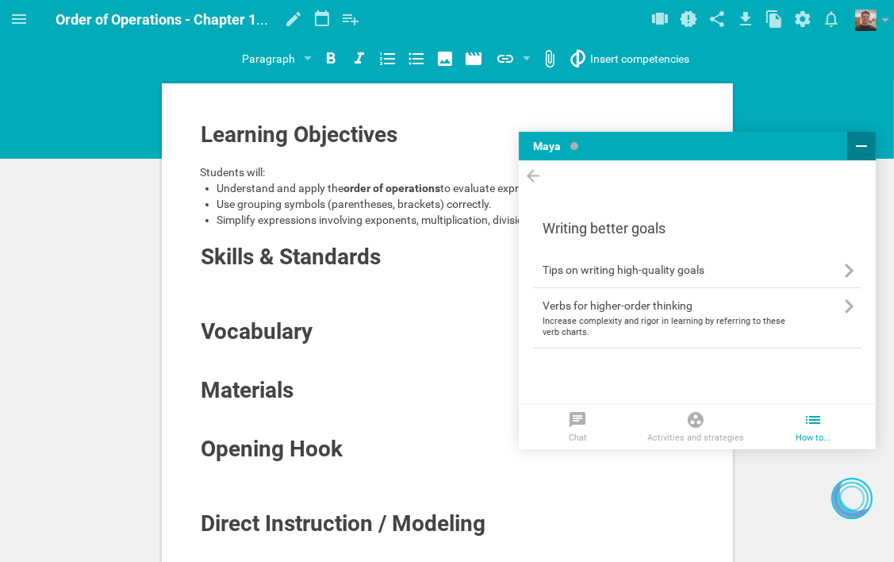
click at [863, 147] on icon at bounding box center [861, 146] width 19 height 19
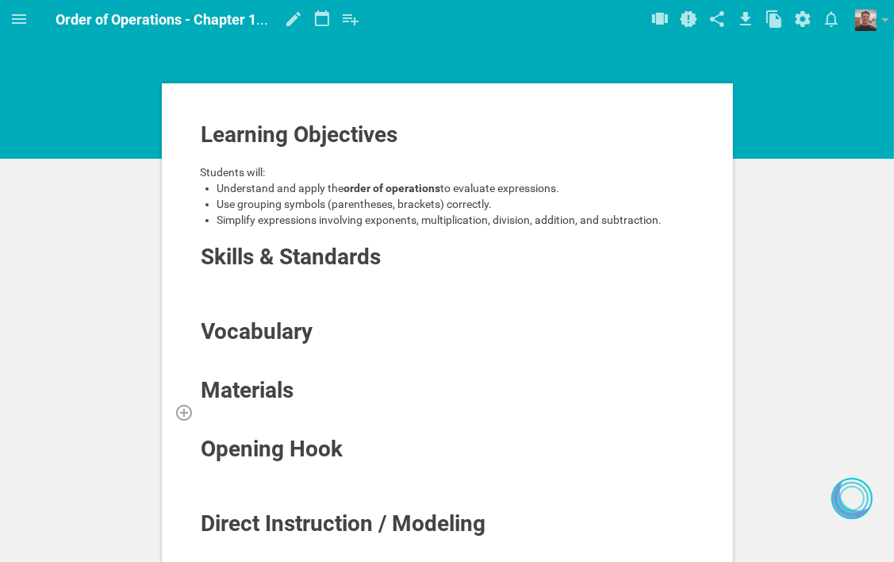
click at [305, 408] on div at bounding box center [448, 412] width 494 height 16
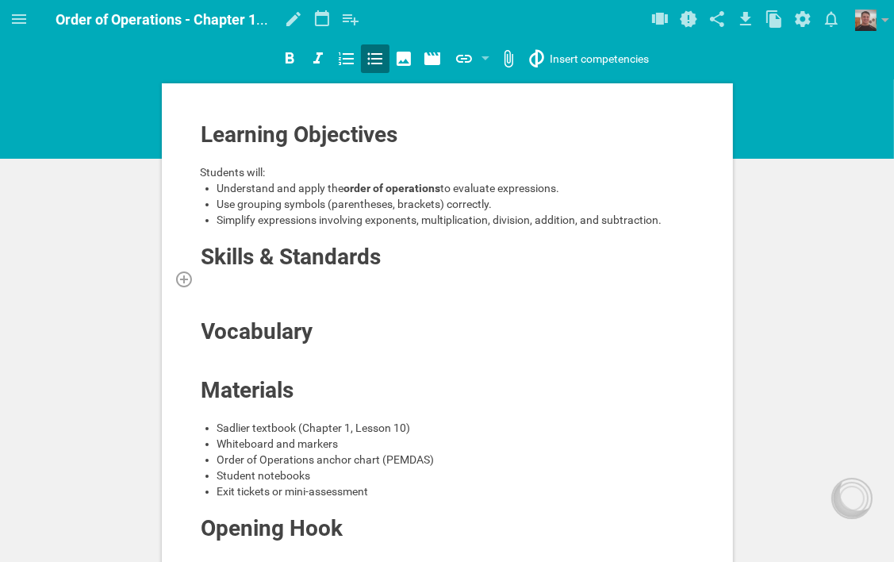
click at [256, 281] on div at bounding box center [448, 279] width 494 height 16
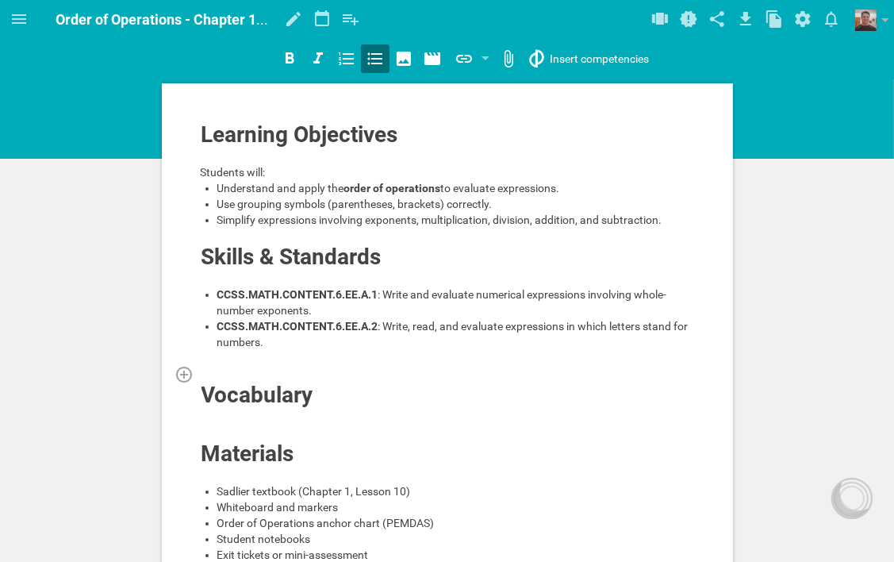
click at [276, 371] on div at bounding box center [448, 374] width 494 height 16
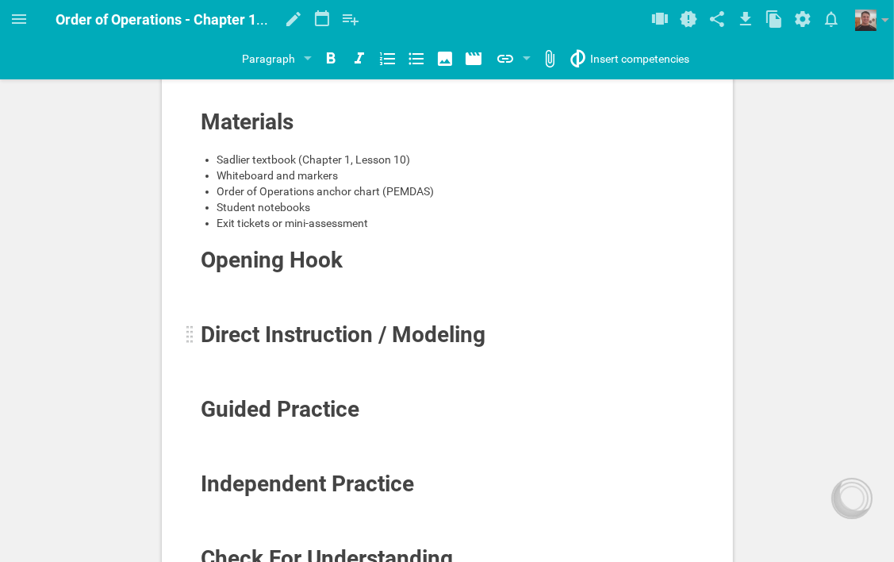
scroll to position [317, 0]
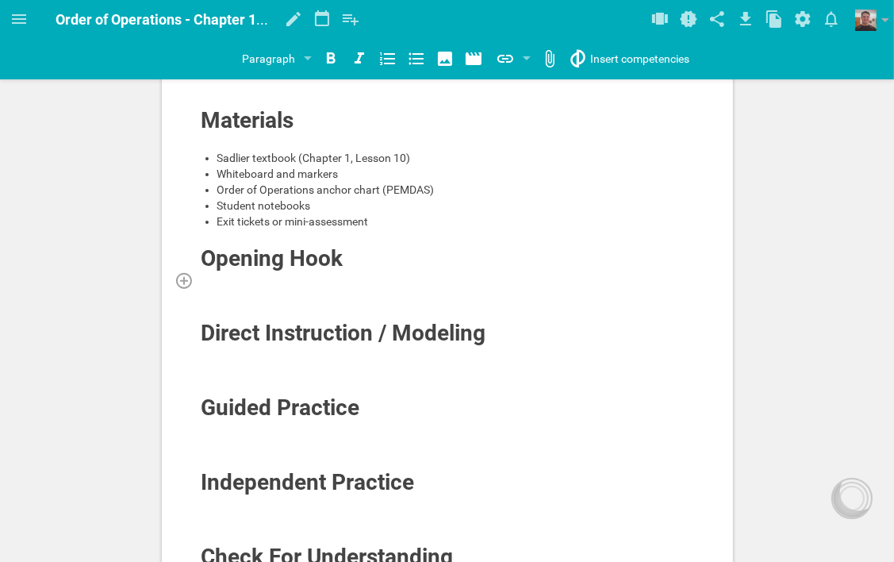
click at [311, 279] on div at bounding box center [448, 280] width 494 height 16
click at [340, 279] on div at bounding box center [448, 280] width 494 height 16
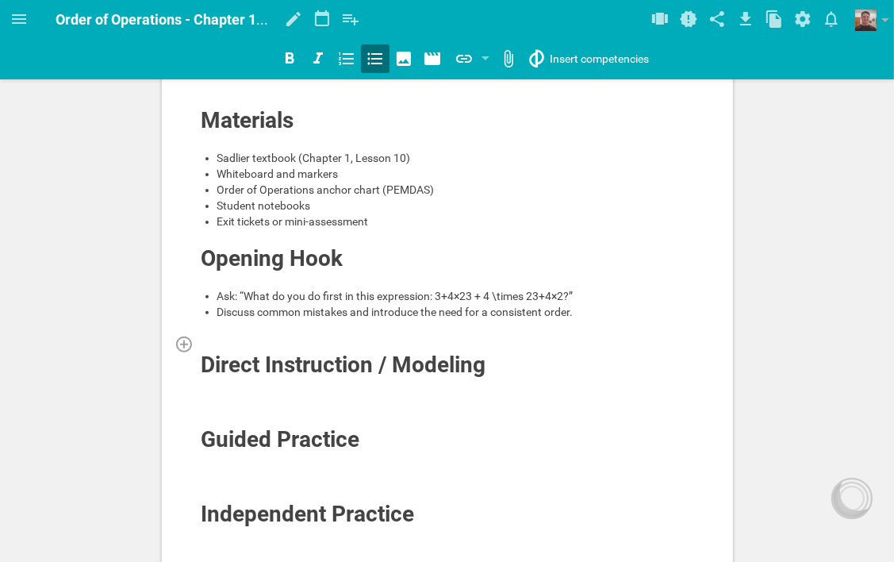
click at [304, 343] on div at bounding box center [448, 344] width 494 height 16
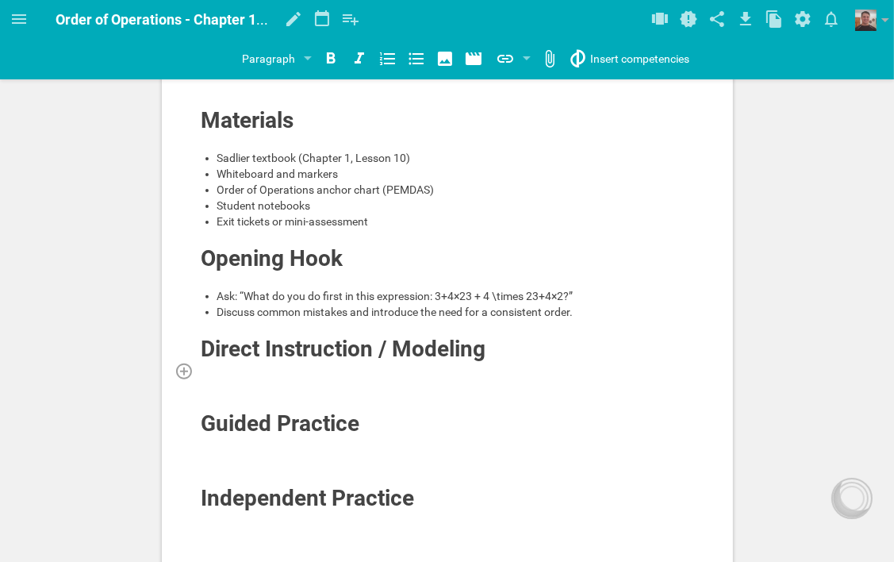
click at [263, 371] on div at bounding box center [448, 371] width 494 height 16
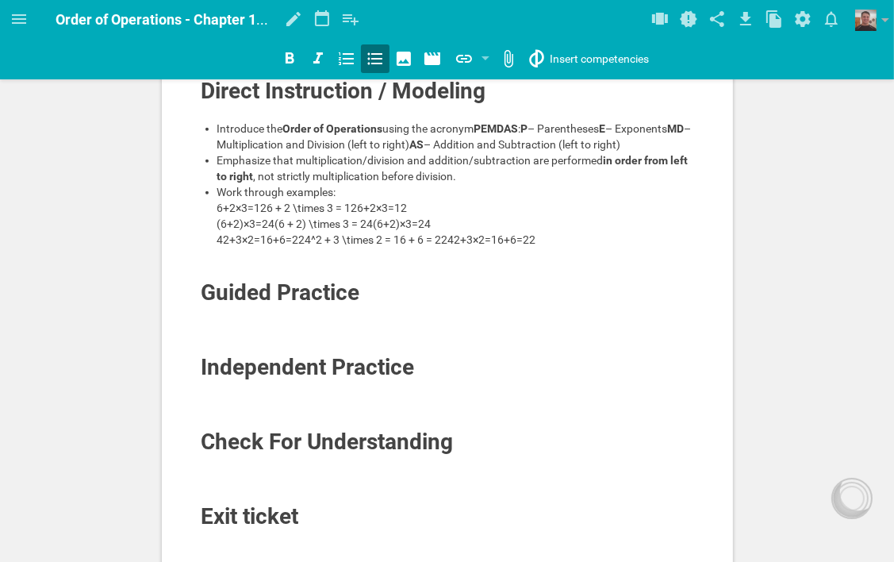
scroll to position [584, 0]
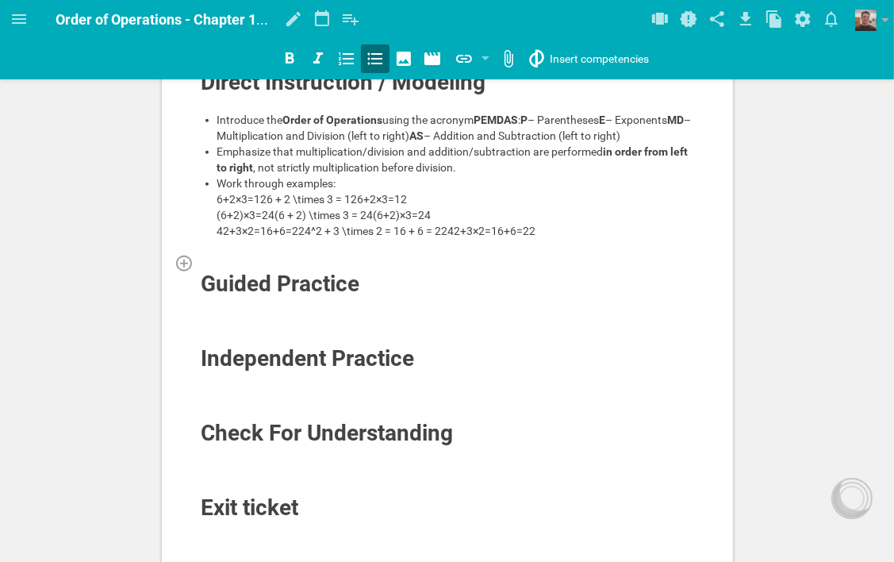
click at [241, 271] on div at bounding box center [448, 263] width 494 height 16
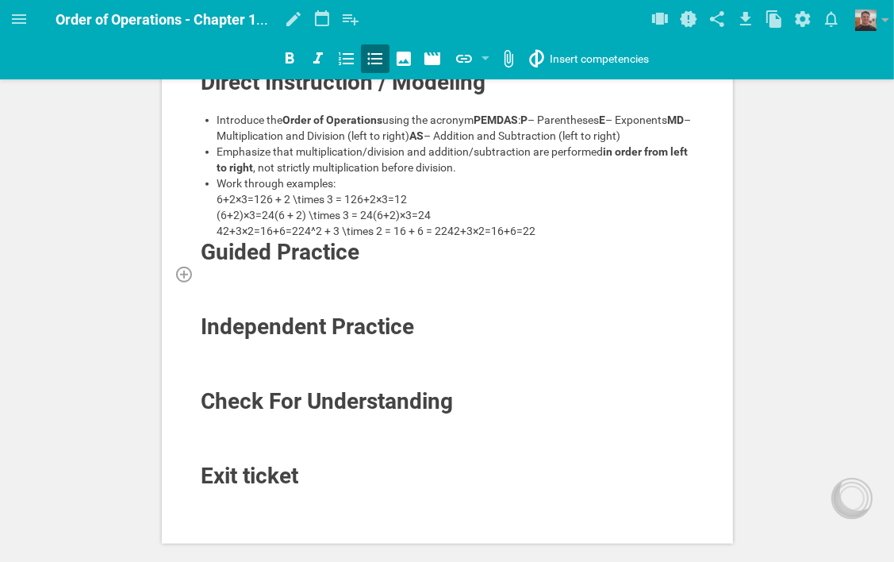
click at [340, 282] on div at bounding box center [448, 274] width 494 height 16
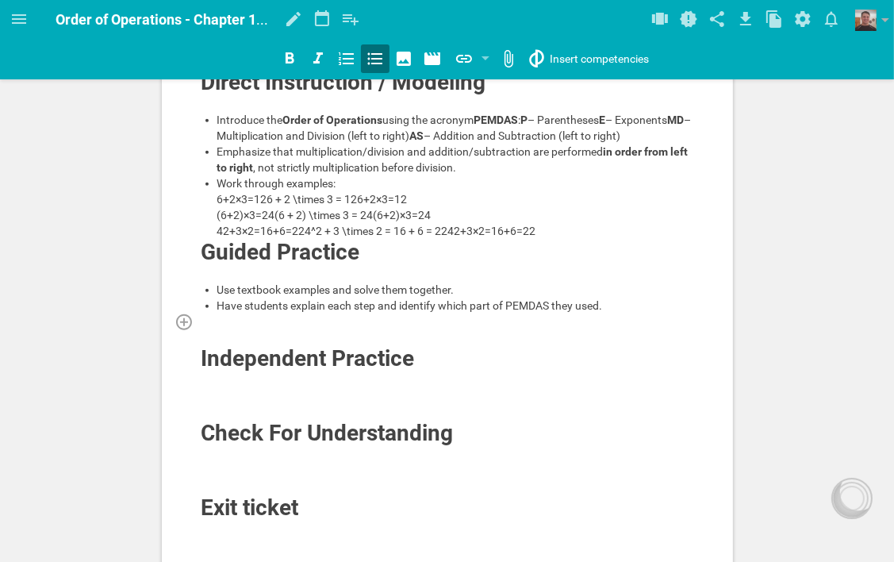
click at [324, 329] on div at bounding box center [448, 321] width 494 height 16
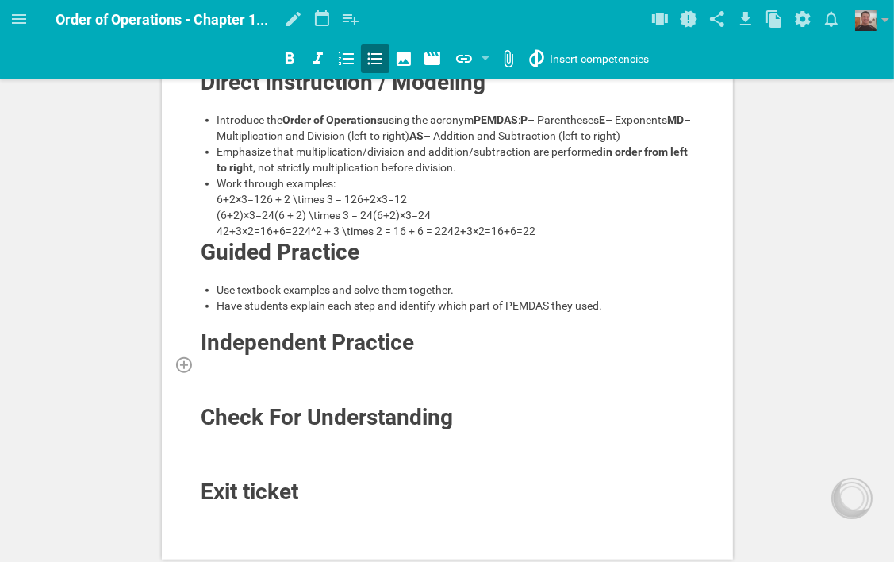
click at [381, 372] on div at bounding box center [448, 364] width 494 height 16
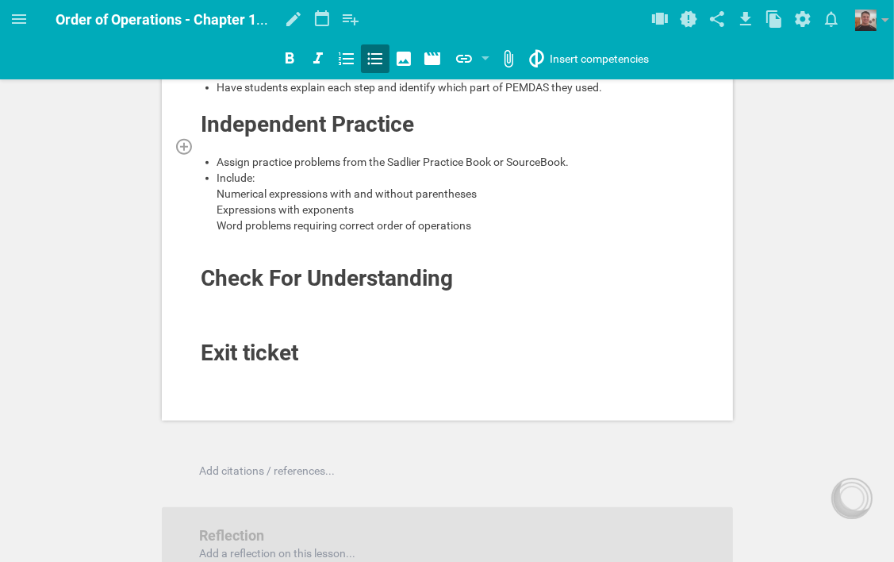
scroll to position [902, 0]
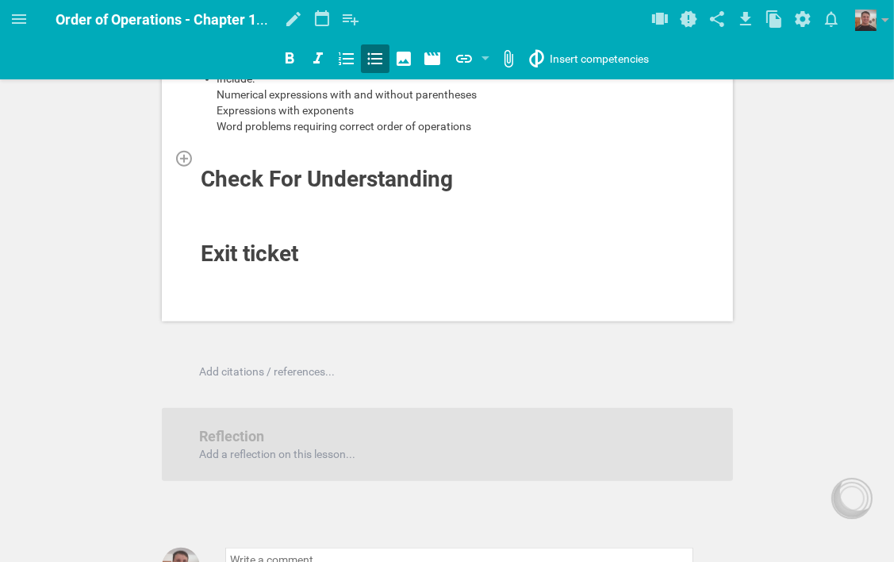
click at [294, 166] on div at bounding box center [448, 158] width 494 height 16
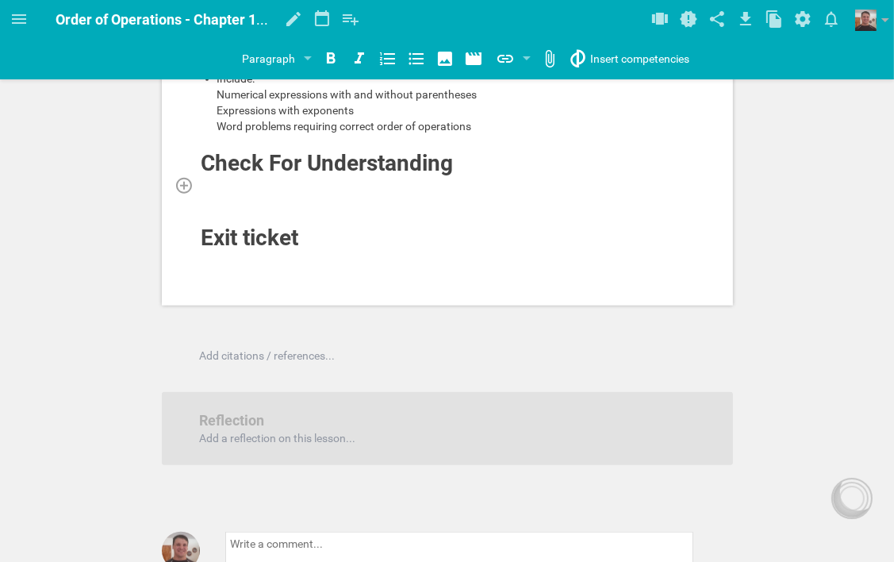
click at [325, 193] on div at bounding box center [448, 185] width 494 height 16
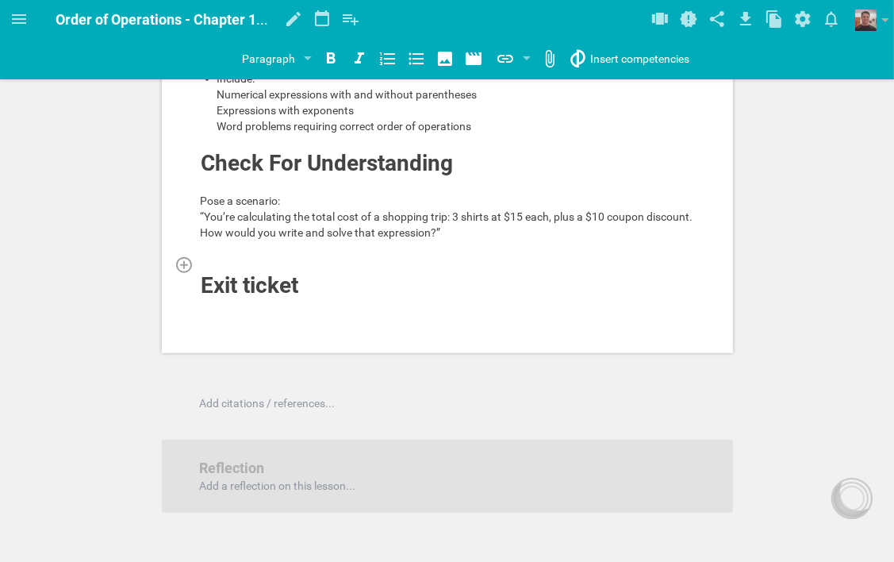
click at [287, 272] on div at bounding box center [448, 264] width 494 height 16
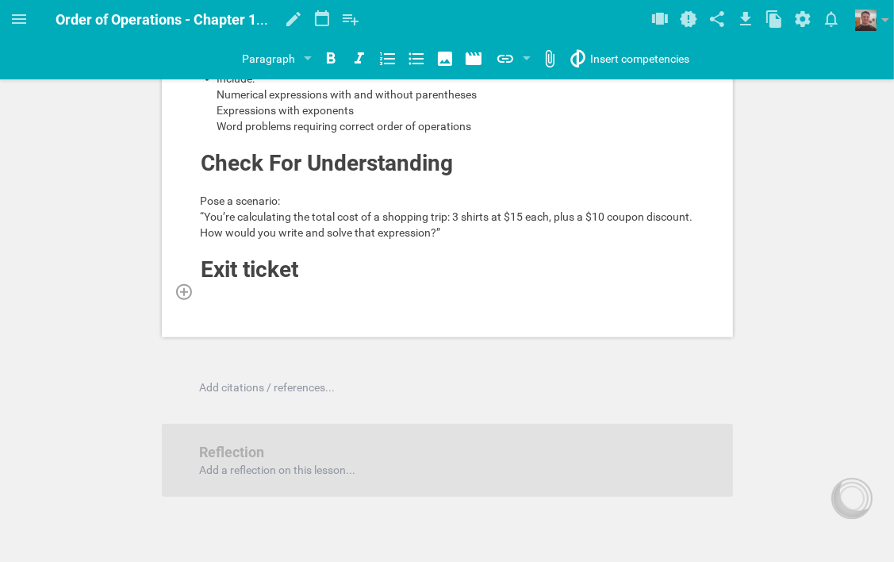
click at [260, 299] on div at bounding box center [448, 291] width 494 height 16
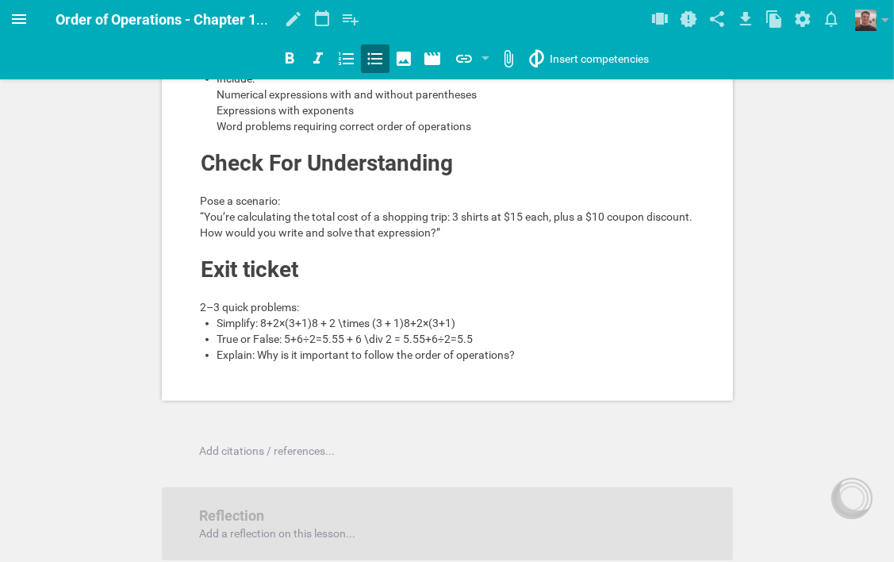
click at [24, 19] on icon at bounding box center [19, 19] width 14 height 10
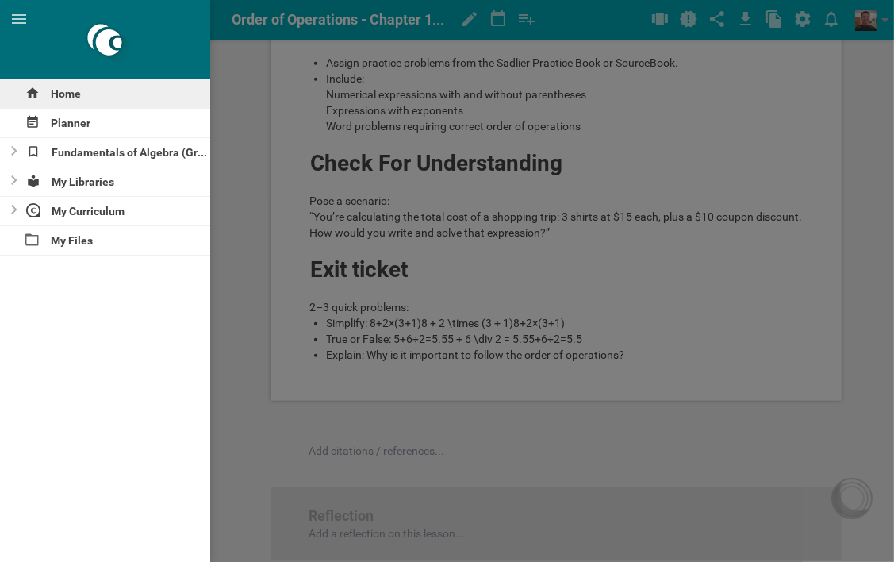
click at [61, 91] on div "Home" at bounding box center [105, 93] width 210 height 29
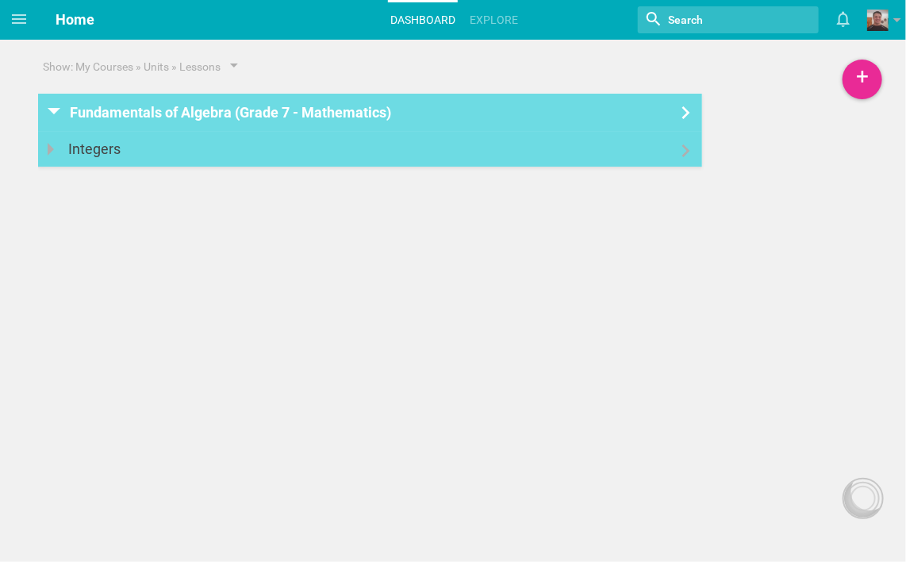
click at [381, 143] on div at bounding box center [370, 141] width 664 height 19
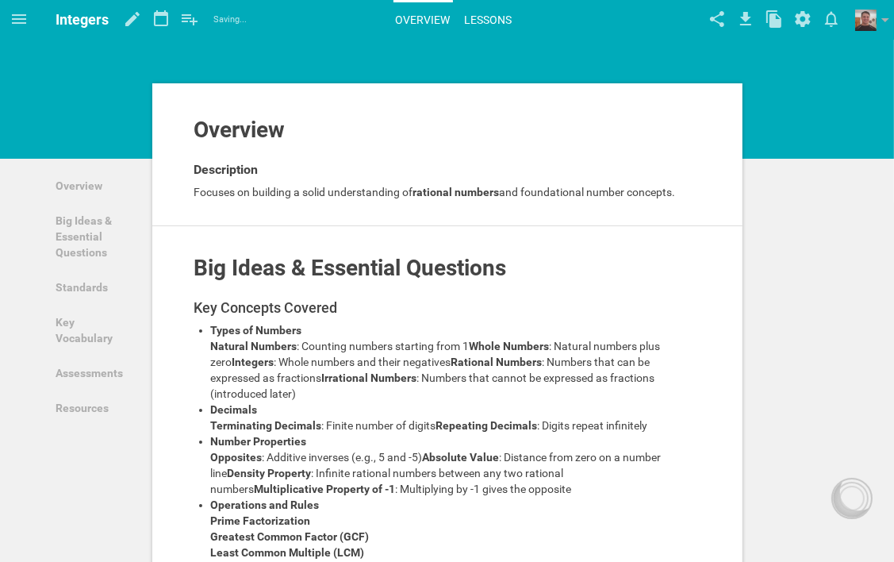
click at [483, 16] on link "Lessons" at bounding box center [489, 19] width 52 height 35
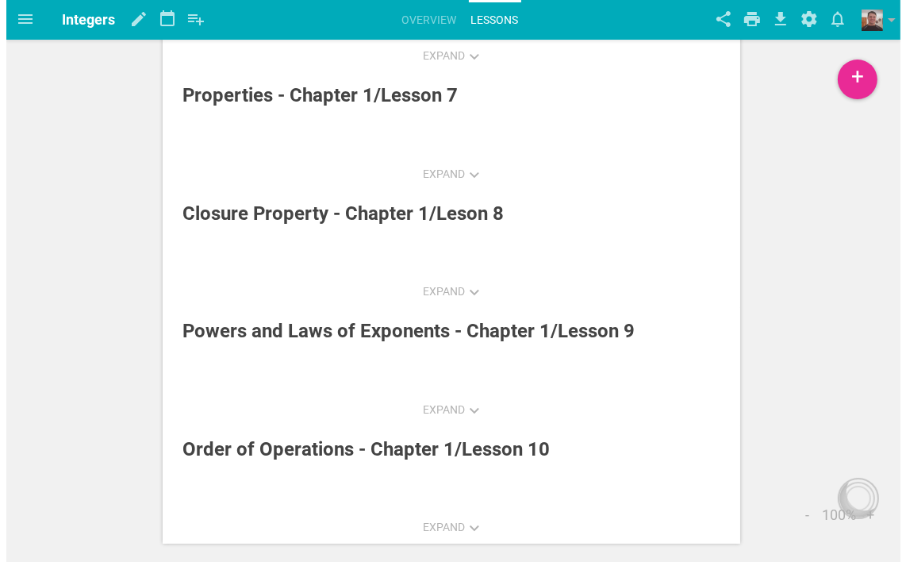
scroll to position [695, 0]
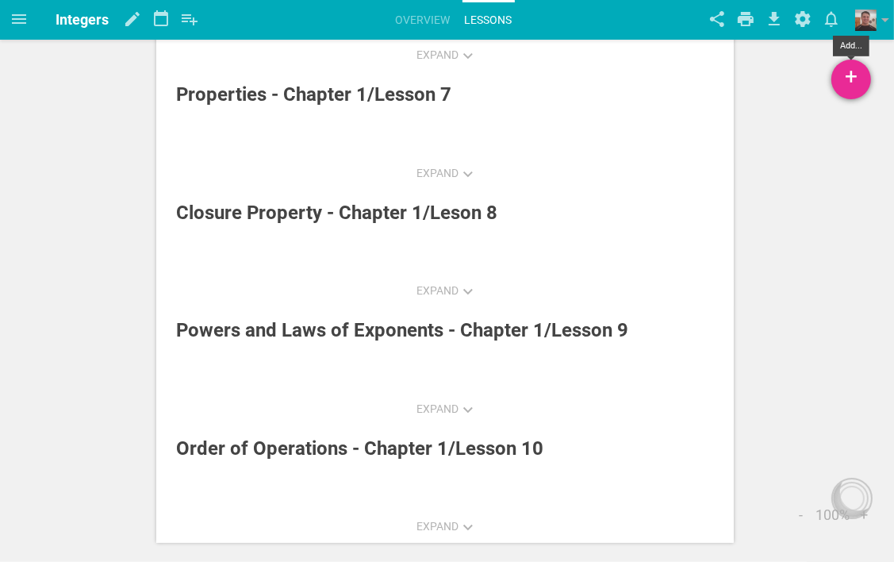
click at [851, 85] on div "+" at bounding box center [852, 80] width 40 height 40
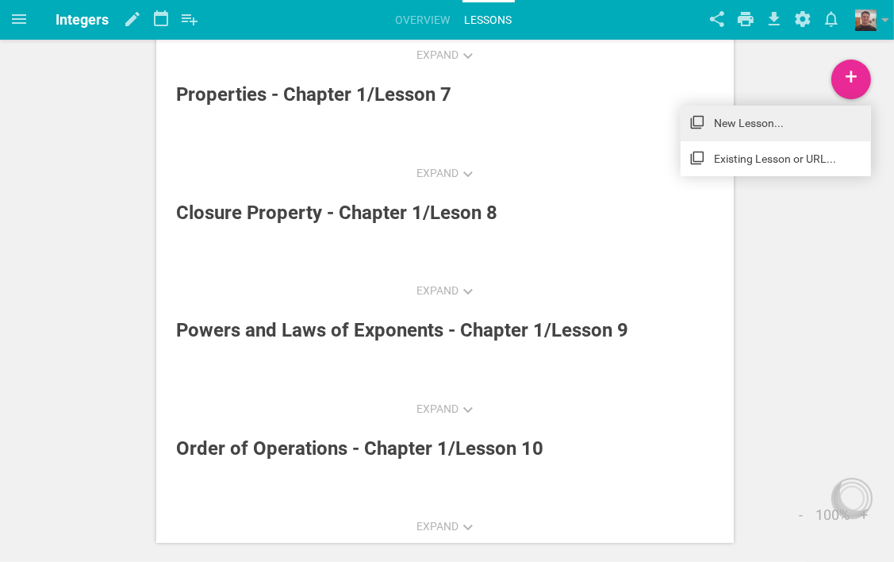
click at [788, 125] on link "New Lesson..." at bounding box center [776, 123] width 190 height 35
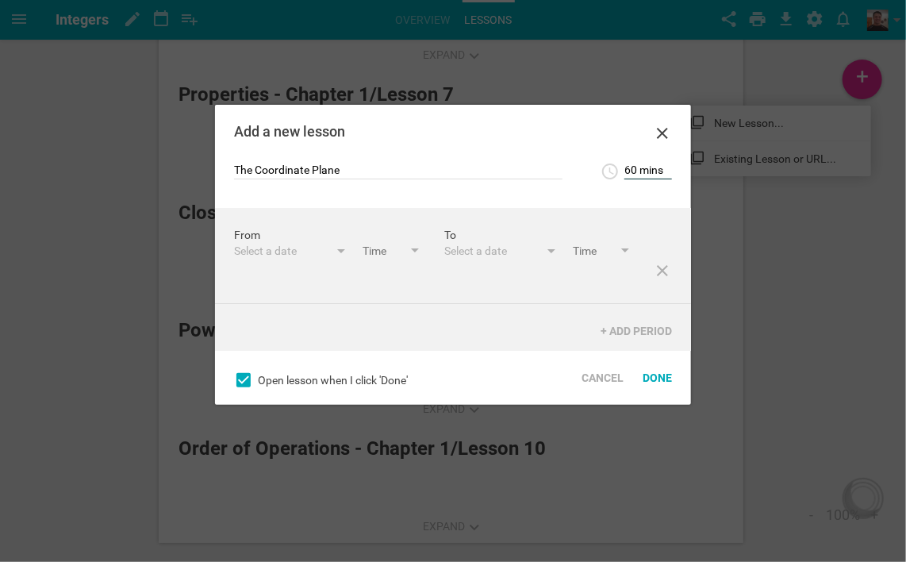
scroll to position [279, 0]
click at [379, 171] on input "The Coordinate Plane" at bounding box center [398, 171] width 329 height 16
type input "The Coordinate Plane - Chapter 1/Lesson 11"
click at [653, 280] on icon at bounding box center [662, 270] width 19 height 19
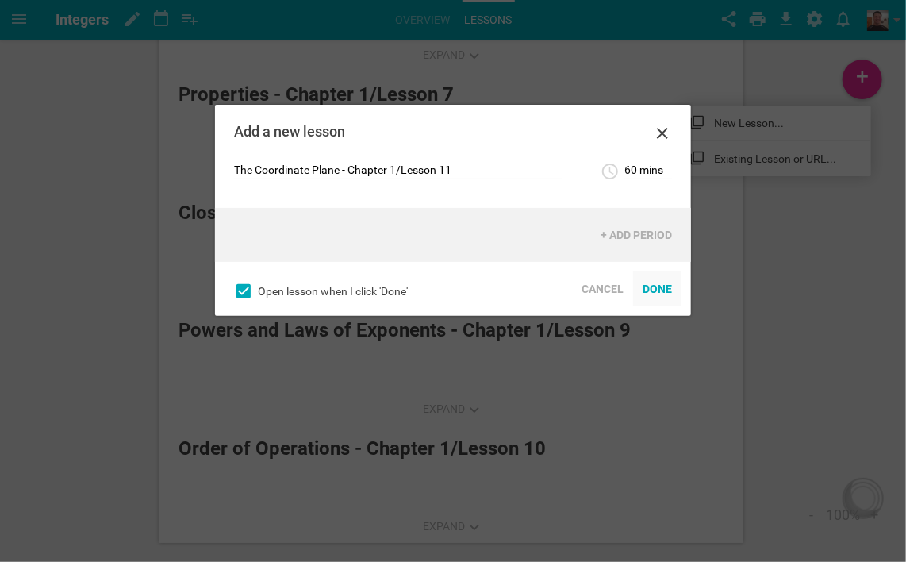
click at [667, 292] on div "Done" at bounding box center [657, 288] width 48 height 35
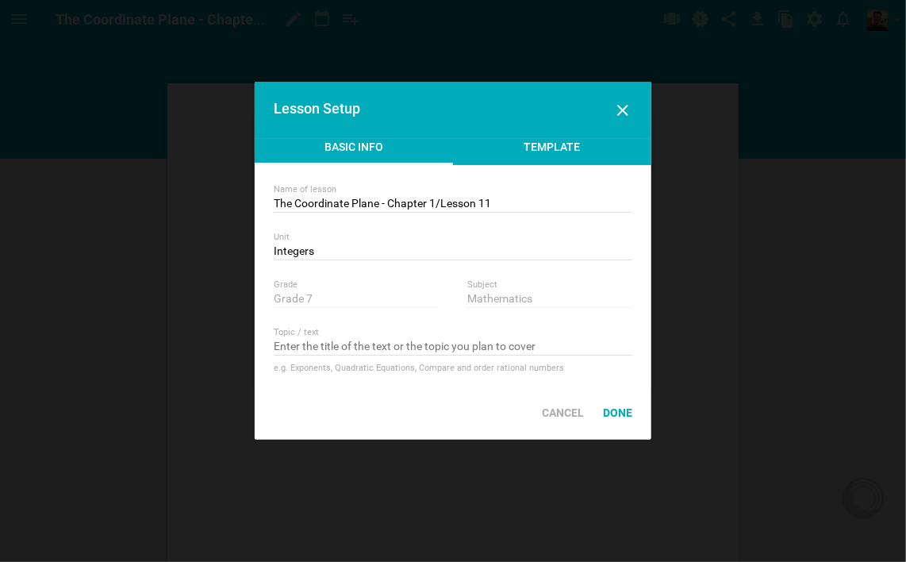
click at [624, 143] on div "Template" at bounding box center [552, 151] width 198 height 24
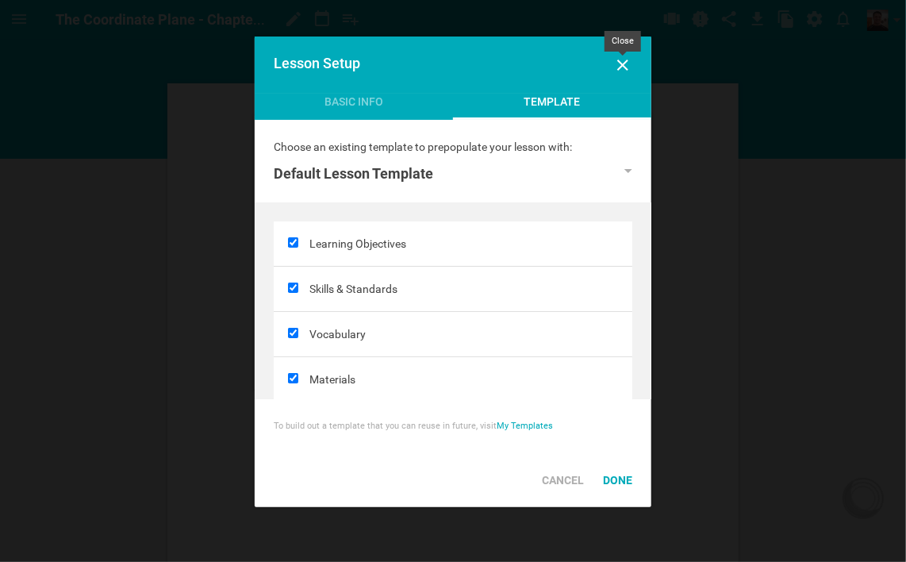
click at [621, 70] on icon at bounding box center [622, 65] width 19 height 19
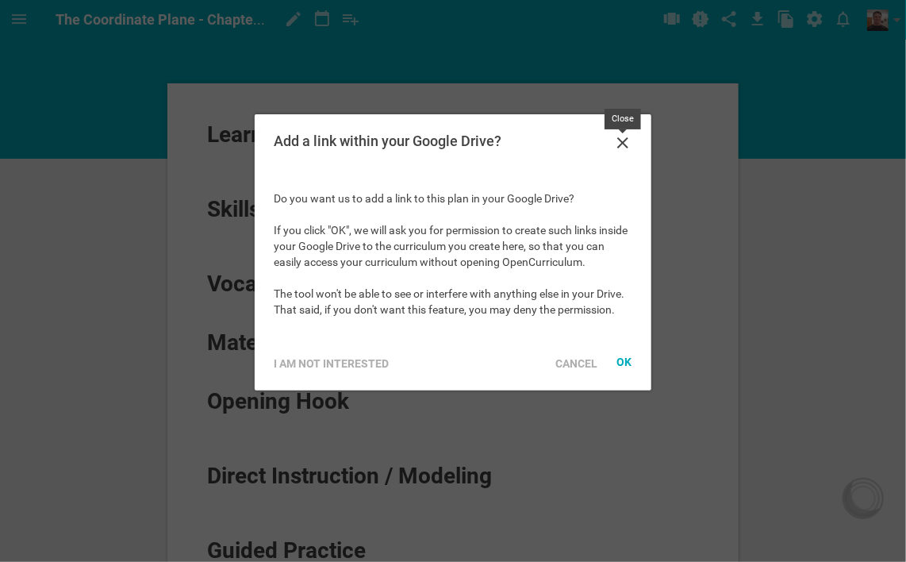
click at [621, 144] on icon at bounding box center [622, 142] width 11 height 11
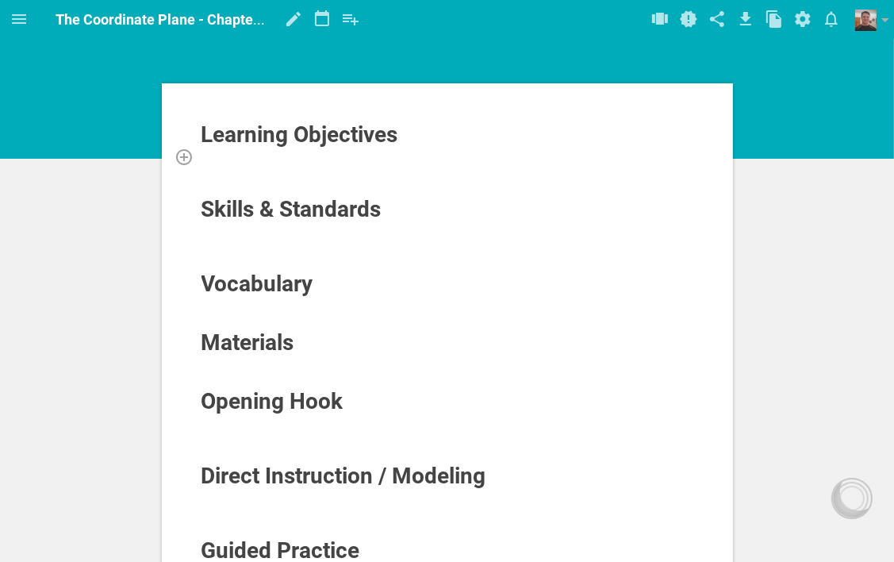
click at [324, 159] on div at bounding box center [448, 156] width 494 height 16
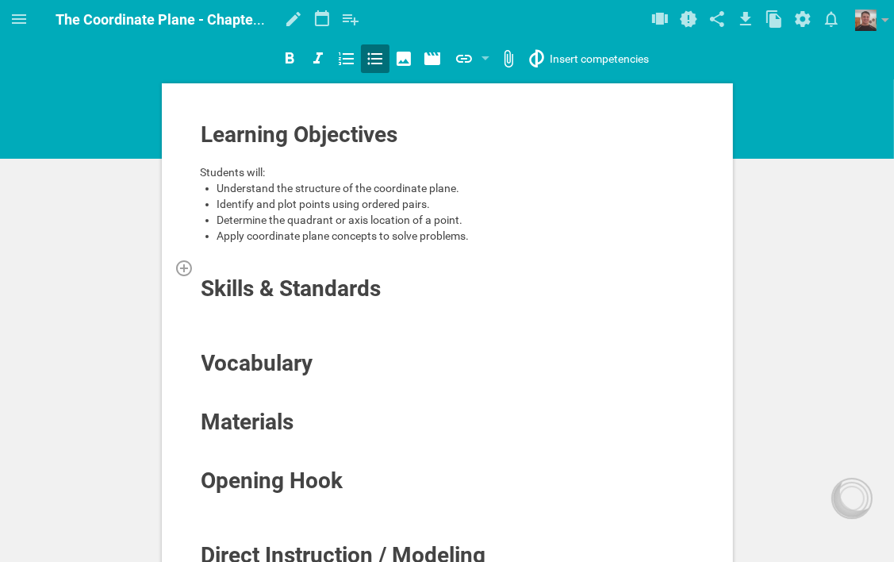
click at [277, 262] on div at bounding box center [448, 268] width 494 height 16
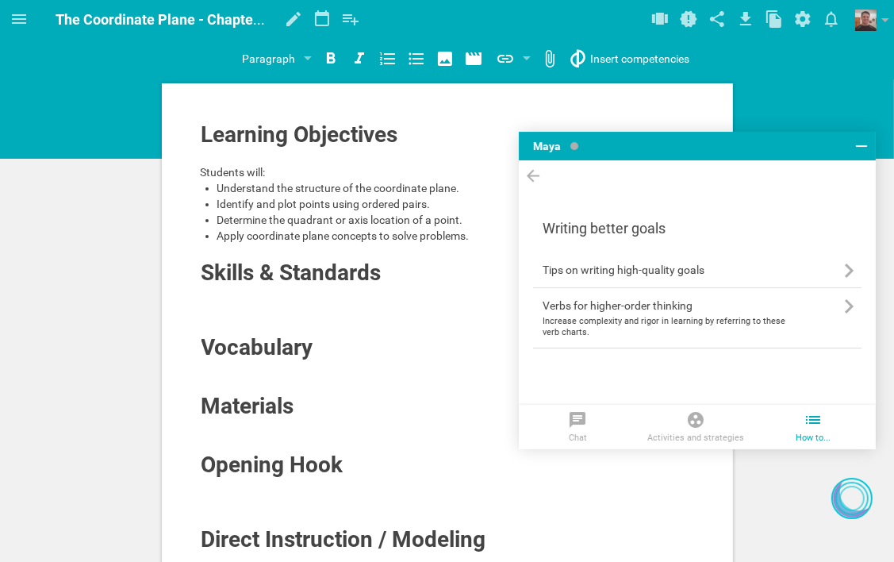
click at [869, 146] on icon at bounding box center [861, 146] width 19 height 19
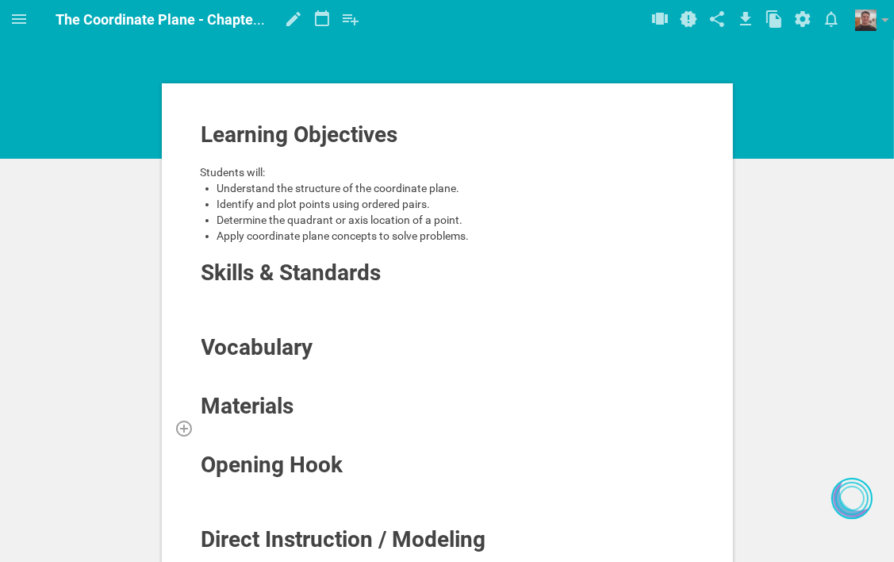
click at [270, 420] on div at bounding box center [448, 428] width 494 height 16
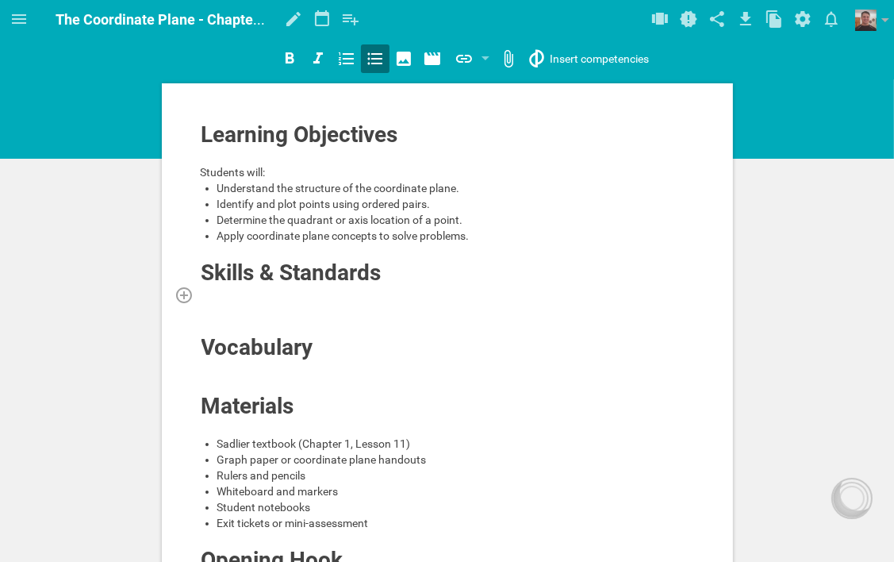
click at [337, 296] on div at bounding box center [448, 295] width 494 height 16
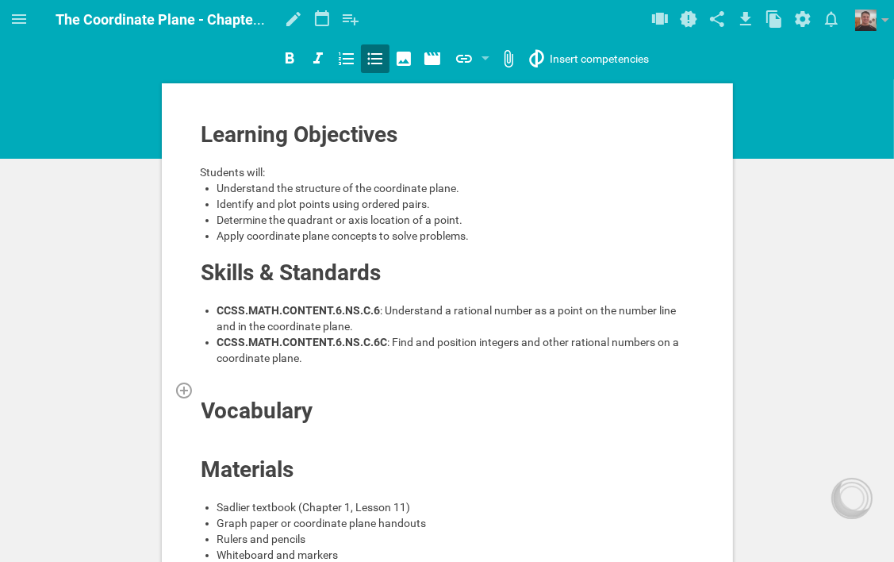
click at [294, 396] on div at bounding box center [448, 390] width 494 height 16
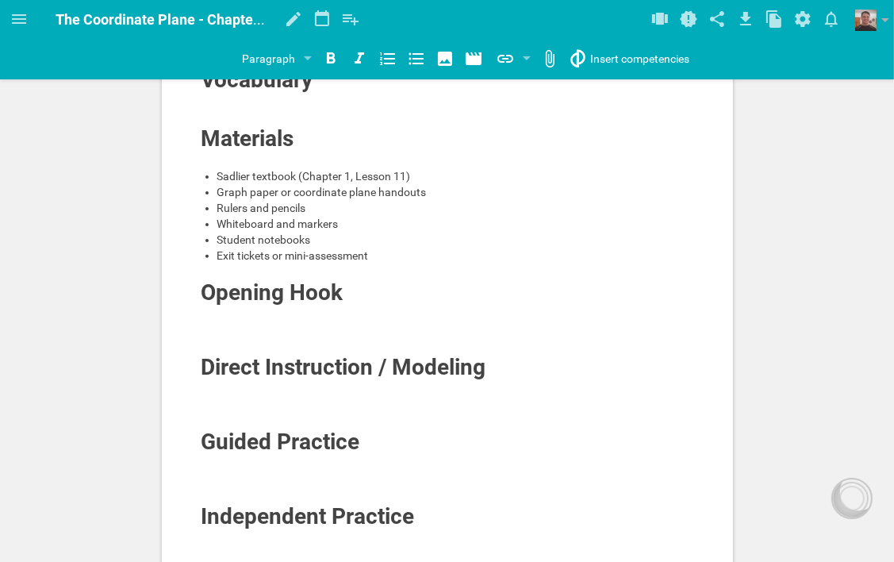
scroll to position [317, 0]
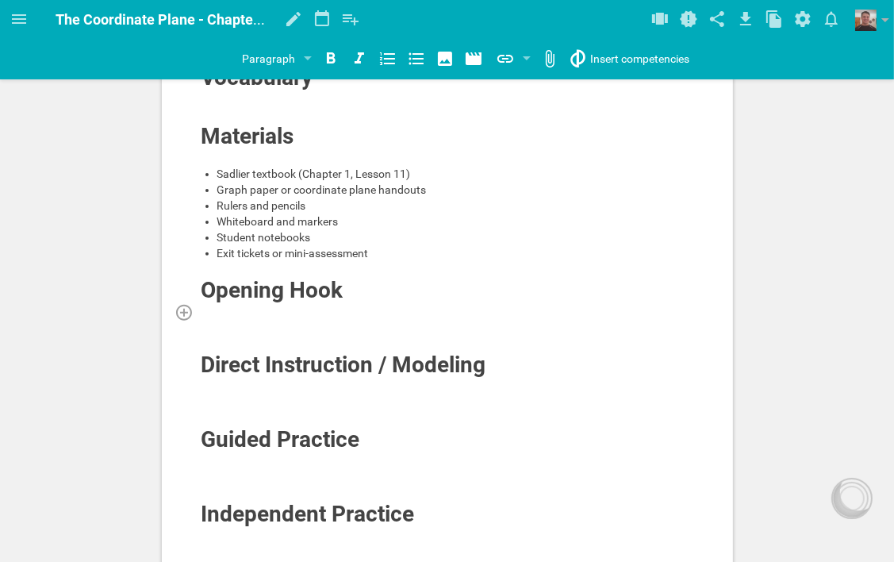
click at [237, 311] on div at bounding box center [448, 312] width 494 height 16
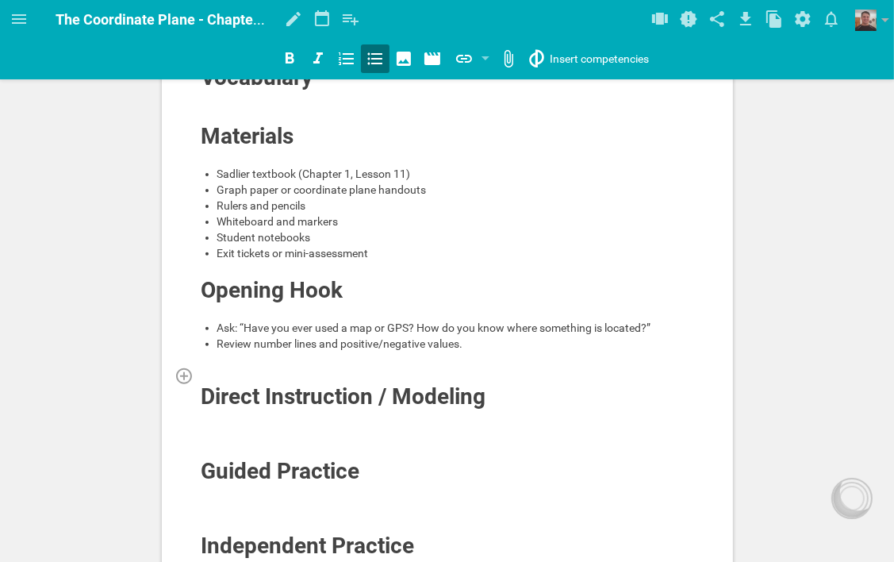
click at [228, 373] on div at bounding box center [448, 375] width 494 height 16
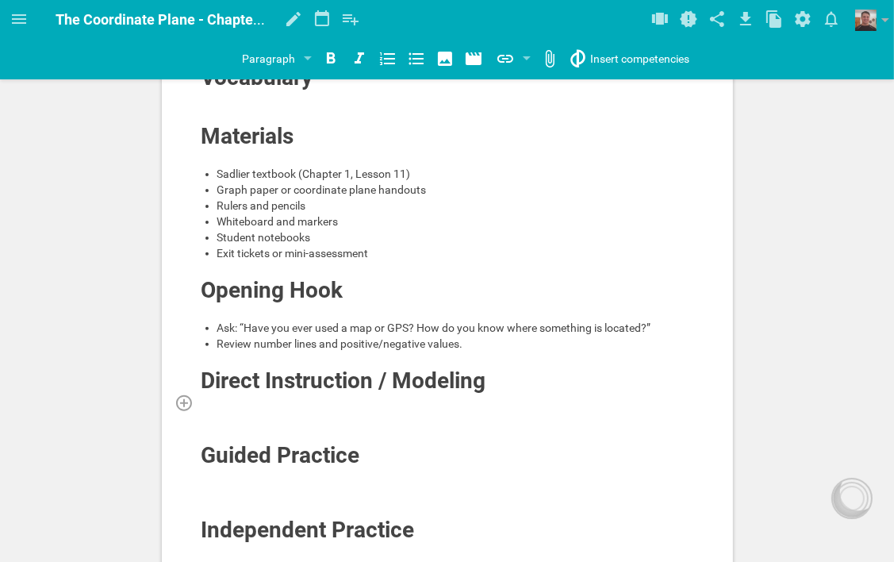
click at [367, 399] on div at bounding box center [448, 402] width 494 height 16
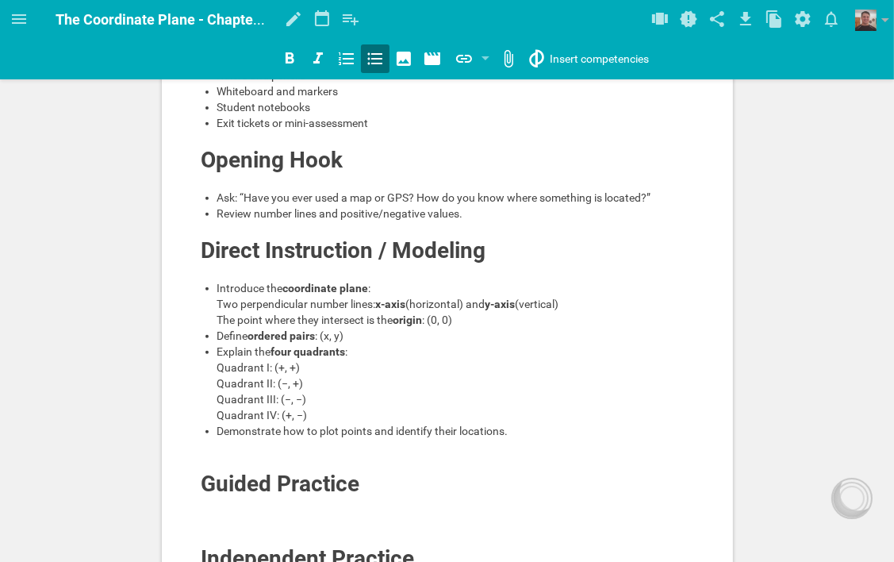
scroll to position [521, 0]
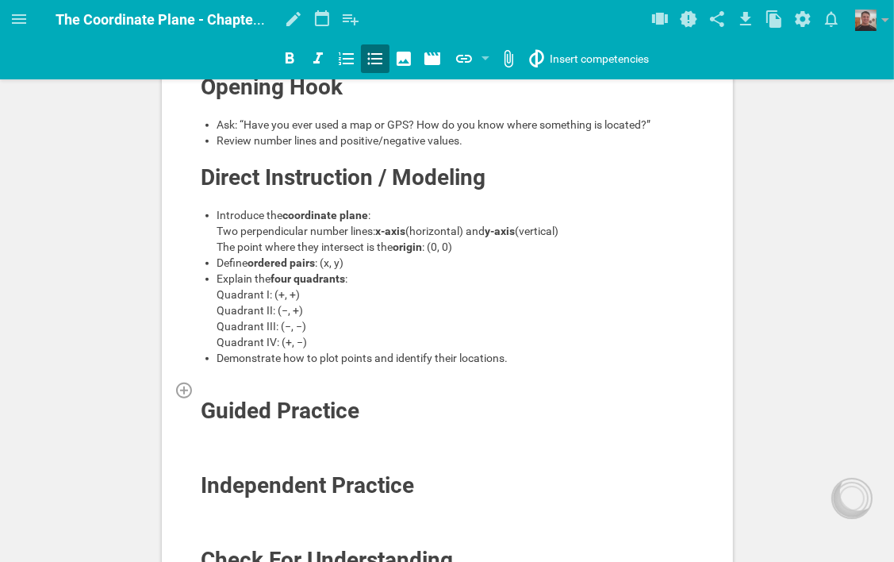
click at [322, 398] on div at bounding box center [448, 390] width 494 height 16
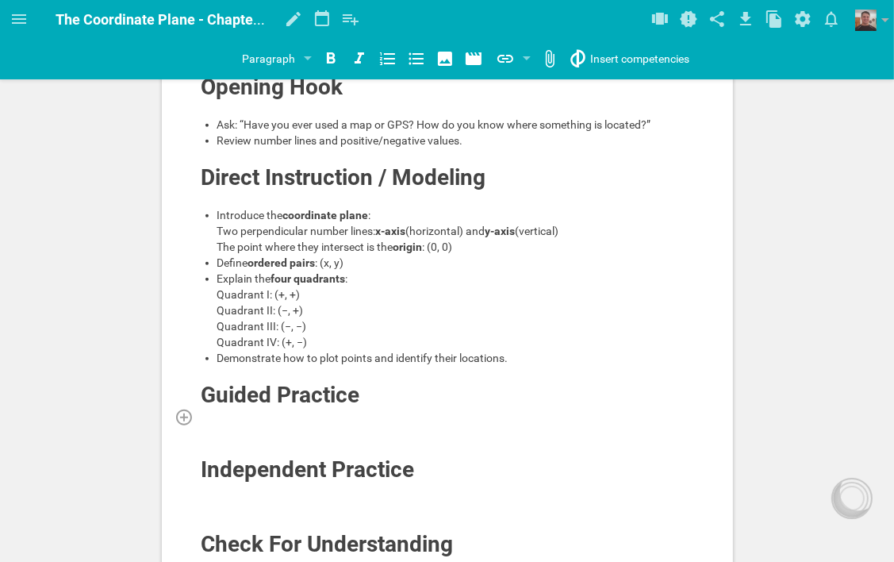
click at [372, 425] on div at bounding box center [448, 417] width 494 height 16
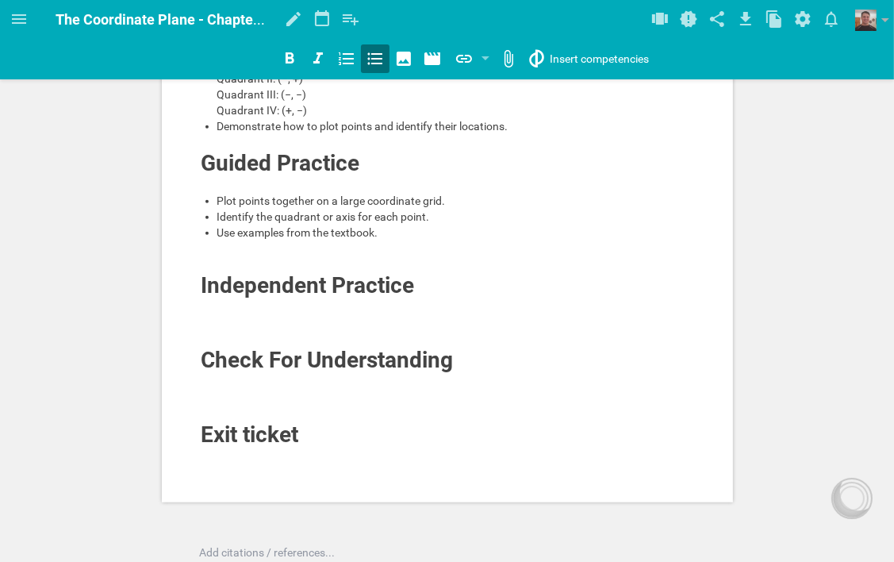
scroll to position [759, 0]
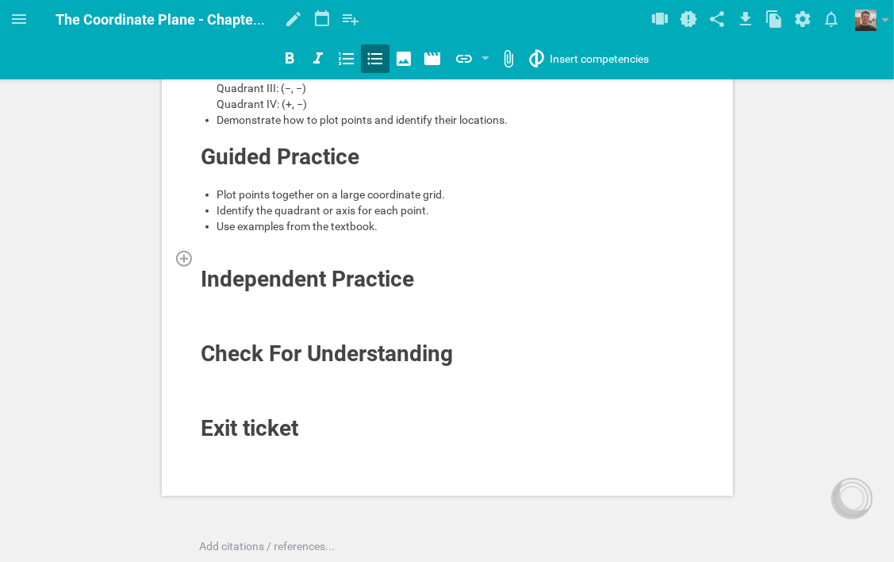
click at [320, 266] on div at bounding box center [448, 258] width 494 height 16
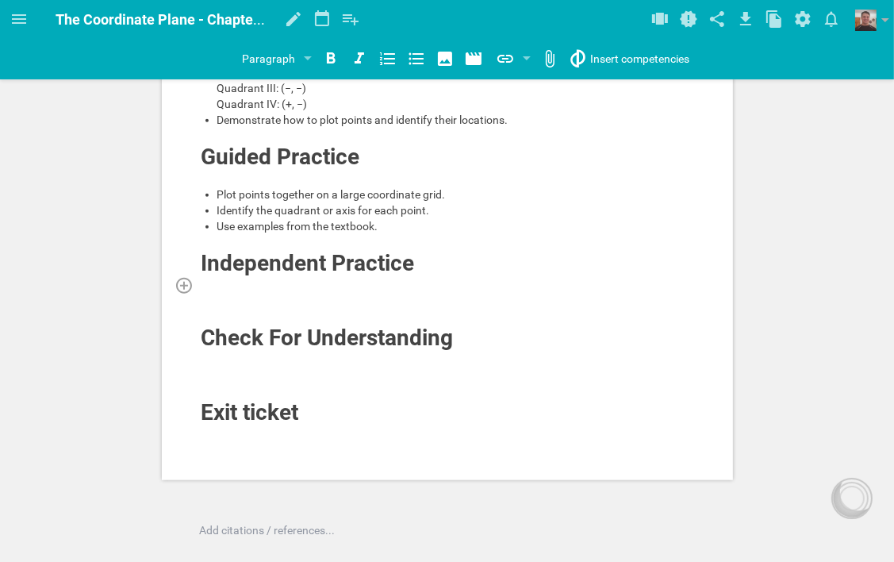
click at [341, 293] on div at bounding box center [448, 285] width 494 height 16
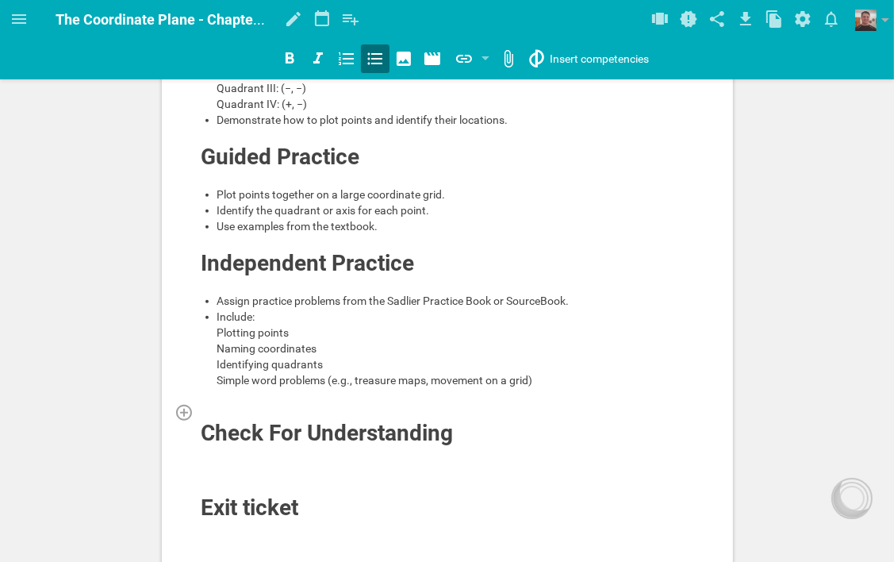
click at [254, 420] on div at bounding box center [448, 412] width 494 height 16
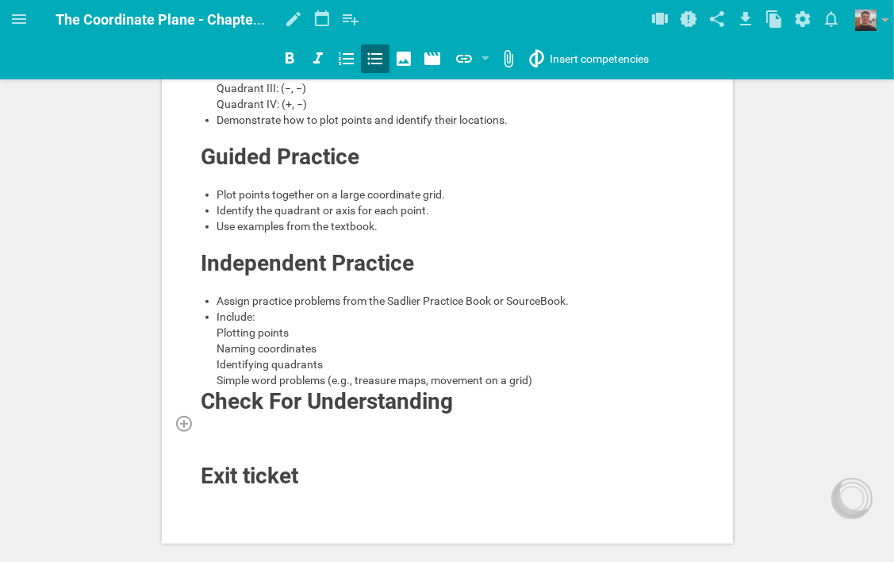
click at [343, 431] on div at bounding box center [448, 423] width 494 height 16
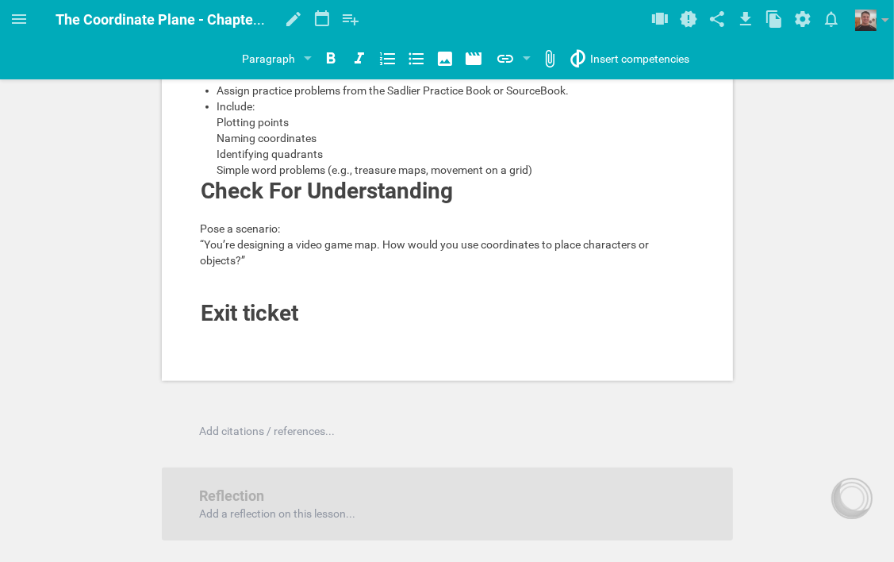
scroll to position [997, 0]
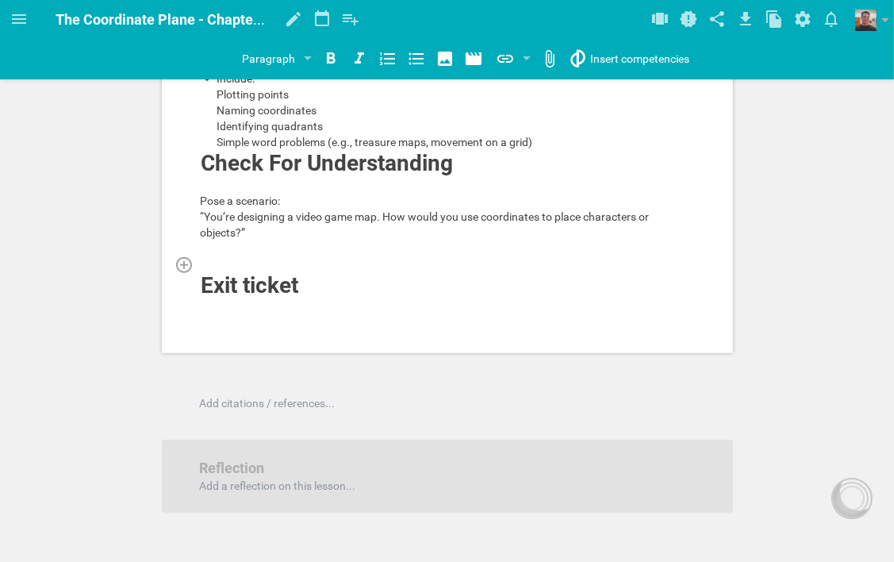
click at [254, 272] on div at bounding box center [448, 264] width 494 height 16
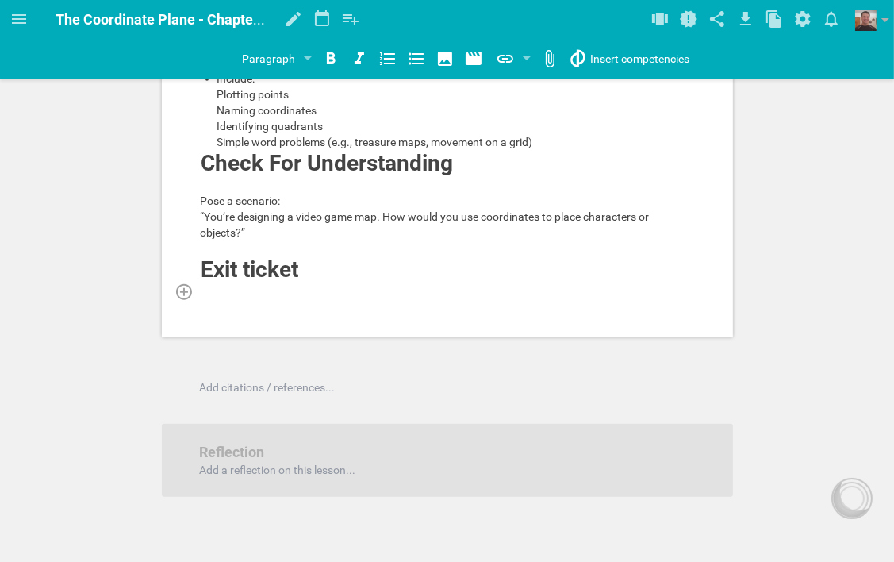
click at [278, 299] on div at bounding box center [448, 291] width 494 height 16
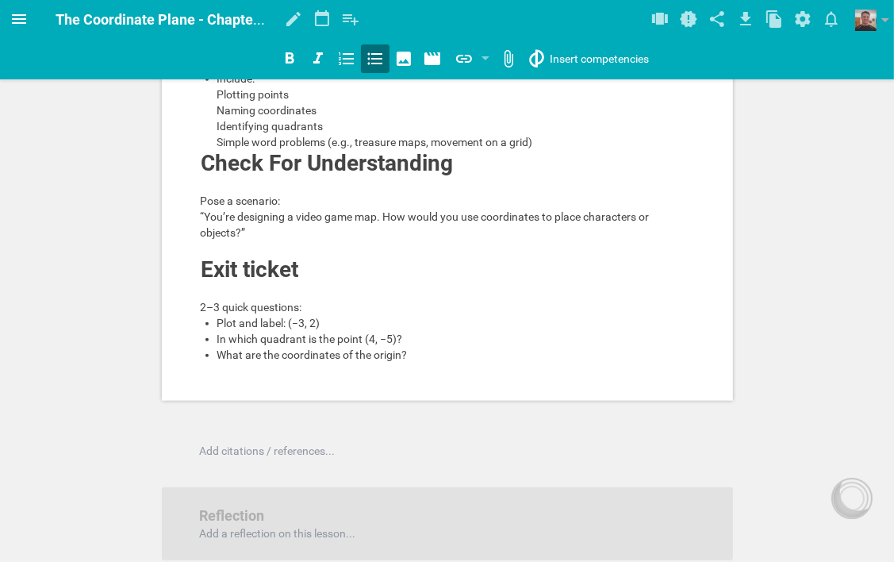
click at [16, 12] on icon at bounding box center [19, 19] width 19 height 19
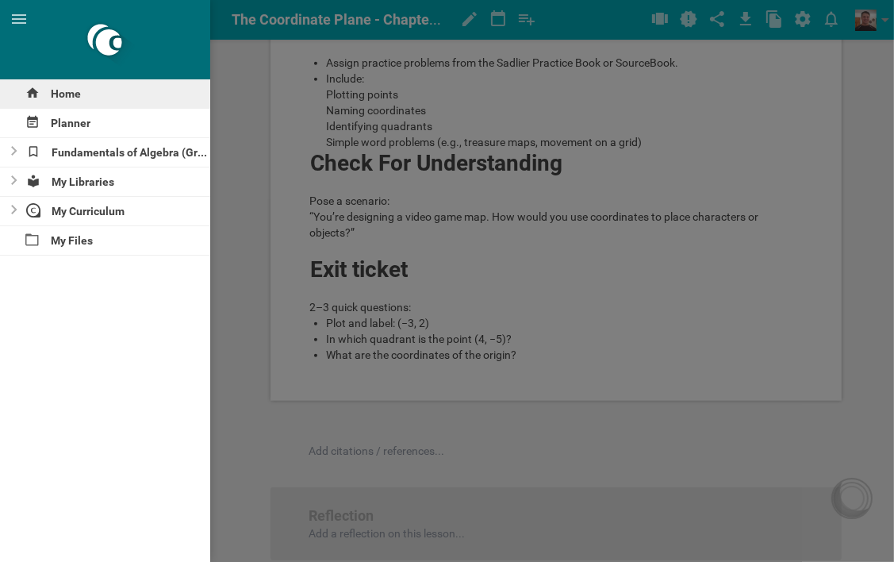
click at [56, 94] on div "Home" at bounding box center [105, 93] width 210 height 29
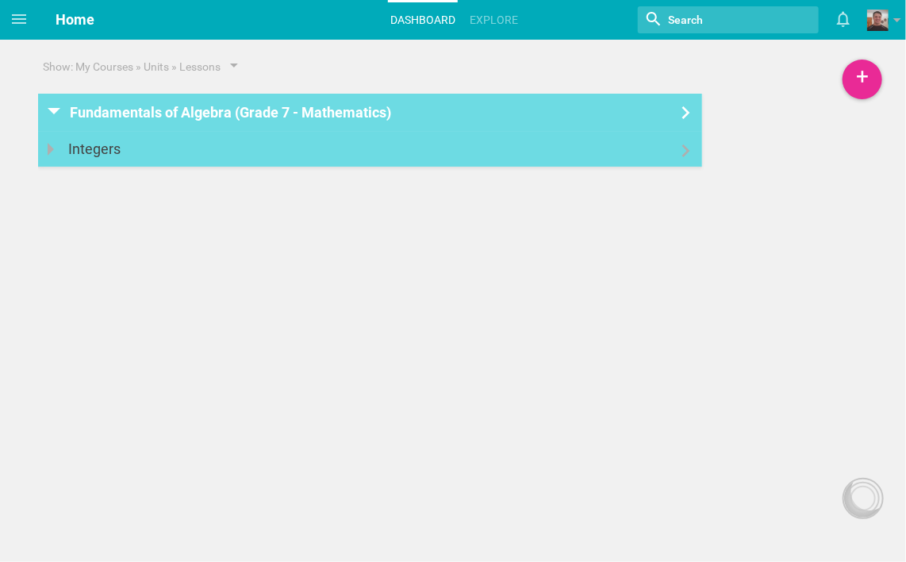
click at [679, 157] on link "Integers" at bounding box center [370, 149] width 664 height 35
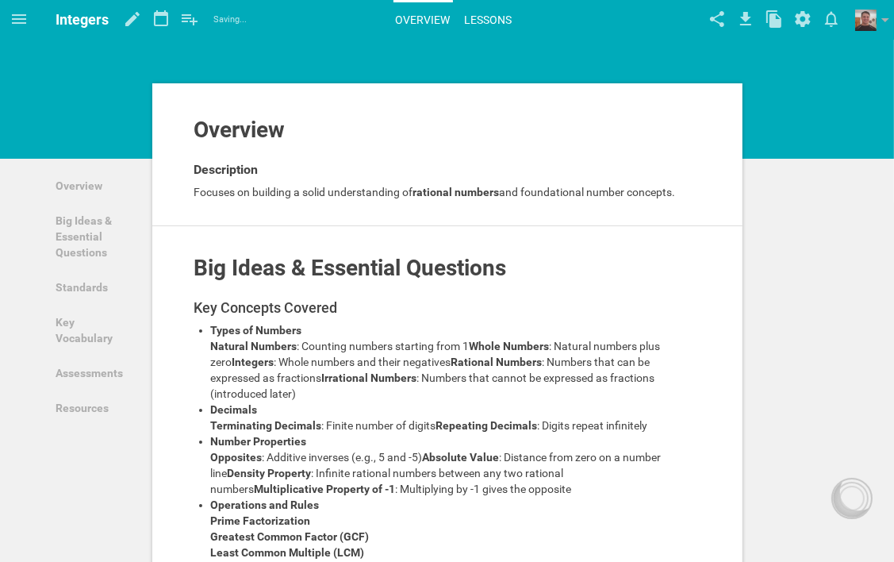
click at [487, 15] on link "Lessons" at bounding box center [489, 19] width 52 height 35
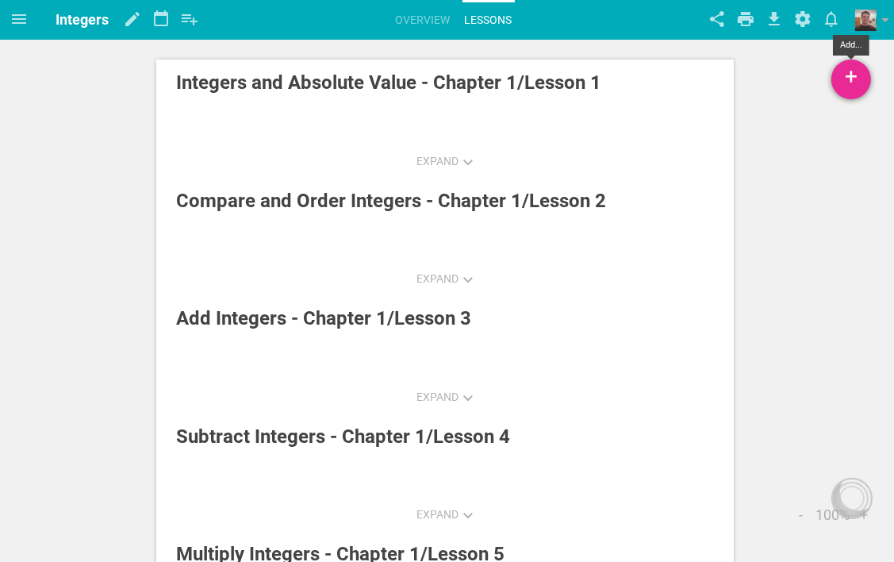
click at [853, 74] on div "+" at bounding box center [852, 80] width 40 height 40
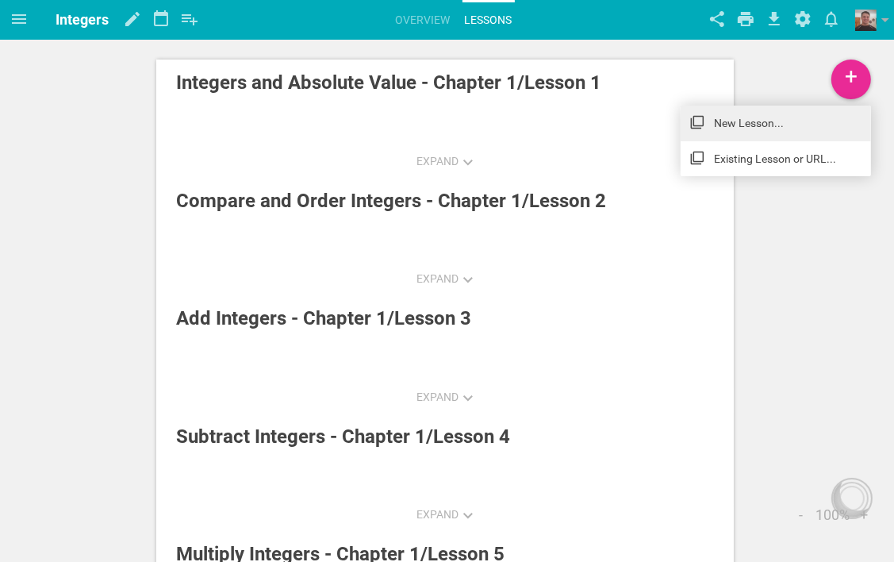
click at [760, 130] on link "New Lesson..." at bounding box center [776, 123] width 190 height 35
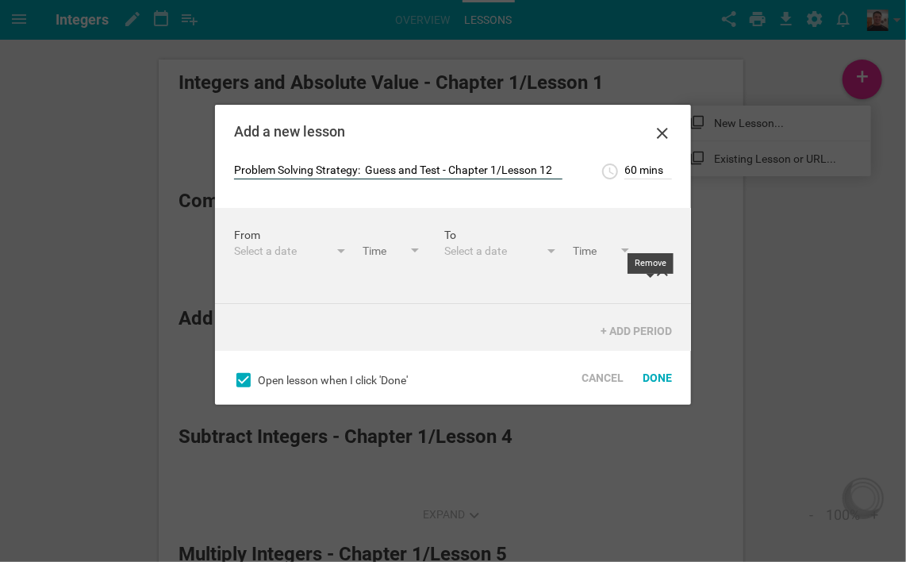
type input "Problem Solving Strategy: Guess and Test - Chapter 1/Lesson 12"
click at [653, 280] on icon at bounding box center [662, 270] width 19 height 19
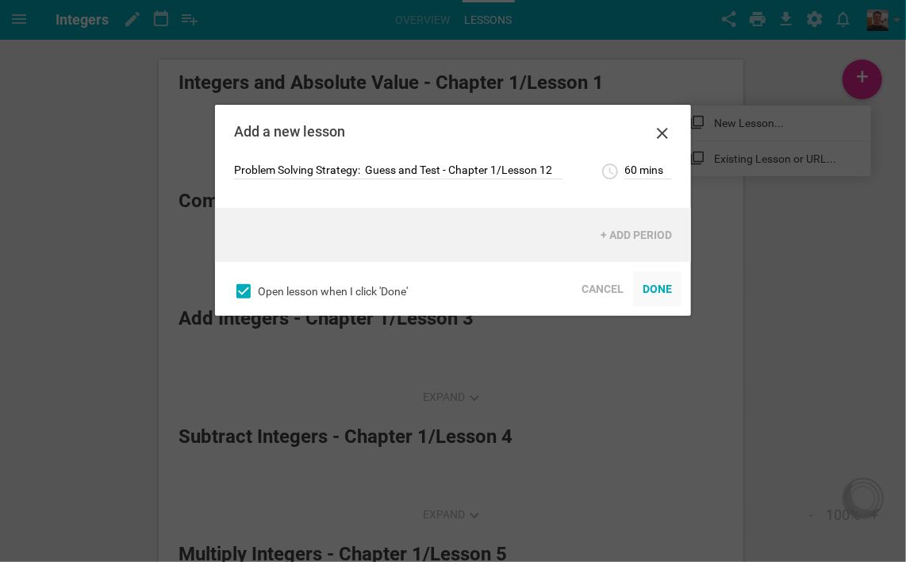
click at [663, 285] on div "Done" at bounding box center [657, 288] width 48 height 35
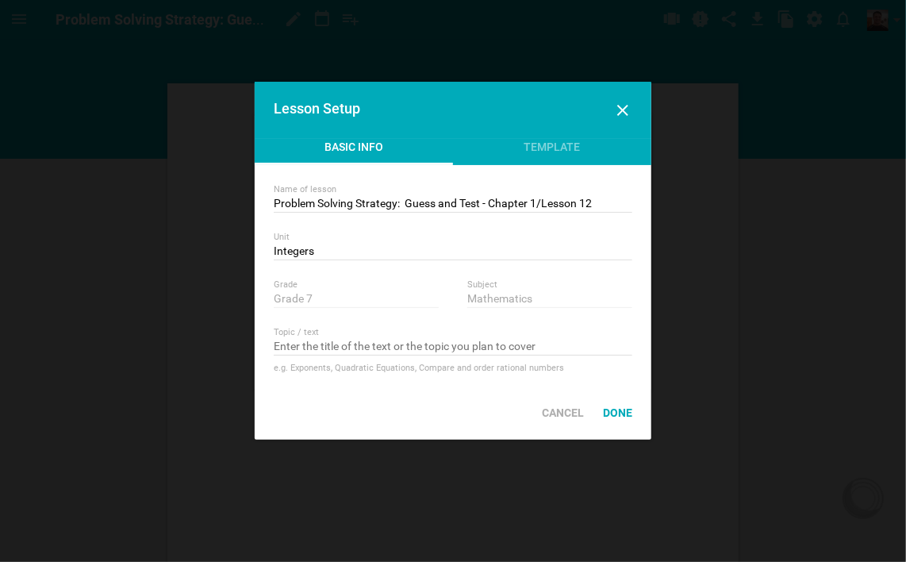
click at [624, 137] on div "Lesson Setup" at bounding box center [453, 110] width 397 height 57
click at [623, 104] on icon at bounding box center [622, 110] width 19 height 19
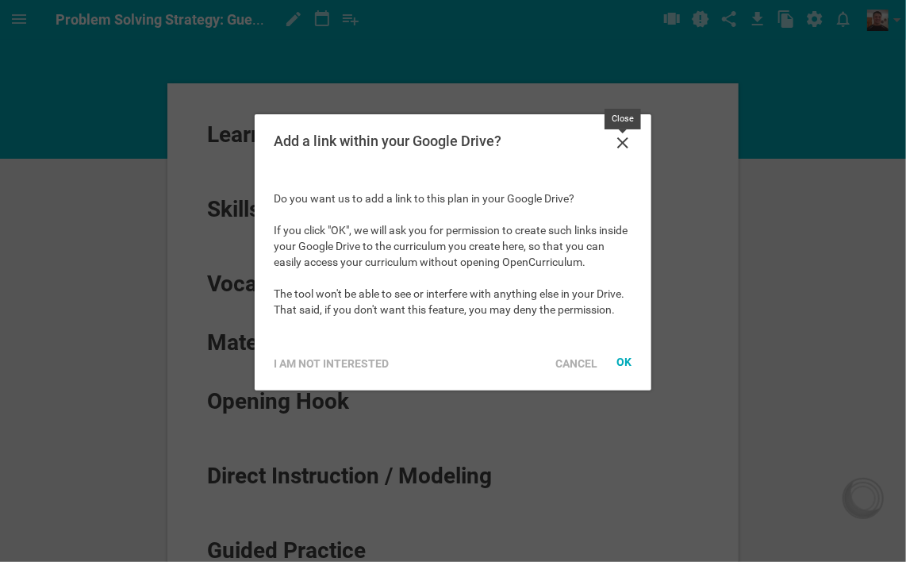
click at [622, 140] on icon at bounding box center [622, 142] width 19 height 19
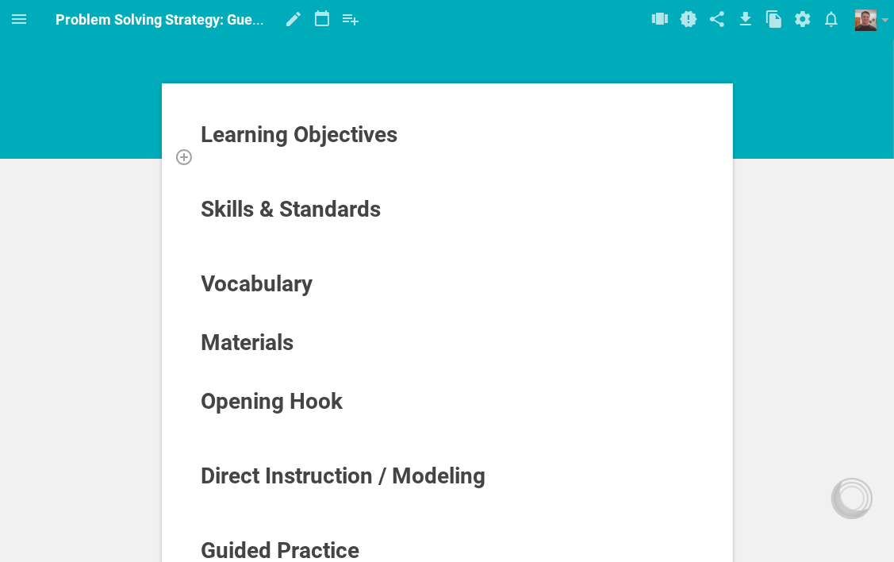
click at [375, 156] on div at bounding box center [448, 156] width 494 height 16
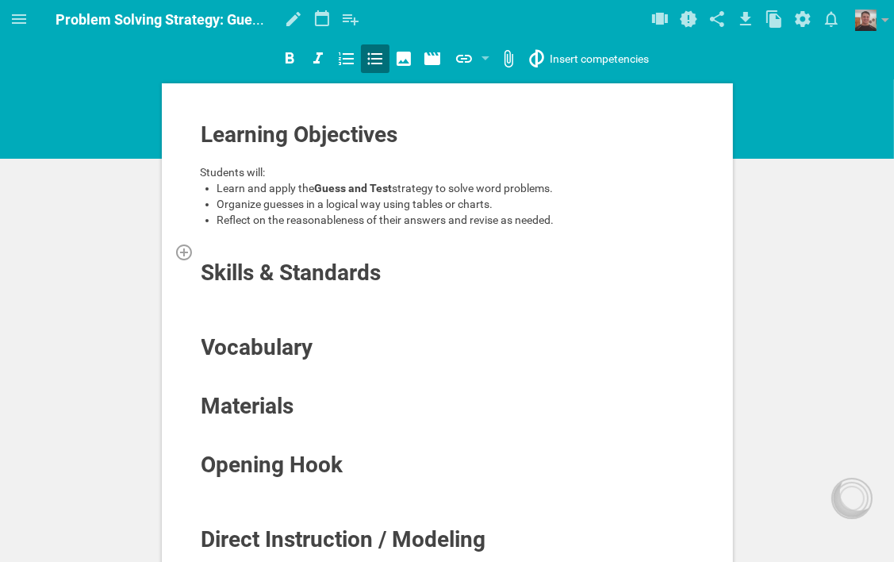
click at [244, 244] on div at bounding box center [448, 252] width 494 height 16
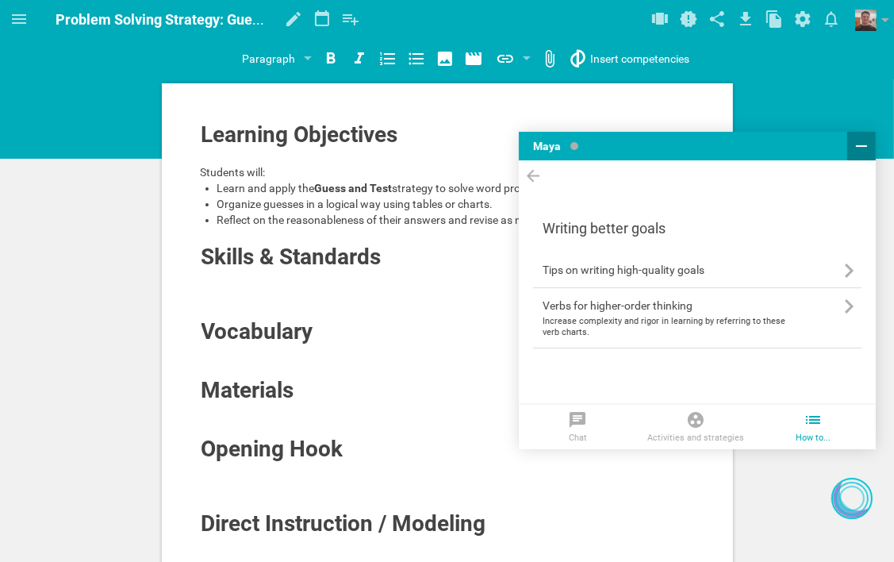
click at [859, 143] on icon at bounding box center [861, 146] width 19 height 19
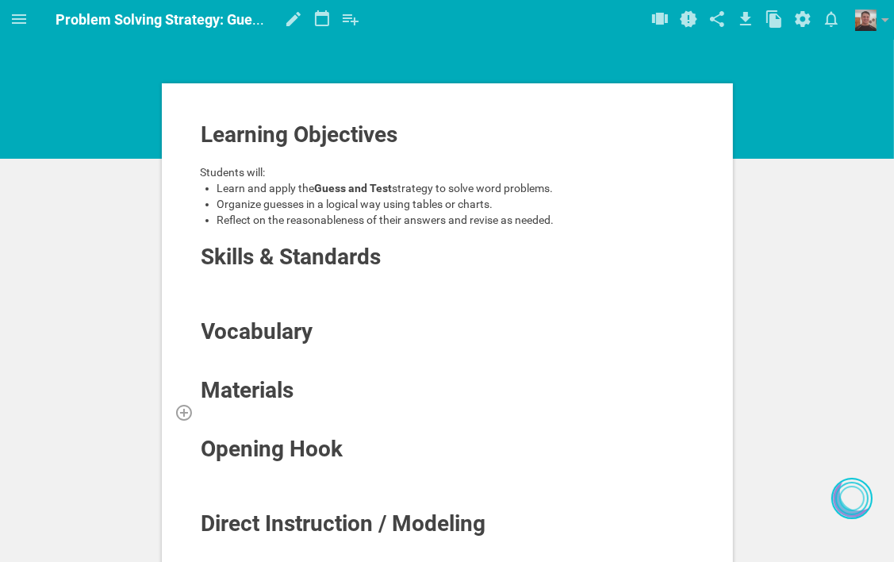
click at [317, 407] on div at bounding box center [448, 412] width 494 height 16
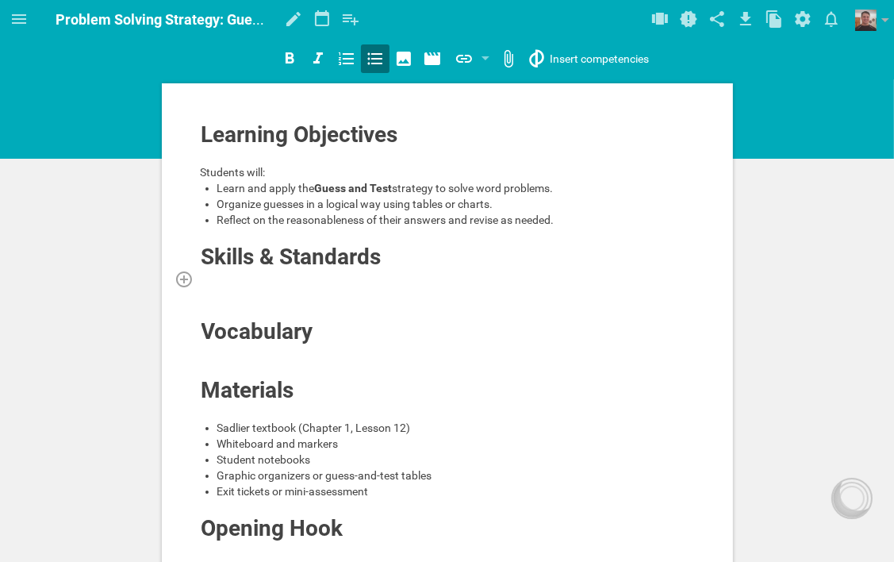
click at [359, 279] on div at bounding box center [448, 279] width 494 height 16
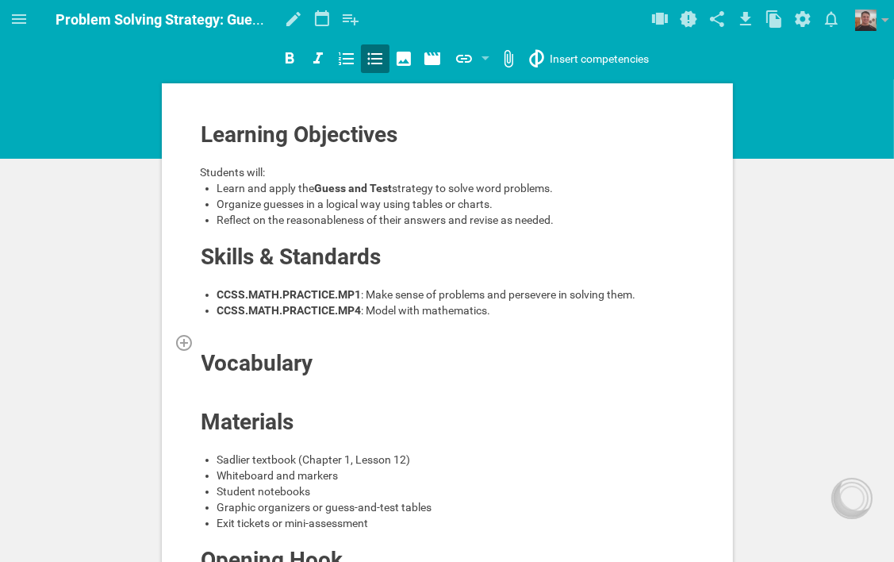
click at [327, 341] on div at bounding box center [448, 342] width 494 height 16
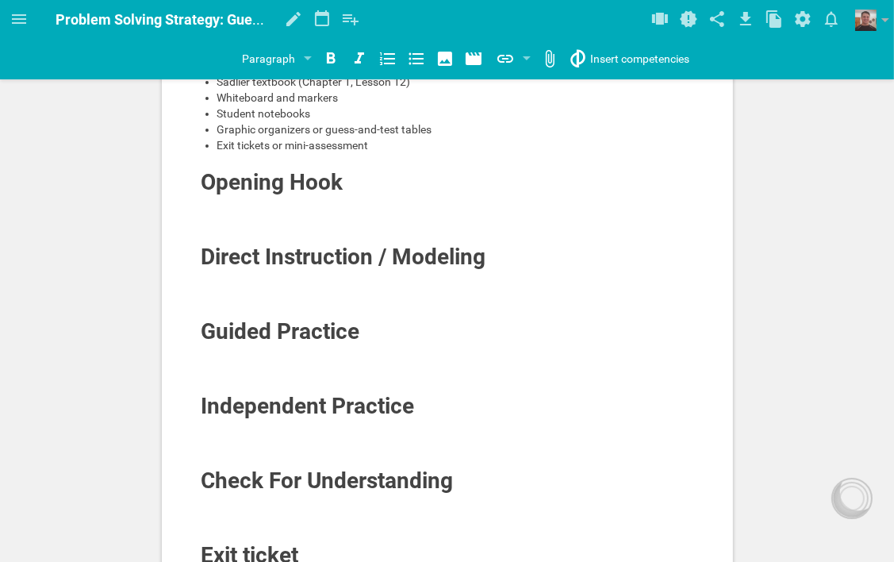
scroll to position [397, 0]
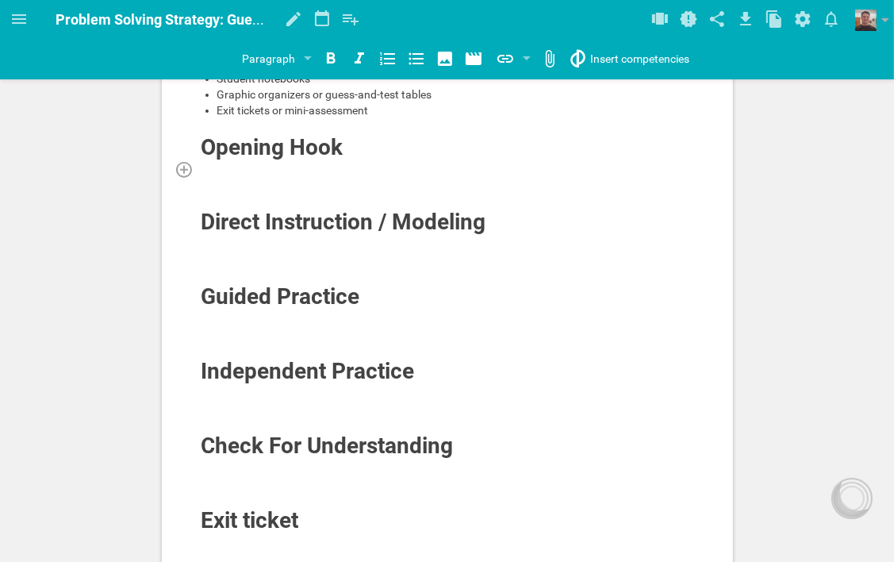
click at [320, 162] on div at bounding box center [448, 169] width 494 height 16
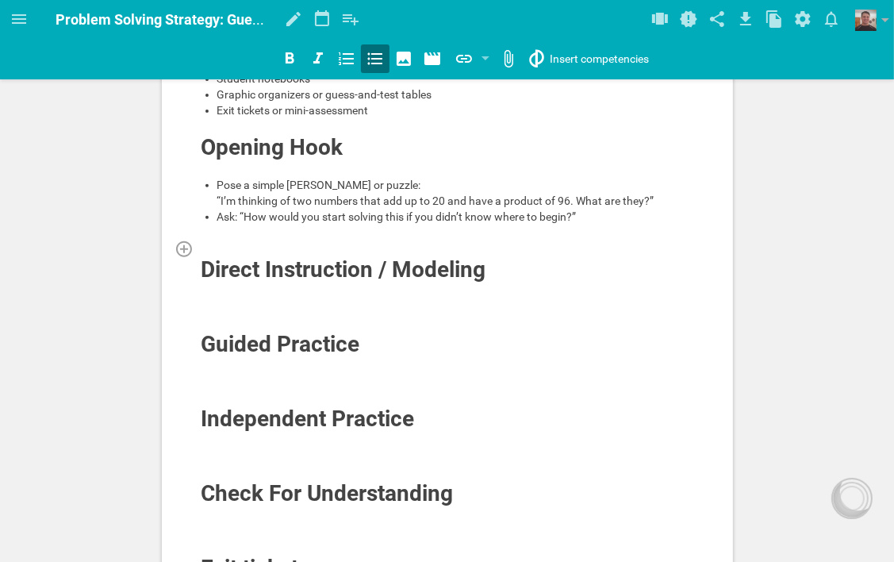
click at [276, 241] on div at bounding box center [448, 248] width 494 height 16
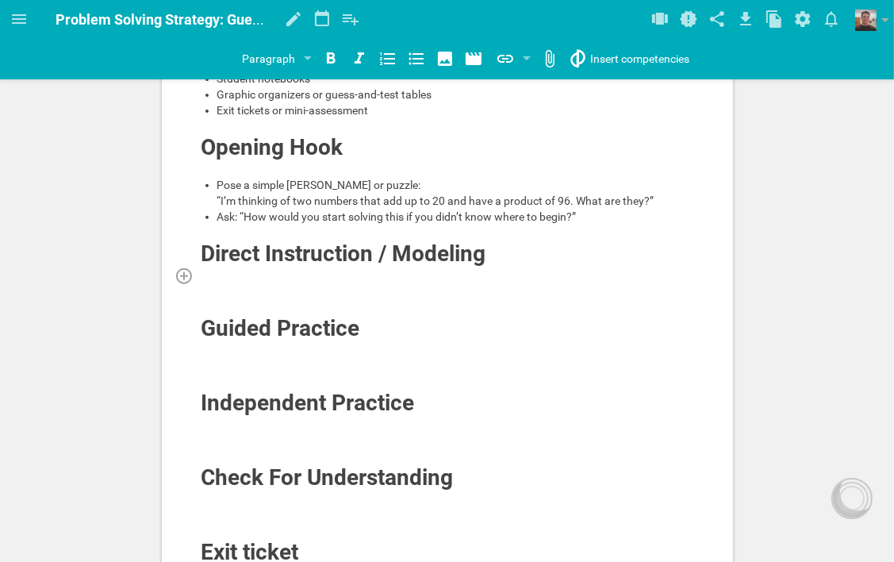
click at [368, 278] on div at bounding box center [448, 275] width 494 height 16
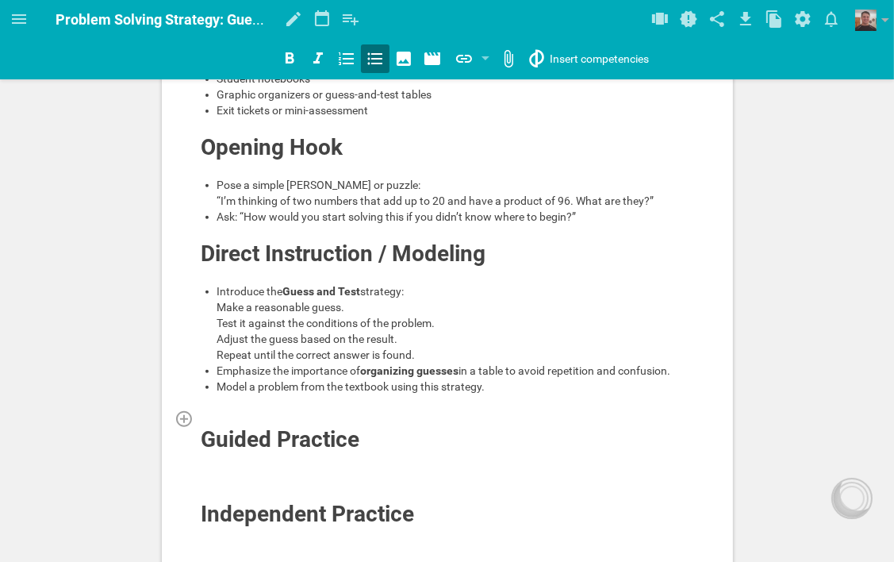
click at [267, 426] on div at bounding box center [448, 418] width 494 height 16
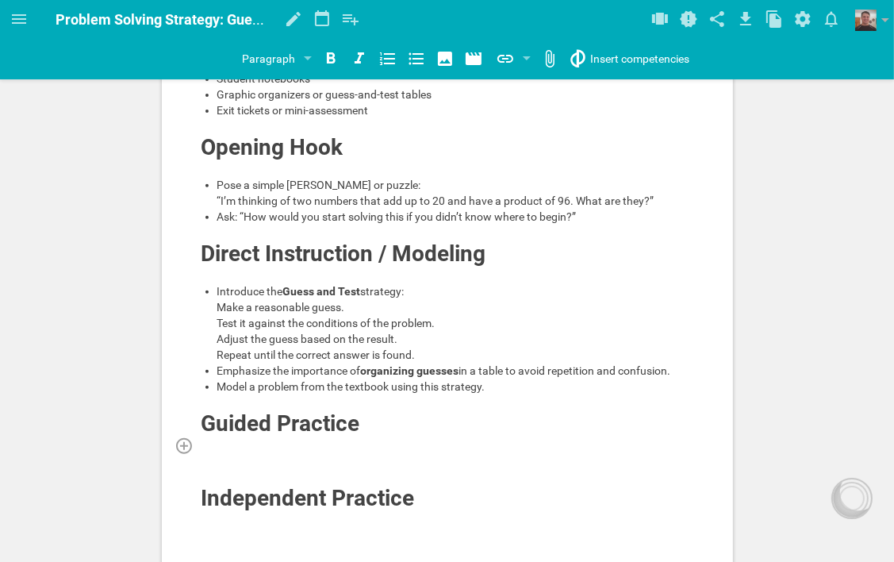
click at [365, 453] on div at bounding box center [448, 445] width 494 height 16
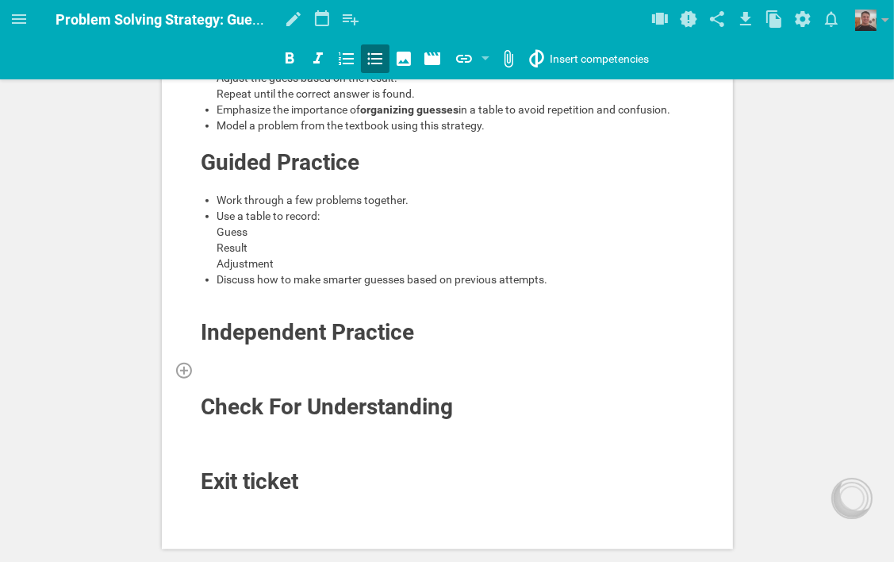
scroll to position [659, 0]
click at [313, 318] on div at bounding box center [448, 310] width 494 height 16
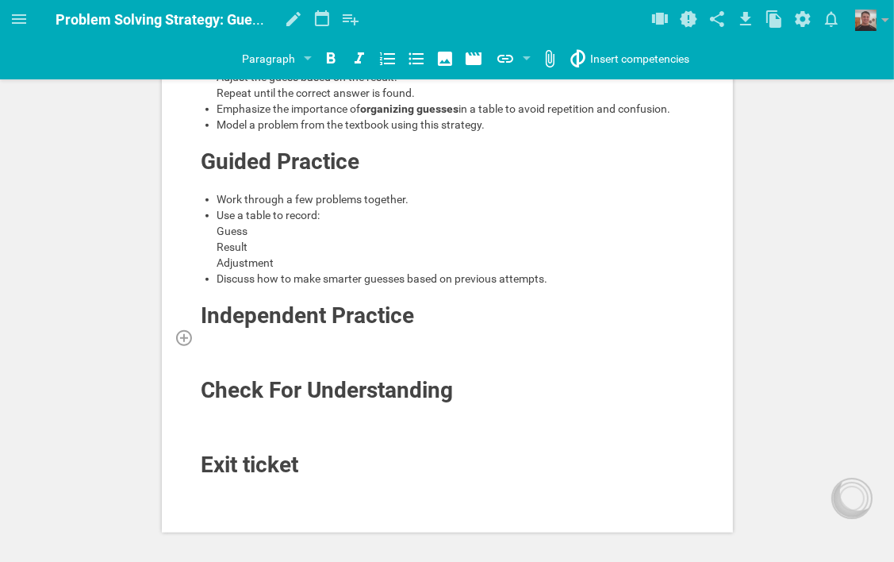
click at [429, 345] on div at bounding box center [448, 337] width 494 height 16
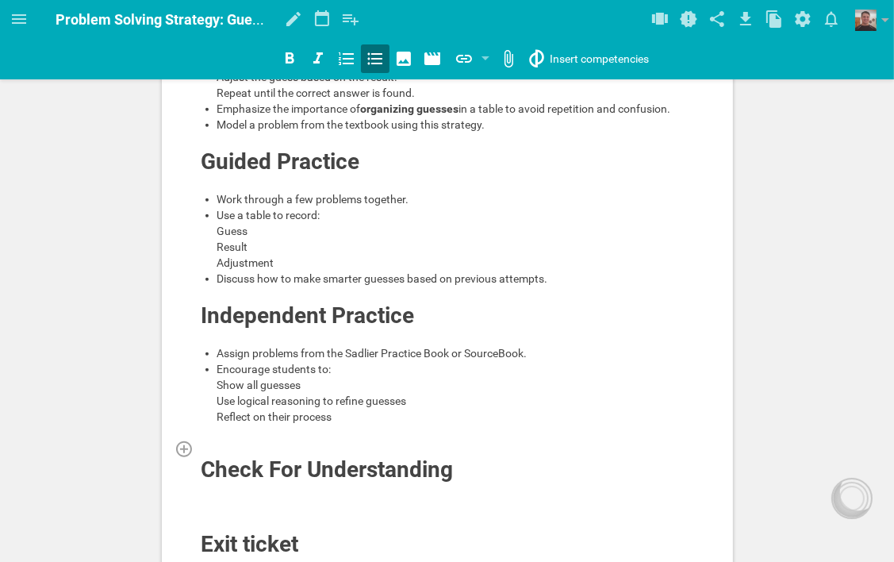
click at [248, 456] on div at bounding box center [448, 448] width 494 height 16
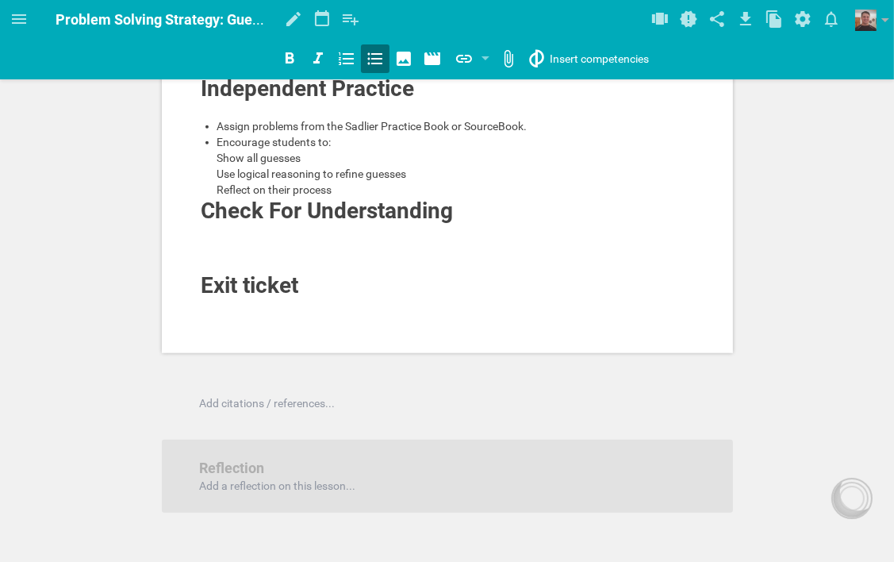
scroll to position [976, 0]
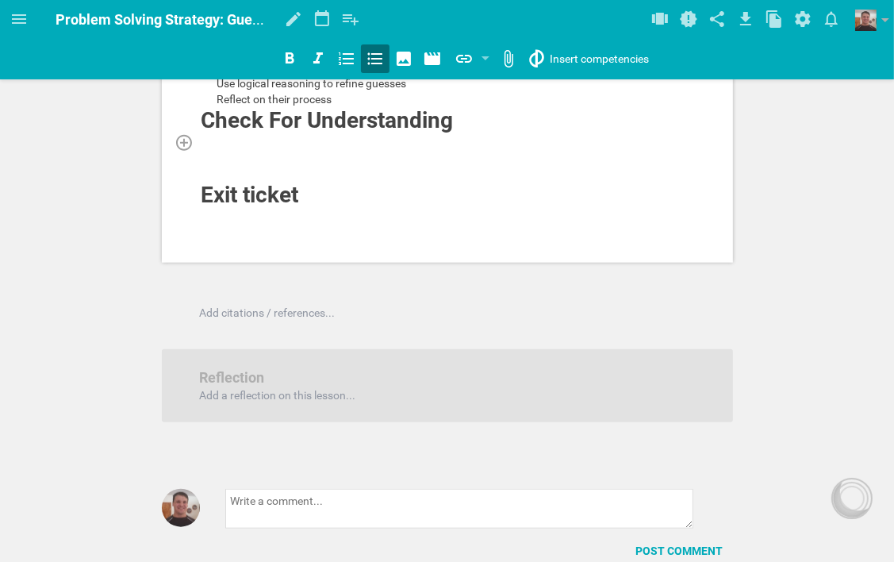
click at [380, 150] on div at bounding box center [448, 142] width 494 height 16
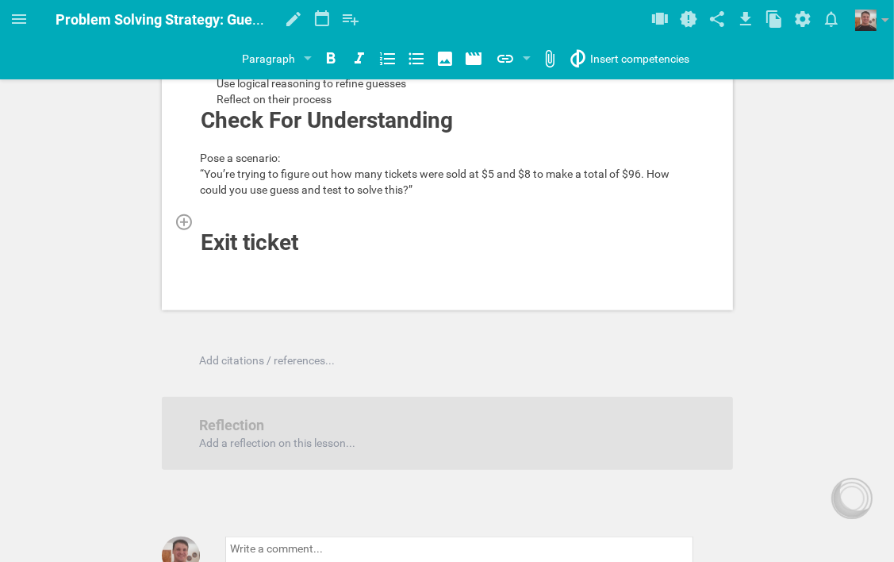
click at [229, 229] on div at bounding box center [448, 221] width 494 height 16
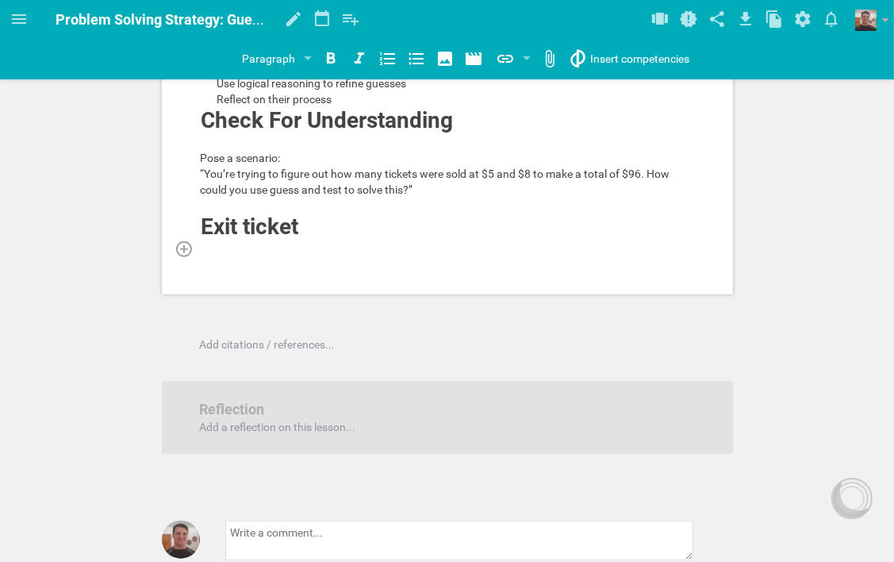
click at [292, 256] on div at bounding box center [448, 248] width 494 height 16
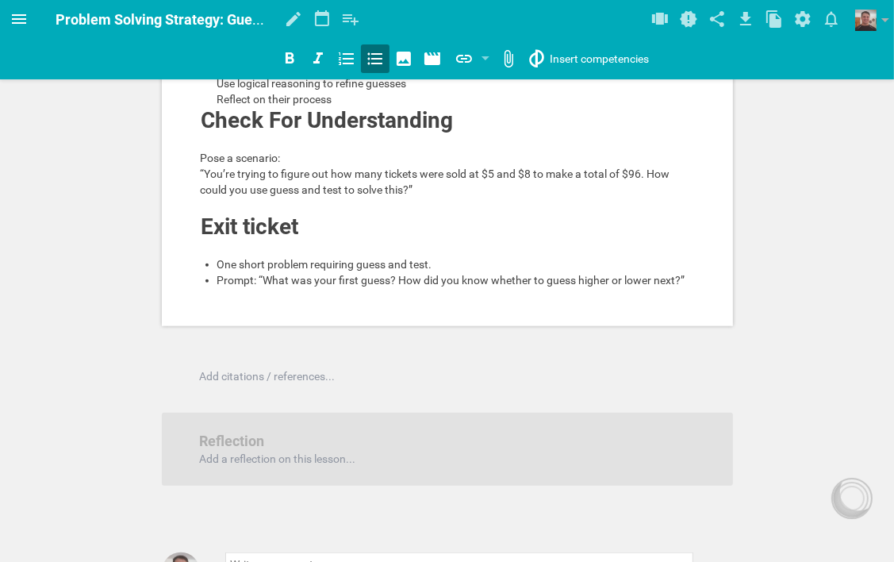
click at [19, 15] on icon at bounding box center [19, 19] width 14 height 10
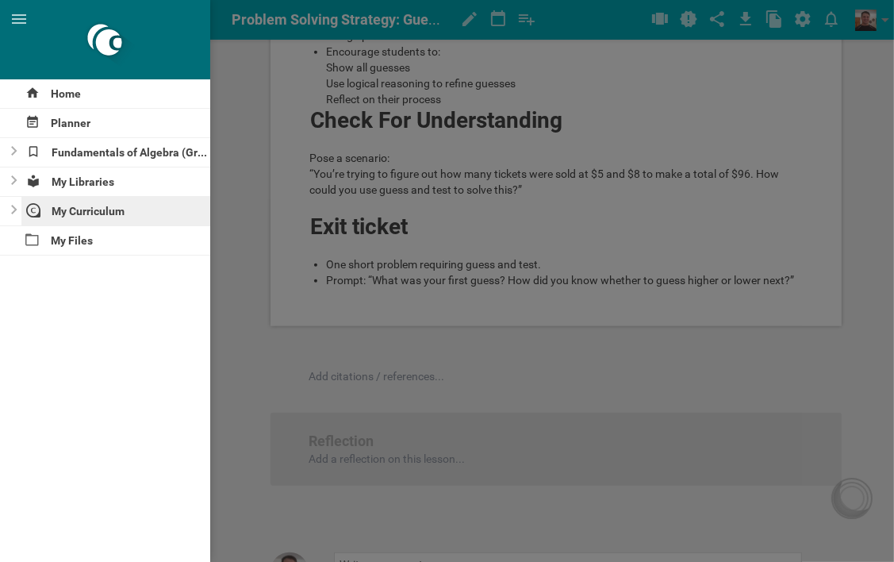
click at [79, 205] on div "My Curriculum" at bounding box center [116, 211] width 190 height 29
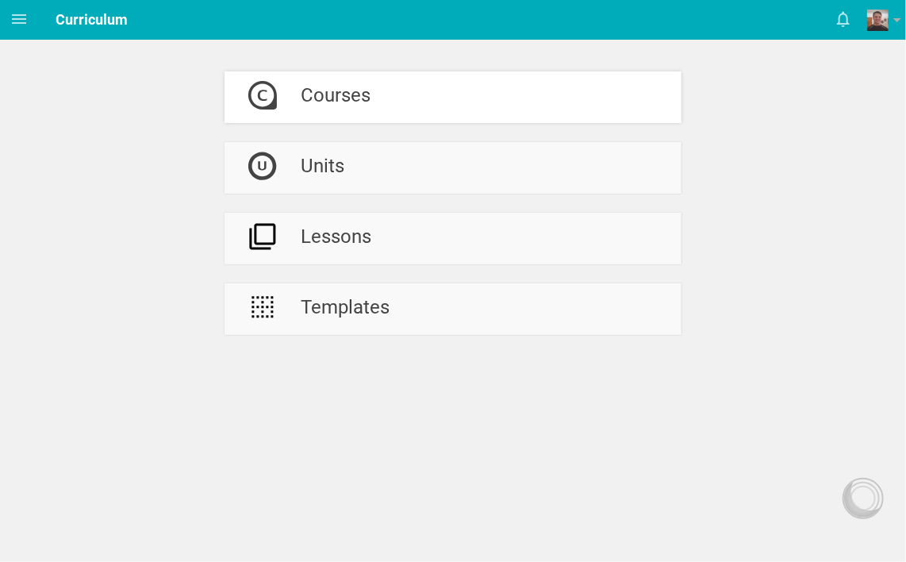
click at [344, 95] on div "Courses" at bounding box center [336, 97] width 70 height 52
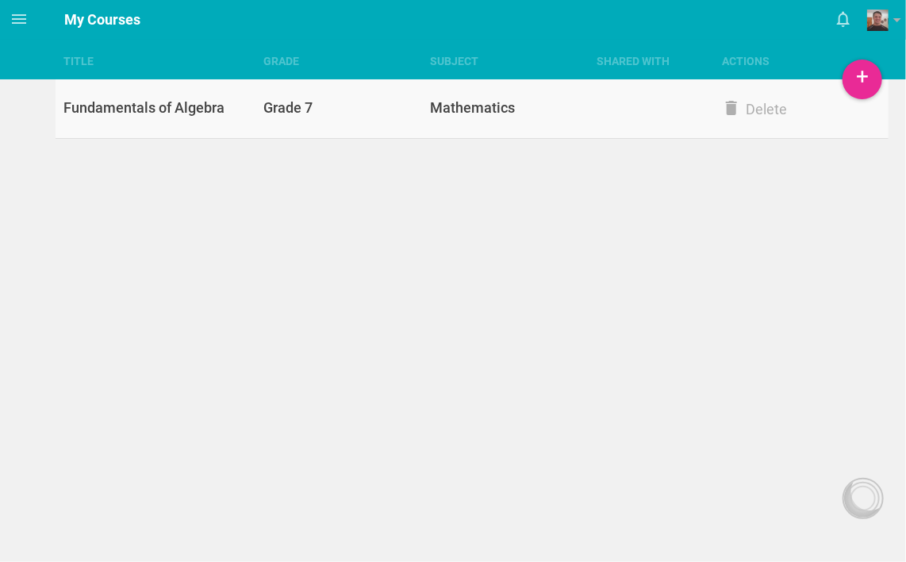
click at [492, 105] on div "Mathematics" at bounding box center [513, 107] width 167 height 19
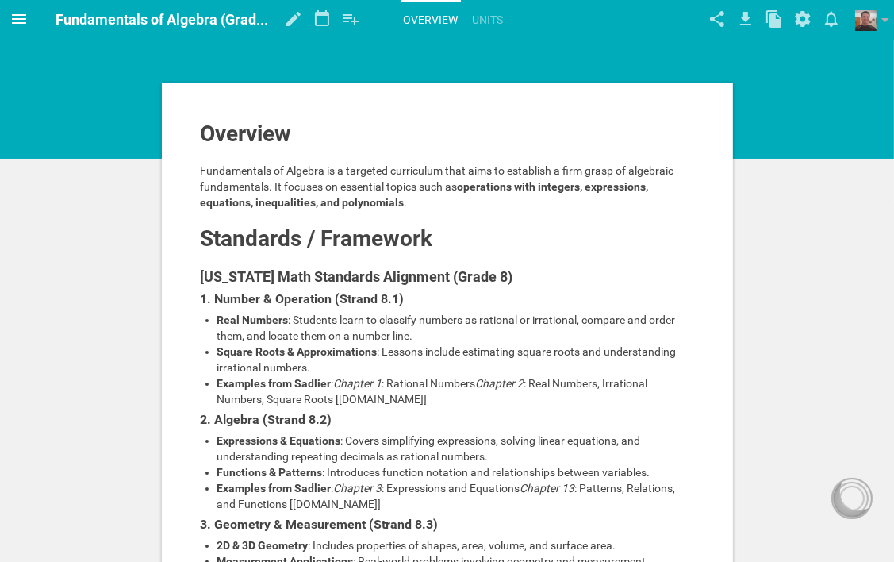
click at [26, 10] on icon at bounding box center [19, 19] width 19 height 19
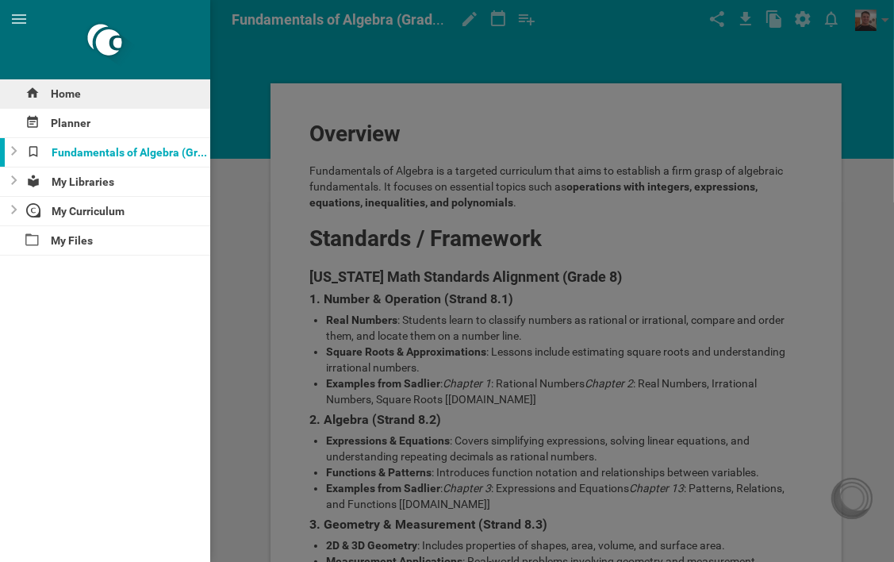
click at [63, 92] on div "Home" at bounding box center [105, 93] width 210 height 29
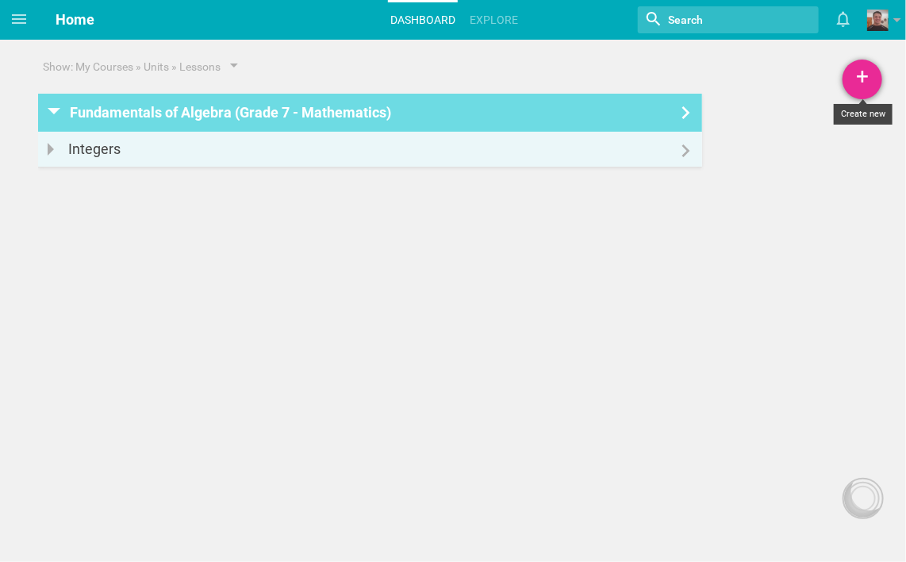
click at [867, 81] on div "+" at bounding box center [863, 80] width 40 height 40
click at [820, 156] on link "Unit" at bounding box center [822, 157] width 119 height 35
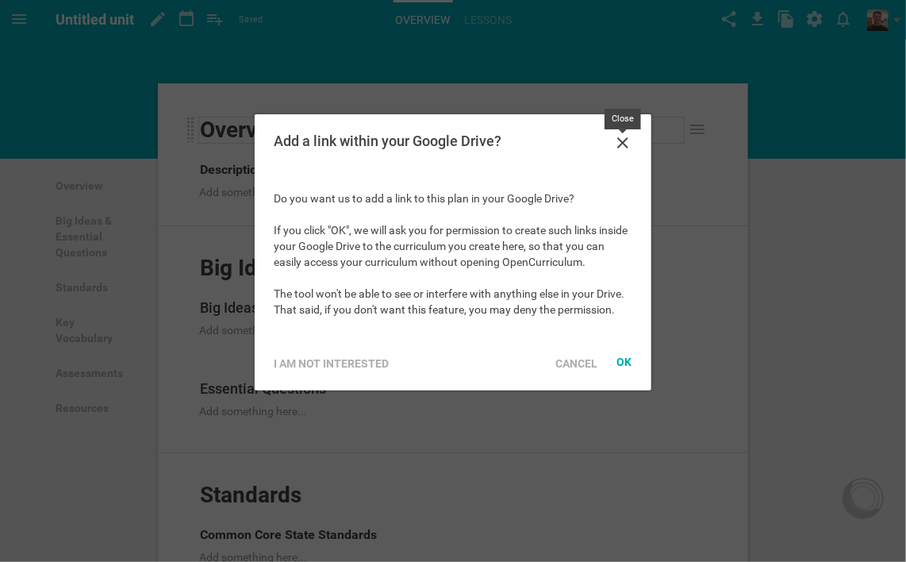
click at [621, 138] on icon at bounding box center [622, 142] width 19 height 19
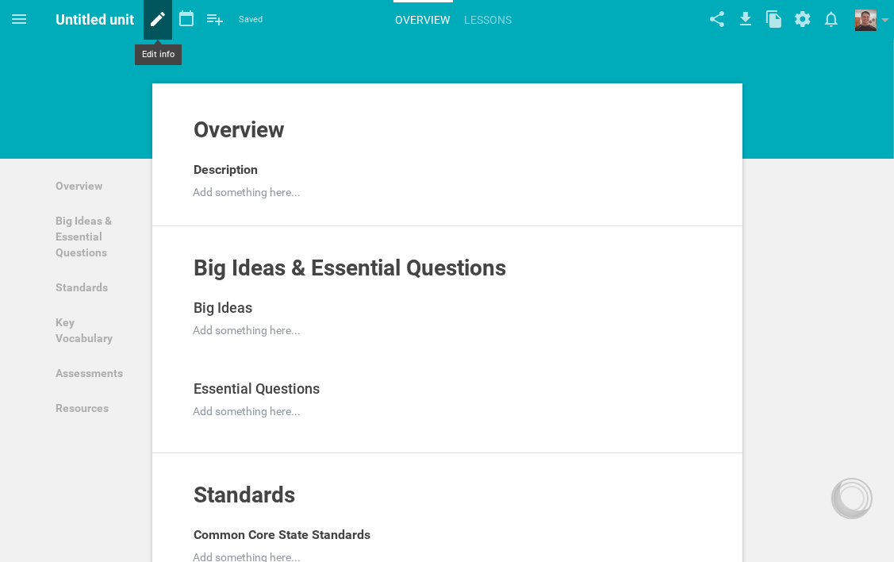
click at [163, 20] on icon at bounding box center [158, 19] width 29 height 38
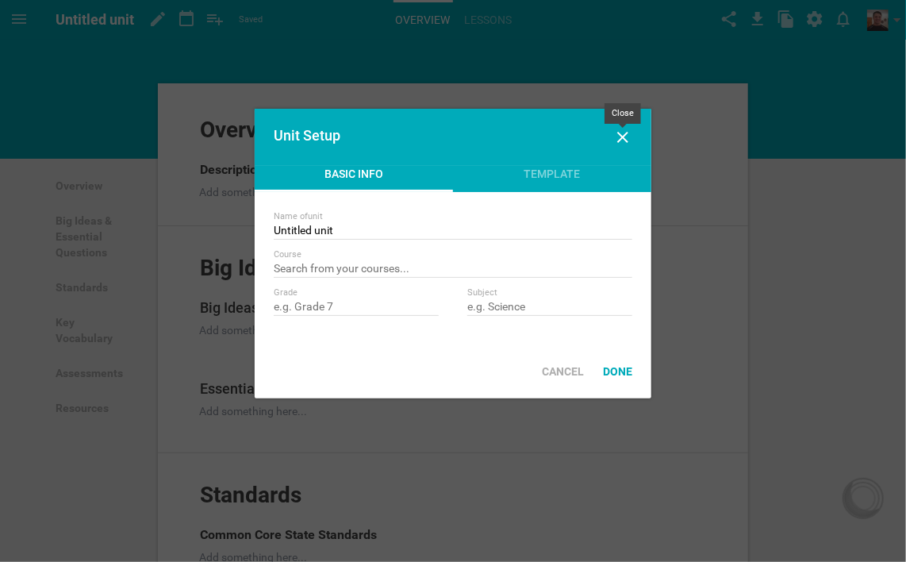
click at [623, 137] on icon at bounding box center [622, 137] width 11 height 11
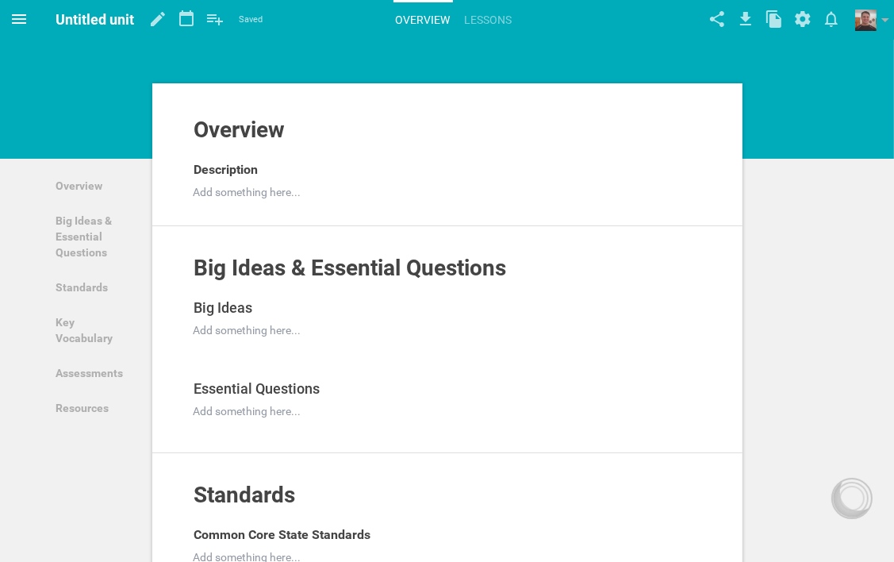
click at [21, 13] on icon at bounding box center [19, 19] width 19 height 19
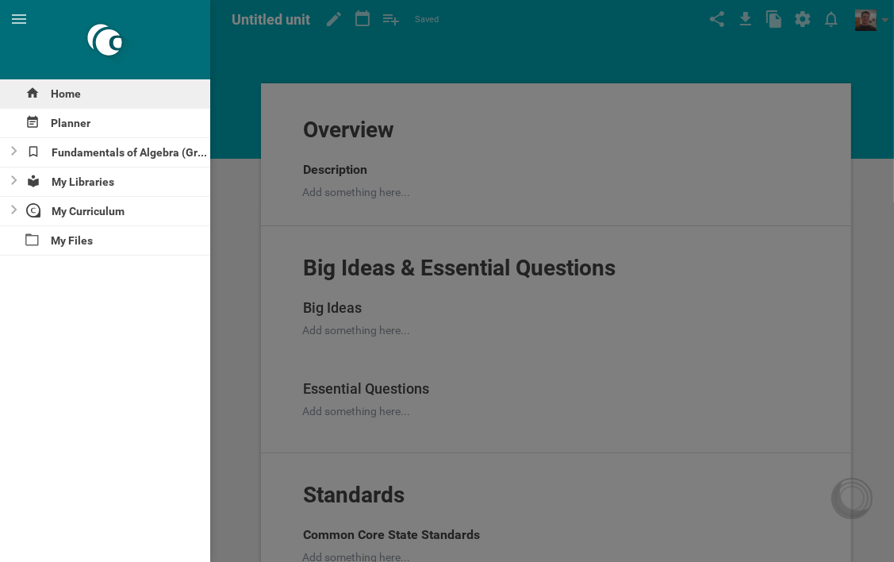
click at [67, 87] on div "Home" at bounding box center [105, 93] width 210 height 29
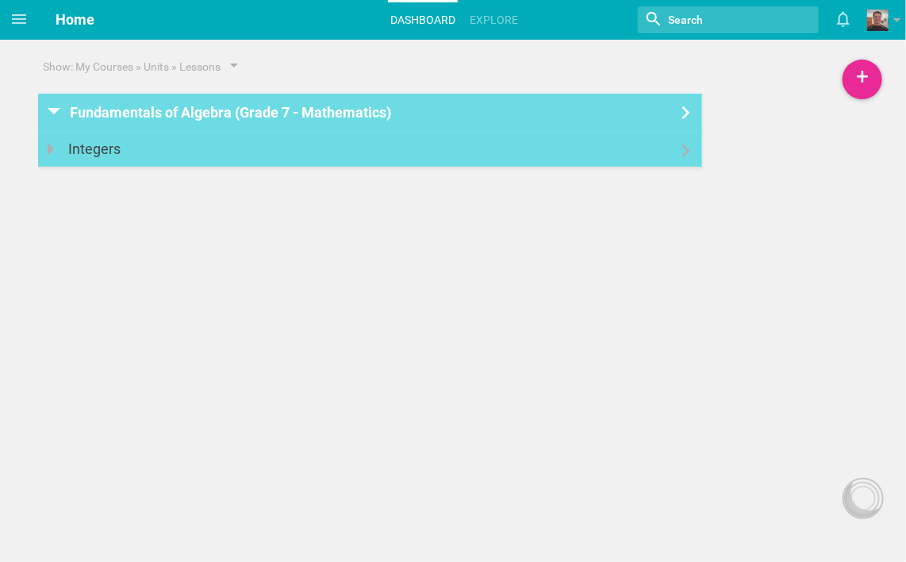
click at [280, 149] on div at bounding box center [370, 141] width 664 height 19
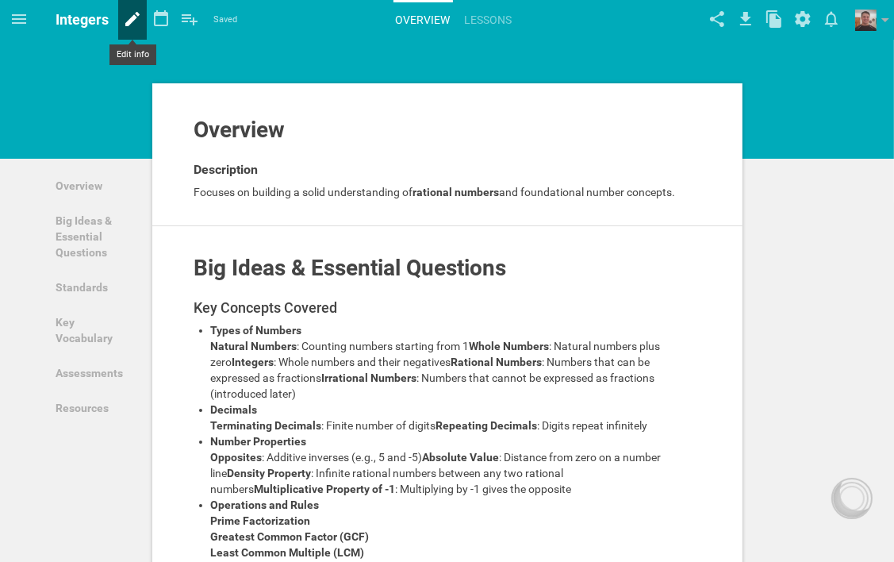
click at [136, 18] on icon at bounding box center [132, 19] width 29 height 38
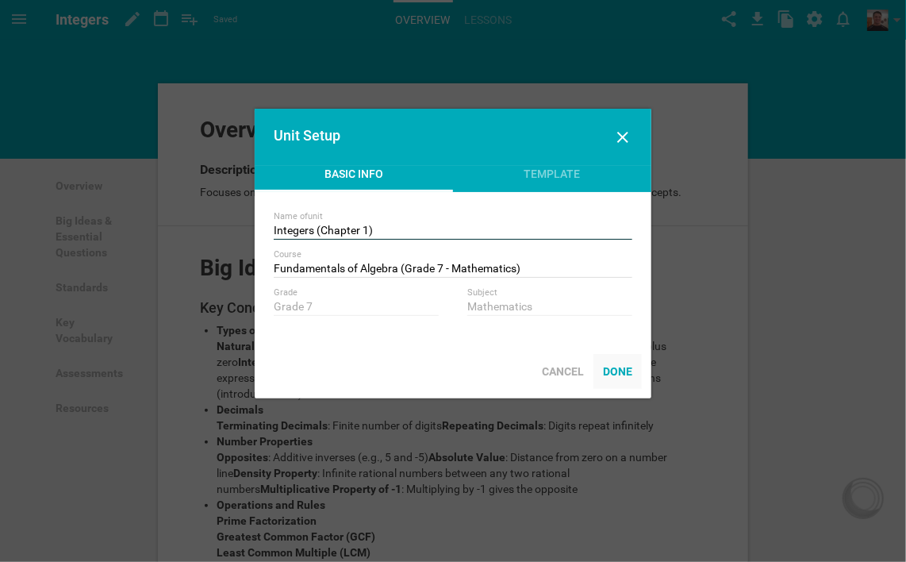
type input "Integers (Chapter 1)"
click at [626, 371] on div "Done" at bounding box center [618, 371] width 48 height 35
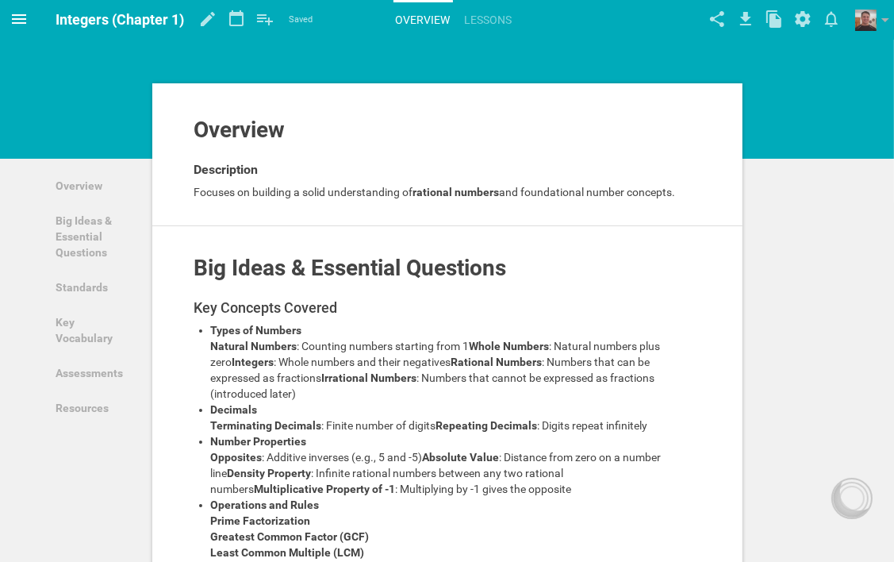
click at [17, 16] on icon at bounding box center [19, 19] width 14 height 10
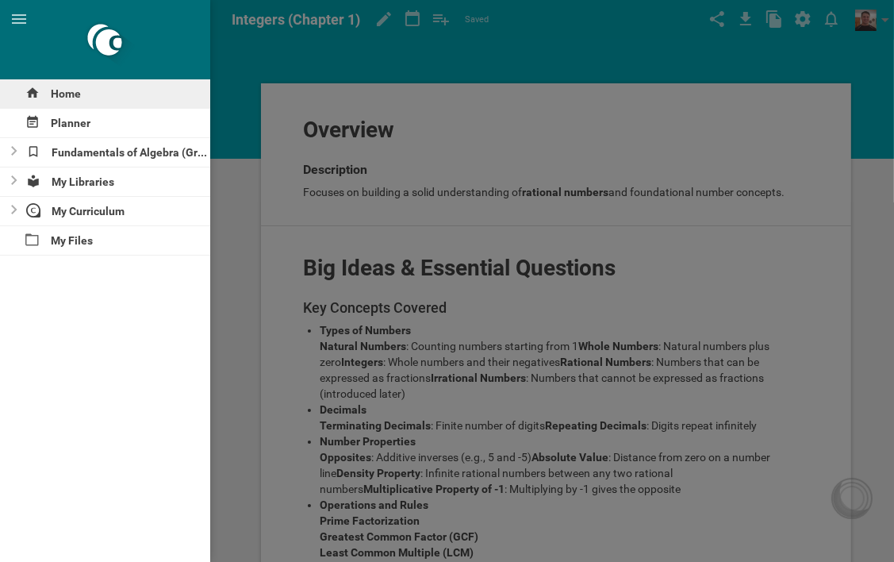
click at [71, 94] on div "Home" at bounding box center [105, 93] width 210 height 29
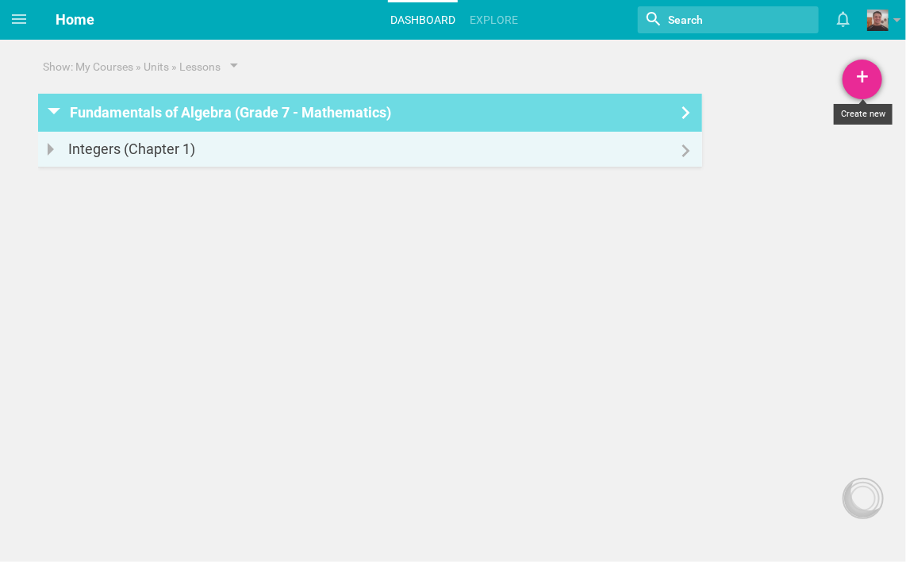
click at [863, 78] on div "+" at bounding box center [863, 80] width 40 height 40
click at [820, 158] on link "Unit" at bounding box center [822, 157] width 119 height 35
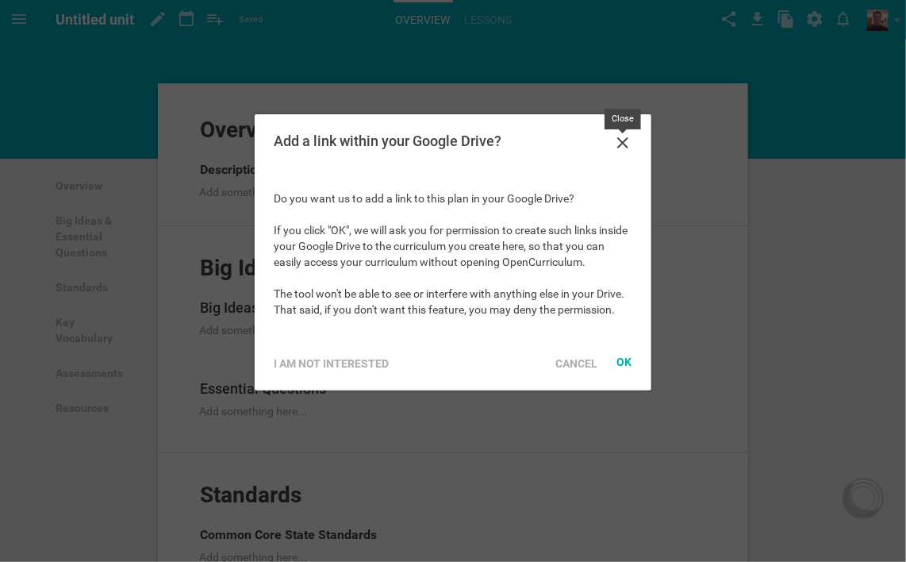
click at [617, 140] on icon at bounding box center [622, 142] width 19 height 19
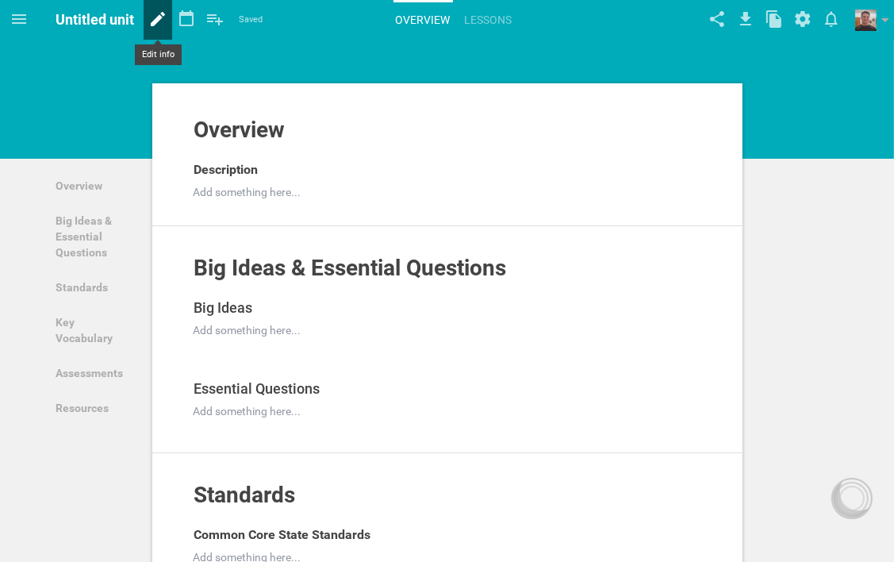
click at [162, 10] on icon at bounding box center [158, 19] width 29 height 38
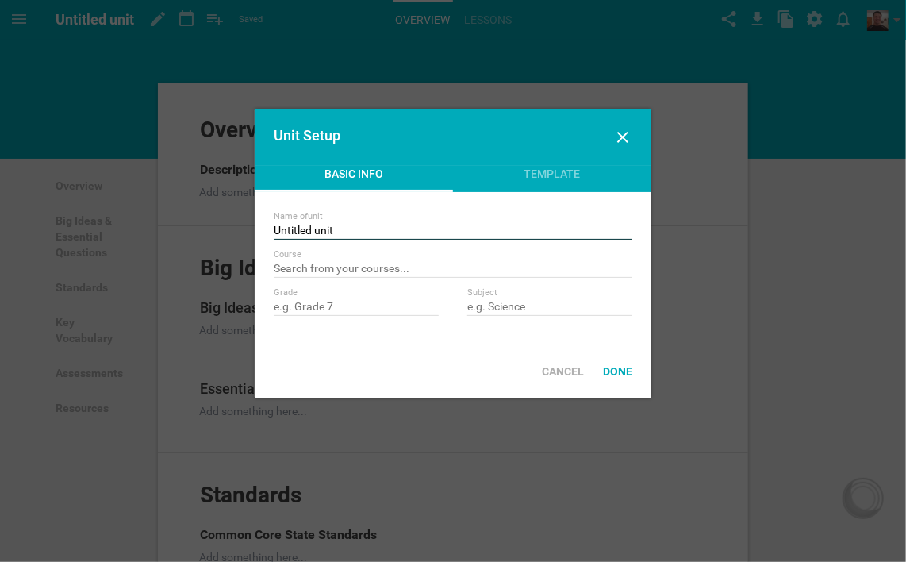
drag, startPoint x: 339, startPoint y: 229, endPoint x: 270, endPoint y: 229, distance: 69.1
click at [270, 229] on div "Name of unit Untitled unit Course Create new unit titled "" Grade Subject" at bounding box center [453, 268] width 397 height 152
type input "Expressions and Equations (Chapter 2)"
click at [624, 375] on div "Done" at bounding box center [618, 371] width 48 height 35
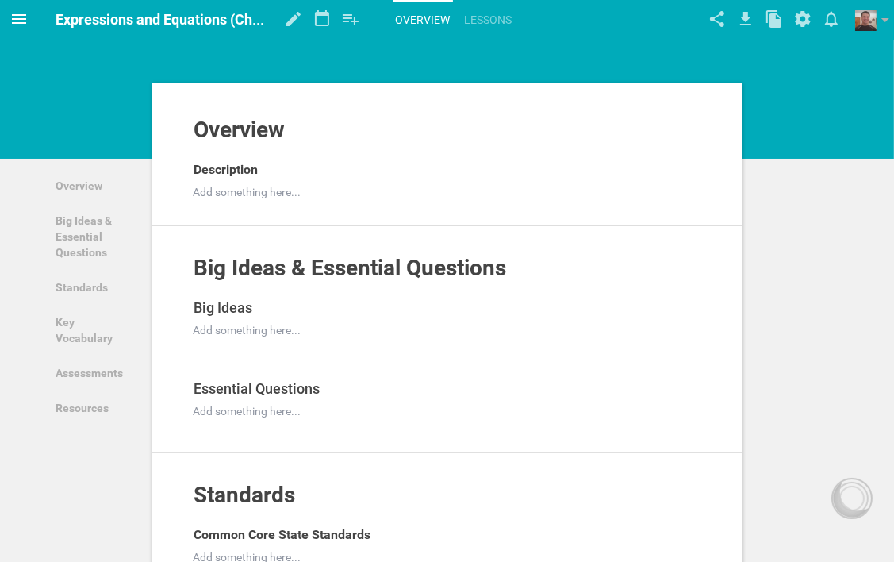
click at [23, 13] on icon at bounding box center [19, 19] width 19 height 19
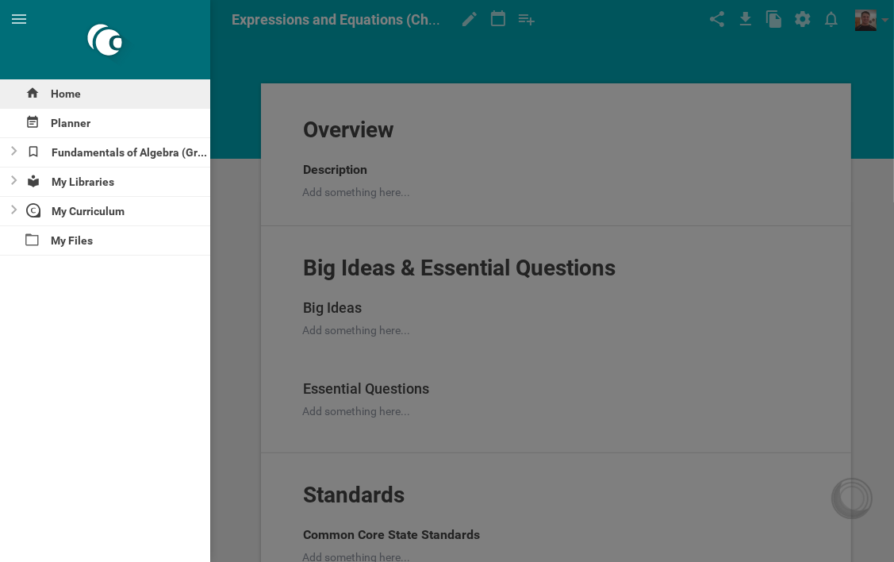
click at [62, 98] on div "Home" at bounding box center [105, 93] width 210 height 29
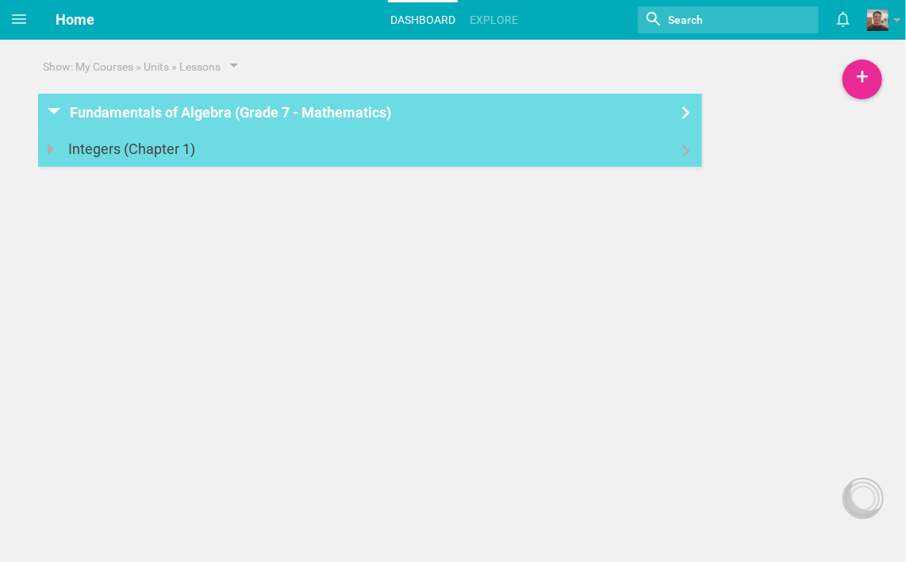
click at [54, 148] on div at bounding box center [53, 148] width 30 height 33
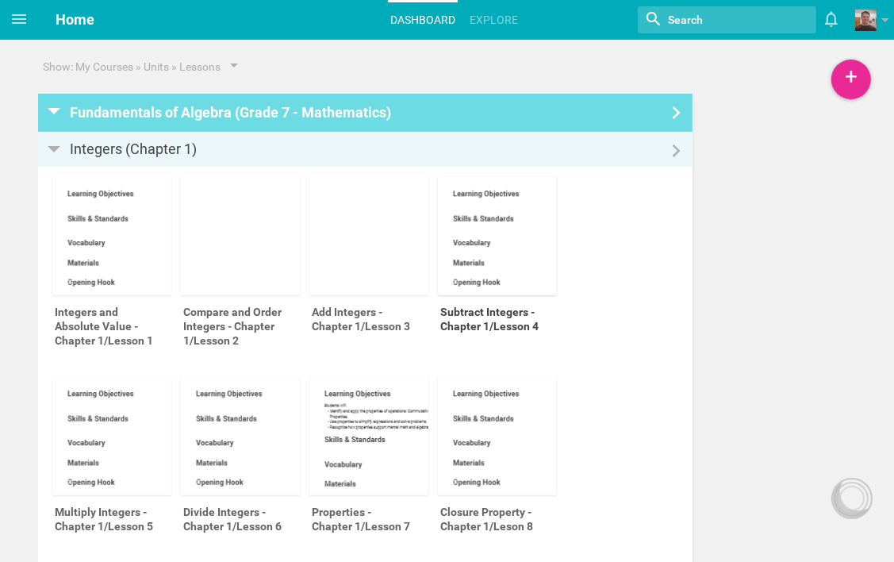
click at [496, 237] on div at bounding box center [497, 235] width 119 height 119
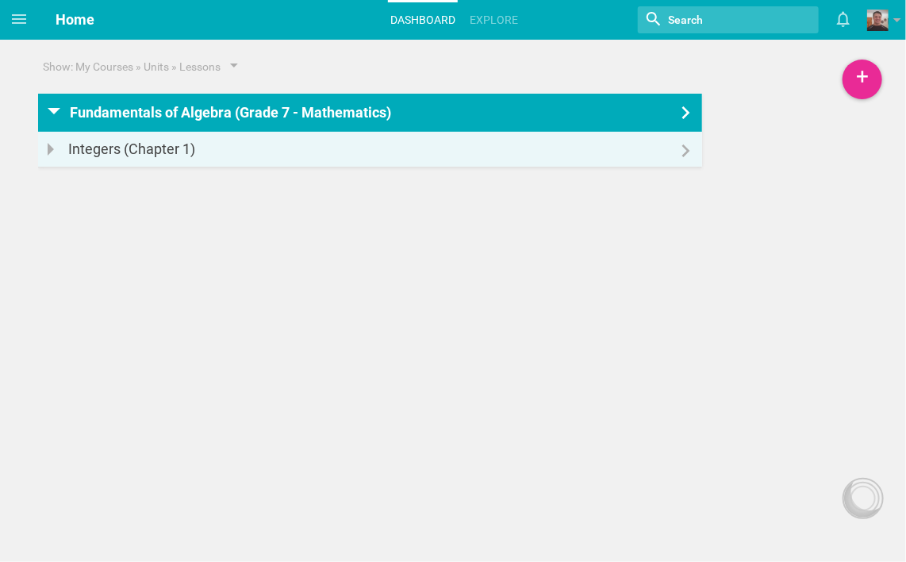
click at [687, 111] on icon at bounding box center [687, 112] width 8 height 13
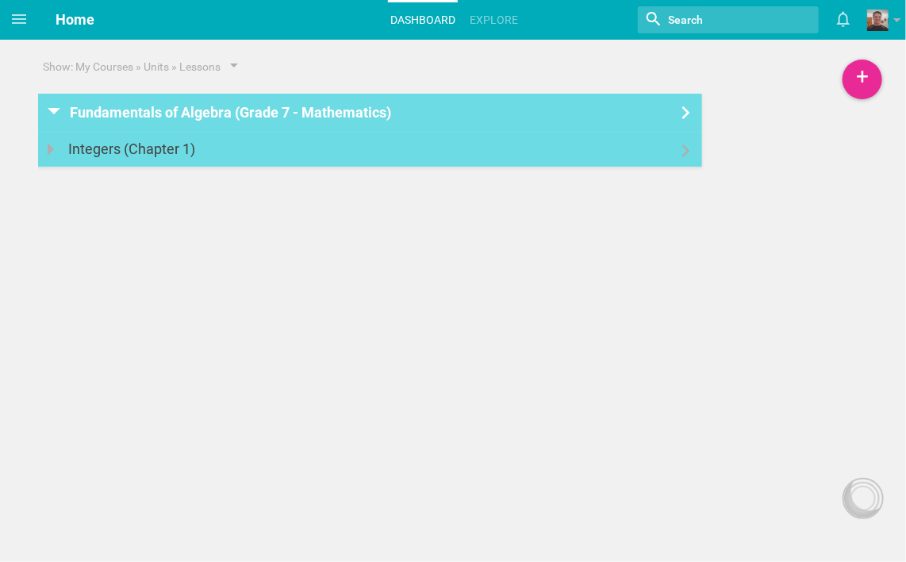
click at [237, 149] on div at bounding box center [370, 141] width 664 height 19
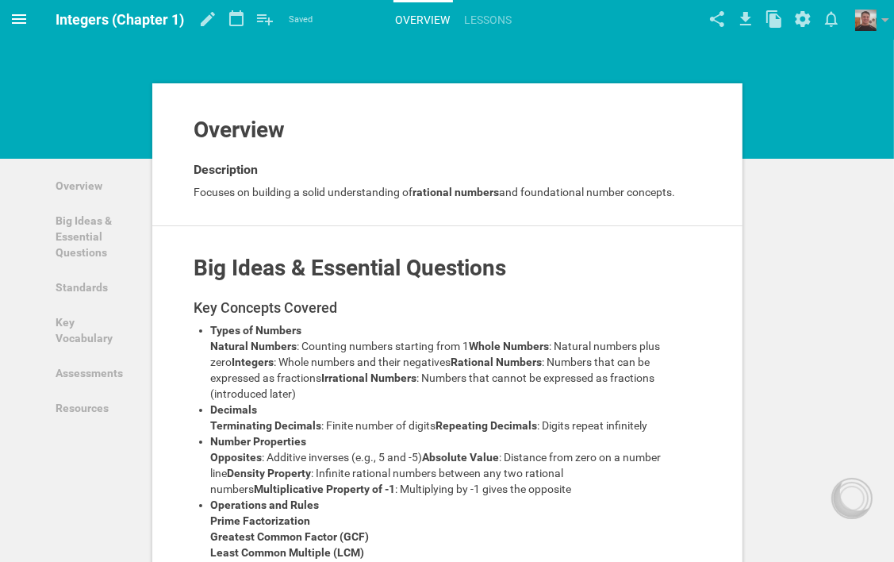
click at [23, 16] on icon at bounding box center [19, 19] width 14 height 10
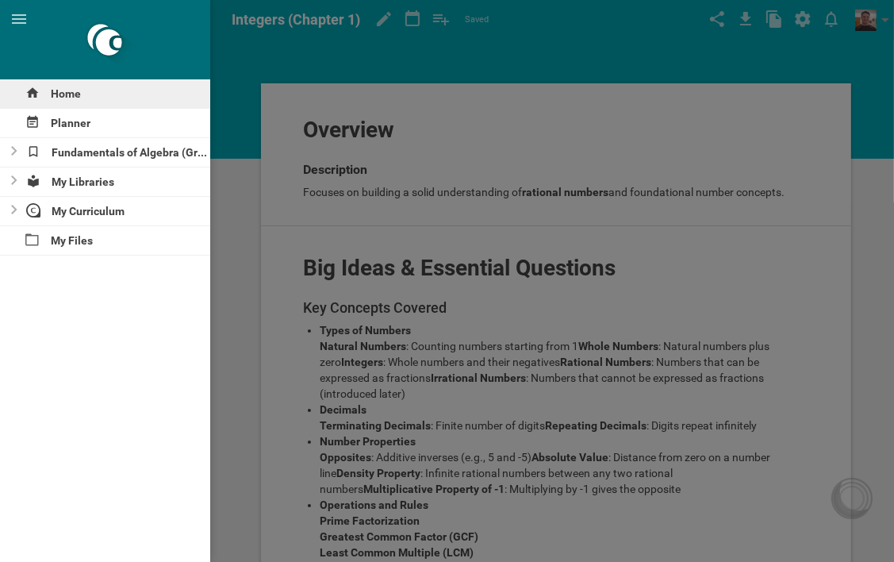
click at [69, 91] on div "Home" at bounding box center [105, 93] width 210 height 29
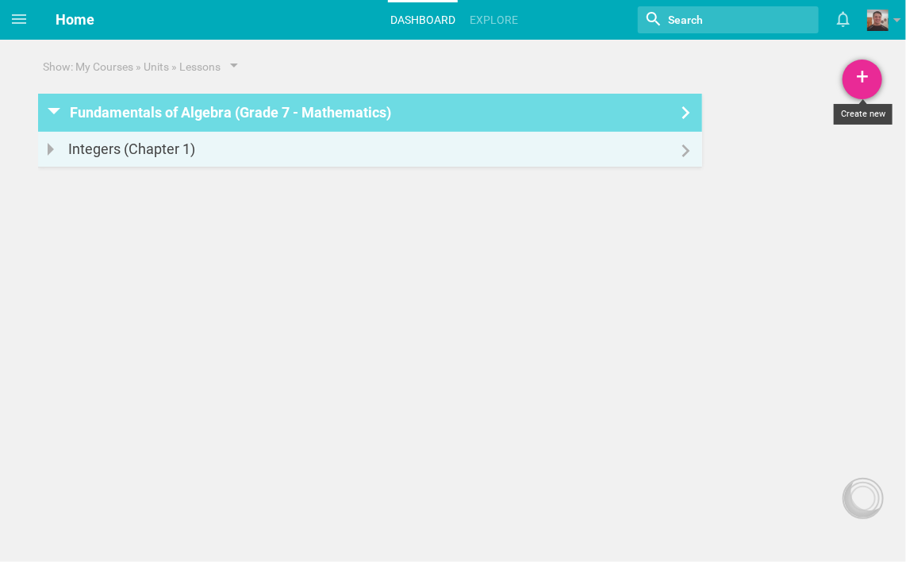
click at [862, 86] on div "+" at bounding box center [863, 80] width 40 height 40
click at [822, 156] on link "Unit" at bounding box center [822, 157] width 119 height 35
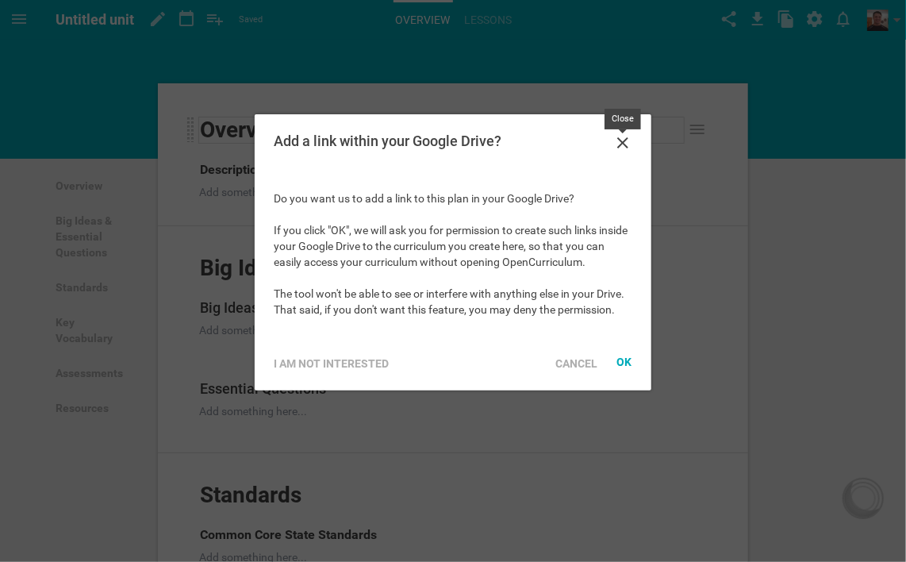
click at [620, 143] on icon at bounding box center [622, 142] width 19 height 19
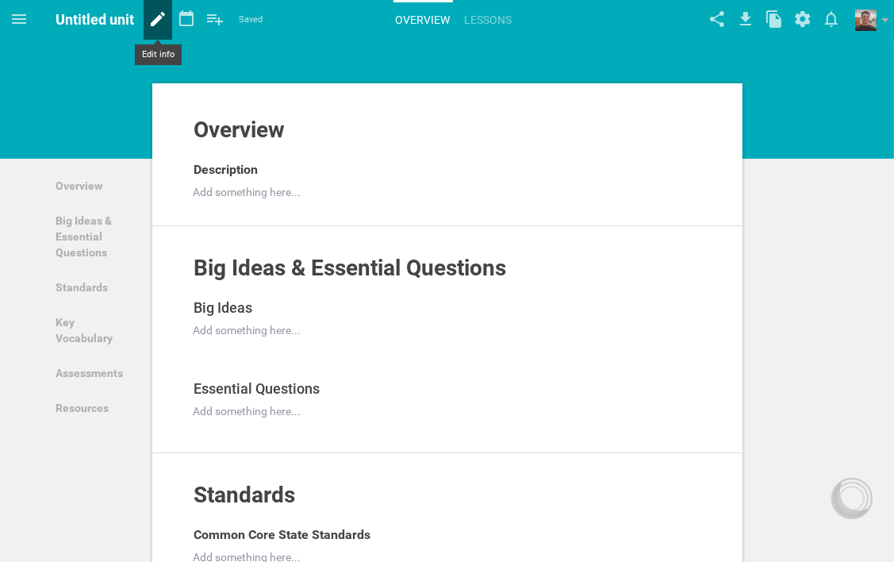
click at [158, 18] on icon at bounding box center [158, 19] width 14 height 14
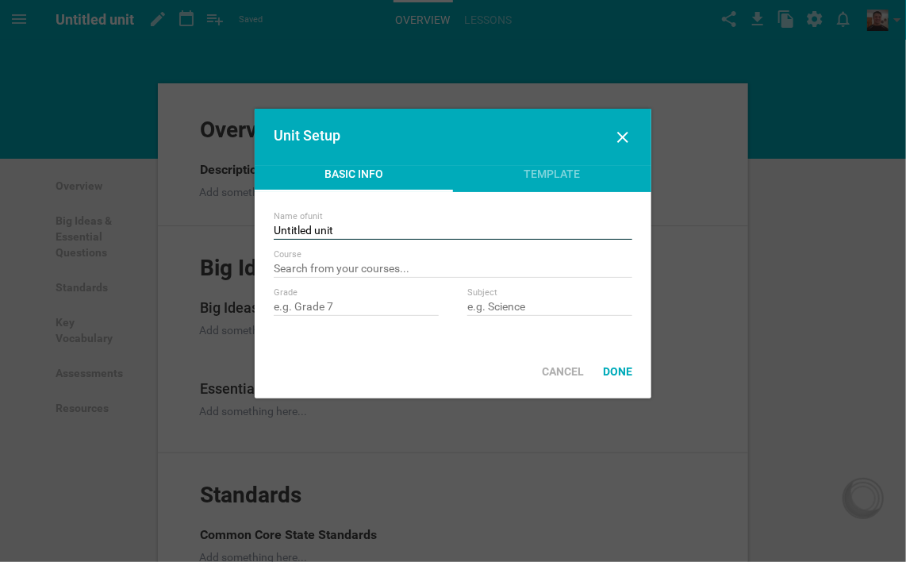
drag, startPoint x: 337, startPoint y: 228, endPoint x: 263, endPoint y: 224, distance: 73.1
click at [263, 224] on div "Name of unit Untitled unit Course Create new unit titled "" Grade Subject" at bounding box center [453, 268] width 397 height 152
type input "Expressions and Equations (Chapter 2)"
click at [365, 270] on input "text" at bounding box center [453, 270] width 359 height 16
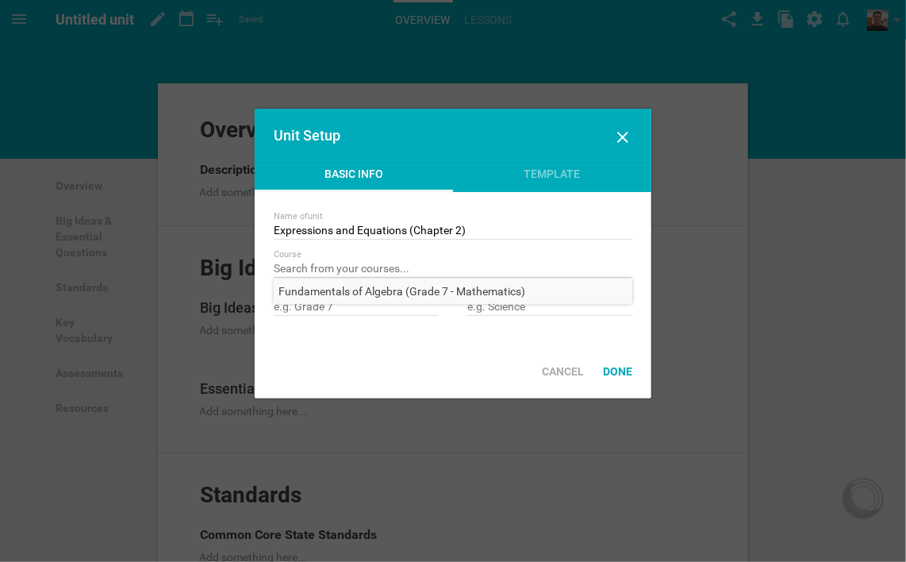
click at [356, 289] on span "Fundamentals of Algebra (Grade 7 - Mathematics)" at bounding box center [402, 291] width 256 height 25
type input "Fundamentals of Algebra (Grade 7 - Mathematics)"
type input "Grade 7"
type input "Mathematics"
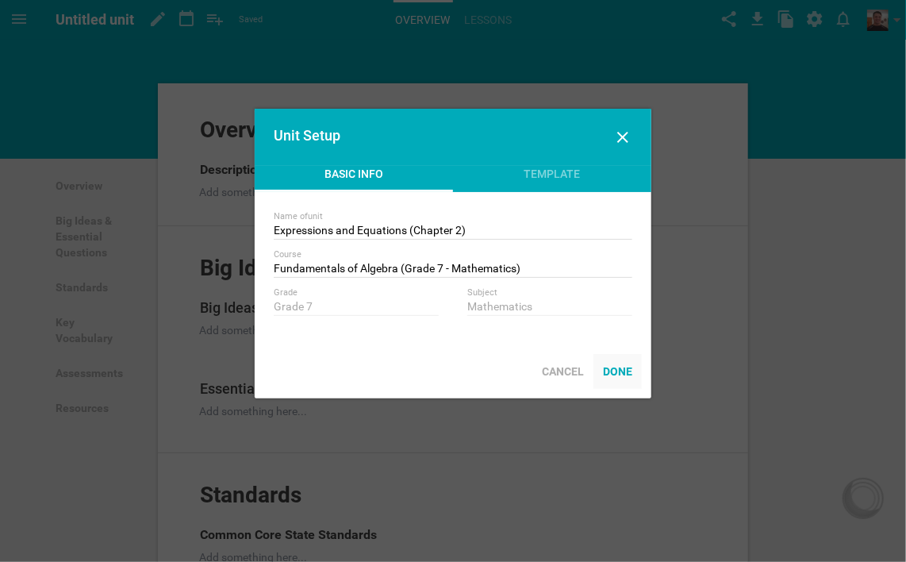
click at [613, 372] on div "Done" at bounding box center [618, 371] width 48 height 35
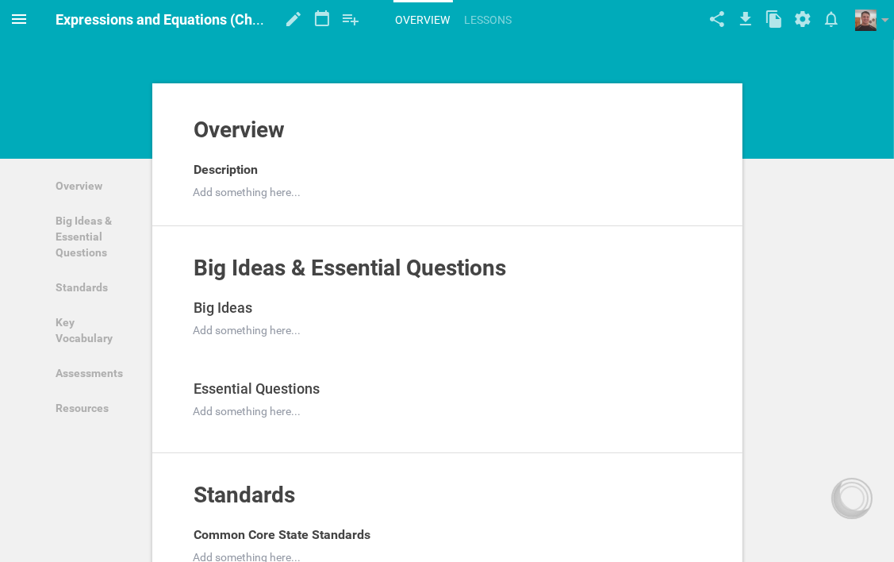
click at [19, 19] on icon at bounding box center [19, 19] width 14 height 10
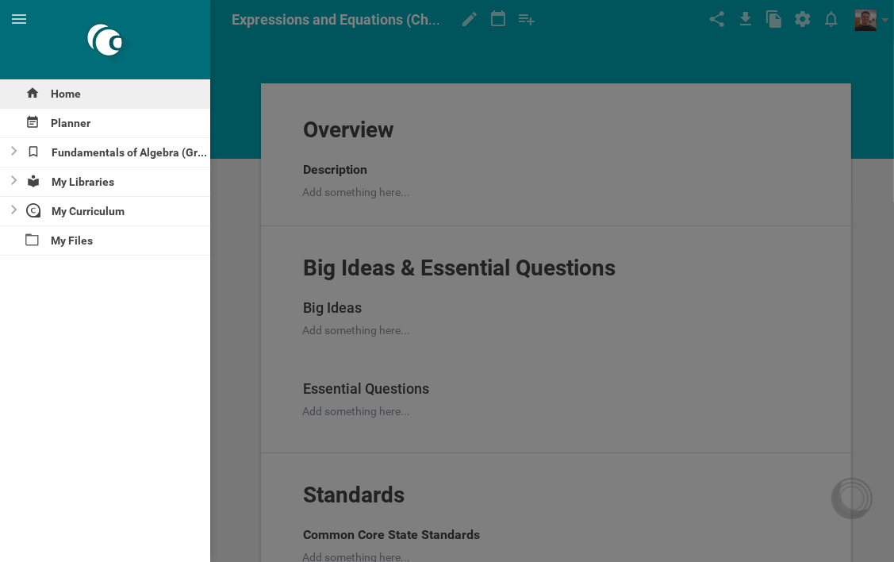
click at [71, 95] on div "Home" at bounding box center [105, 93] width 210 height 29
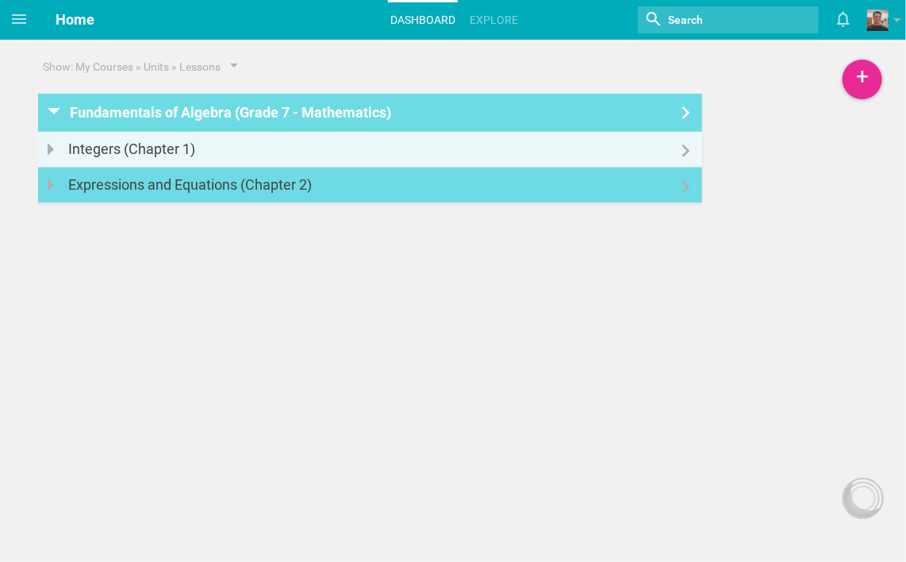
click at [165, 187] on div "Expressions and Equations (Chapter 2)" at bounding box center [194, 184] width 253 height 35
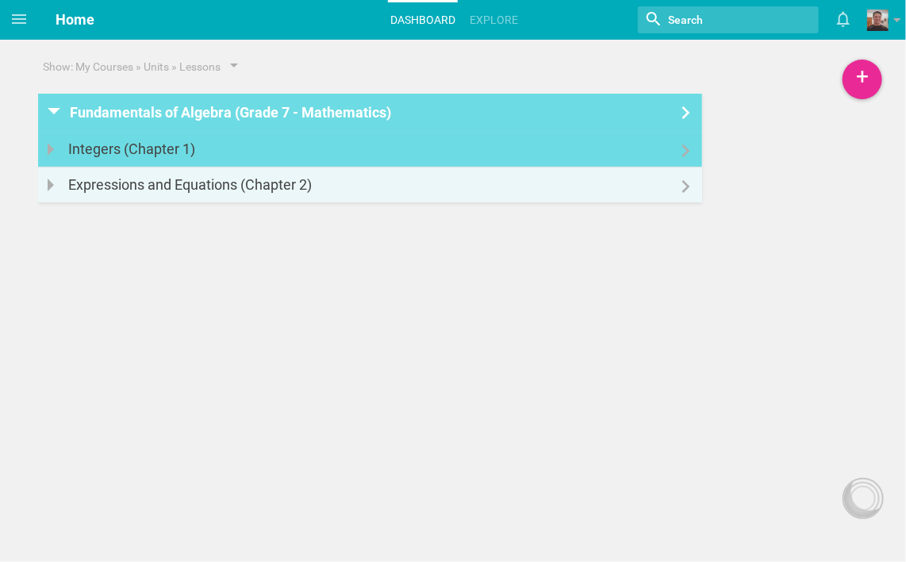
click at [128, 148] on div "Integers (Chapter 1)" at bounding box center [136, 149] width 137 height 35
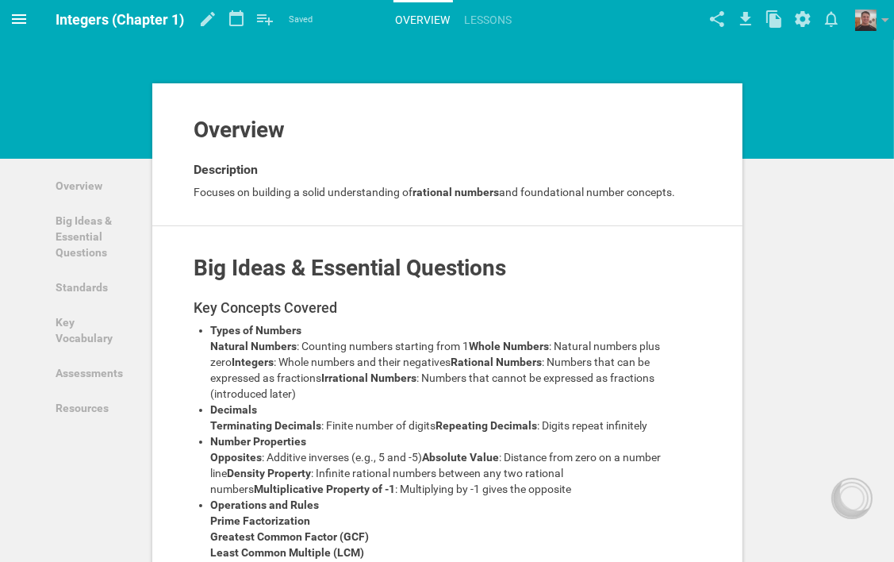
click at [16, 19] on icon at bounding box center [19, 19] width 14 height 10
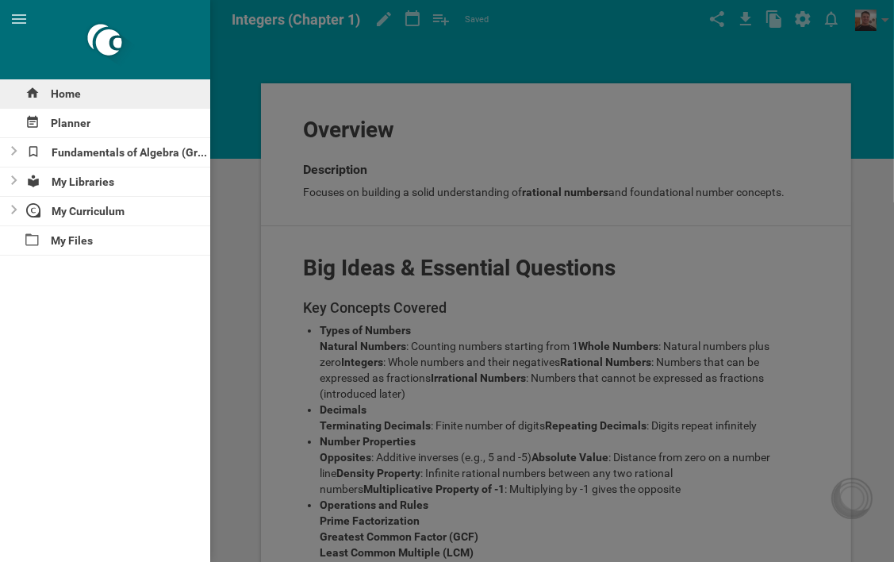
click at [65, 93] on div "Home" at bounding box center [105, 93] width 210 height 29
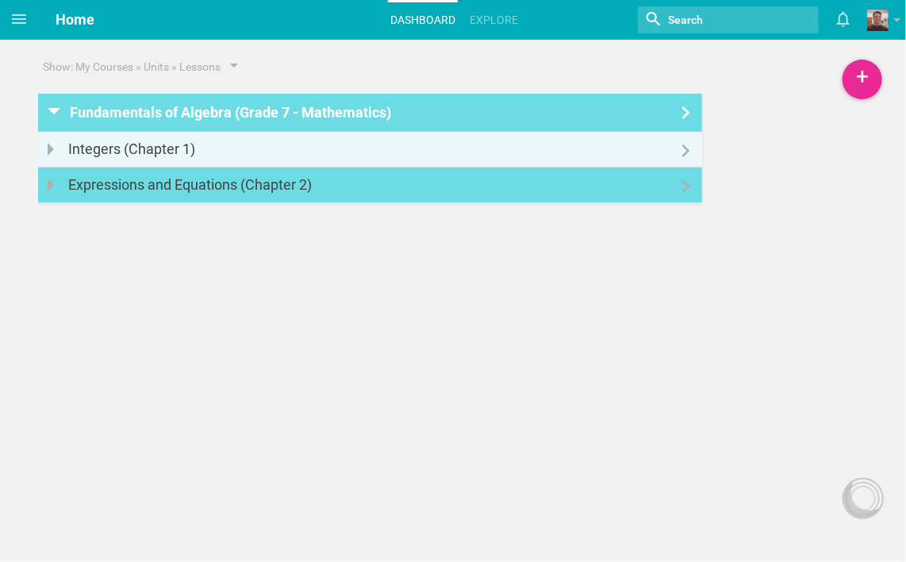
click at [178, 179] on div "Expressions and Equations (Chapter 2)" at bounding box center [194, 184] width 253 height 35
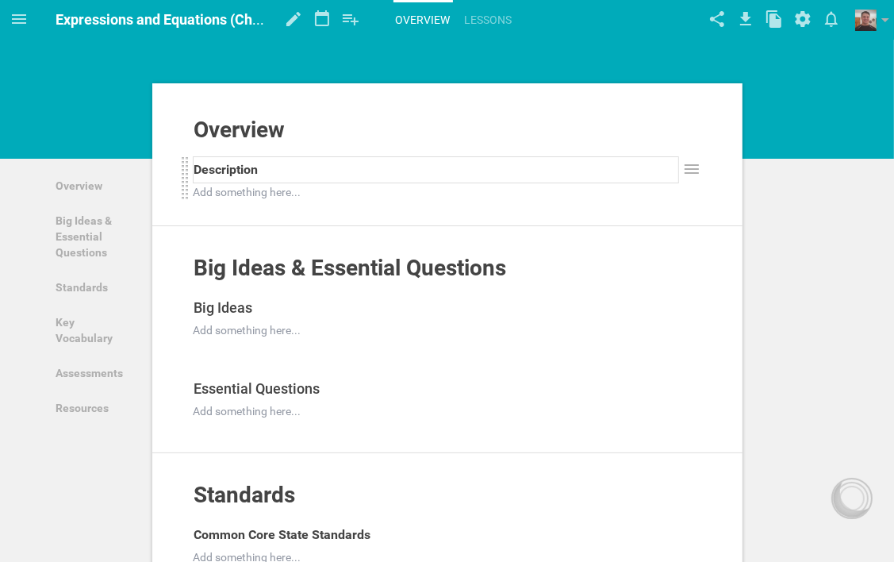
click at [269, 172] on div "Description" at bounding box center [436, 169] width 484 height 25
drag, startPoint x: 263, startPoint y: 171, endPoint x: 195, endPoint y: 165, distance: 68.5
click at [194, 166] on div "Description" at bounding box center [436, 169] width 484 height 25
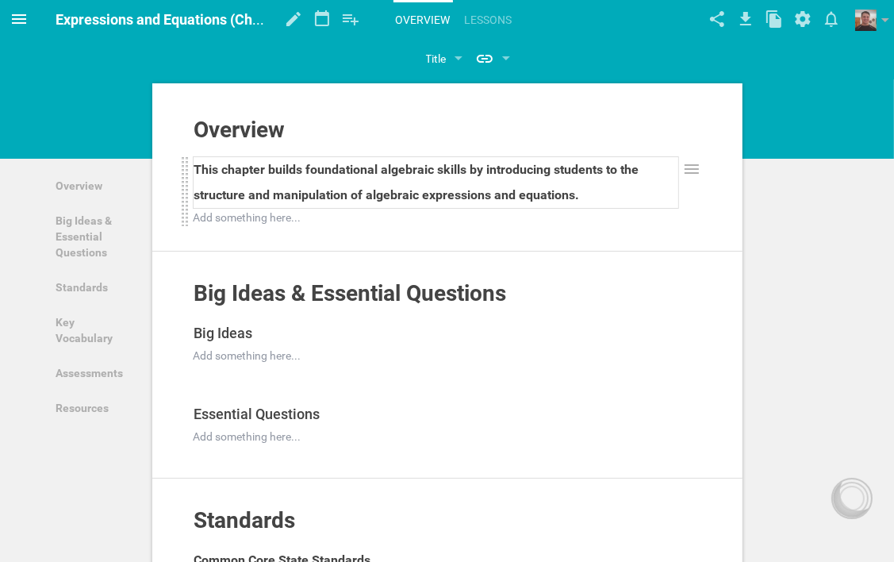
click at [25, 18] on icon at bounding box center [19, 19] width 14 height 10
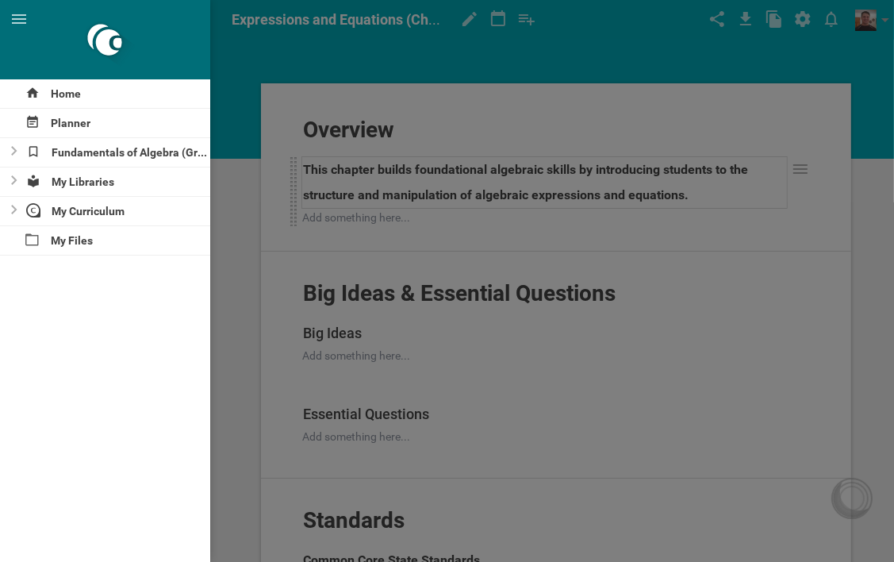
click at [584, 110] on div at bounding box center [447, 281] width 894 height 562
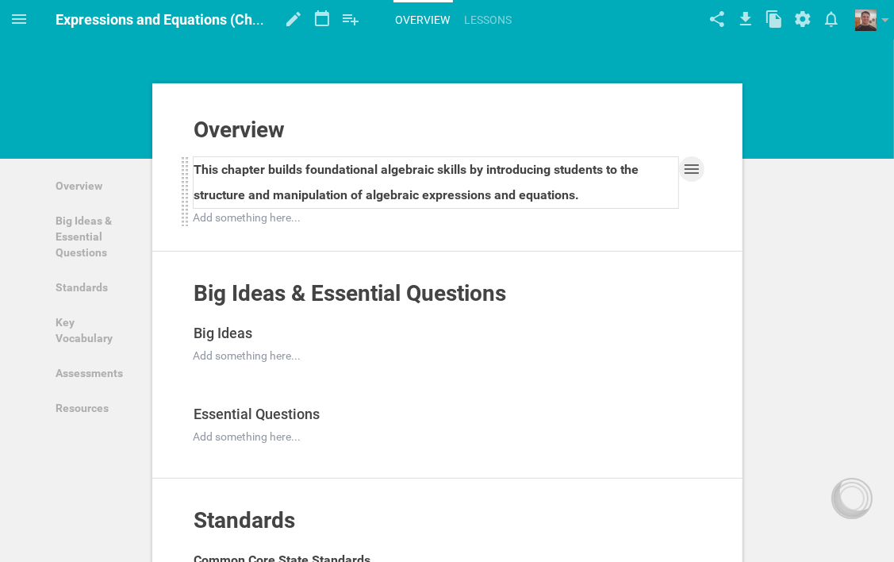
click at [692, 162] on icon at bounding box center [692, 169] width 19 height 19
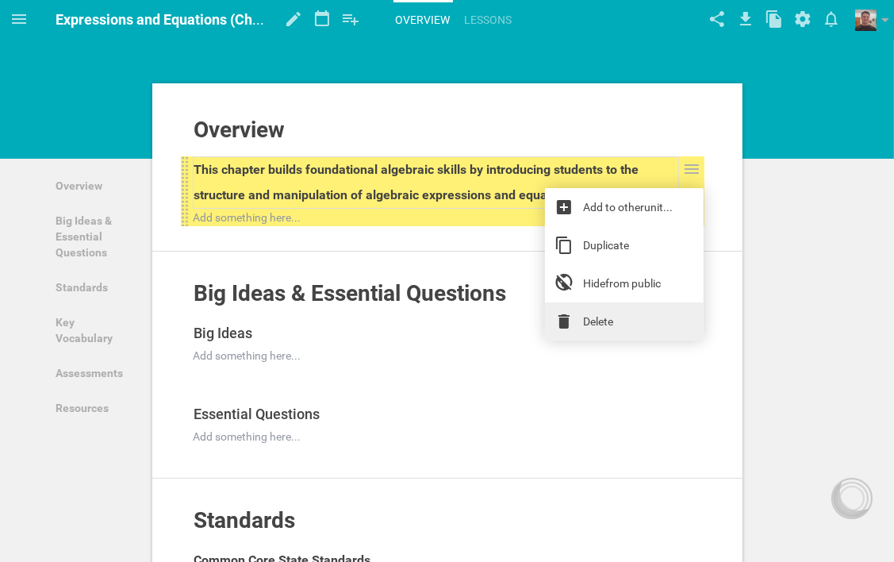
click at [607, 317] on link "Delete" at bounding box center [624, 321] width 159 height 38
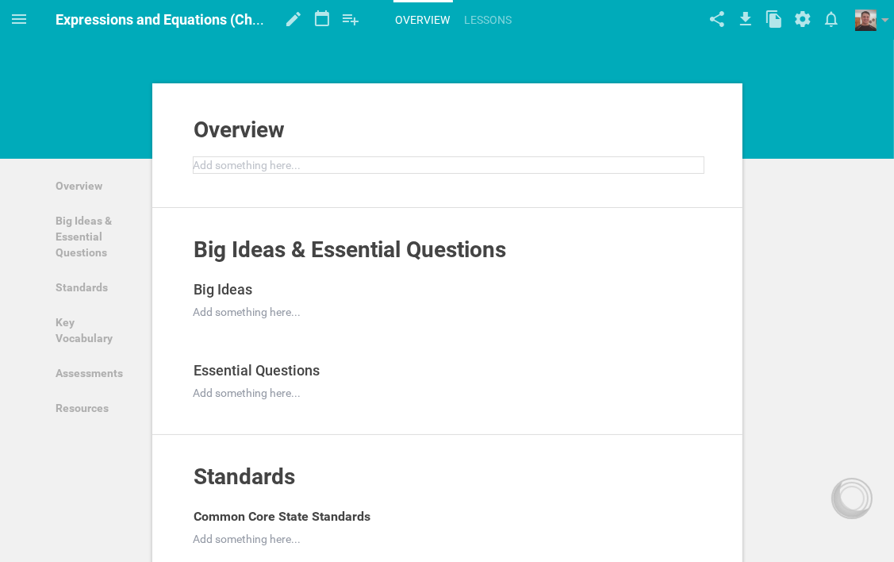
click at [303, 164] on div at bounding box center [449, 165] width 510 height 16
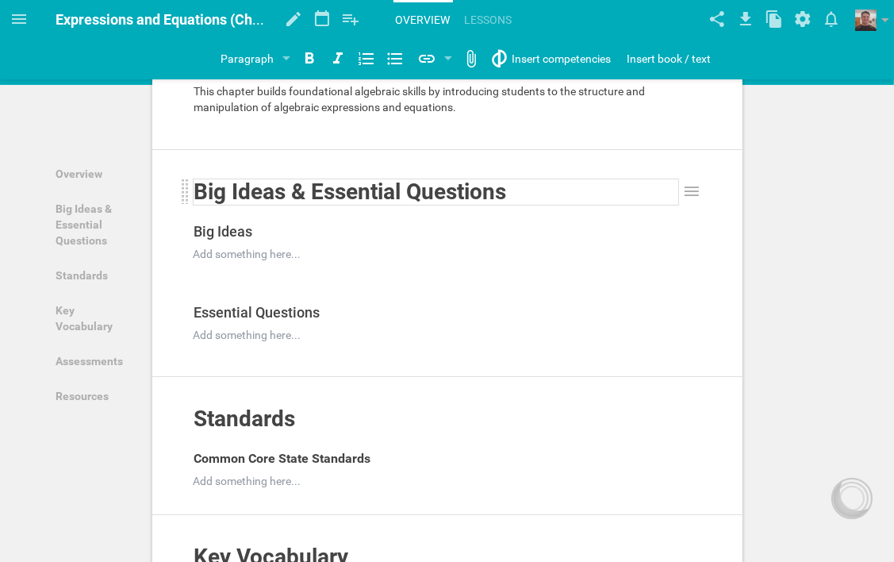
scroll to position [79, 0]
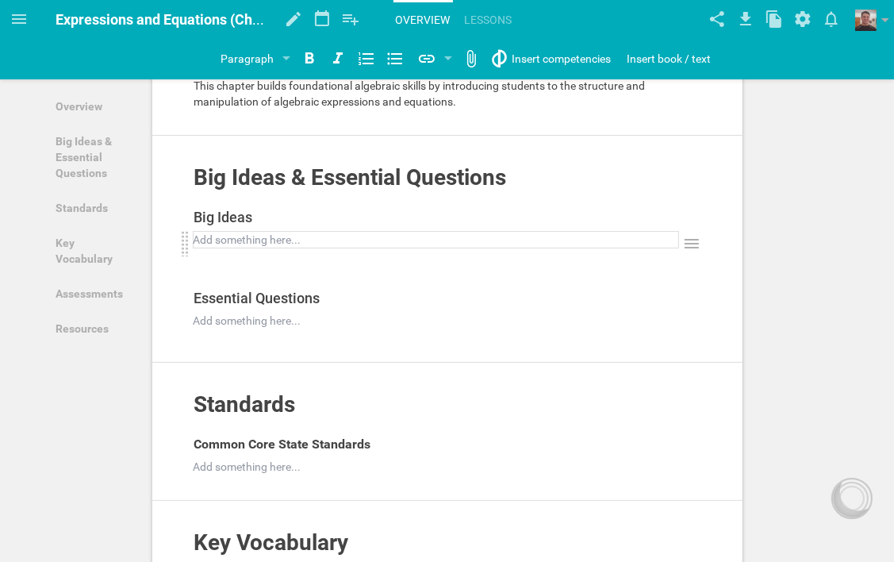
click at [329, 238] on div at bounding box center [436, 240] width 484 height 16
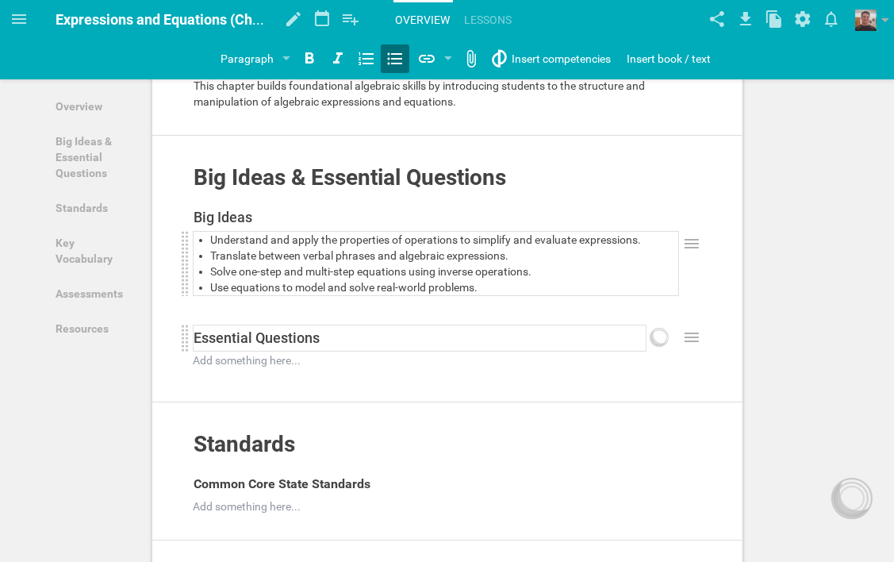
click at [326, 335] on div "Essential Questions" at bounding box center [420, 337] width 452 height 25
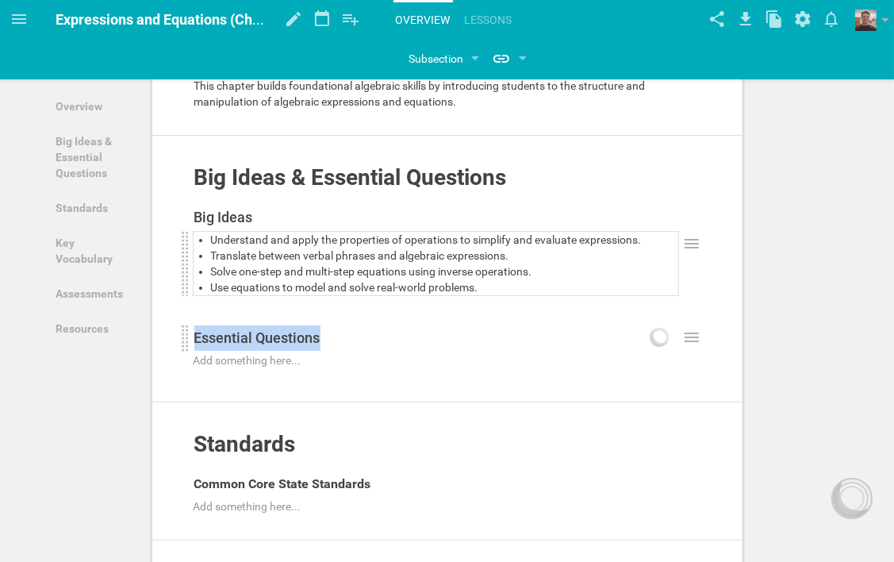
drag, startPoint x: 326, startPoint y: 335, endPoint x: 187, endPoint y: 332, distance: 138.9
click at [187, 332] on div "Essential Questions Add to other unit ... Duplicate Hide from public [GEOGRAPHI…" at bounding box center [443, 338] width 524 height 27
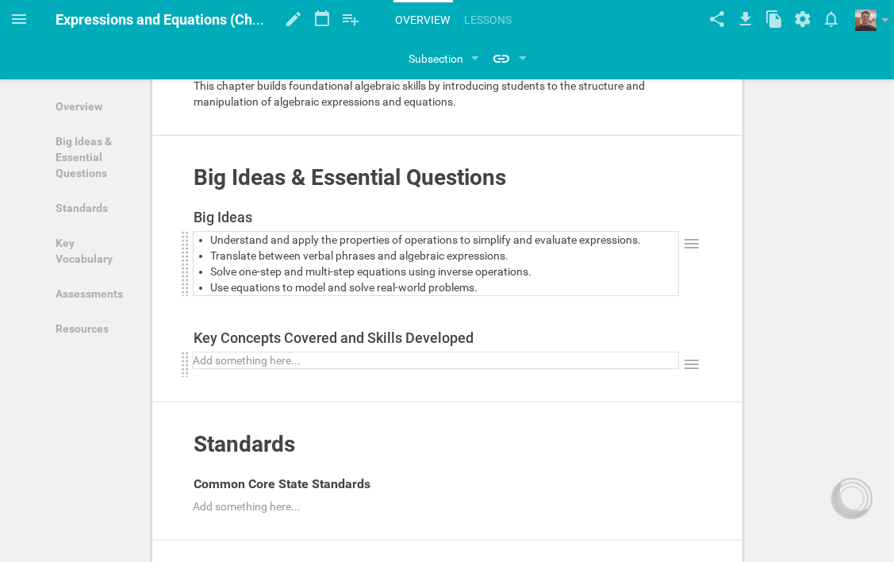
click at [282, 363] on div at bounding box center [436, 360] width 484 height 16
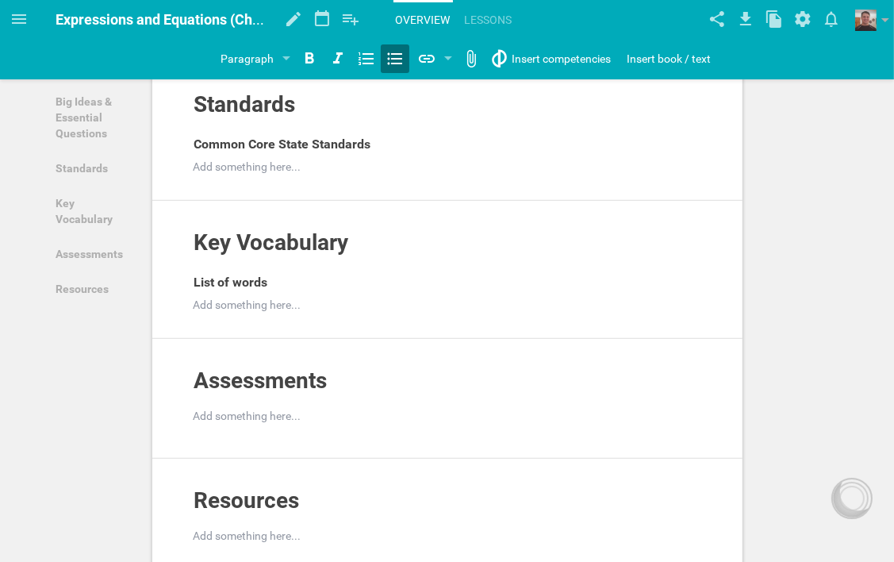
scroll to position [755, 0]
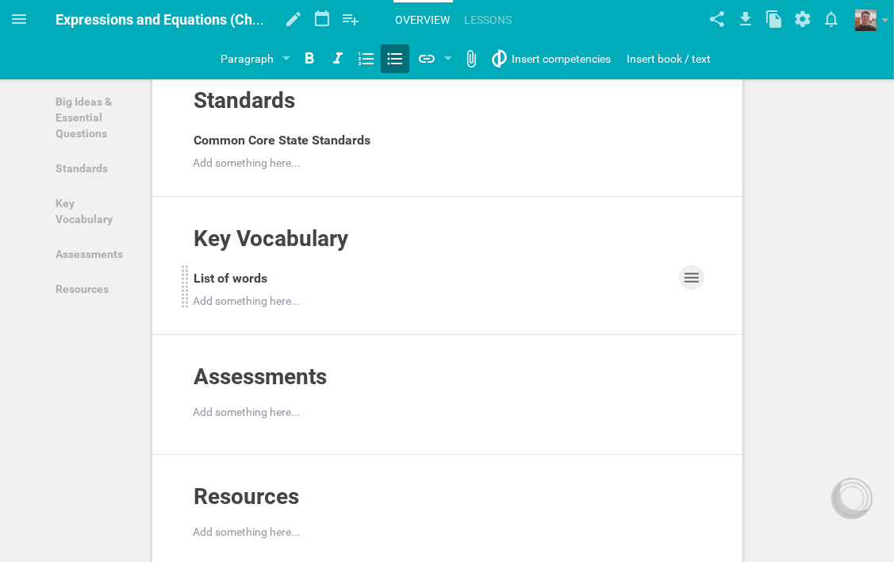
click at [694, 283] on icon at bounding box center [692, 278] width 14 height 10
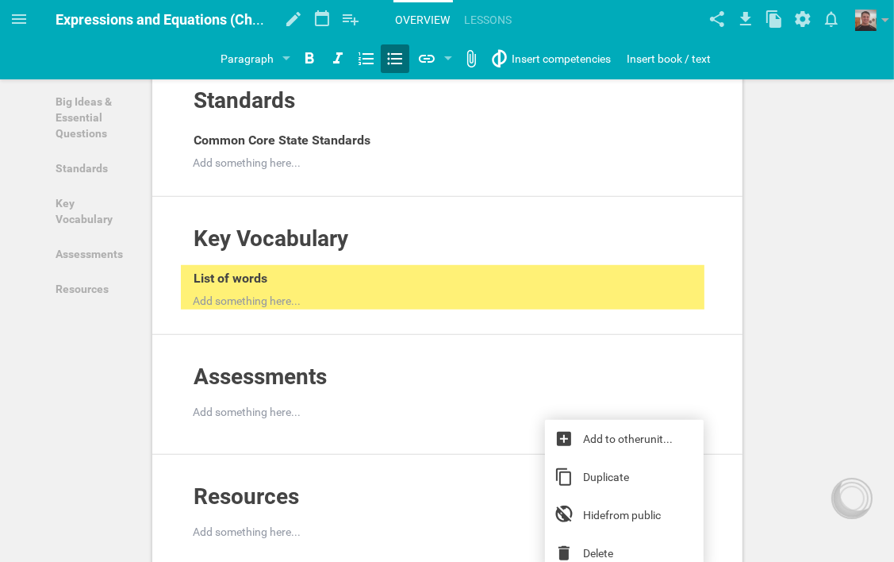
drag, startPoint x: 597, startPoint y: 549, endPoint x: 602, endPoint y: 536, distance: 14.3
click at [597, 549] on link "Delete" at bounding box center [624, 553] width 159 height 38
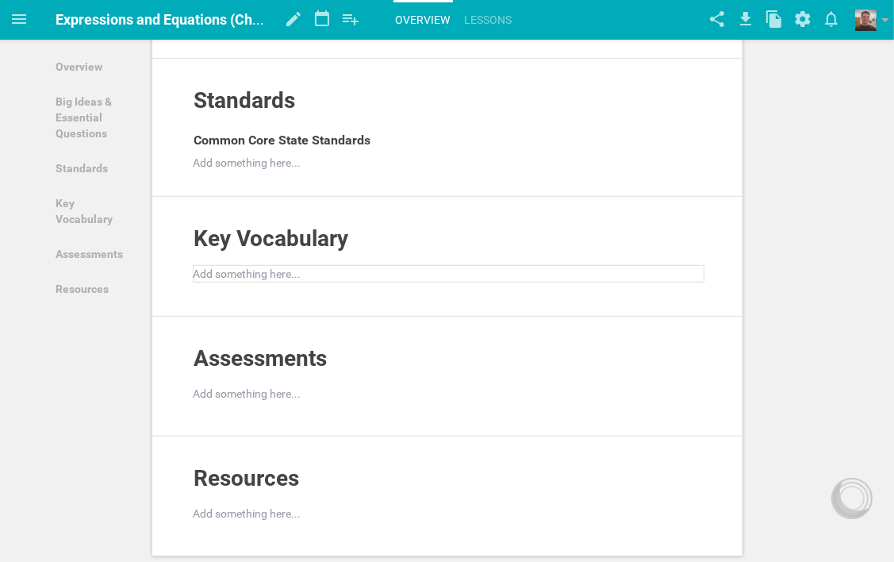
click at [304, 282] on div at bounding box center [449, 274] width 510 height 16
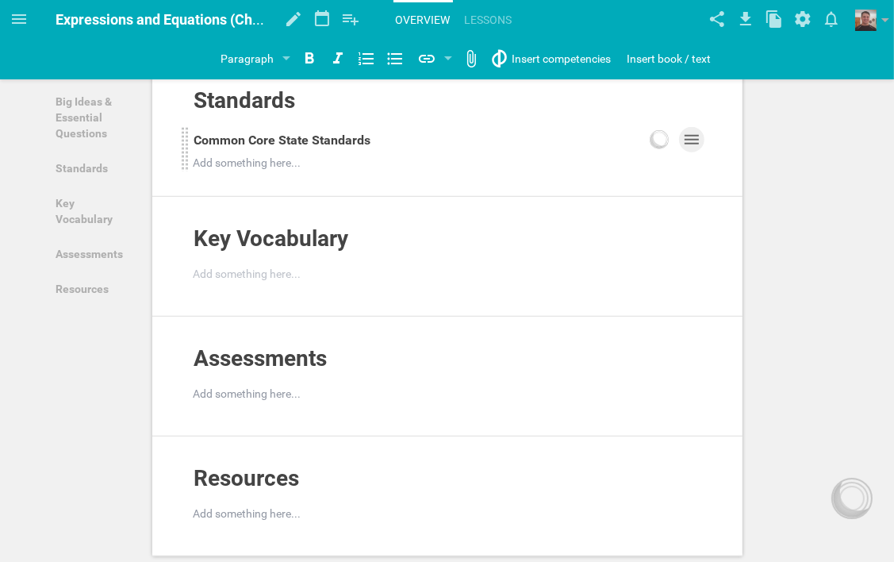
click at [691, 144] on icon at bounding box center [692, 140] width 14 height 10
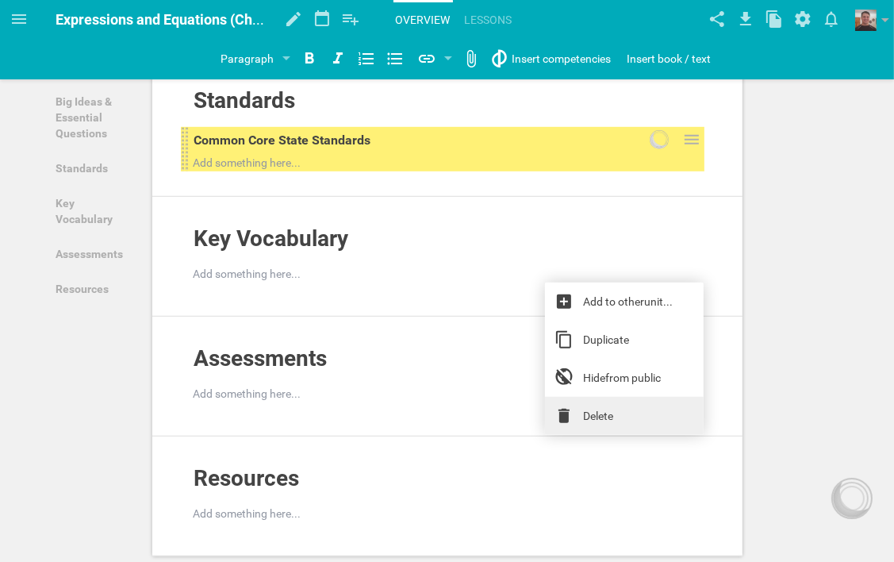
click at [603, 411] on link "Delete" at bounding box center [624, 416] width 159 height 38
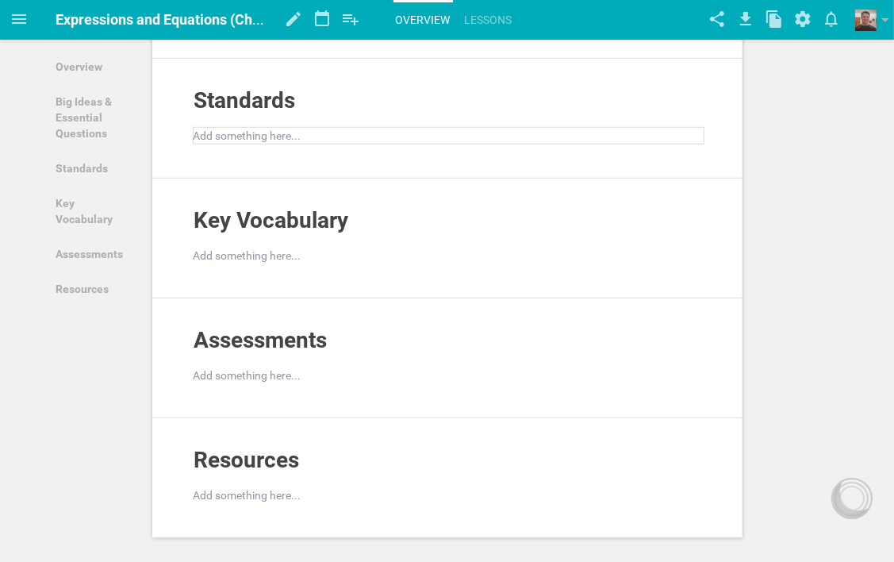
click at [326, 144] on div at bounding box center [449, 136] width 510 height 16
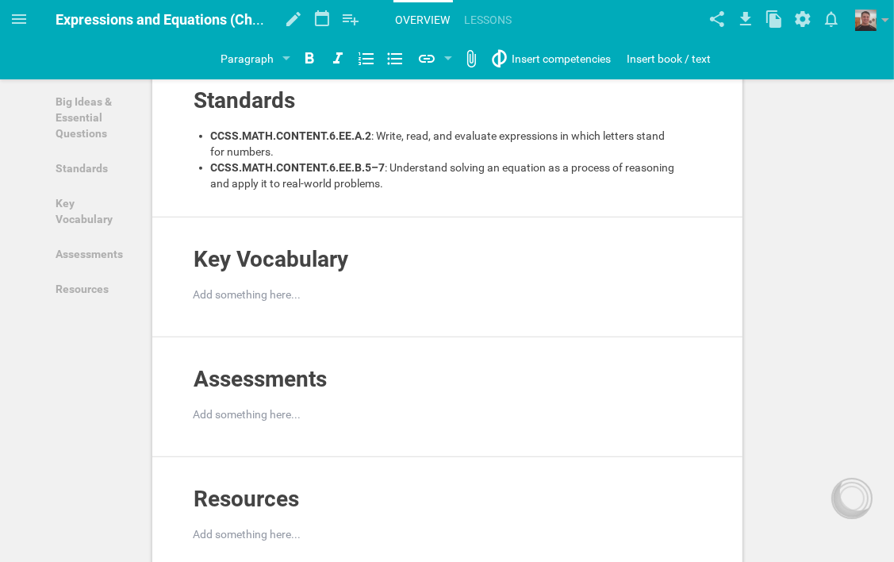
click at [359, 217] on div "Standards Add to other unit ... Hide from public CCSS.MATH.CONTENT.6.EE.A.2 : W…" at bounding box center [447, 138] width 590 height 159
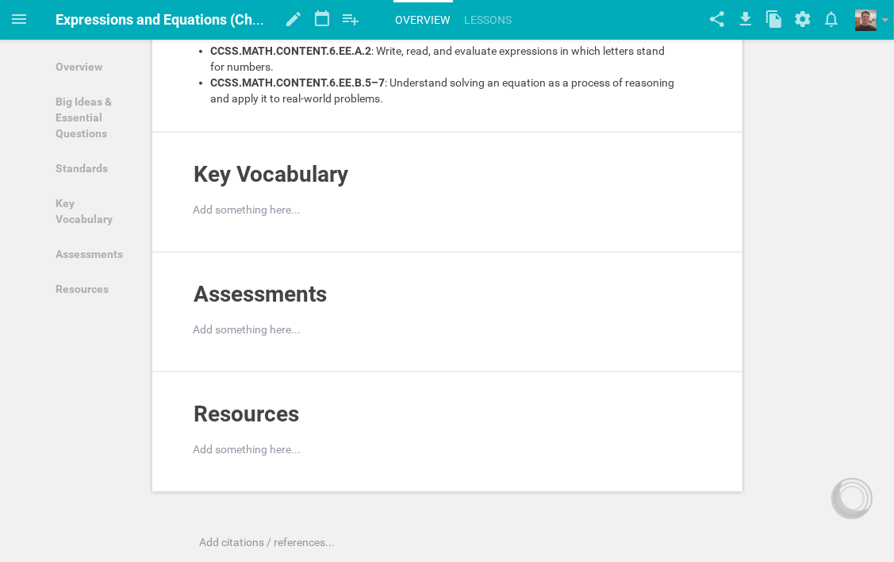
scroll to position [834, 0]
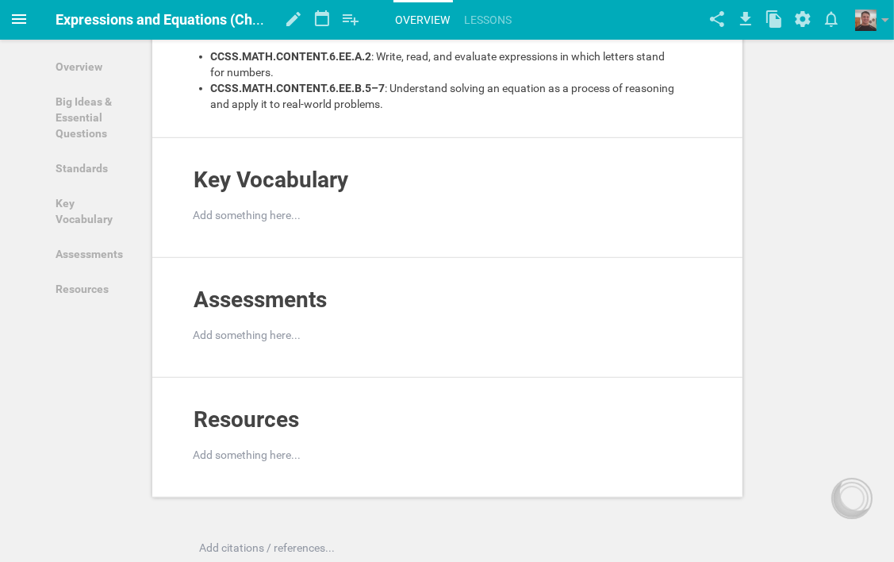
click at [19, 18] on icon at bounding box center [19, 19] width 14 height 10
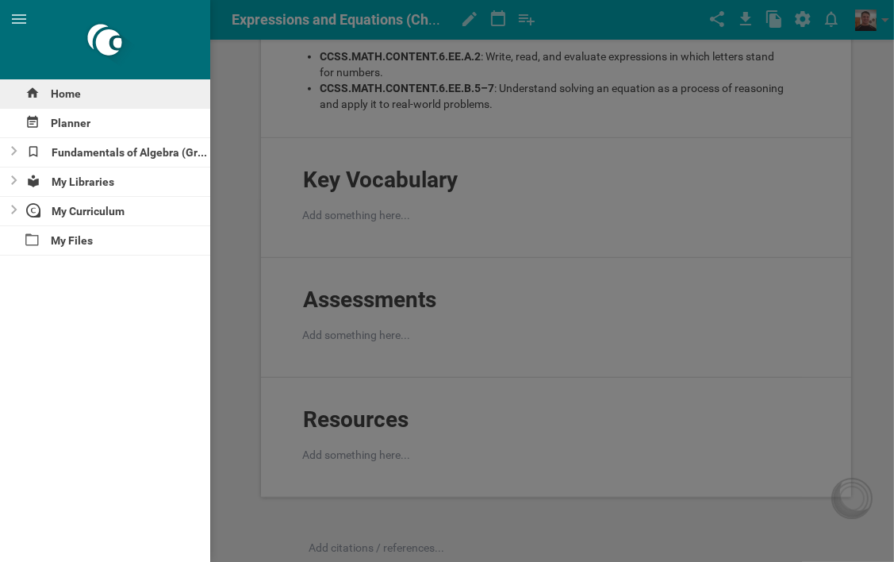
click at [72, 90] on div "Home" at bounding box center [105, 93] width 210 height 29
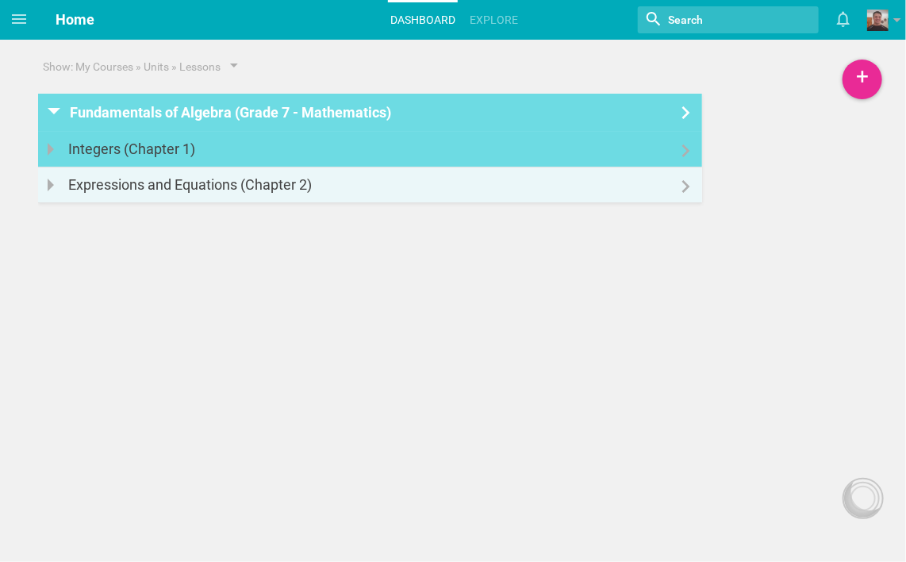
click at [225, 149] on div at bounding box center [370, 141] width 664 height 19
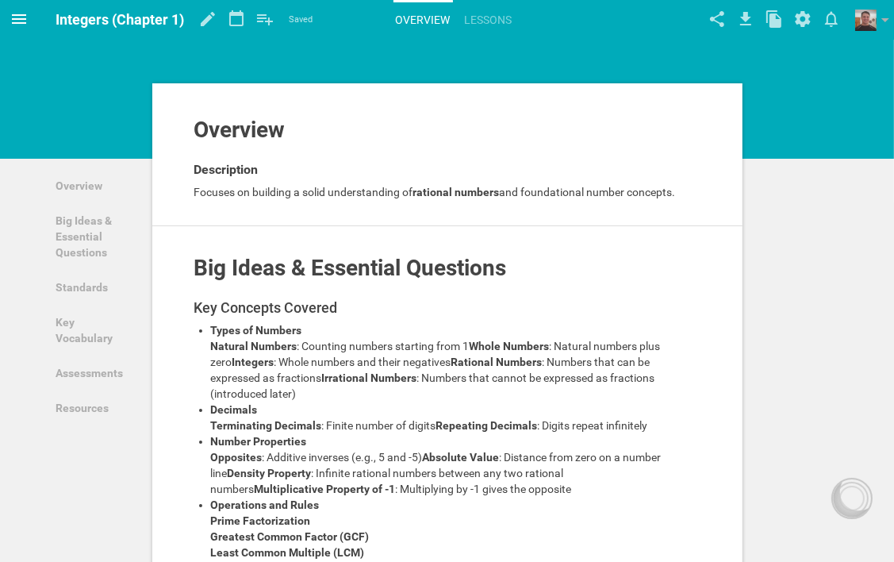
click at [13, 17] on icon at bounding box center [19, 19] width 19 height 19
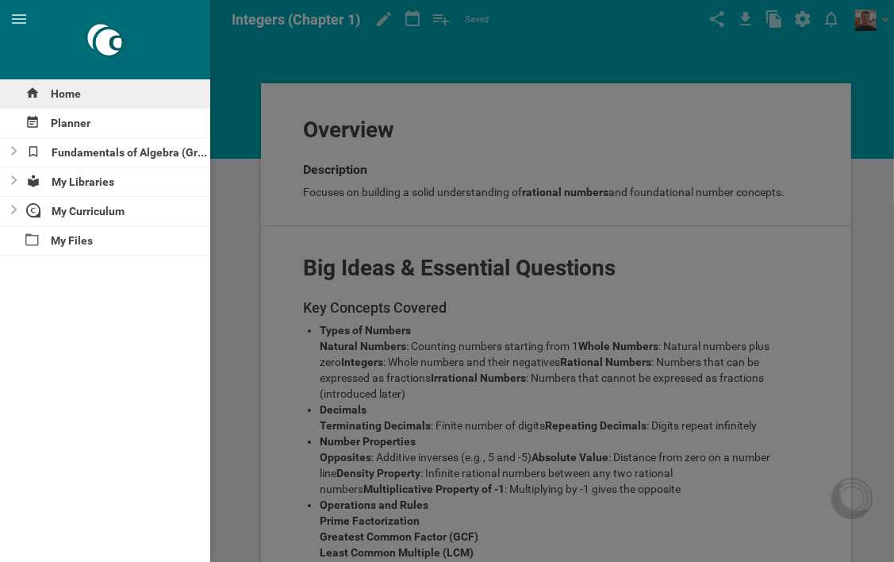
click at [56, 95] on div "Home" at bounding box center [105, 93] width 210 height 29
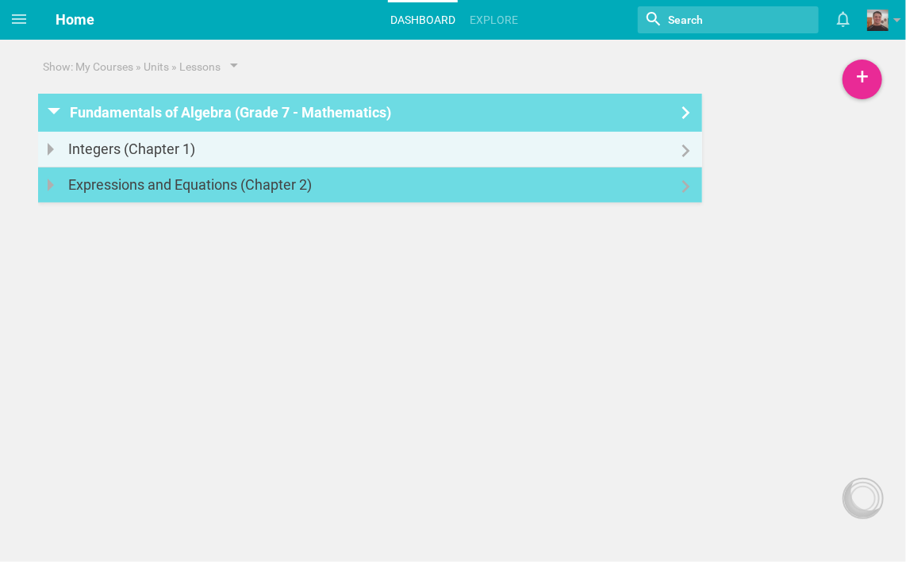
click at [149, 183] on div "Expressions and Equations (Chapter 2)" at bounding box center [194, 184] width 253 height 35
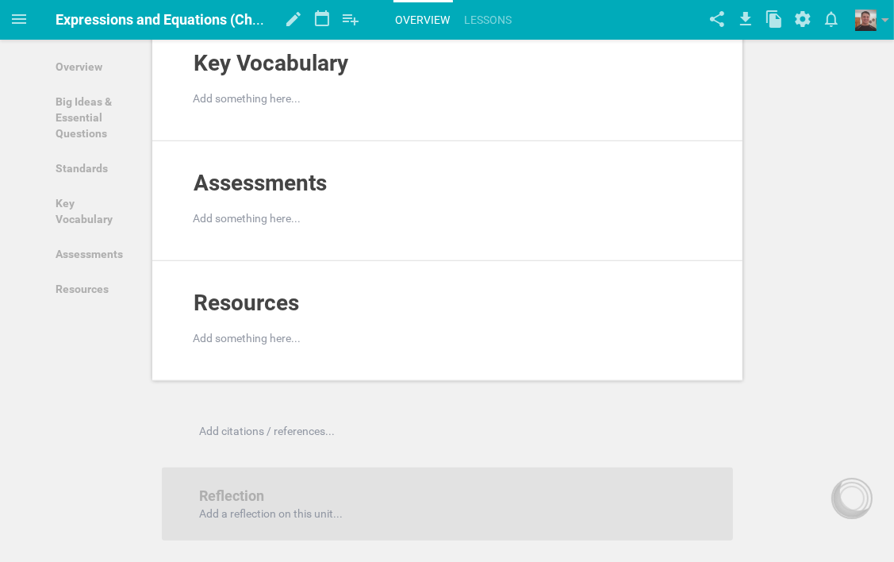
scroll to position [952, 0]
click at [297, 105] on div at bounding box center [449, 97] width 510 height 16
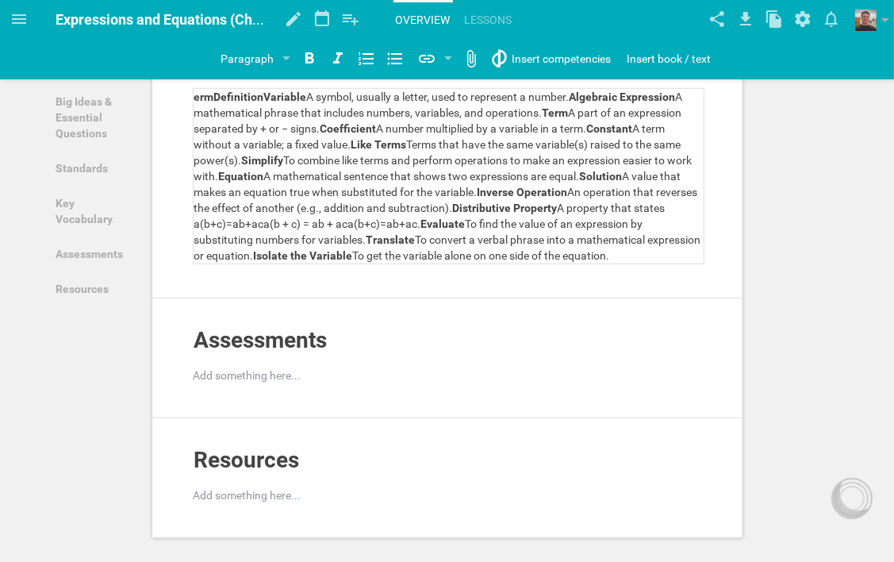
click at [265, 103] on span "ermDefinitionVariable" at bounding box center [250, 96] width 113 height 13
click at [263, 103] on span "ermDefinitionVariable" at bounding box center [250, 96] width 113 height 13
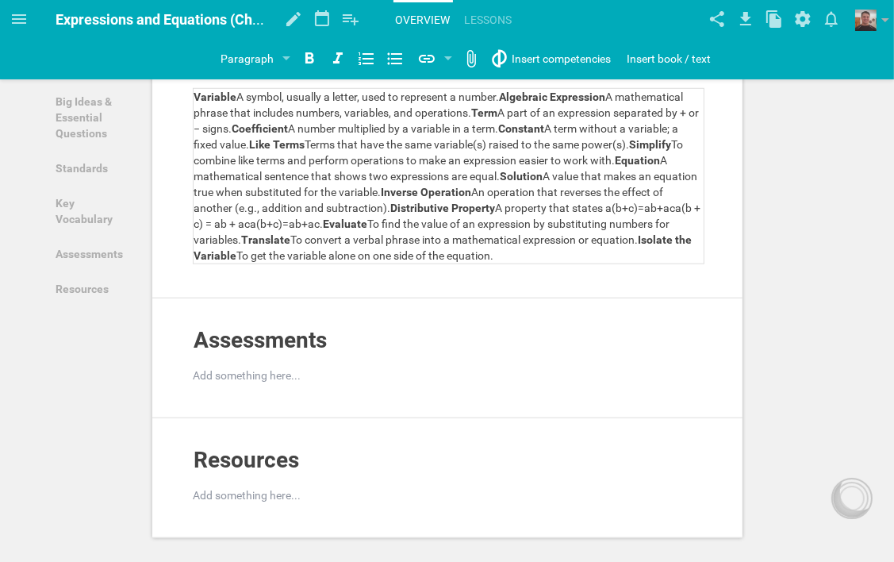
click at [237, 103] on span "A symbol, usually a letter, used to represent a number." at bounding box center [368, 96] width 263 height 13
click at [508, 103] on span "Algebraic Expression" at bounding box center [556, 96] width 106 height 13
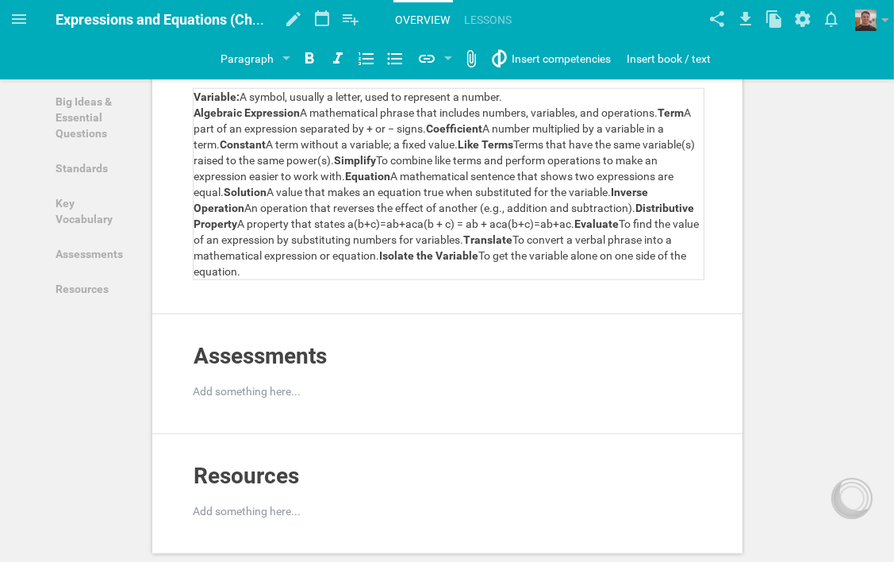
click at [301, 119] on span "A mathematical phrase that includes numbers, variables, and operations." at bounding box center [480, 112] width 358 height 13
click at [663, 119] on span "Term" at bounding box center [675, 112] width 26 height 13
click at [221, 135] on span "A part of an expression separated by + or − signs." at bounding box center [342, 128] width 242 height 13
click at [469, 135] on span "Coefficient" at bounding box center [494, 128] width 56 height 13
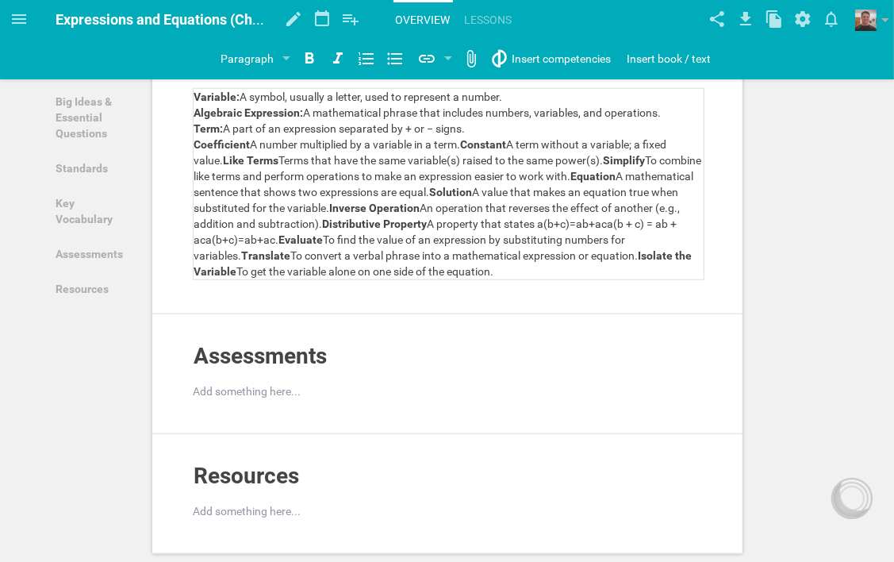
click at [248, 151] on span "Coefficient" at bounding box center [222, 144] width 56 height 13
click at [467, 151] on span "Constant" at bounding box center [487, 144] width 46 height 13
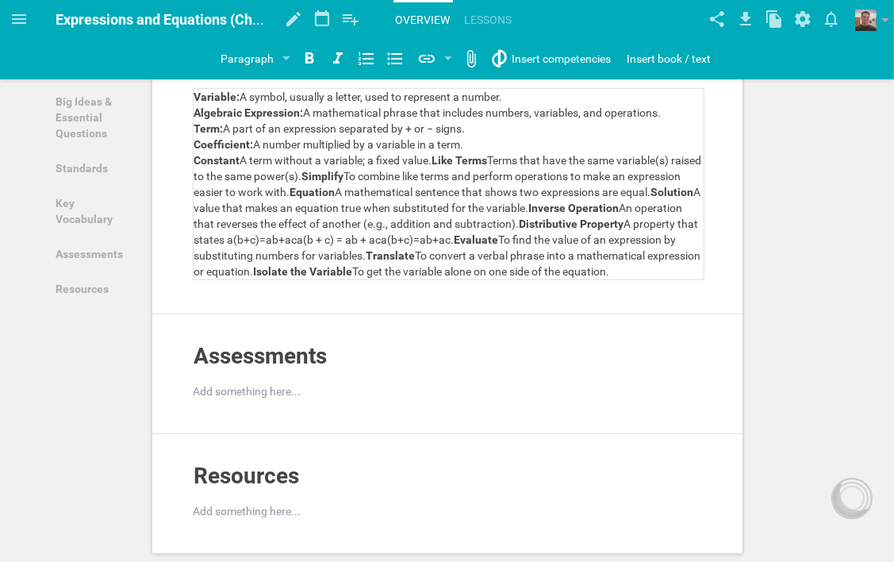
click at [238, 167] on span "Constant" at bounding box center [217, 160] width 46 height 13
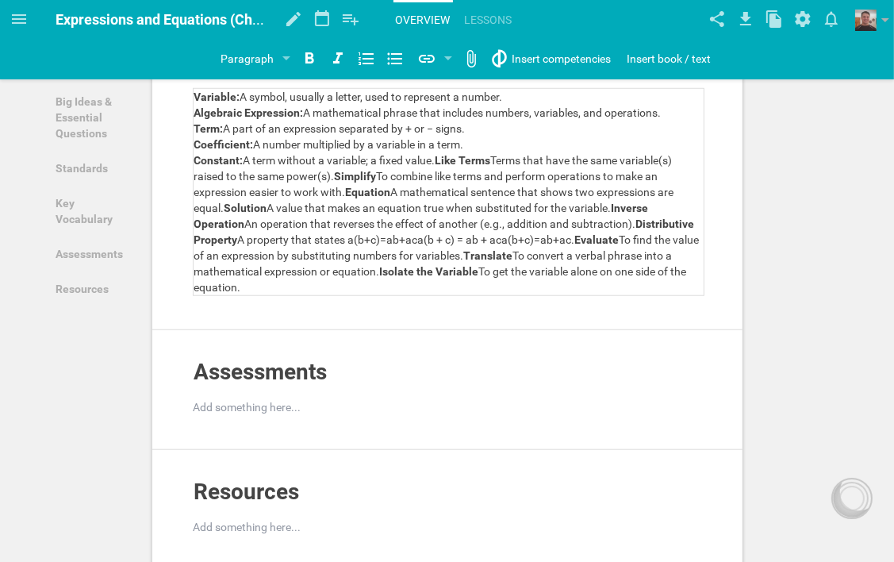
click at [438, 167] on span "Like Terms" at bounding box center [464, 160] width 56 height 13
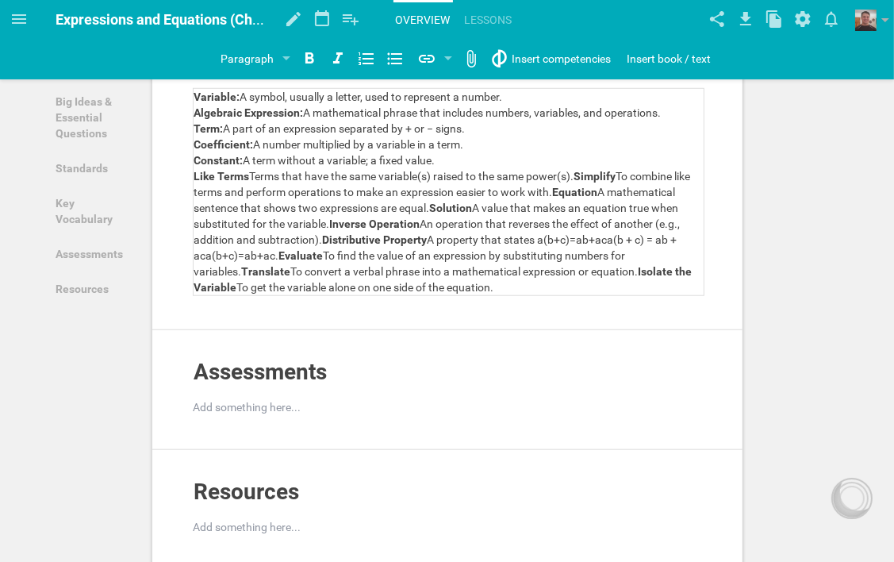
click at [250, 183] on span "Terms that have the same variable(s) raised to the same power(s)." at bounding box center [412, 176] width 325 height 13
click at [582, 183] on span "Simplify" at bounding box center [599, 176] width 42 height 13
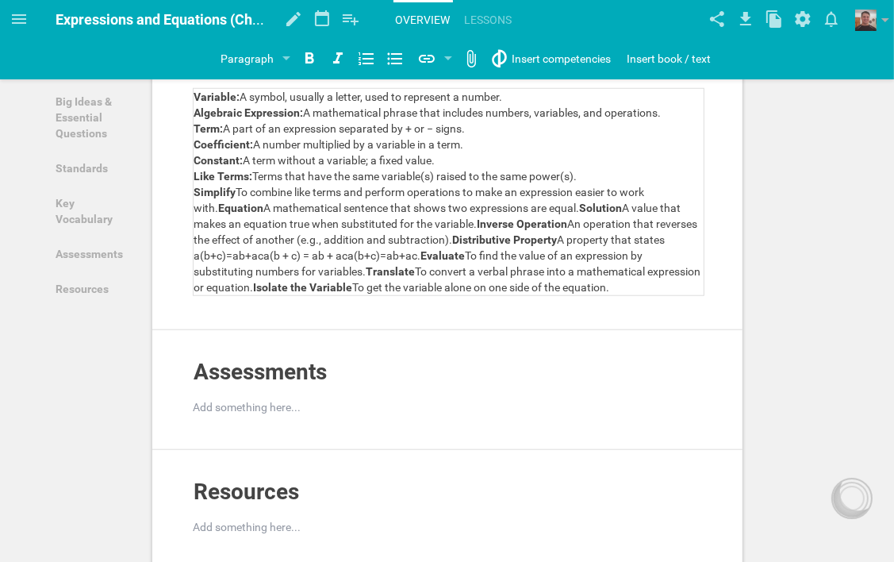
click at [237, 214] on span "To combine like terms and perform operations to make an expression easier to wo…" at bounding box center [420, 200] width 453 height 29
drag, startPoint x: 216, startPoint y: 330, endPoint x: 232, endPoint y: 344, distance: 21.4
click at [217, 295] on div "Simplify: To combine like terms and perform operations to make an expression ea…" at bounding box center [449, 239] width 510 height 111
click at [240, 214] on span "A mathematical sentence that shows two expressions are equal." at bounding box center [398, 208] width 316 height 13
click at [560, 214] on span "Solution" at bounding box center [580, 208] width 43 height 13
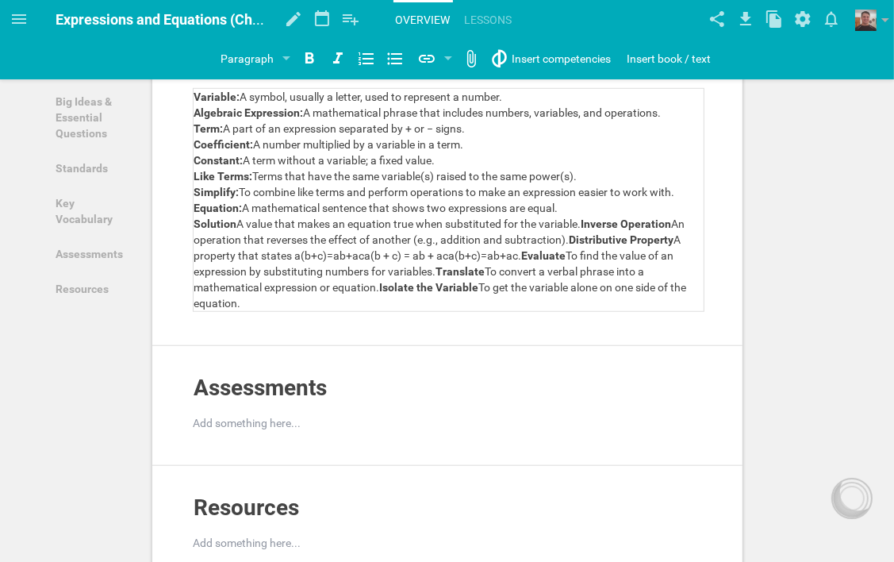
click at [234, 230] on span "Solution" at bounding box center [215, 223] width 43 height 13
drag, startPoint x: 584, startPoint y: 346, endPoint x: 598, endPoint y: 361, distance: 20.8
click at [584, 311] on div "Solution: A value that makes an equation true when substituted for the variable…" at bounding box center [449, 263] width 510 height 95
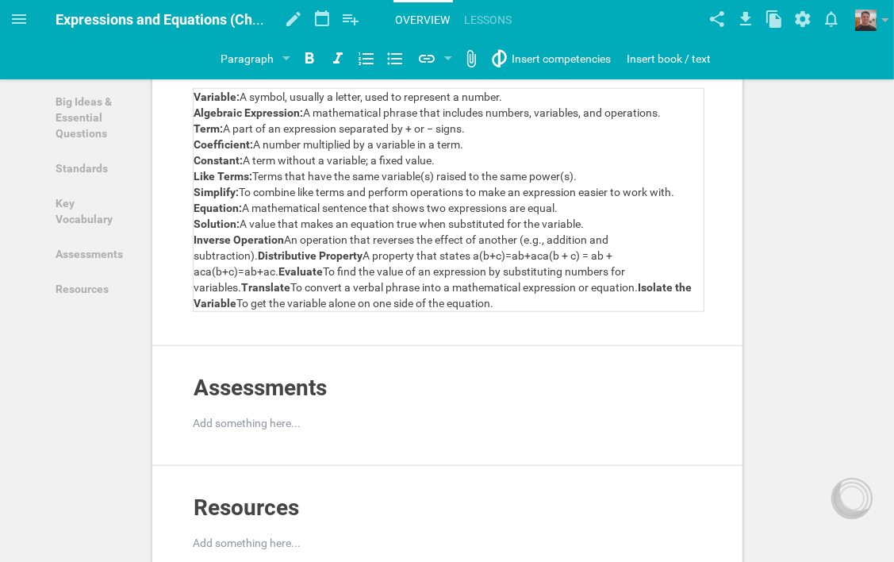
click at [283, 262] on span "An operation that reverses the effect of another (e.g., addition and subtractio…" at bounding box center [402, 247] width 417 height 29
drag, startPoint x: 256, startPoint y: 378, endPoint x: 264, endPoint y: 387, distance: 12.9
click at [258, 311] on div "Inverse Operation: An operation that reverses the effect of another (e.g., addi…" at bounding box center [449, 271] width 510 height 79
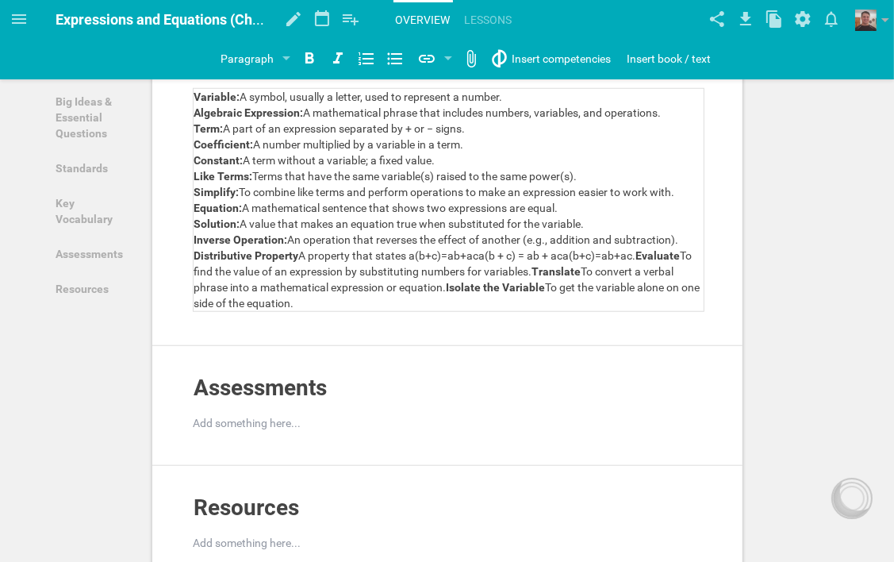
click at [299, 262] on span "A property that states a(b+c)=ab+aca(b + c) = ab + aca(b+c)=ab+ac." at bounding box center [467, 255] width 337 height 13
drag, startPoint x: 638, startPoint y: 377, endPoint x: 651, endPoint y: 394, distance: 21.0
click at [640, 262] on span "Evaluate" at bounding box center [662, 255] width 44 height 13
click at [239, 278] on span "To find the value of an expression by substituting numbers for variables." at bounding box center [415, 271] width 352 height 13
click at [600, 278] on span "Translate" at bounding box center [618, 271] width 49 height 13
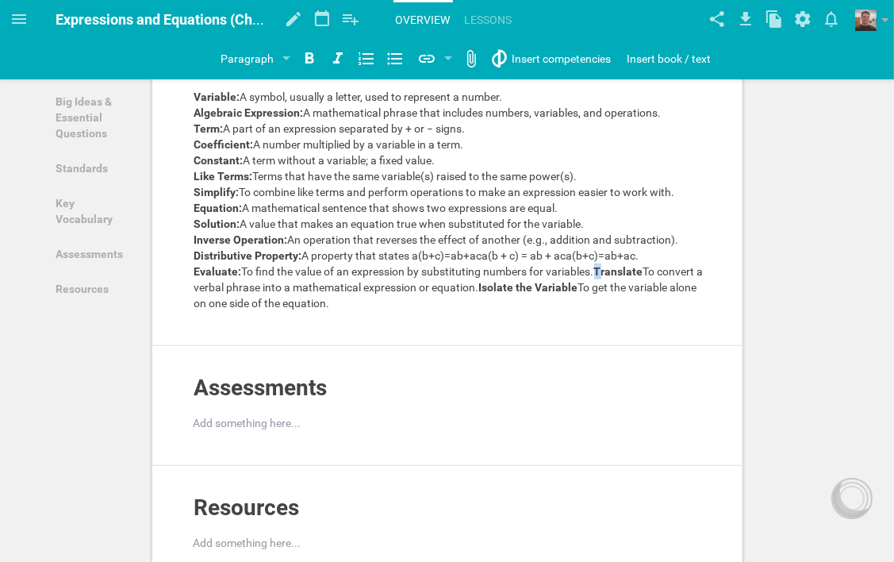
click at [597, 278] on span "Translate" at bounding box center [618, 271] width 49 height 13
click at [596, 278] on span "Translate" at bounding box center [618, 271] width 49 height 13
click at [244, 294] on span "To convert a verbal phrase into a mathematical expression or equation." at bounding box center [418, 287] width 348 height 13
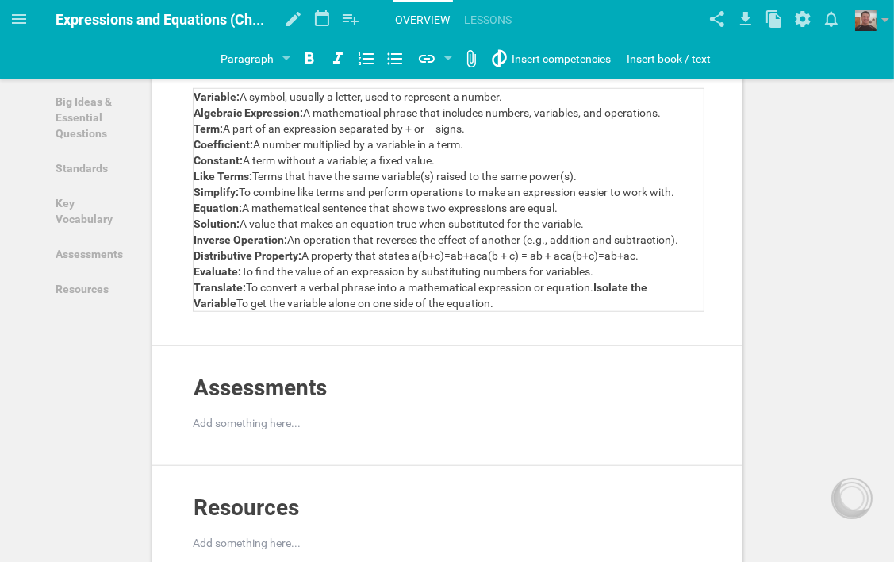
click at [597, 310] on span "Isolate the Variable" at bounding box center [422, 295] width 456 height 29
click at [294, 310] on span "To get the variable alone on one side of the equation." at bounding box center [422, 303] width 257 height 13
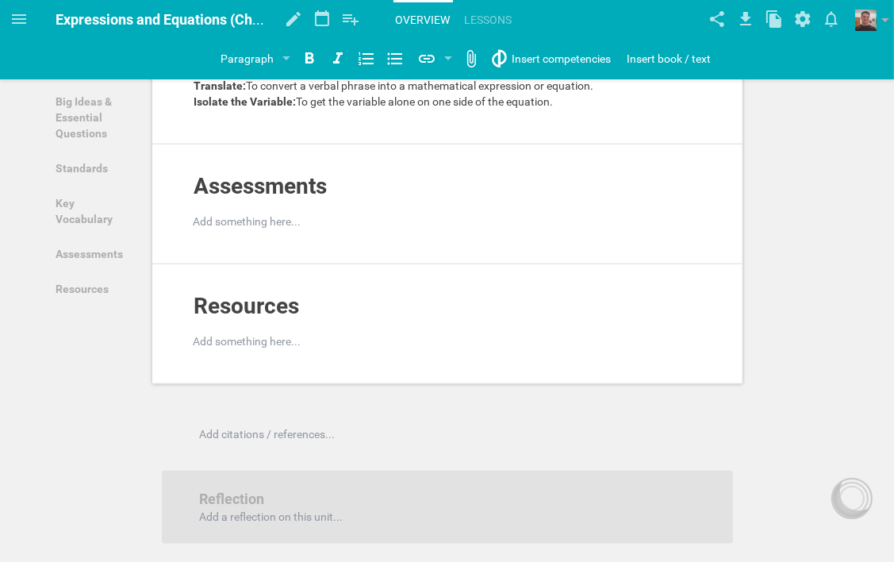
scroll to position [1190, 0]
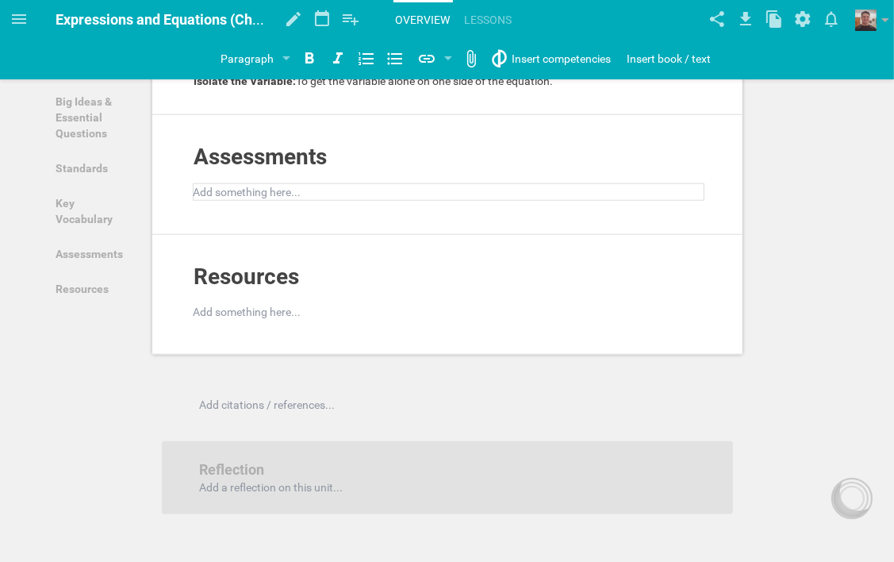
click at [292, 200] on div at bounding box center [449, 192] width 510 height 16
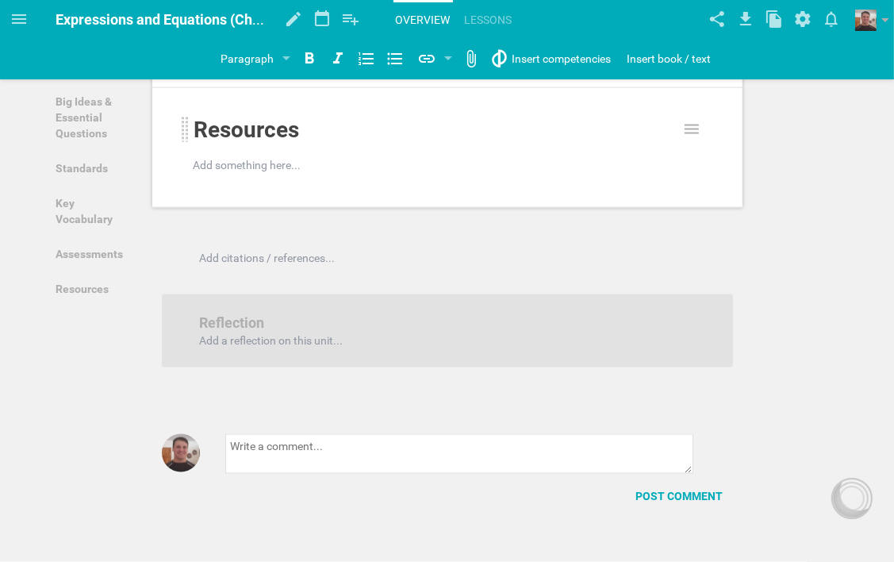
scroll to position [1705, 0]
click at [246, 173] on div at bounding box center [449, 165] width 510 height 16
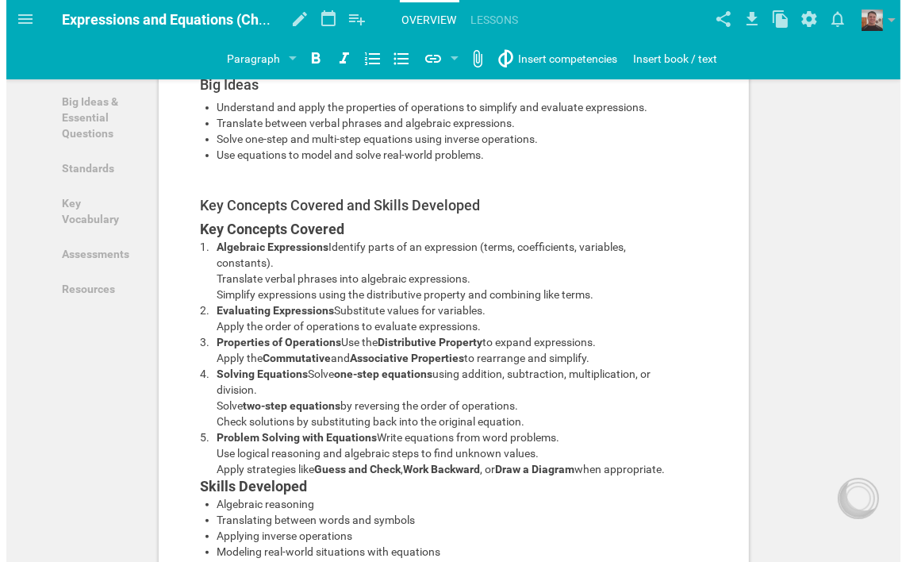
scroll to position [0, 0]
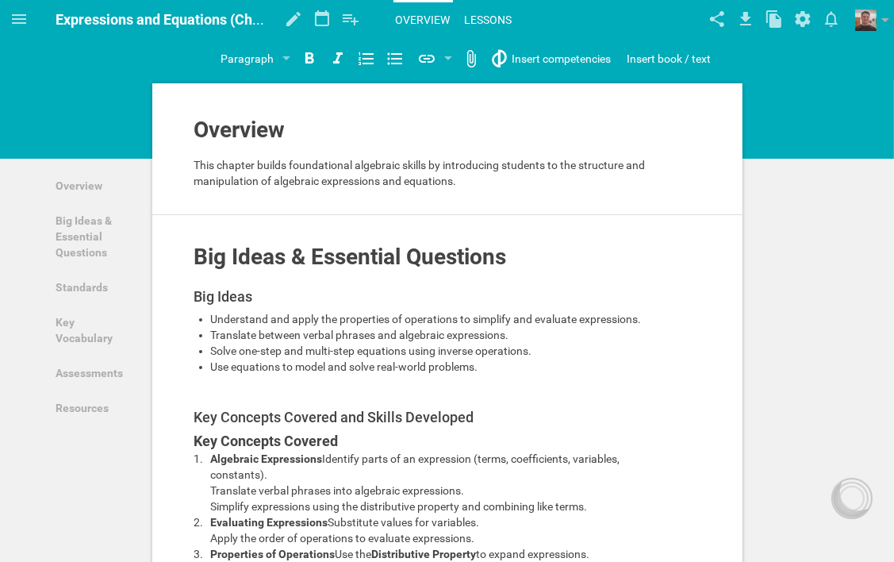
click at [494, 18] on link "Lessons" at bounding box center [489, 19] width 52 height 35
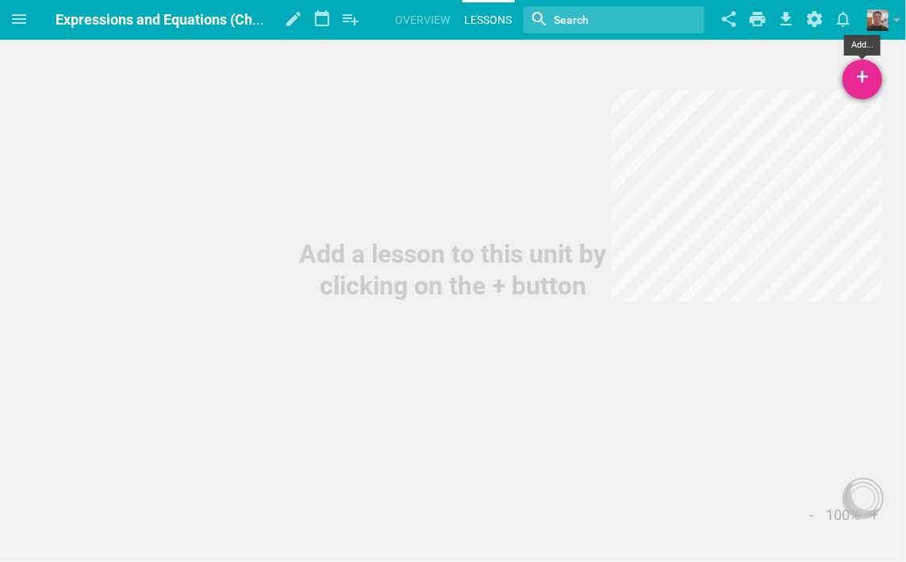
click at [857, 83] on div "+" at bounding box center [863, 80] width 40 height 40
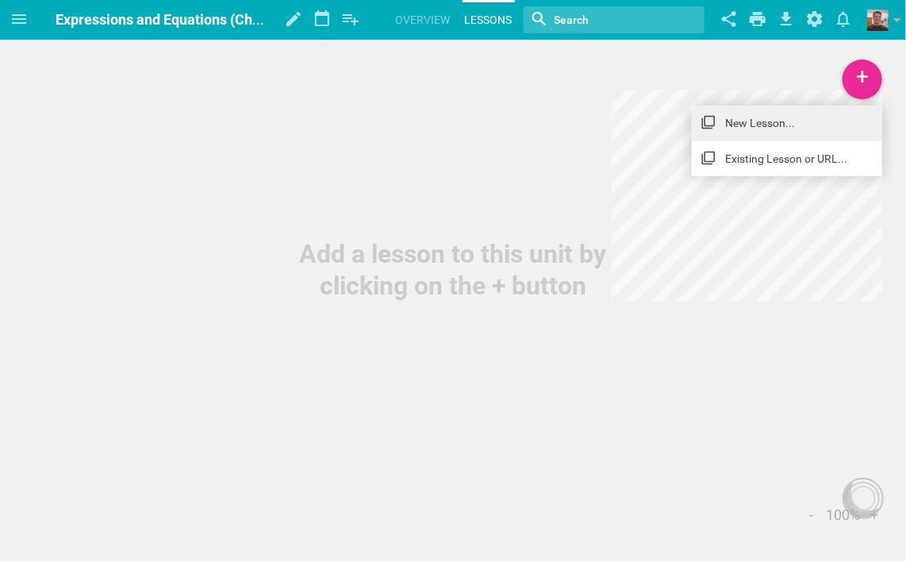
click at [779, 121] on link "New Lesson..." at bounding box center [787, 123] width 190 height 35
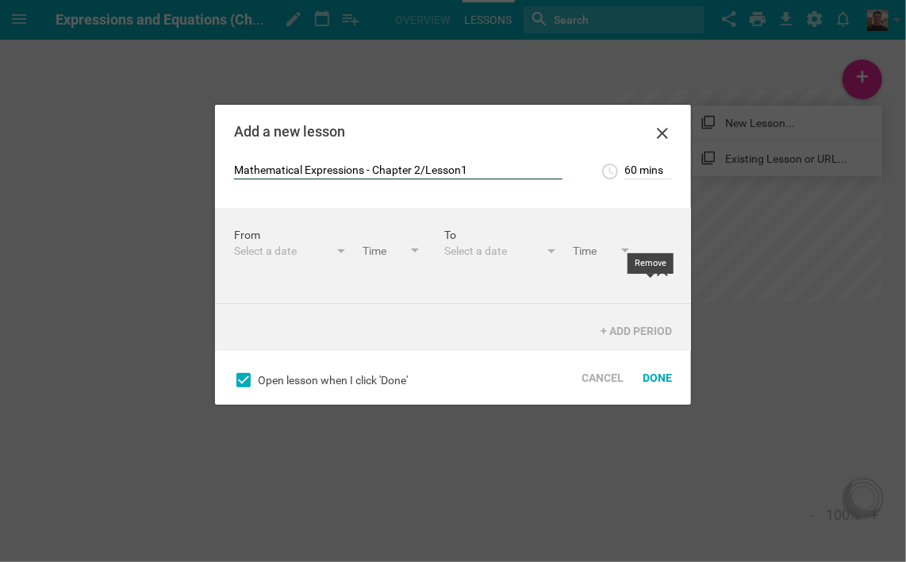
type input "Mathematical Expressions - Chapter 2/Lesson1"
click at [653, 280] on icon at bounding box center [662, 270] width 19 height 19
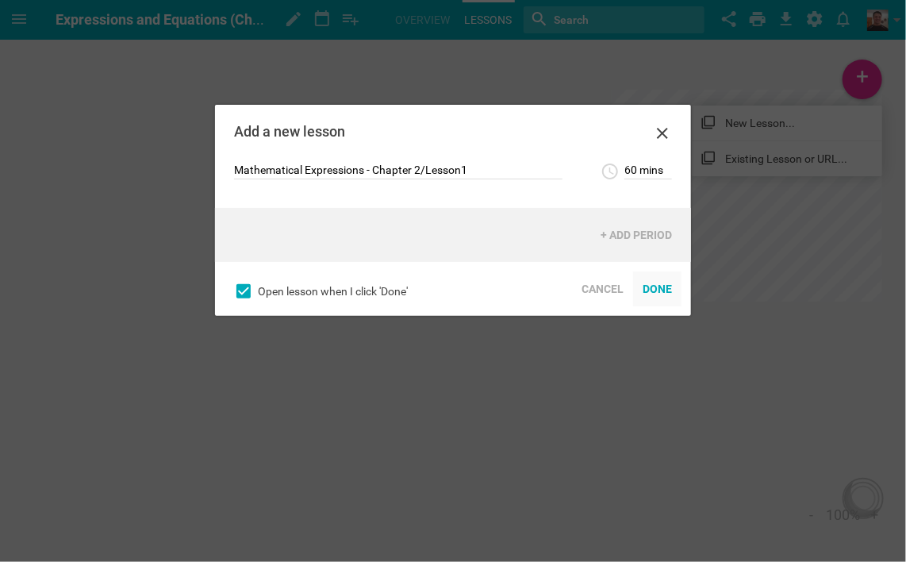
click at [660, 289] on div "Done" at bounding box center [657, 288] width 48 height 35
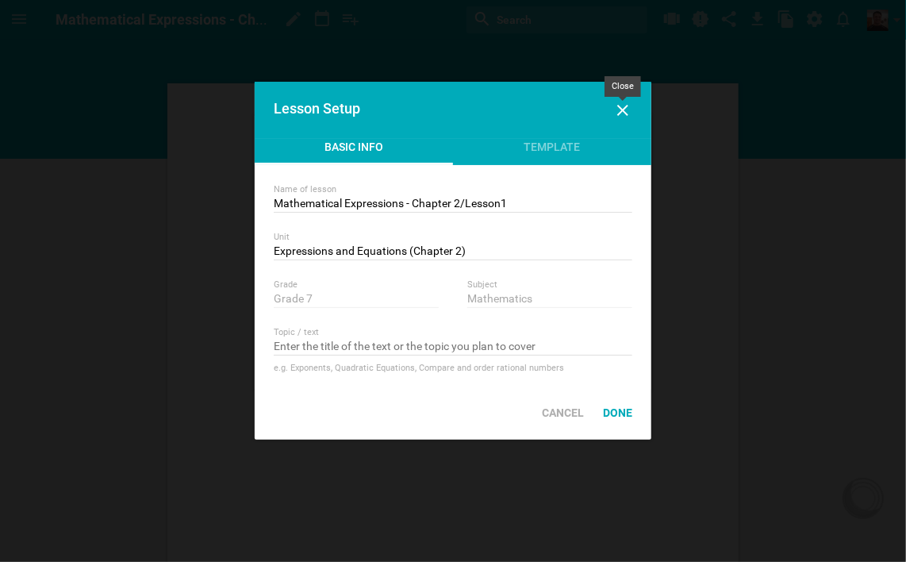
click at [625, 108] on icon at bounding box center [622, 110] width 11 height 11
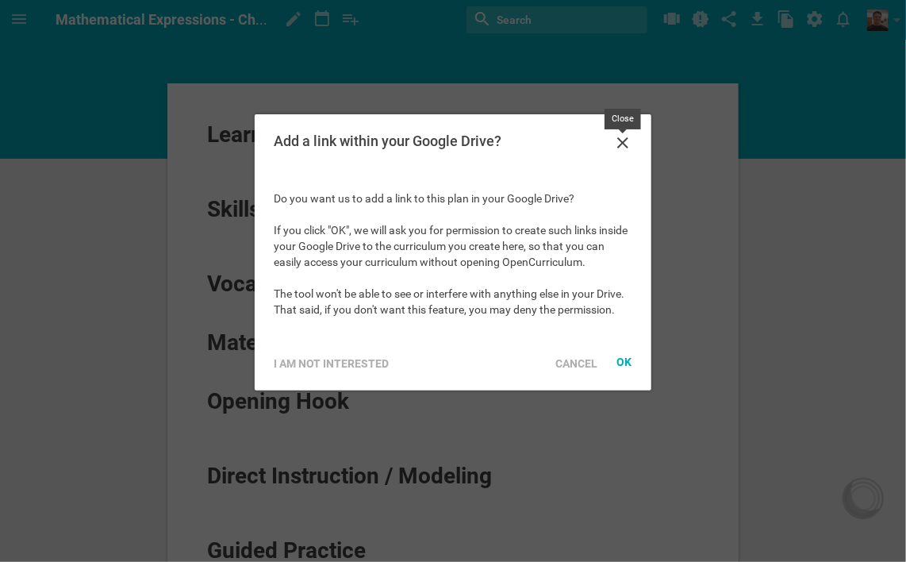
click at [621, 138] on icon at bounding box center [622, 142] width 19 height 19
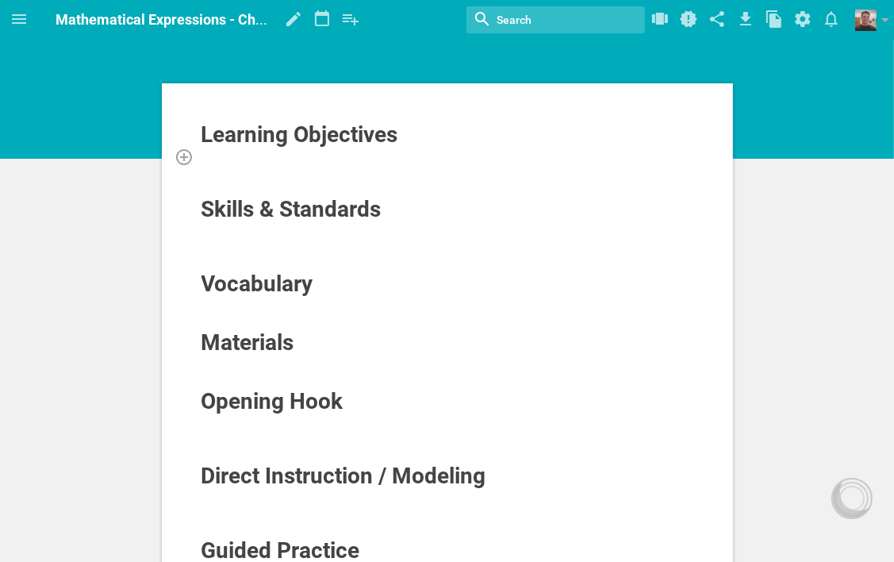
click at [360, 159] on div at bounding box center [448, 156] width 494 height 16
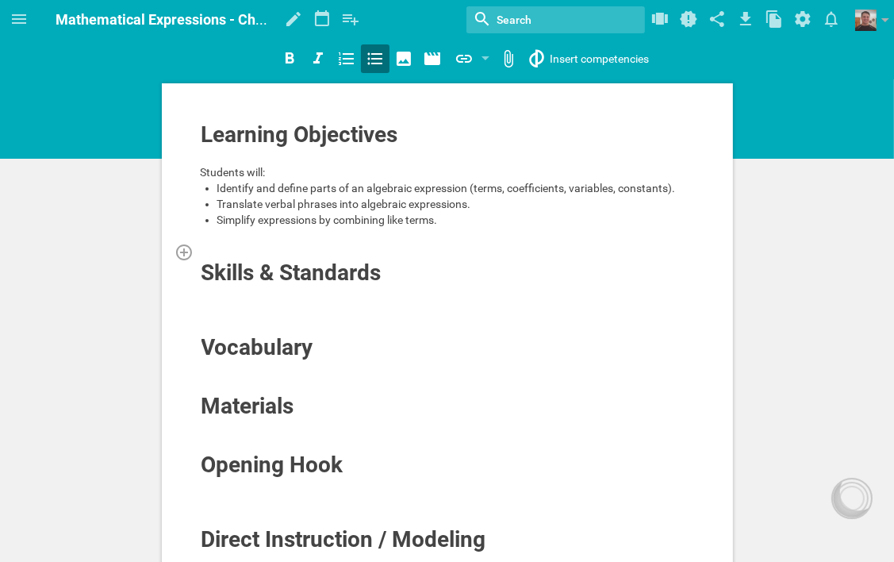
click at [314, 247] on div at bounding box center [448, 252] width 494 height 16
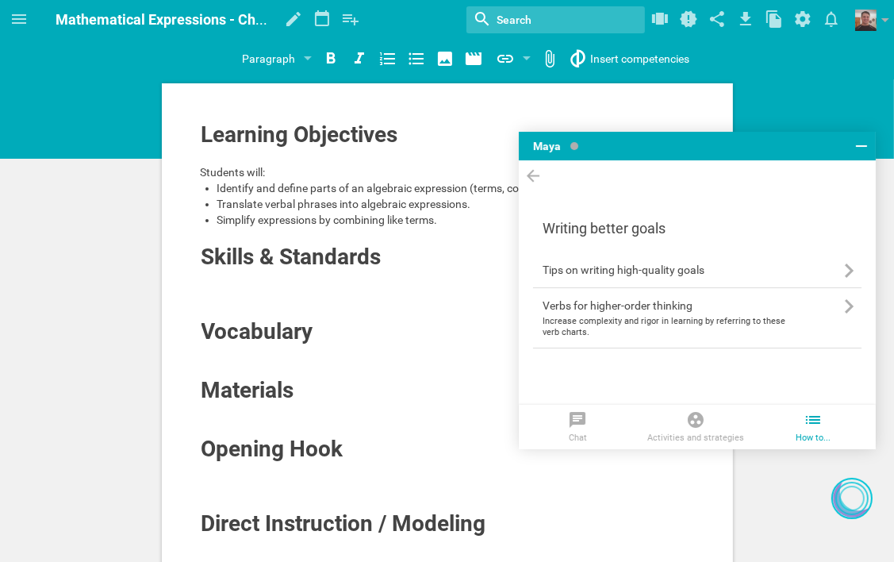
click at [856, 144] on icon at bounding box center [861, 146] width 19 height 19
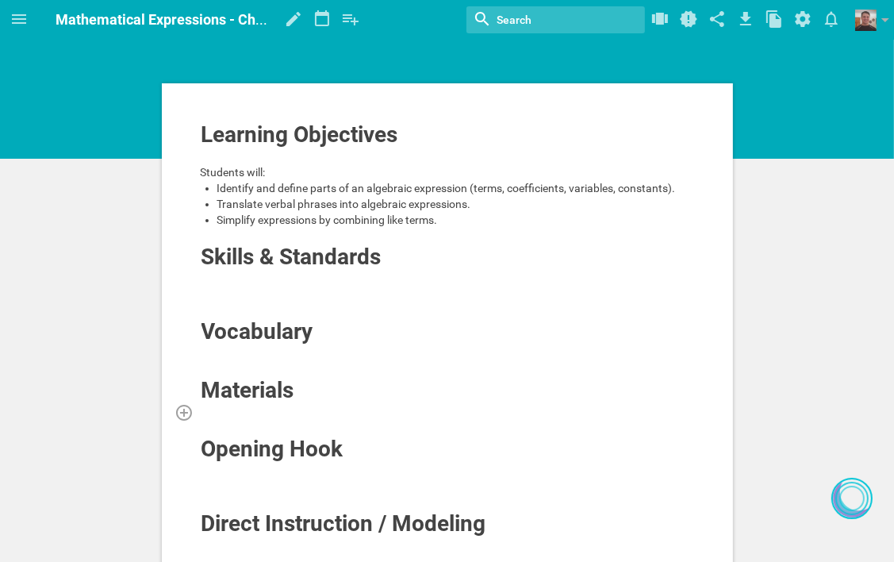
click at [283, 405] on div at bounding box center [448, 412] width 494 height 16
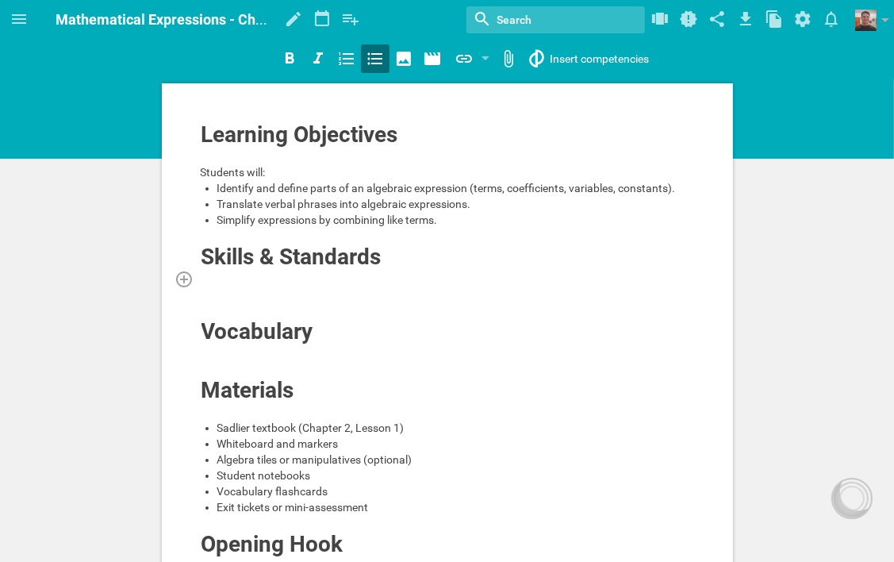
click at [324, 276] on div at bounding box center [448, 279] width 494 height 16
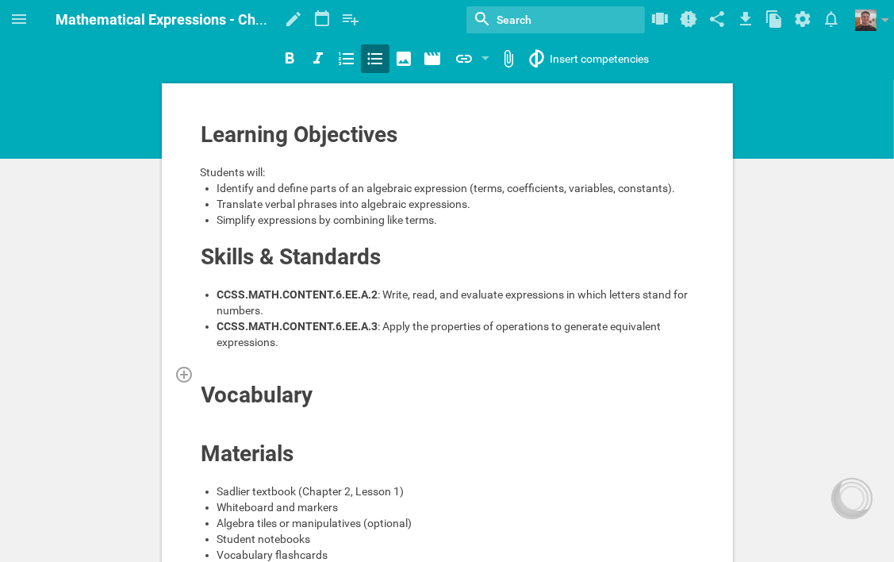
click at [258, 375] on div at bounding box center [448, 374] width 494 height 16
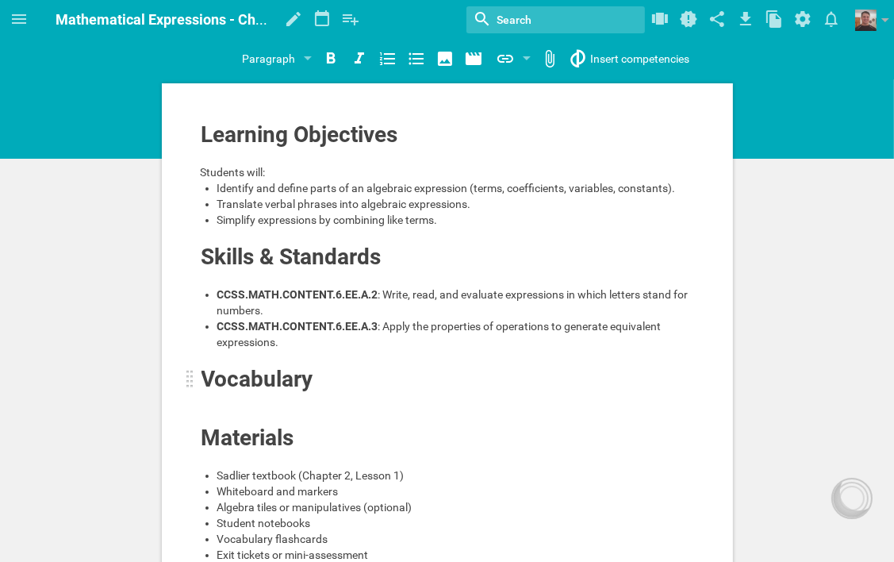
click at [302, 383] on span "Vocabulary" at bounding box center [258, 379] width 112 height 26
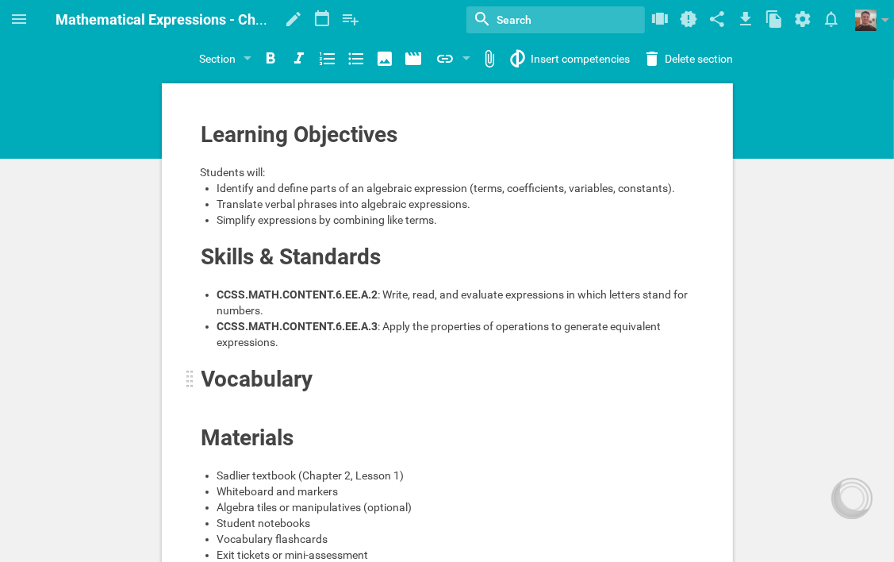
click at [310, 383] on span "Vocabulary" at bounding box center [258, 379] width 112 height 26
click at [187, 381] on div at bounding box center [191, 379] width 8 height 19
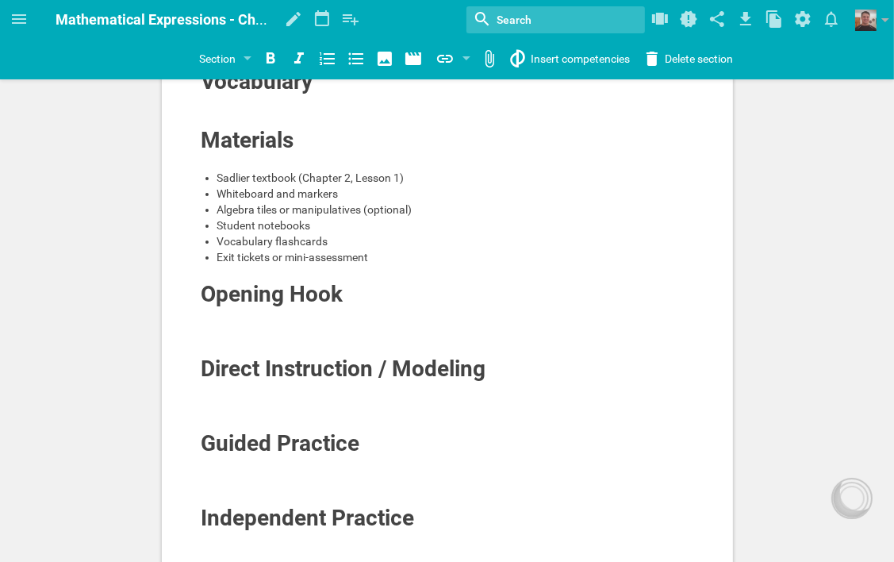
scroll to position [317, 0]
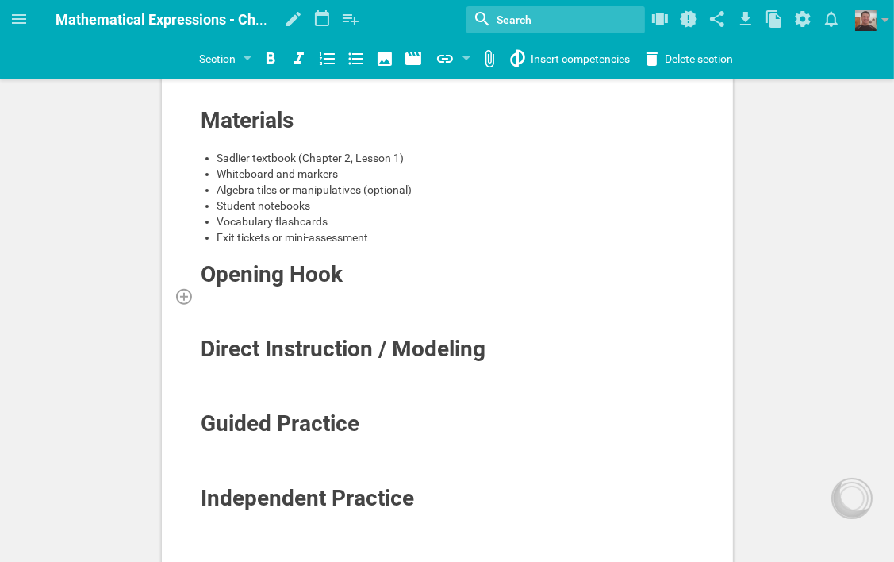
click at [350, 294] on div at bounding box center [448, 296] width 494 height 16
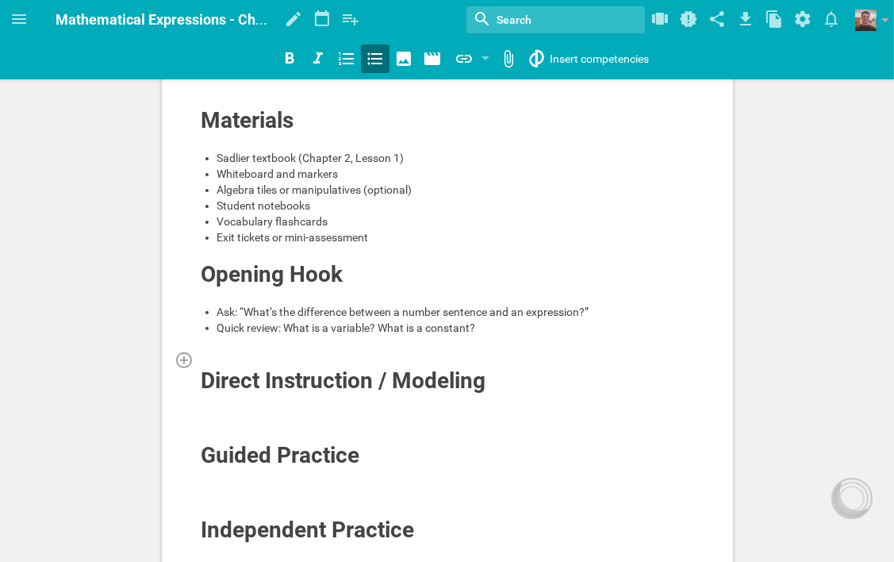
click at [345, 355] on div at bounding box center [448, 360] width 494 height 16
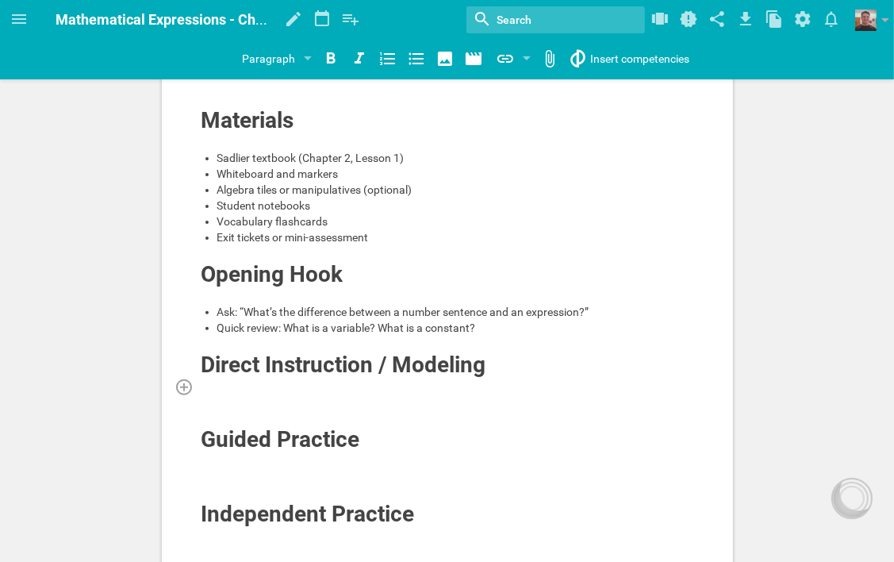
click at [360, 386] on div at bounding box center [448, 387] width 494 height 16
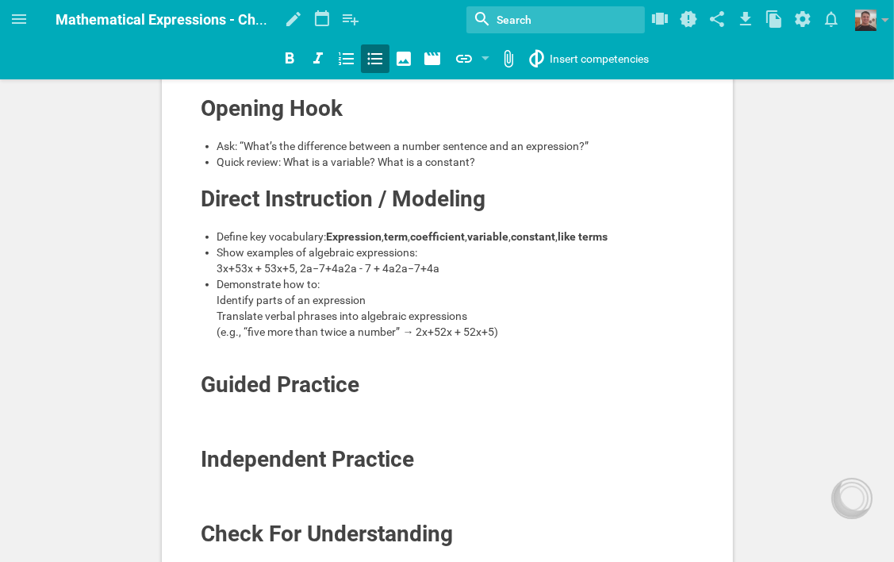
scroll to position [489, 0]
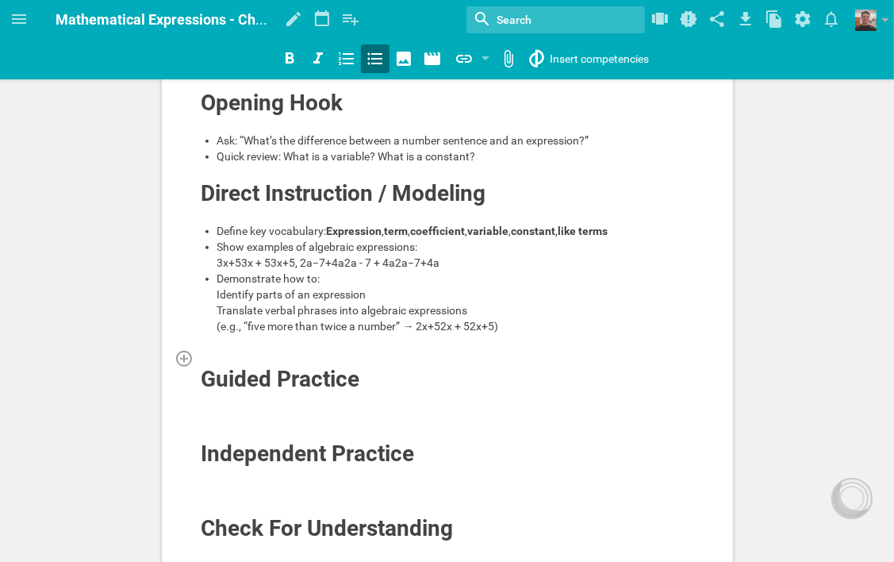
click at [276, 366] on div at bounding box center [448, 358] width 494 height 16
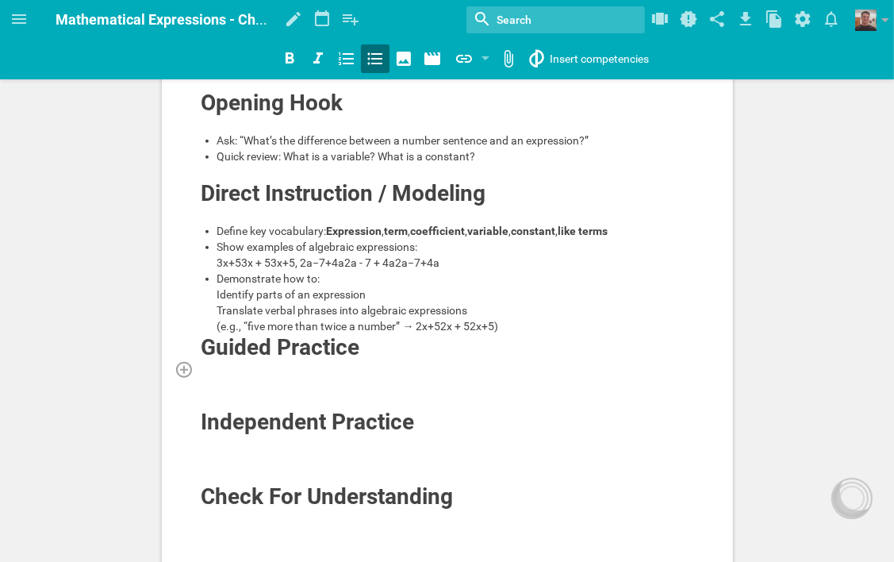
click at [316, 377] on div at bounding box center [448, 369] width 494 height 16
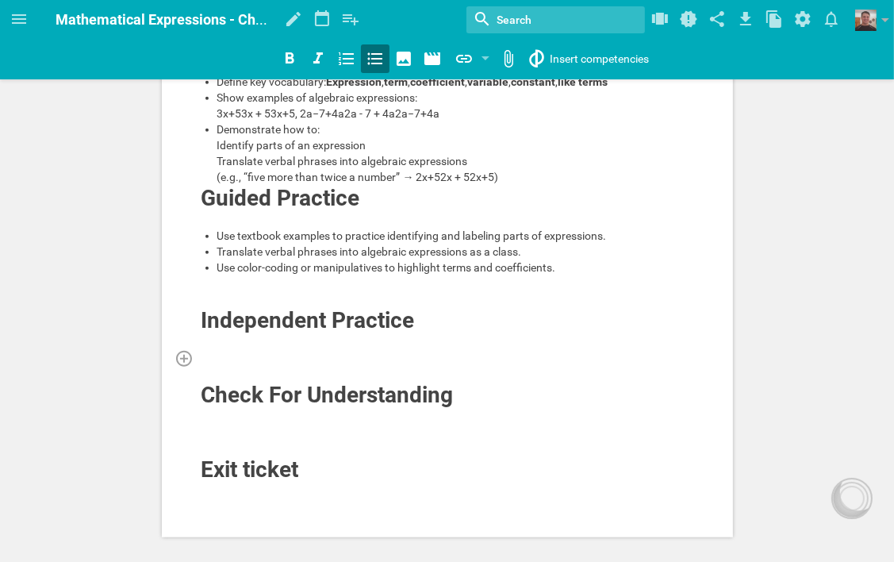
scroll to position [648, 0]
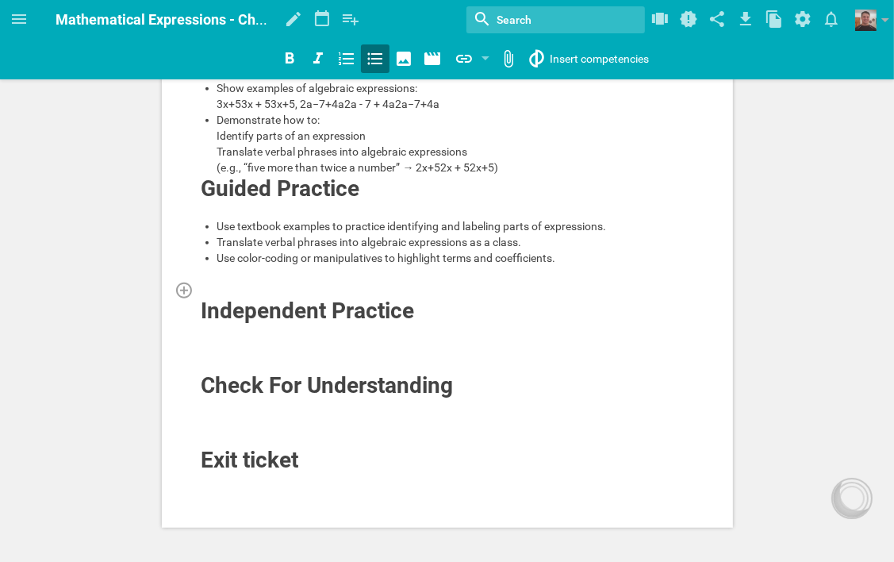
click at [334, 298] on div at bounding box center [448, 290] width 494 height 16
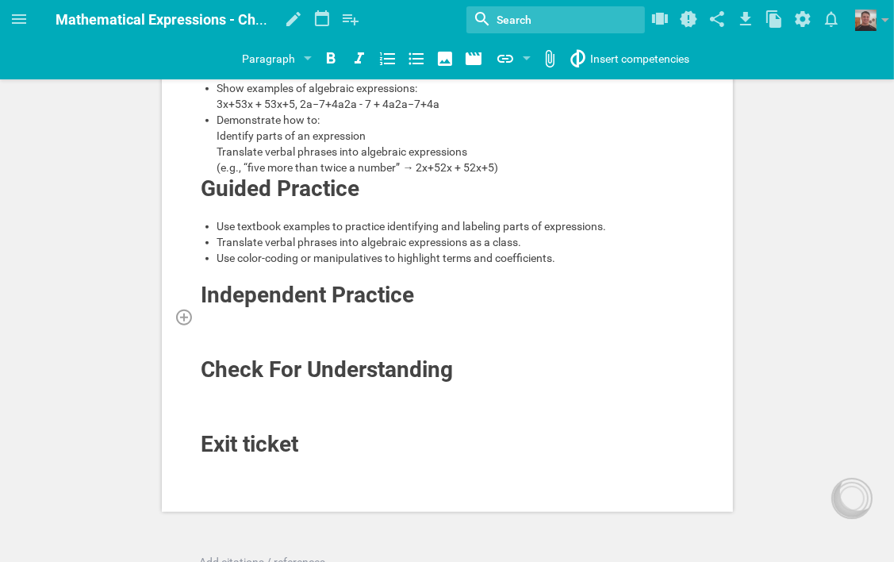
click at [406, 325] on div at bounding box center [448, 317] width 494 height 16
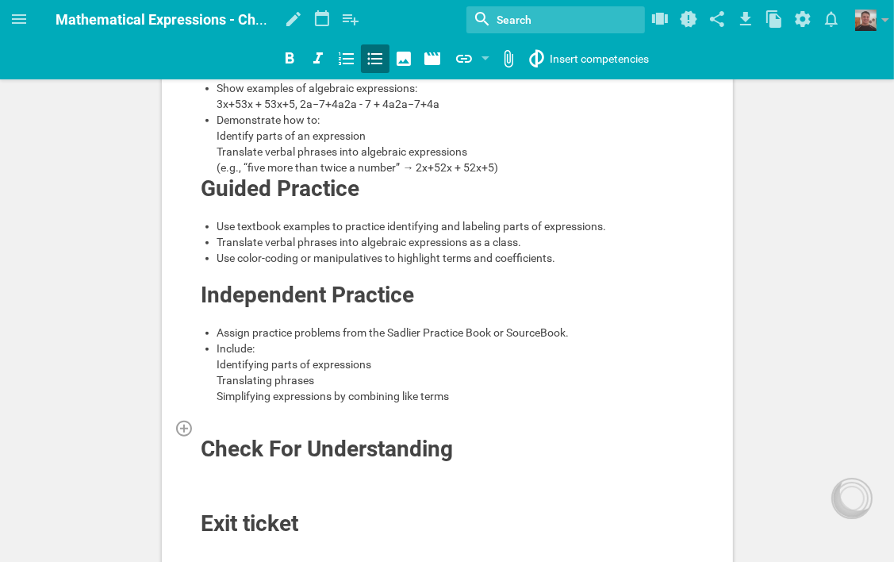
click at [222, 436] on div at bounding box center [448, 428] width 494 height 16
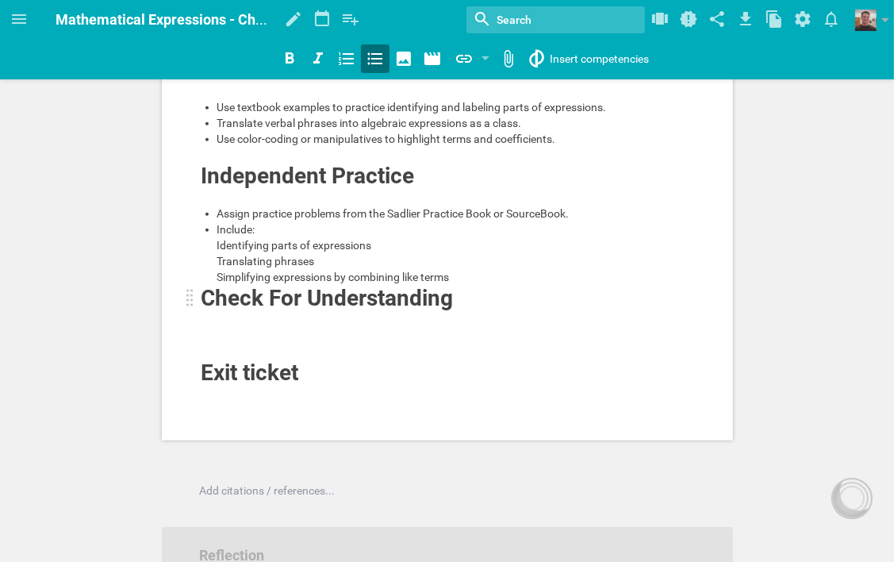
scroll to position [806, 0]
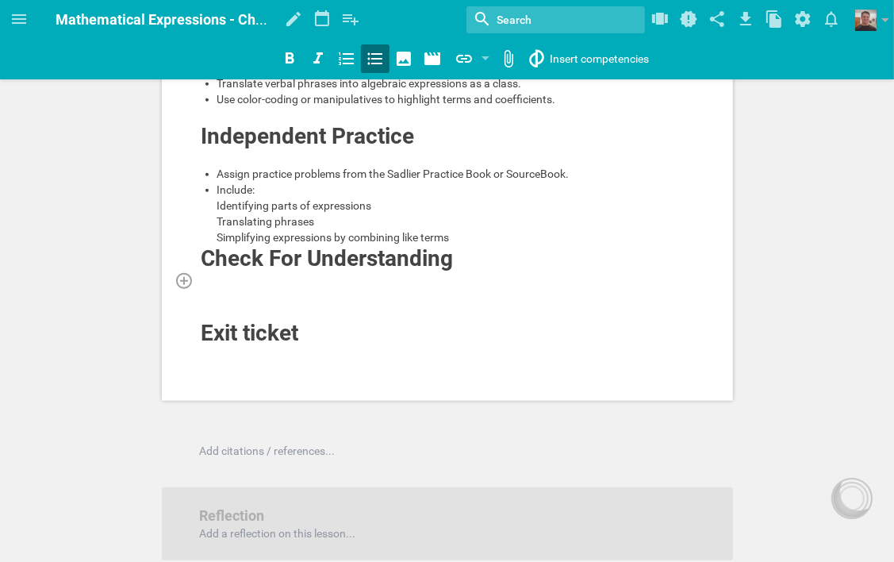
click at [349, 288] on div at bounding box center [448, 280] width 494 height 16
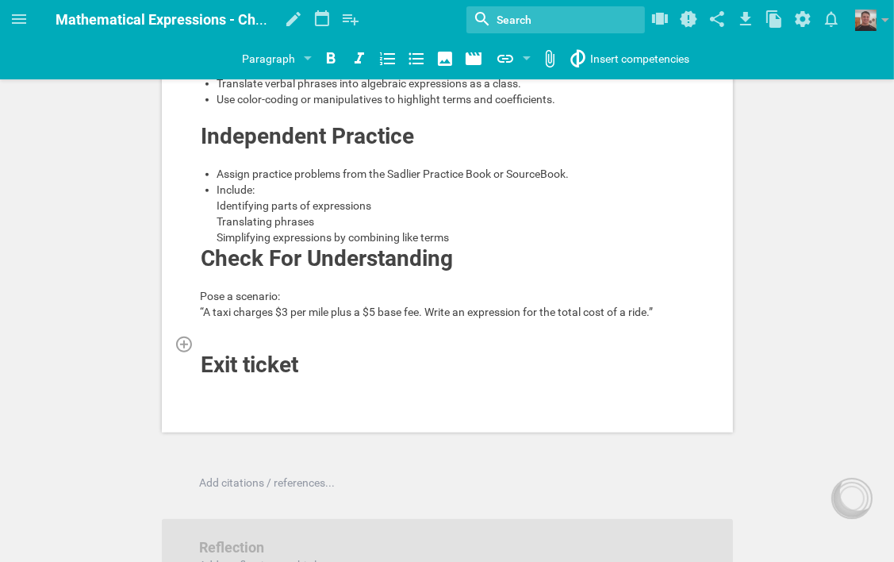
click at [302, 352] on div at bounding box center [448, 344] width 494 height 16
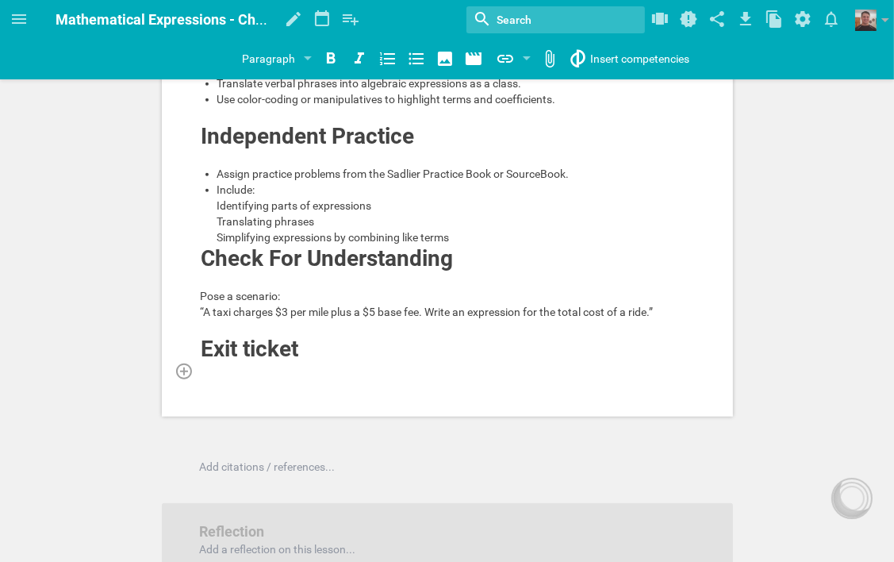
click at [317, 379] on div at bounding box center [448, 371] width 494 height 16
